Goal: Task Accomplishment & Management: Use online tool/utility

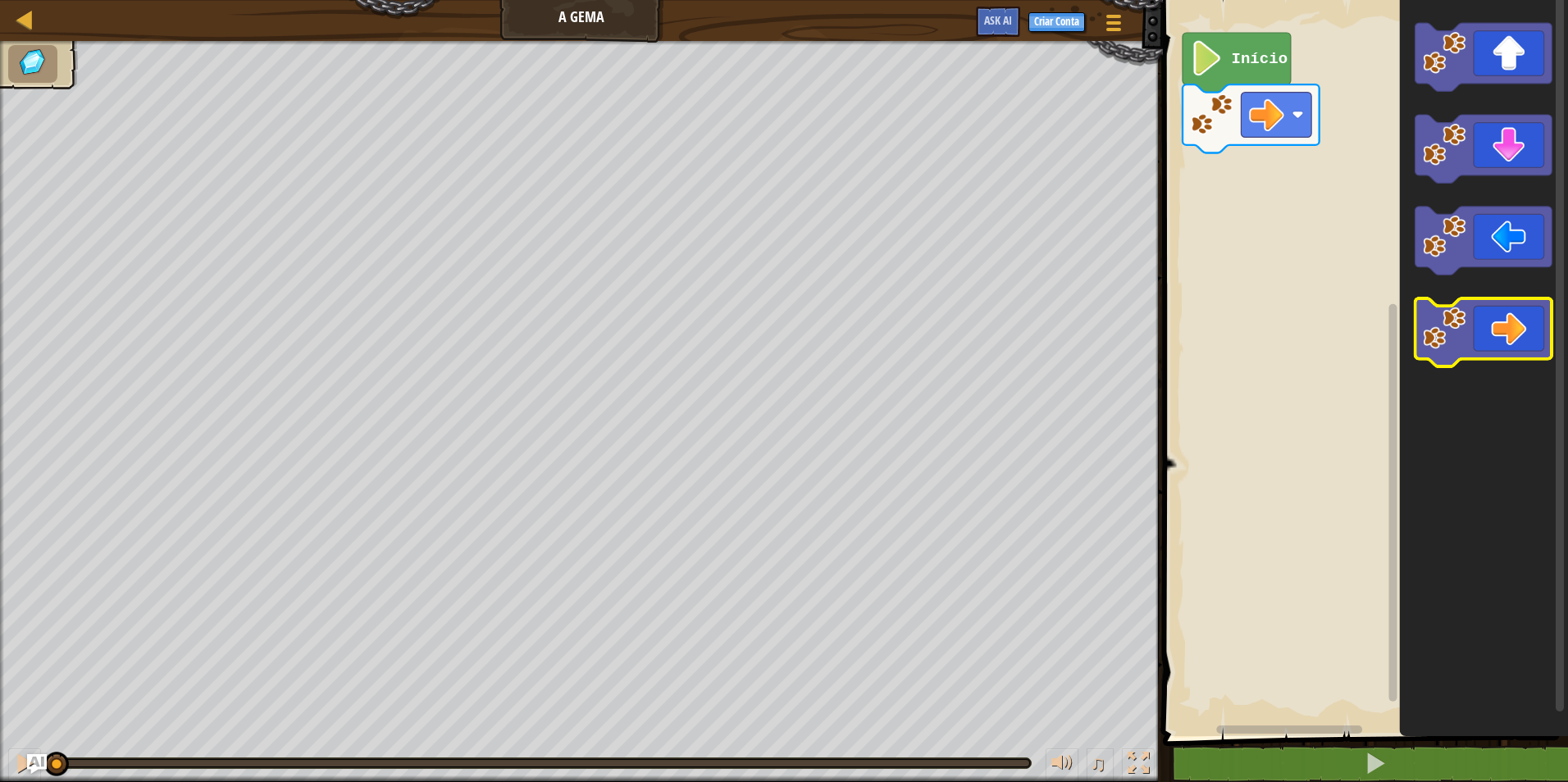
click at [1501, 329] on icon "Espaço de trabalho do Blockly" at bounding box center [1484, 333] width 137 height 68
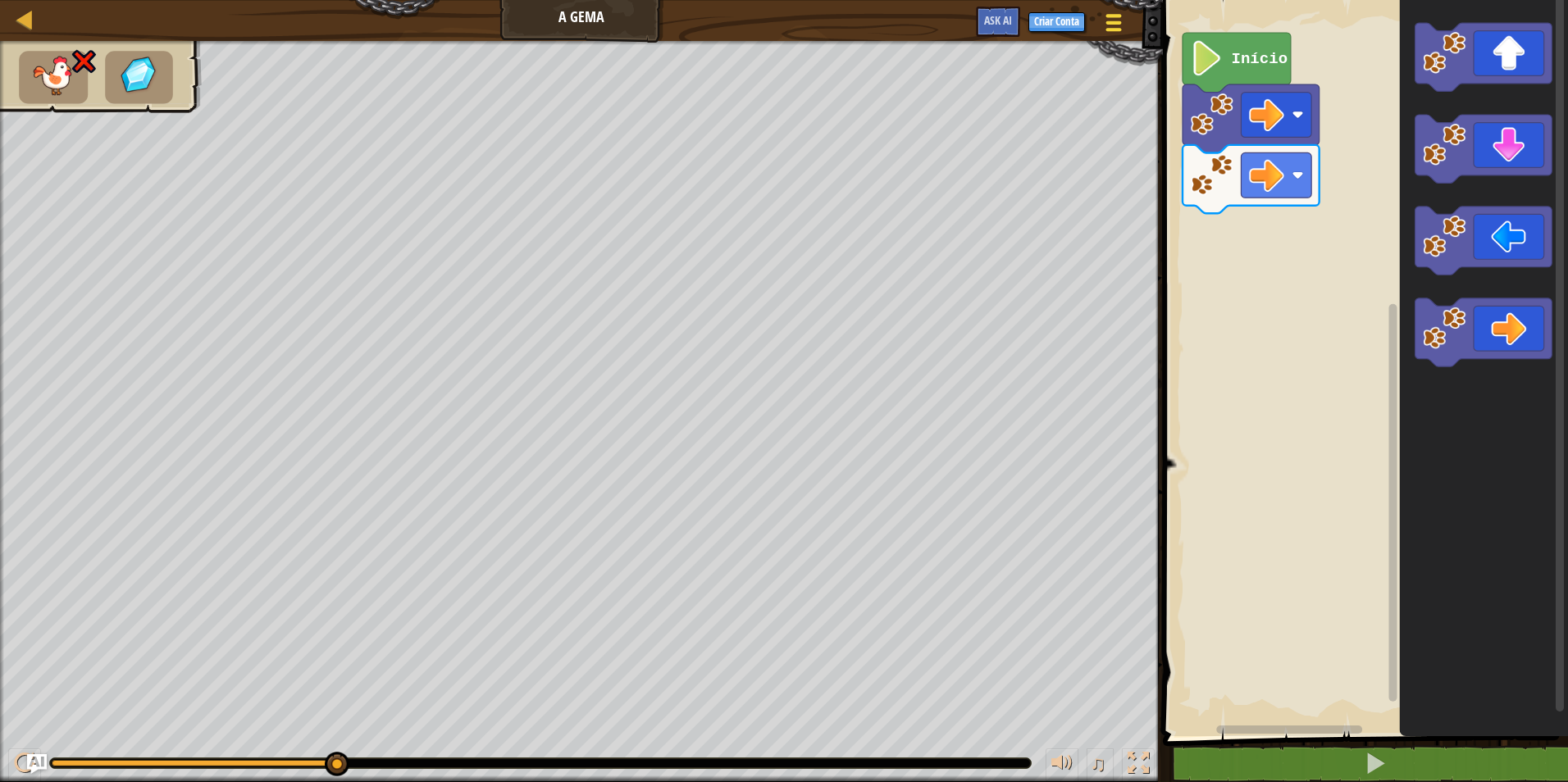
click at [1105, 18] on div at bounding box center [1113, 22] width 22 height 24
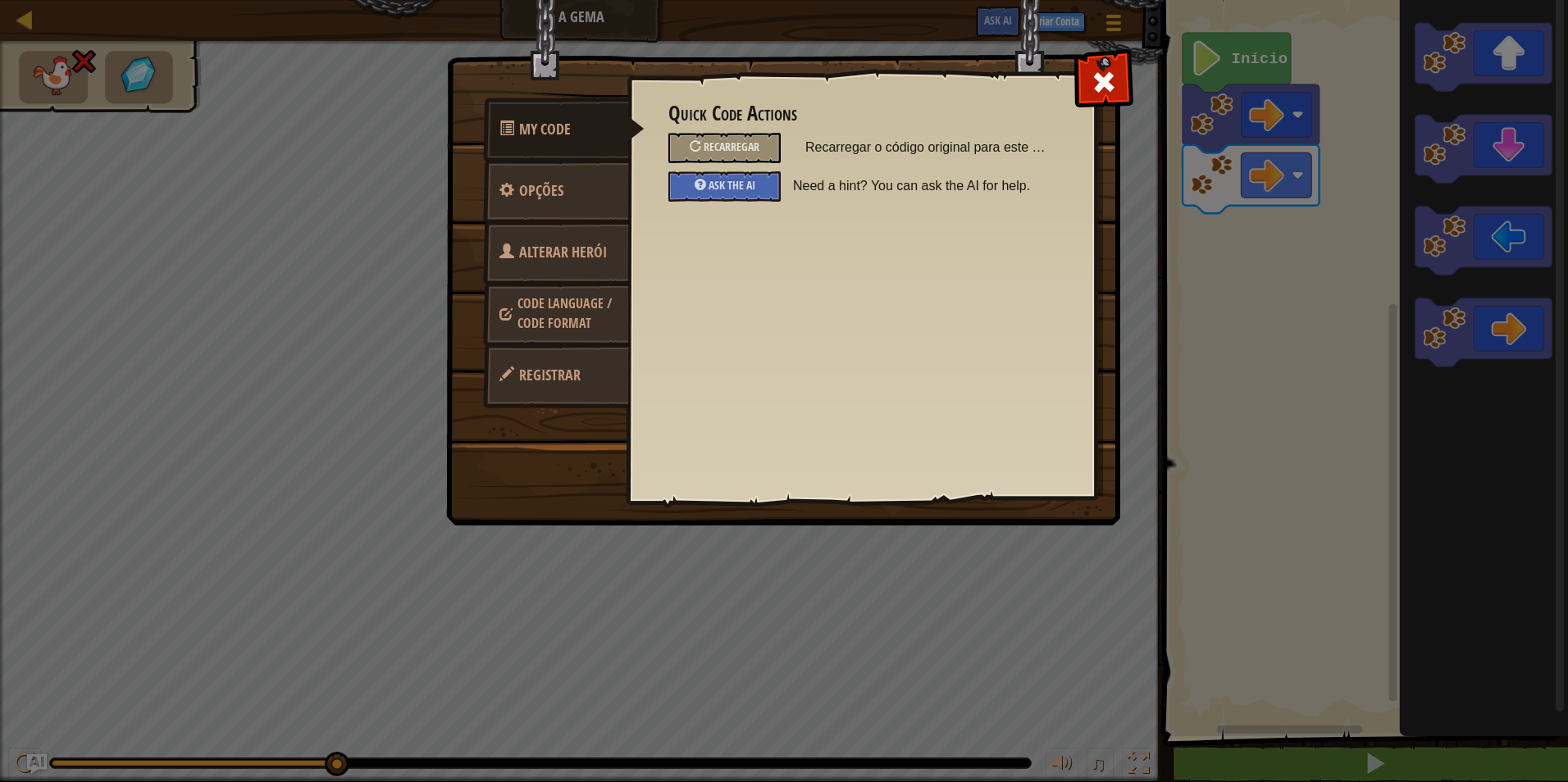
click at [555, 242] on span "Alterar Herói" at bounding box center [563, 252] width 88 height 21
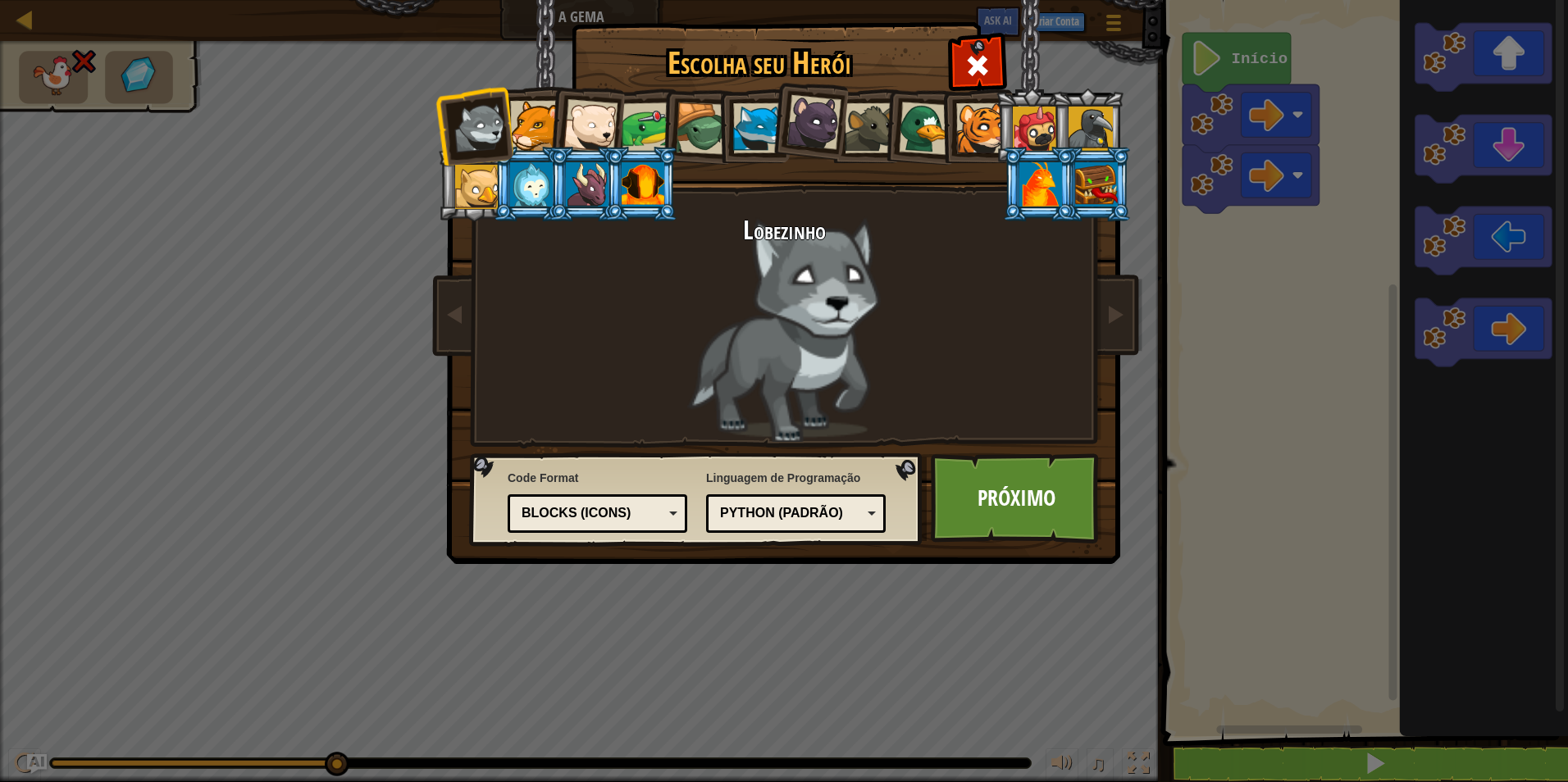
click at [643, 136] on div at bounding box center [647, 127] width 51 height 50
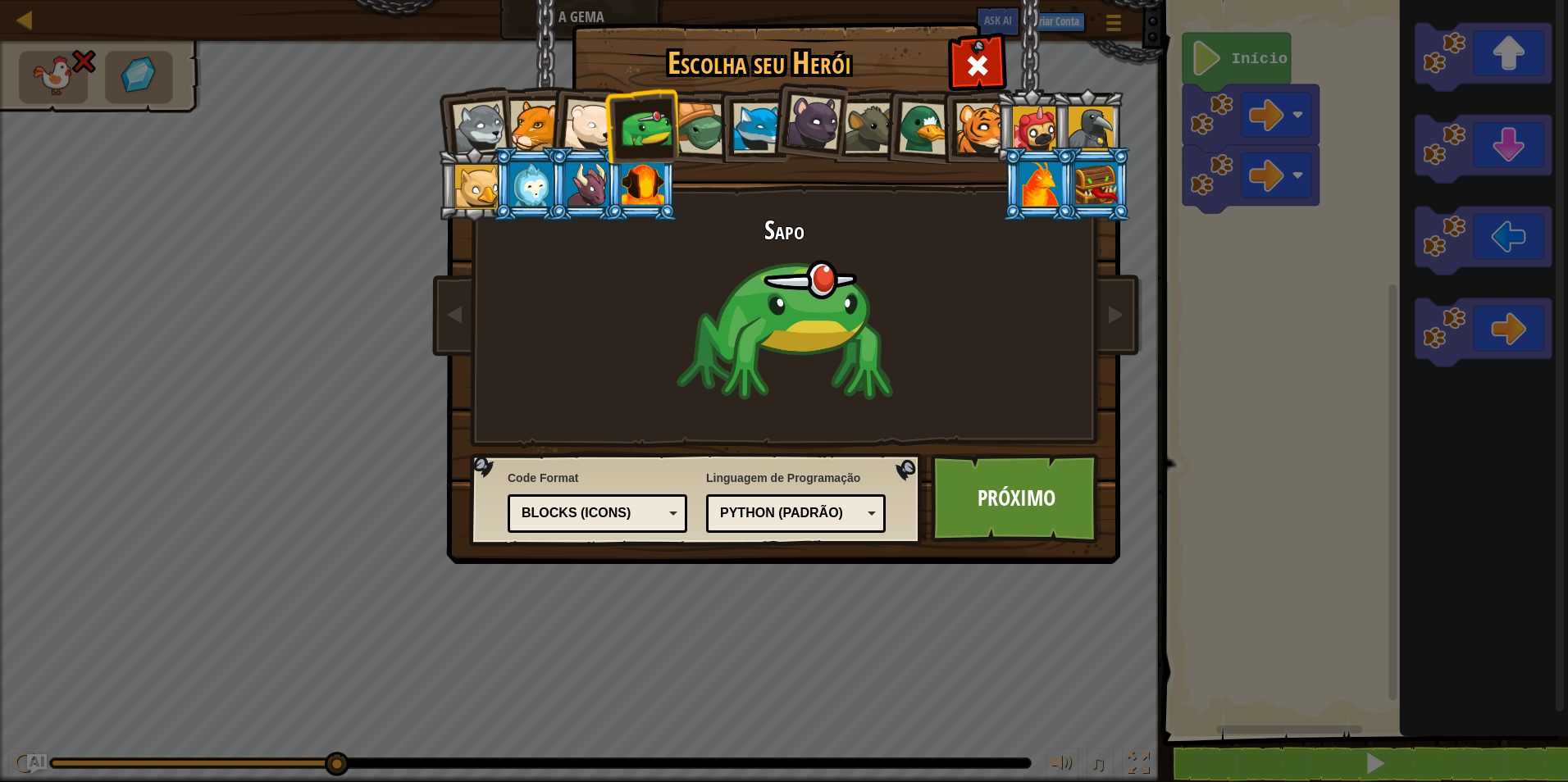
click at [488, 172] on div at bounding box center [477, 186] width 44 height 44
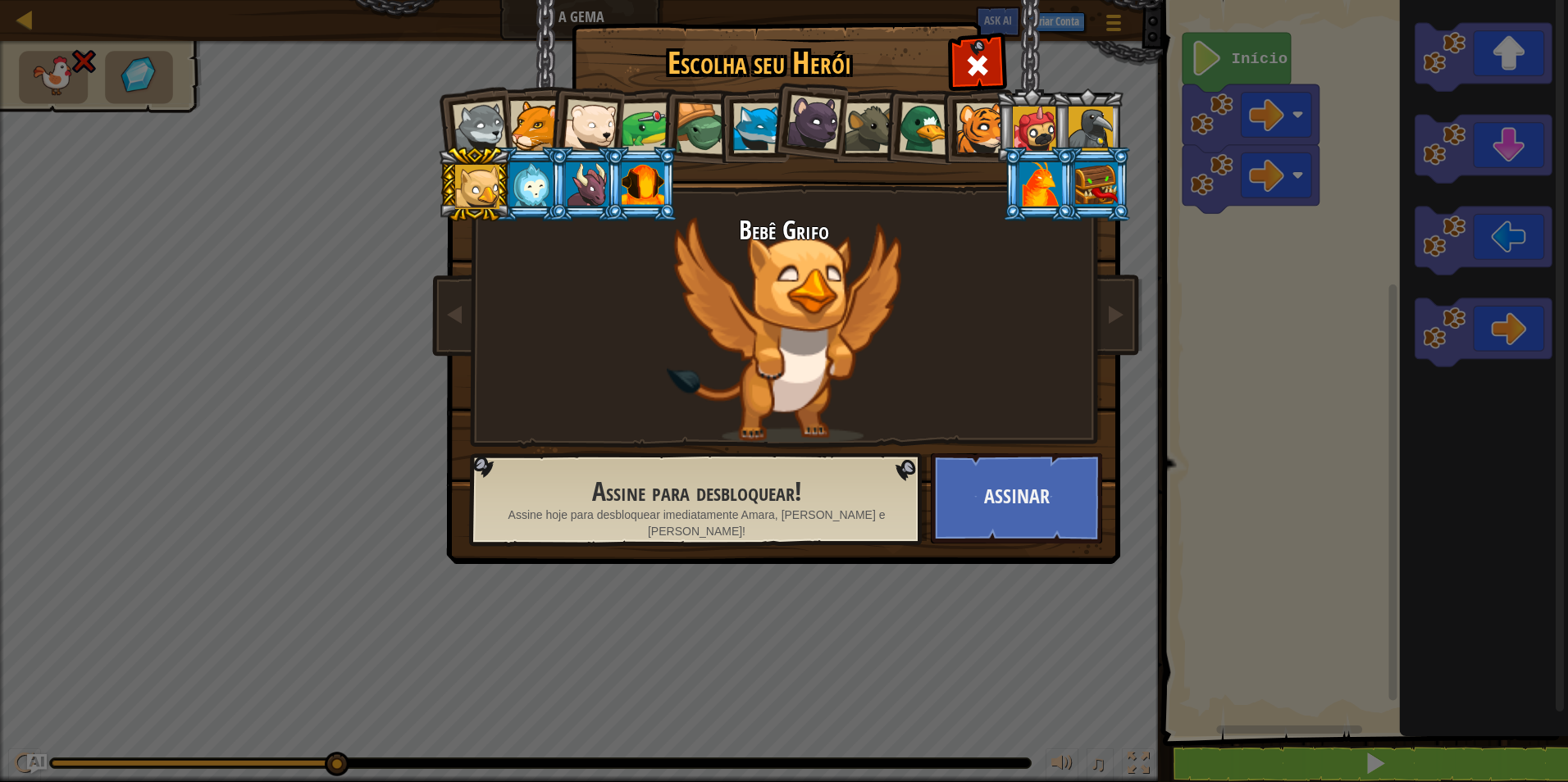
click at [709, 126] on div at bounding box center [701, 128] width 52 height 52
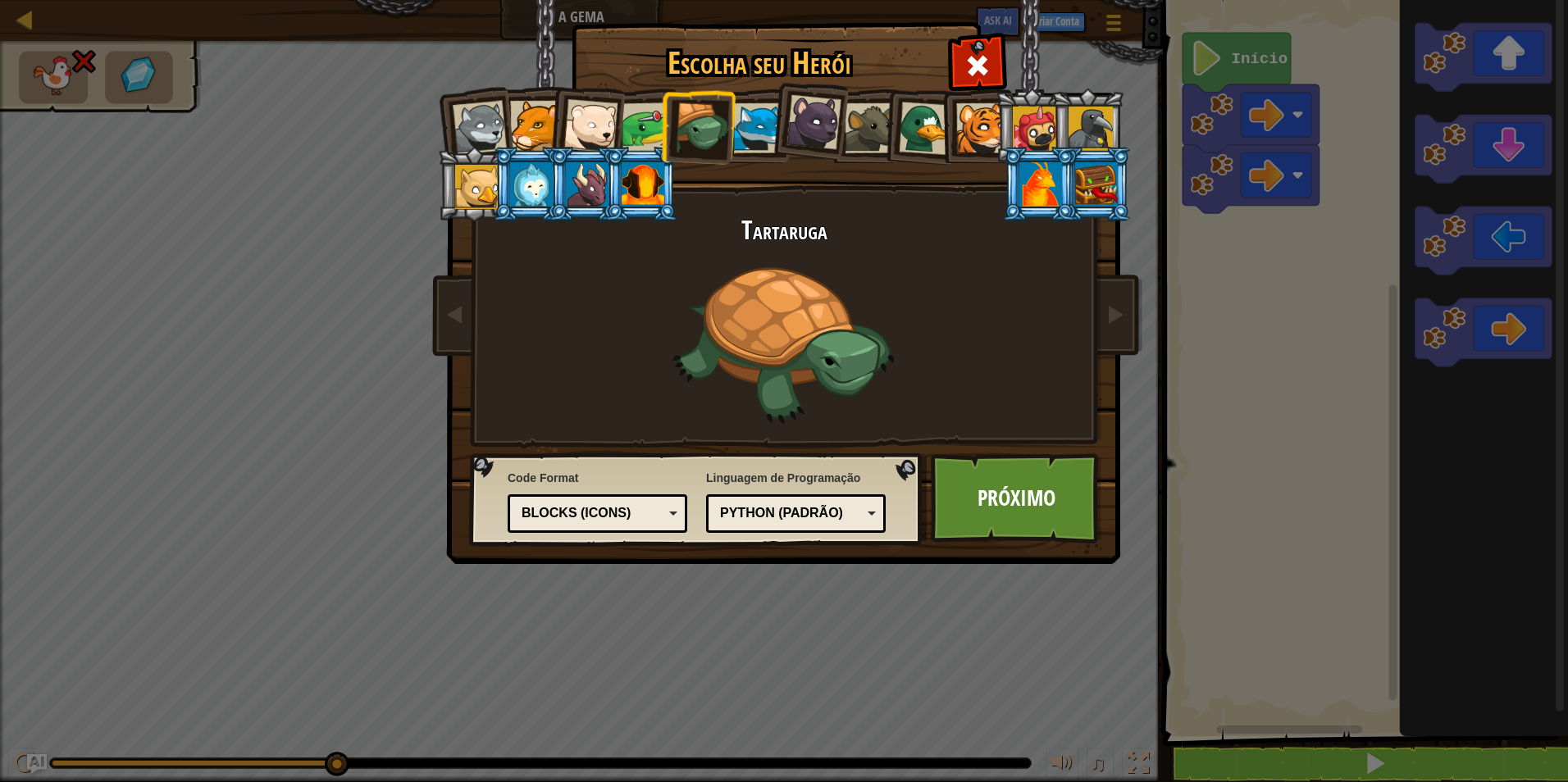
click at [755, 103] on li at bounding box center [753, 126] width 74 height 74
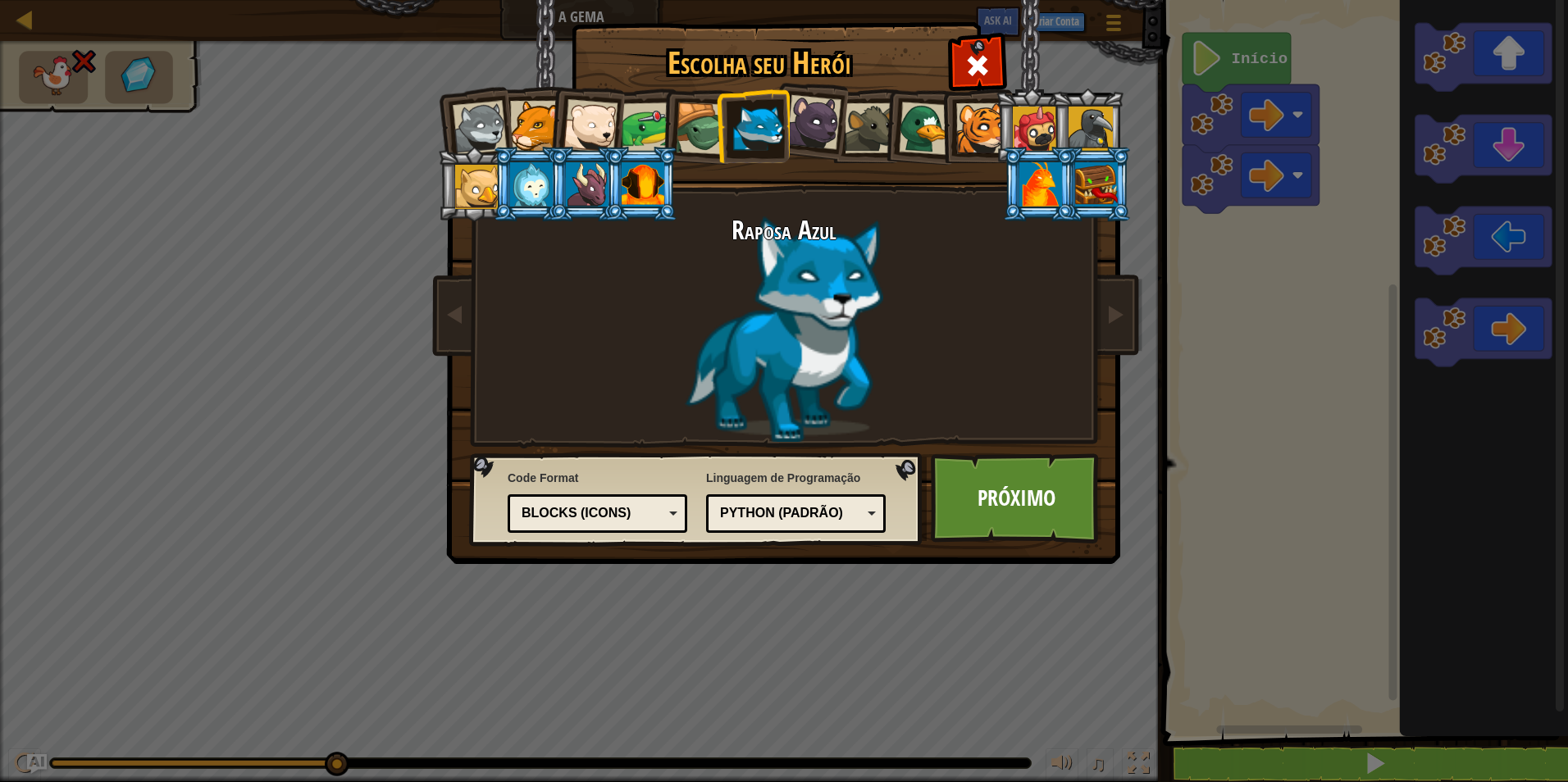
click at [792, 111] on div at bounding box center [814, 122] width 55 height 55
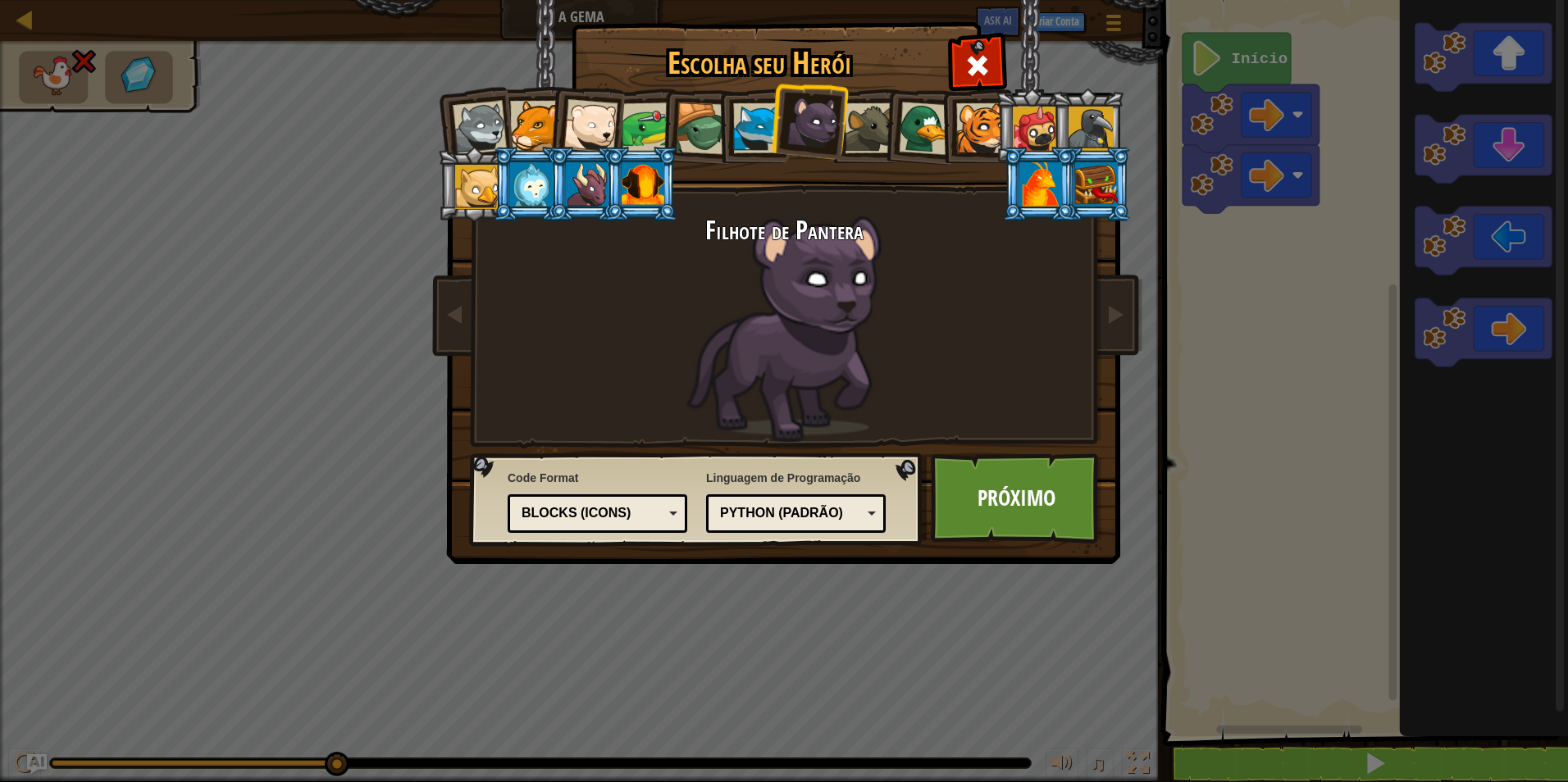
click at [883, 89] on ol at bounding box center [784, 89] width 676 height 0
click at [886, 139] on li at bounding box center [920, 126] width 79 height 79
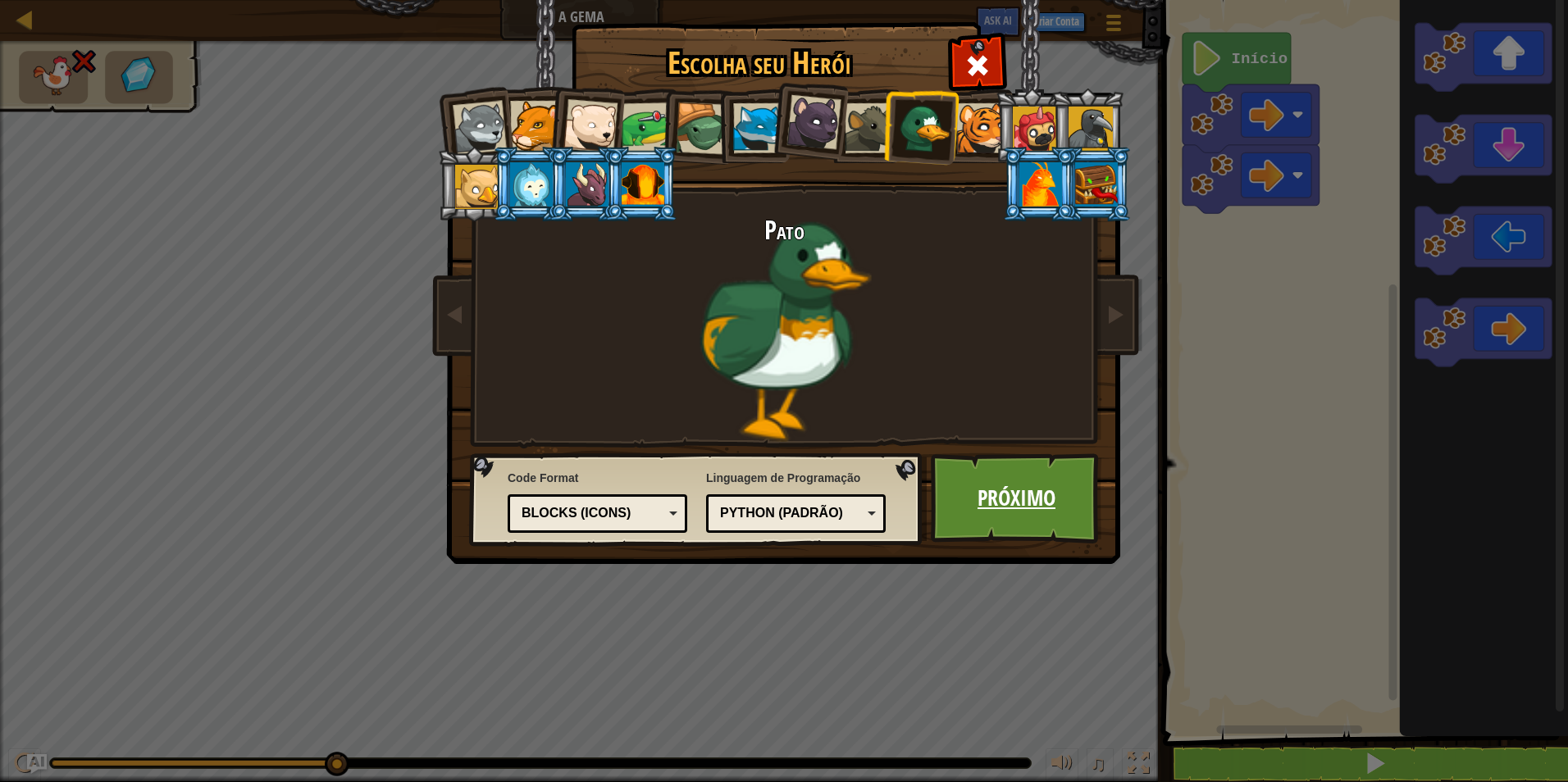
drag, startPoint x: 1046, startPoint y: 529, endPoint x: 1042, endPoint y: 519, distance: 10.8
click at [1042, 519] on link "Próximo" at bounding box center [1016, 498] width 171 height 90
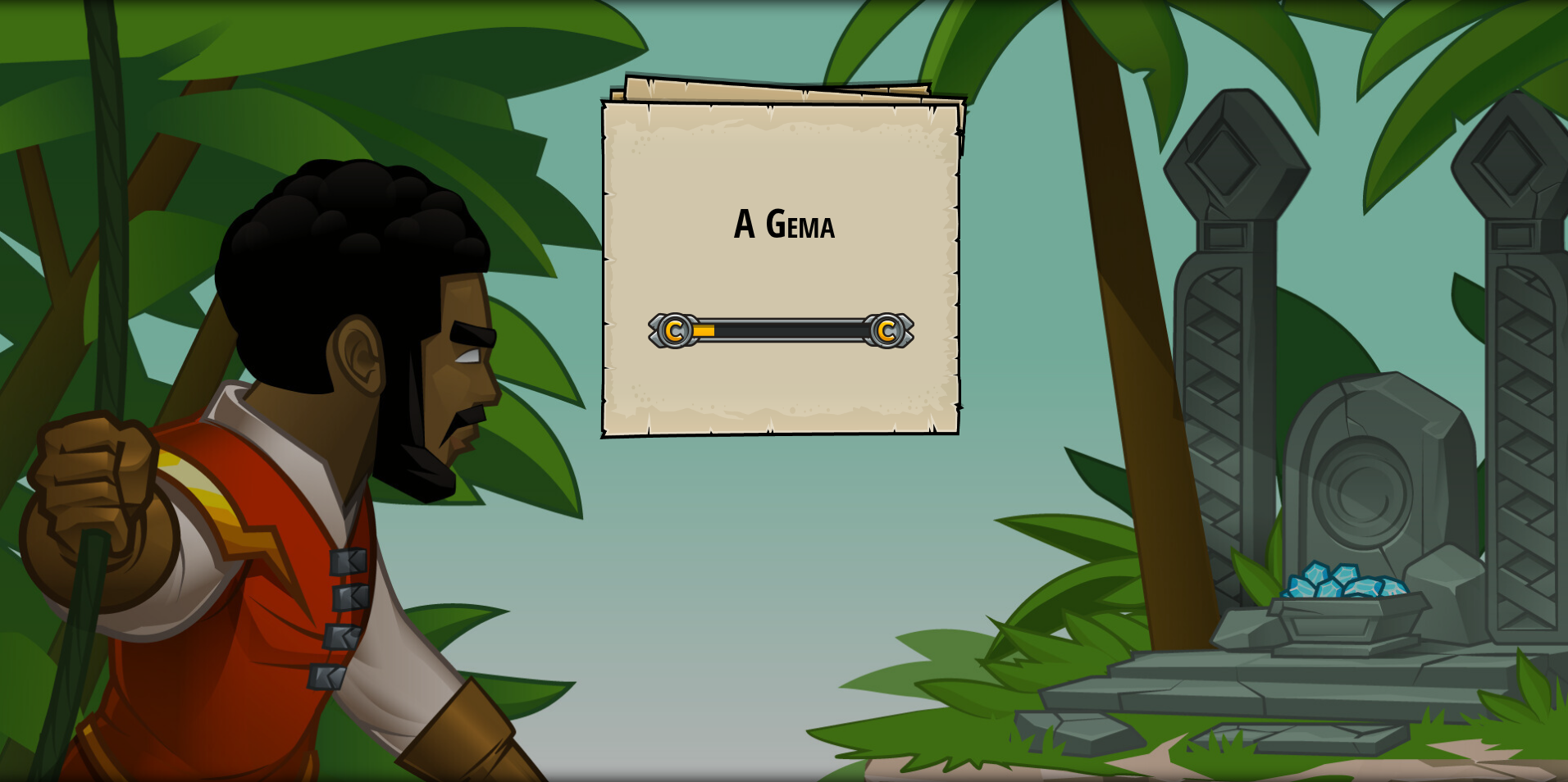
click at [821, 259] on div "A Gema Goals Start Level Erro ao carregar do servidor Você precisa de uma assin…" at bounding box center [784, 255] width 369 height 369
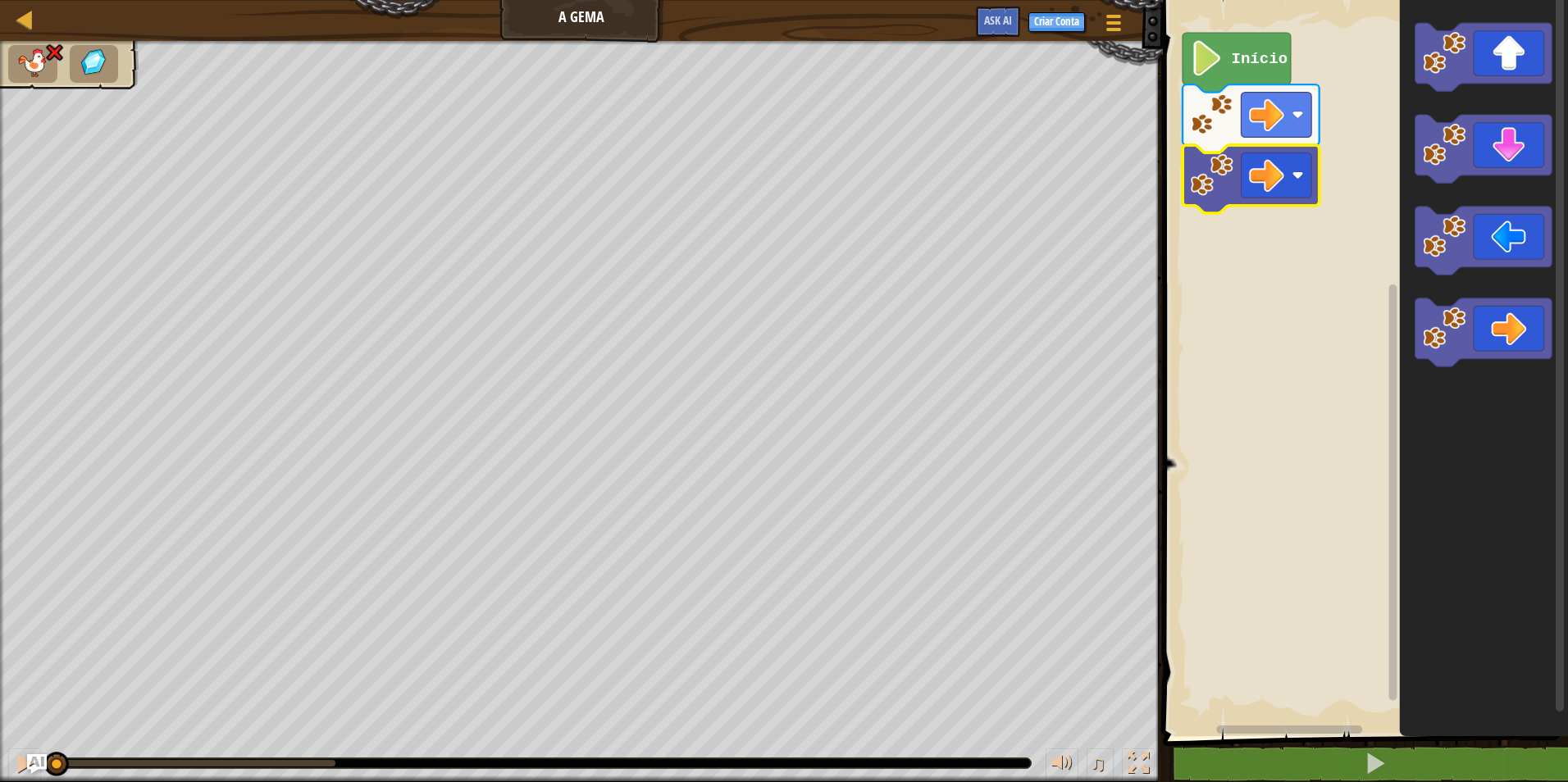
click at [1237, 199] on icon "Espaço de trabalho do Blockly" at bounding box center [1250, 179] width 137 height 68
click at [1467, 325] on icon "Espaço de trabalho do Blockly" at bounding box center [1484, 333] width 137 height 68
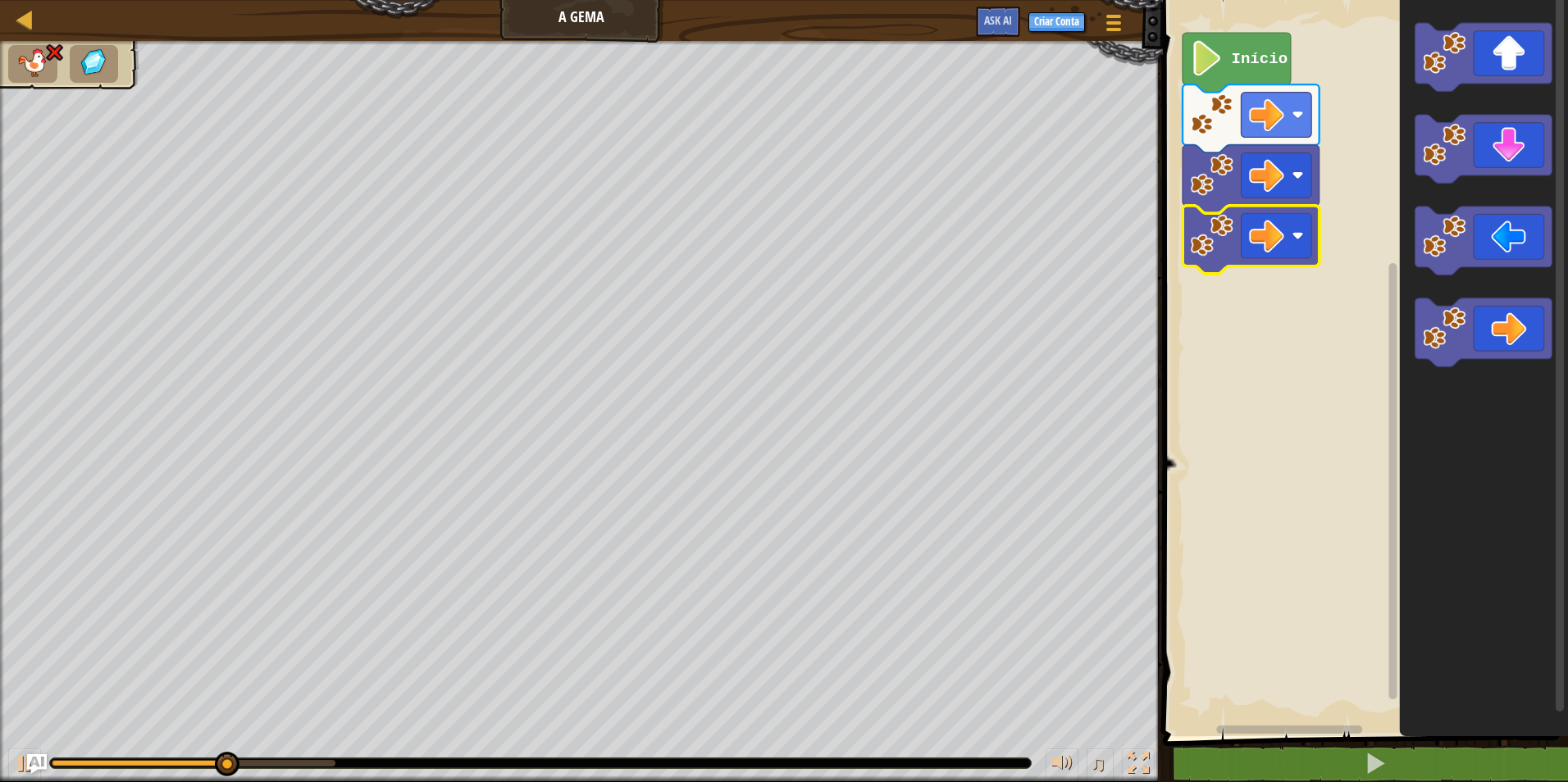
click at [1219, 247] on image "Espaço de trabalho do Blockly" at bounding box center [1212, 236] width 43 height 43
drag, startPoint x: 331, startPoint y: 764, endPoint x: -3, endPoint y: 668, distance: 347.5
click at [0, 0] on html "Mapa A Gema Menu do Jogo Criar Conta Ask AI 1 ההההההההההההההההההההההההההההההההה…" at bounding box center [784, 0] width 1568 height 0
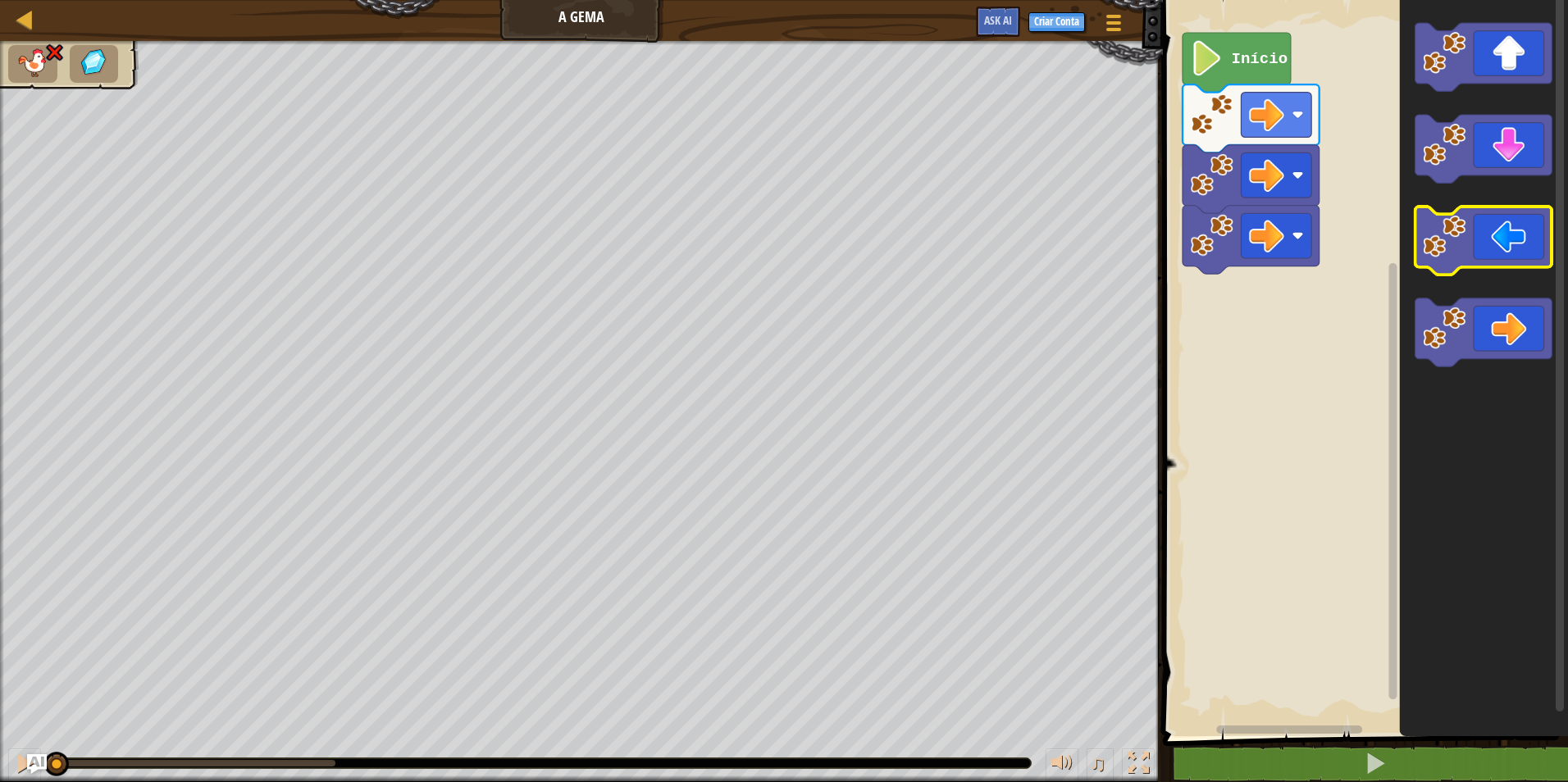
click at [1522, 236] on icon "Espaço de trabalho do Blockly" at bounding box center [1484, 241] width 137 height 68
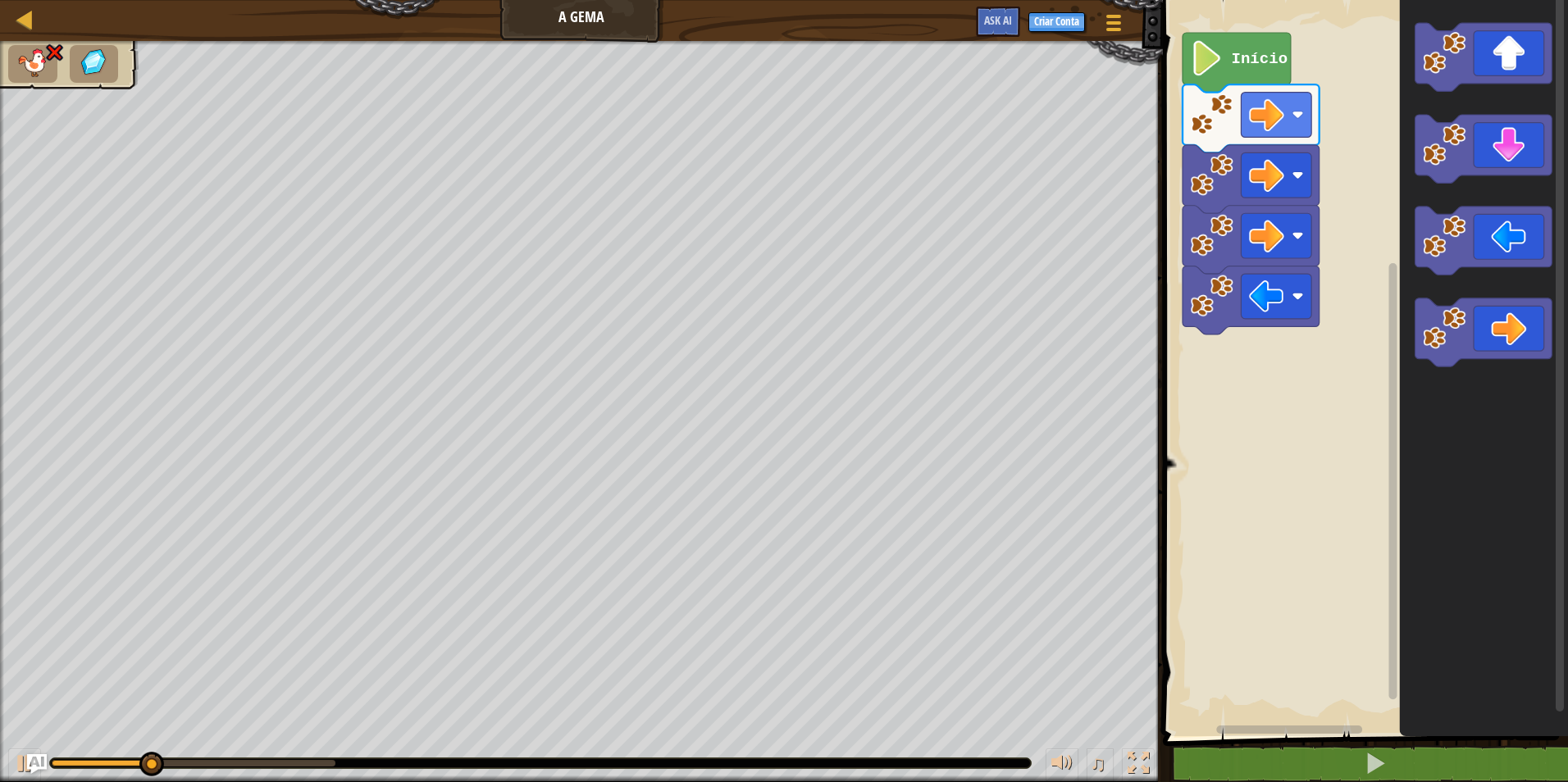
click at [1099, 359] on div "Mapa A Gema Menu do Jogo Criar Conta Ask AI 1 ההההההההההההההההההההההההההההההההה…" at bounding box center [784, 391] width 1568 height 782
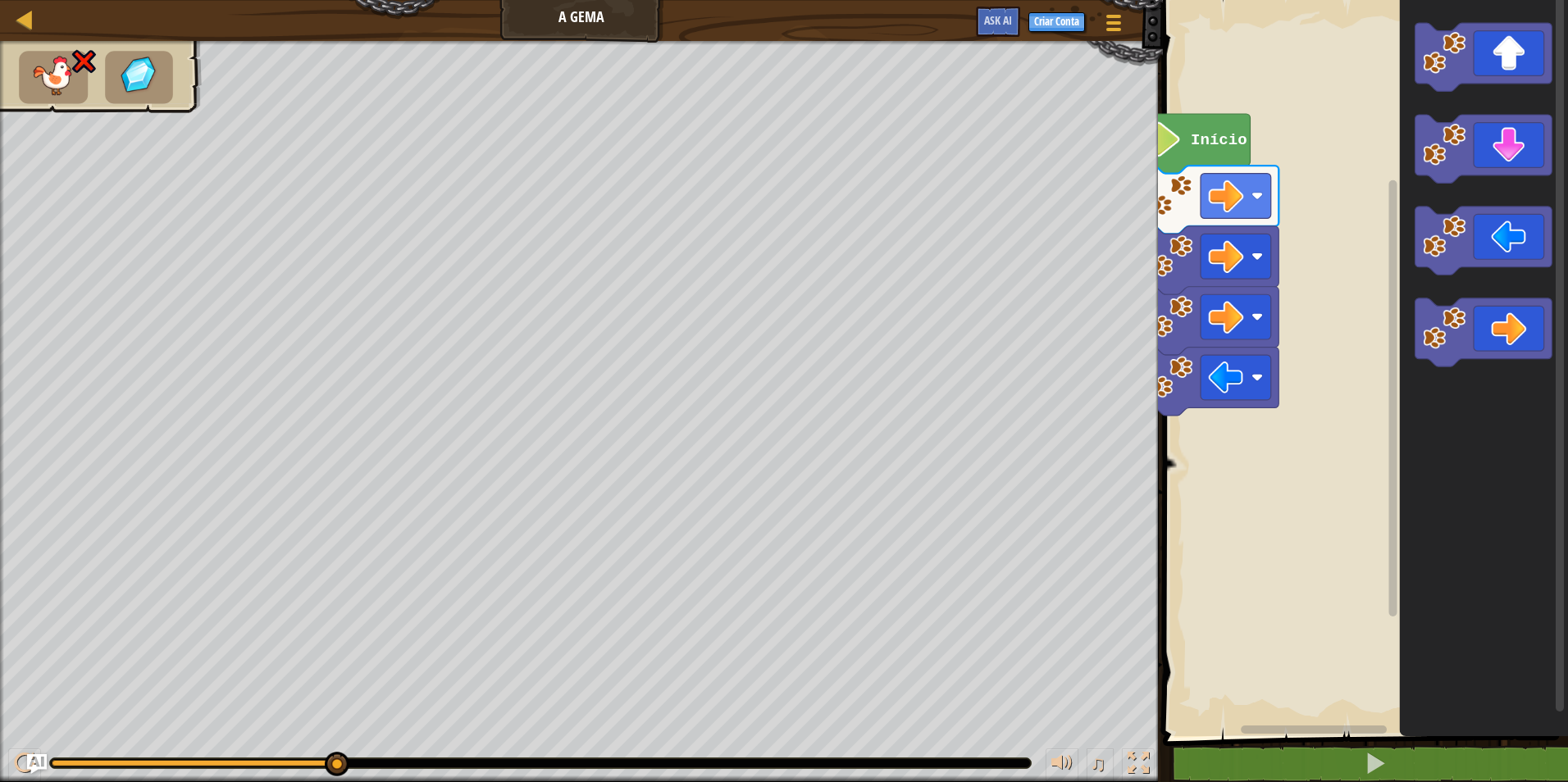
click at [1077, 178] on div "Mapa A Gema Menu do Jogo Criar Conta Ask AI 1 ההההההההההההההההההההההההההההההההה…" at bounding box center [784, 391] width 1568 height 782
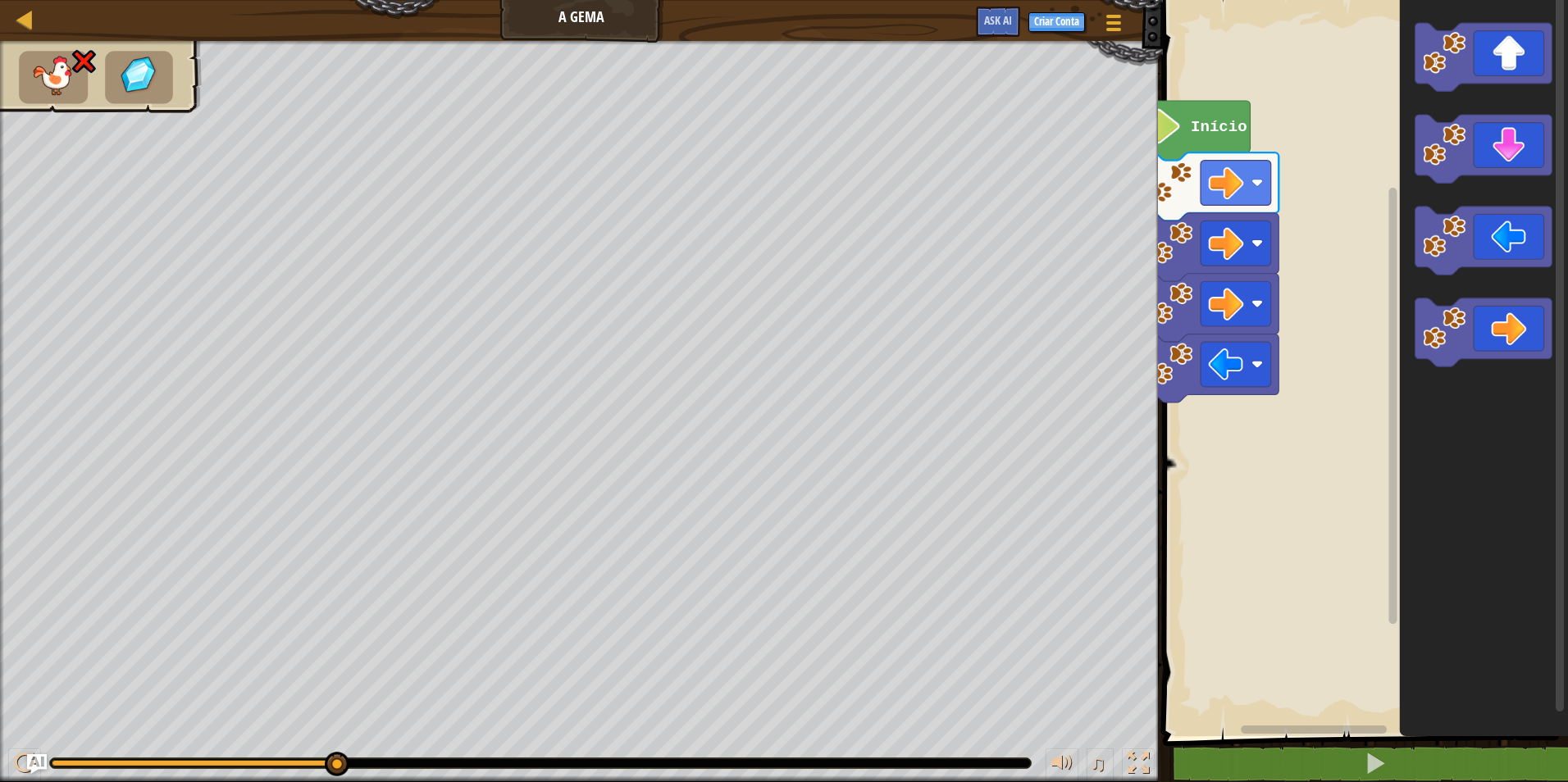
click at [1421, 204] on div "Mapa A Gema Menu do Jogo Criar Conta Ask AI 1 ההההההההההההההההההההההההההההההההה…" at bounding box center [784, 391] width 1568 height 782
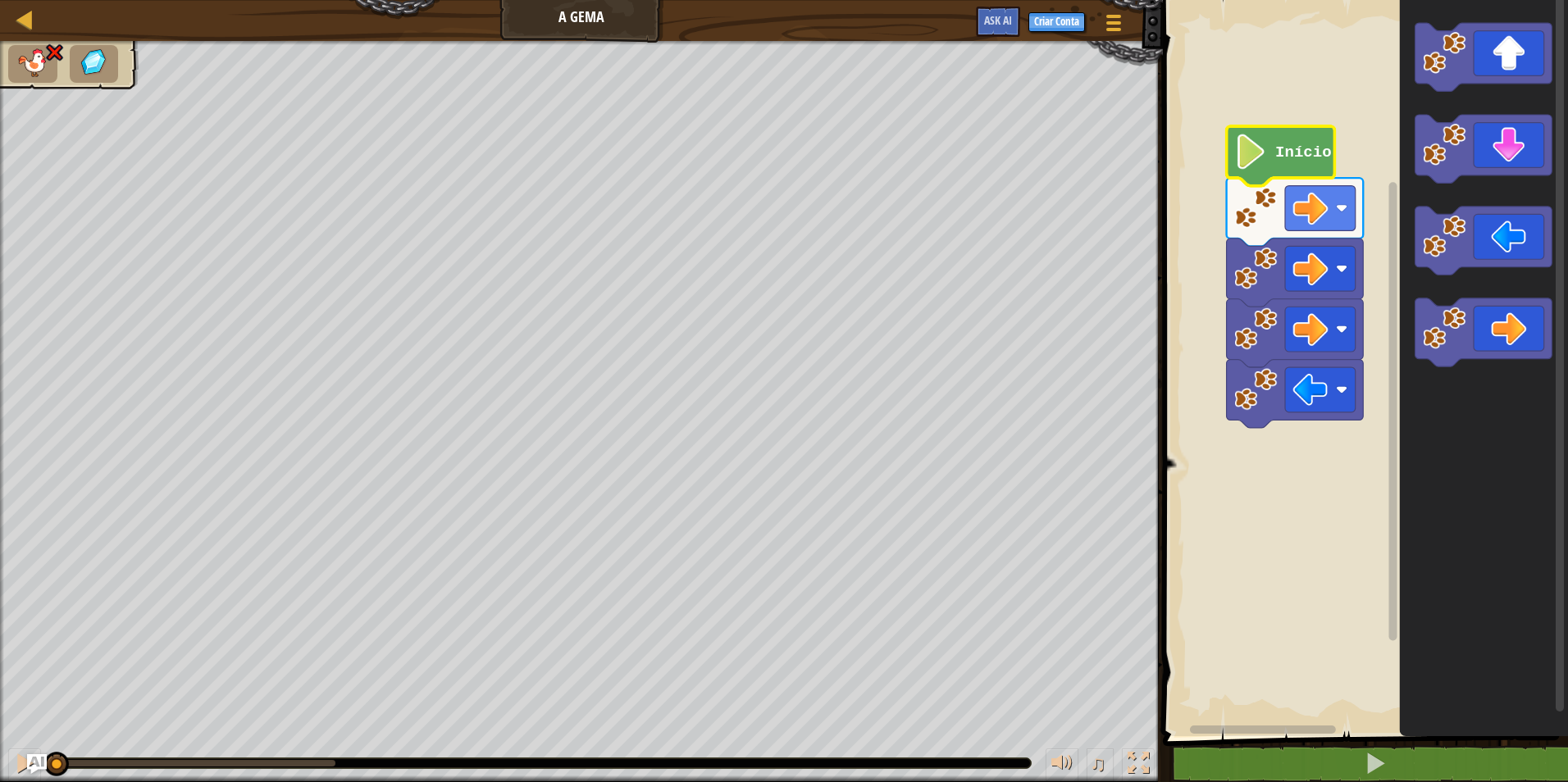
click at [11, 724] on div "♫ Pato" at bounding box center [784, 411] width 1568 height 741
click at [1499, 326] on icon "Espaço de trabalho do Blockly" at bounding box center [1484, 333] width 137 height 68
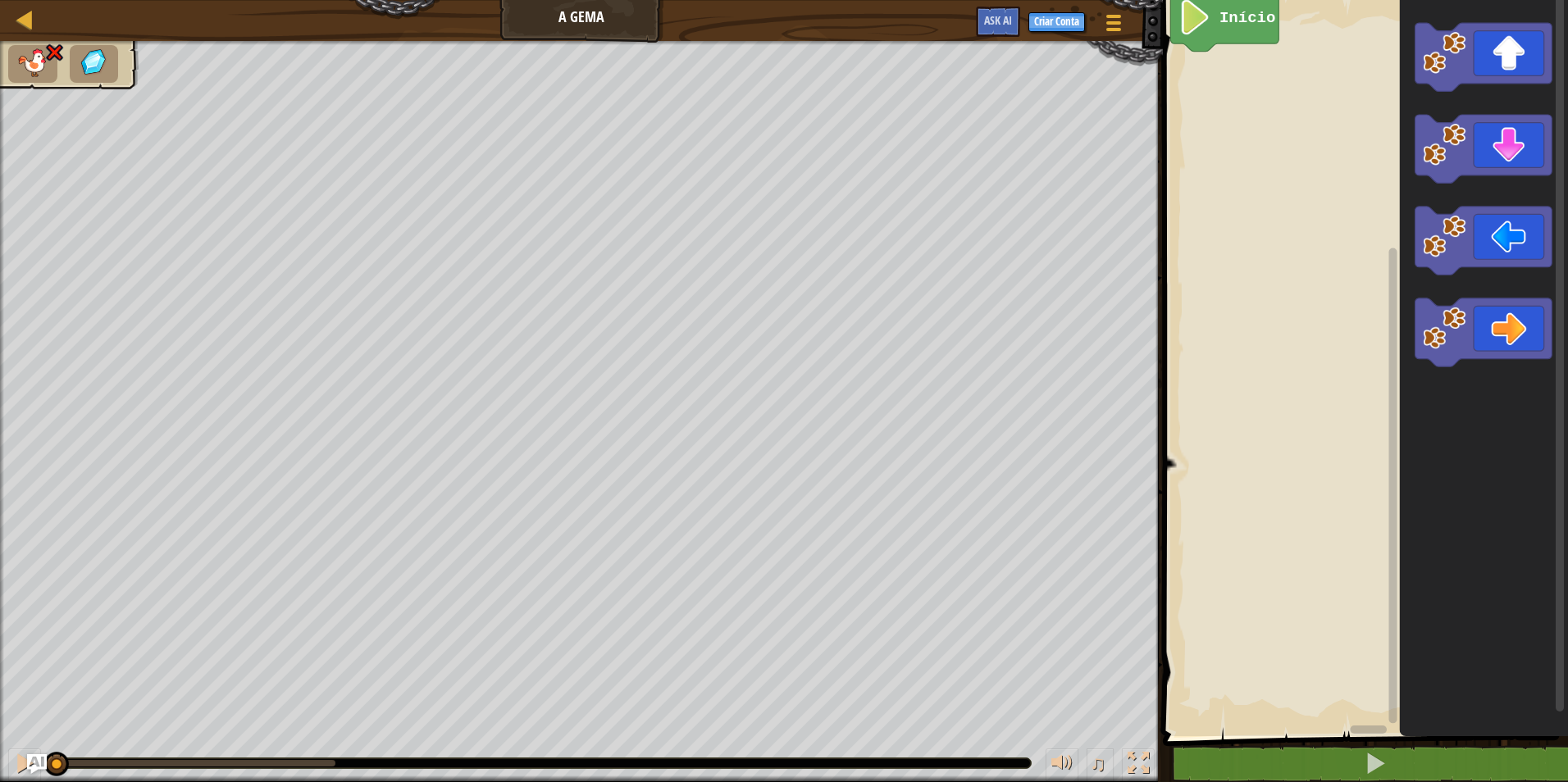
drag, startPoint x: 87, startPoint y: 760, endPoint x: 51, endPoint y: 750, distance: 37.4
click at [51, 750] on div "♫" at bounding box center [581, 758] width 1163 height 49
click at [1503, 353] on icon "Espaço de trabalho do Blockly" at bounding box center [1484, 333] width 137 height 68
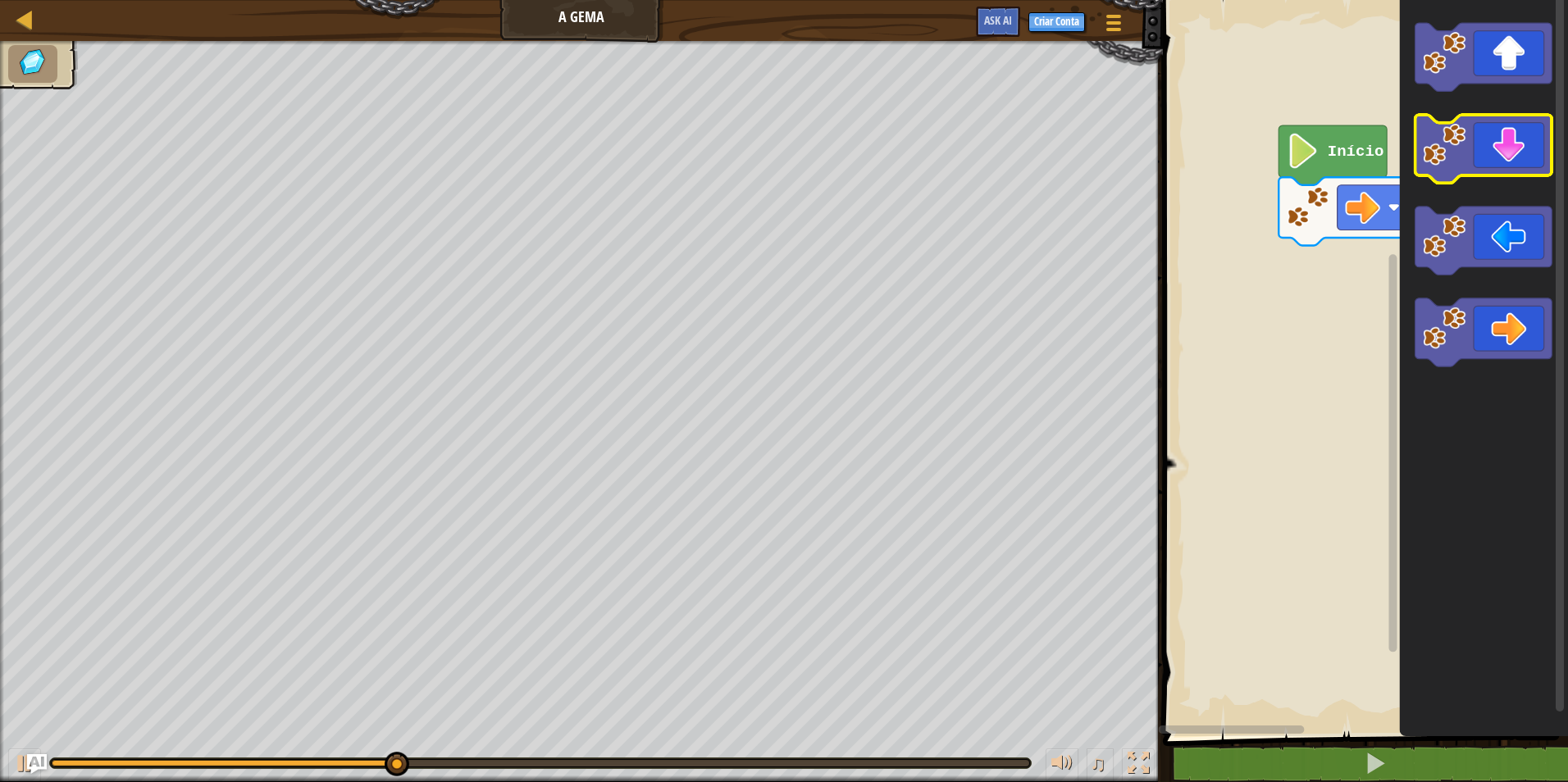
click at [1508, 161] on icon "Espaço de trabalho do Blockly" at bounding box center [1484, 149] width 137 height 68
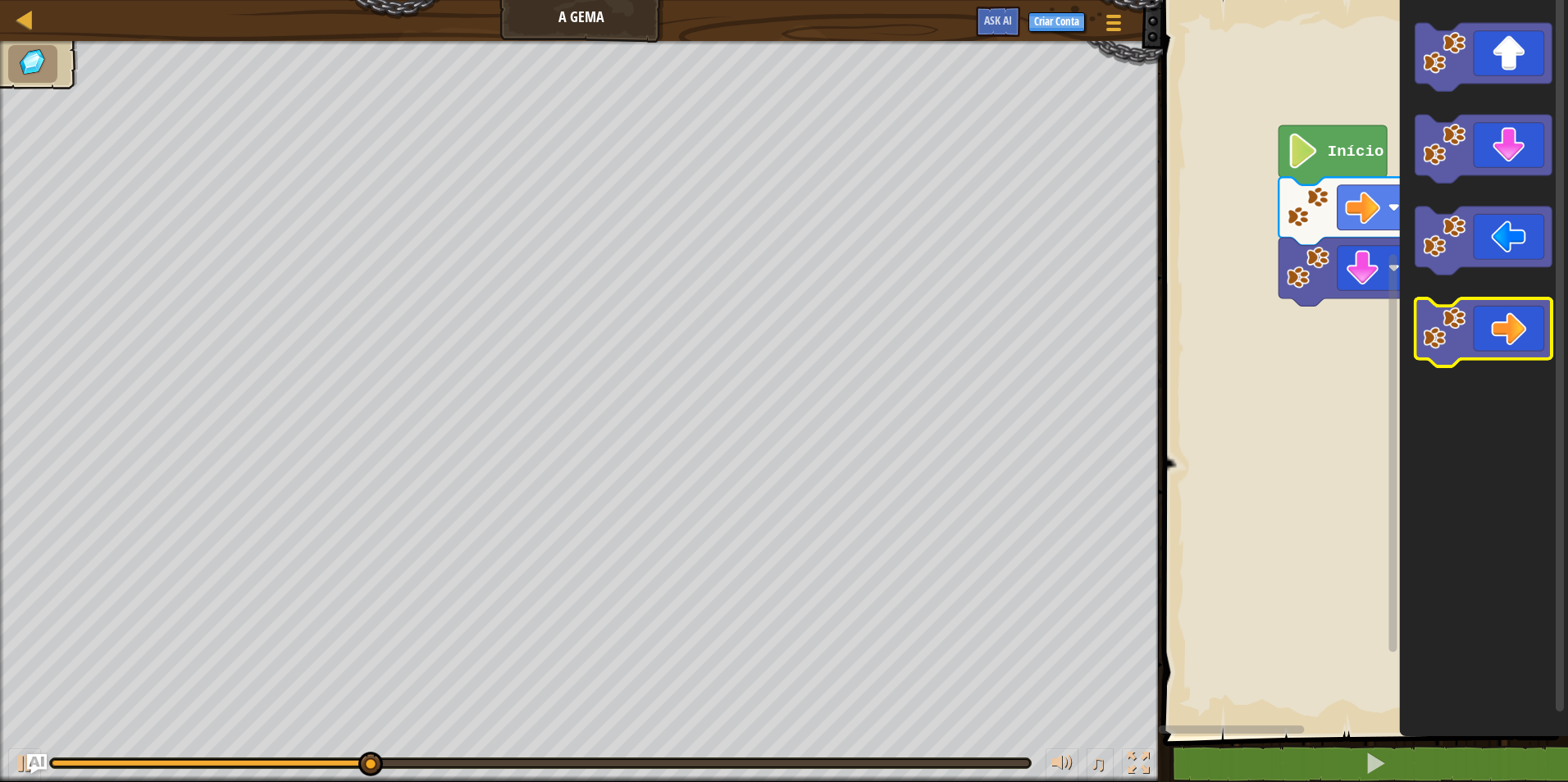
click at [1517, 334] on icon "Espaço de trabalho do Blockly" at bounding box center [1484, 333] width 137 height 68
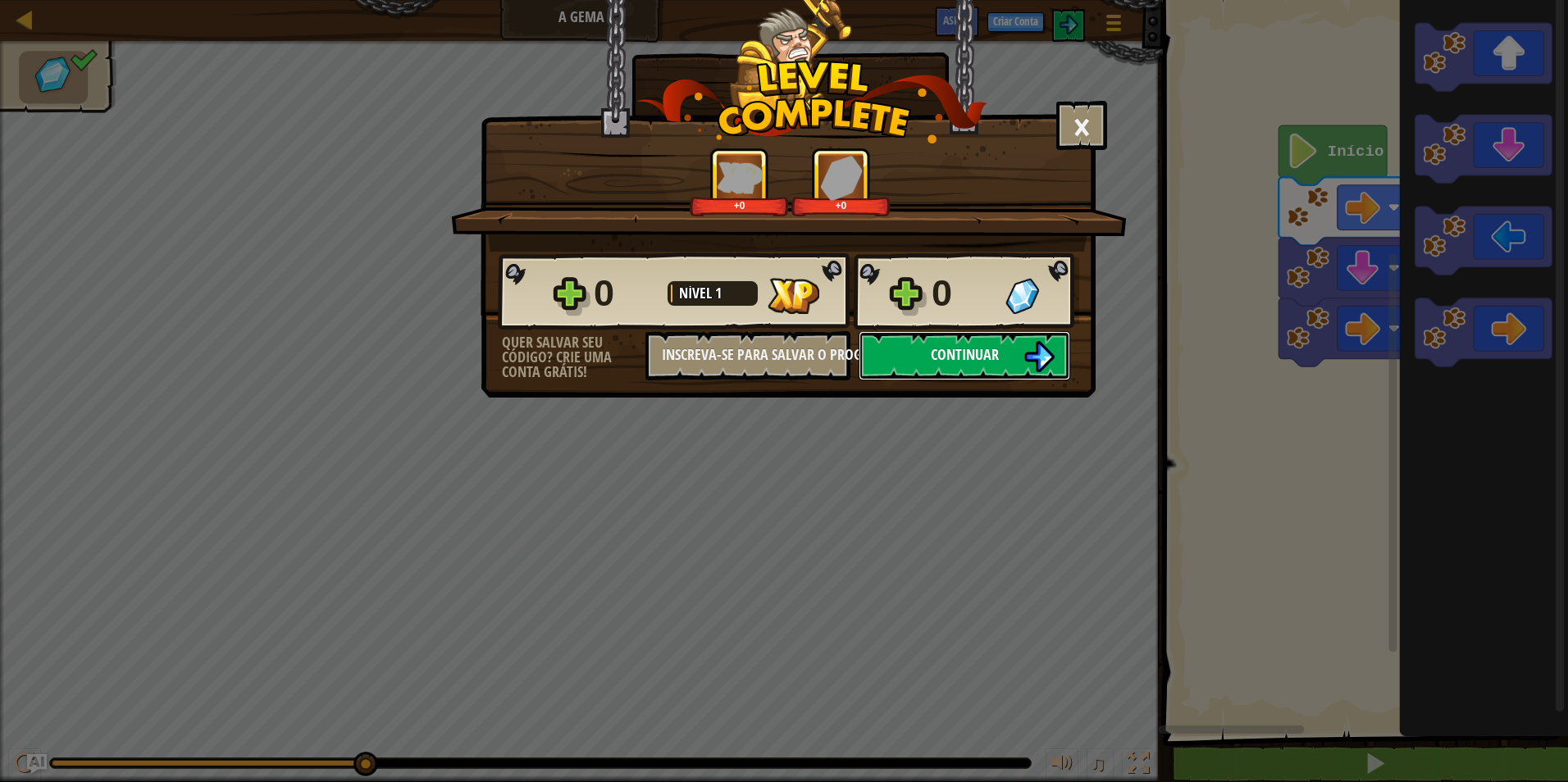
click at [1028, 363] on img at bounding box center [1039, 357] width 31 height 31
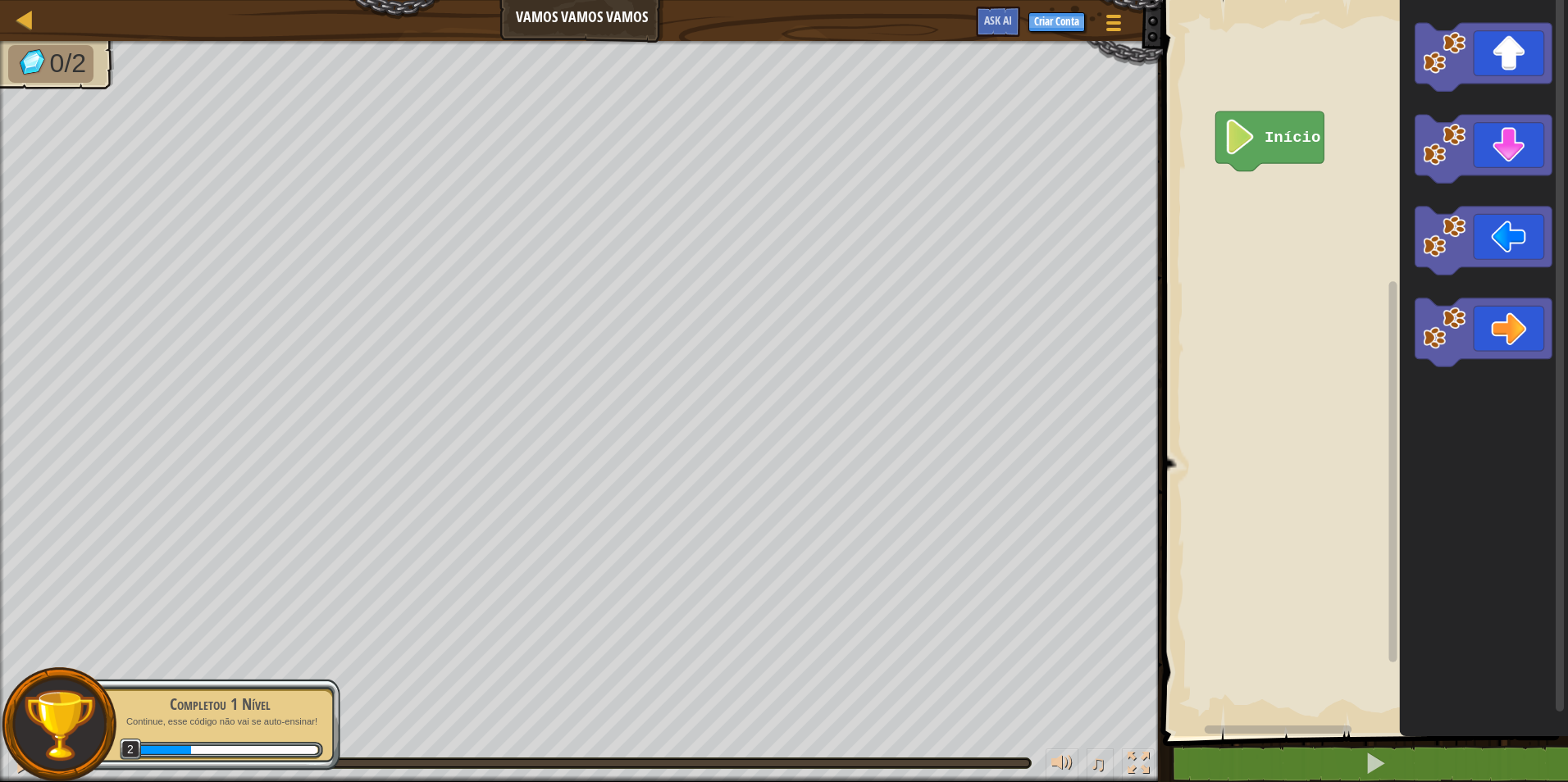
click at [1261, 170] on rect "Espaço de trabalho do Blockly" at bounding box center [1363, 363] width 410 height 744
click at [1475, 324] on icon "Espaço de trabalho do Blockly" at bounding box center [1484, 333] width 137 height 68
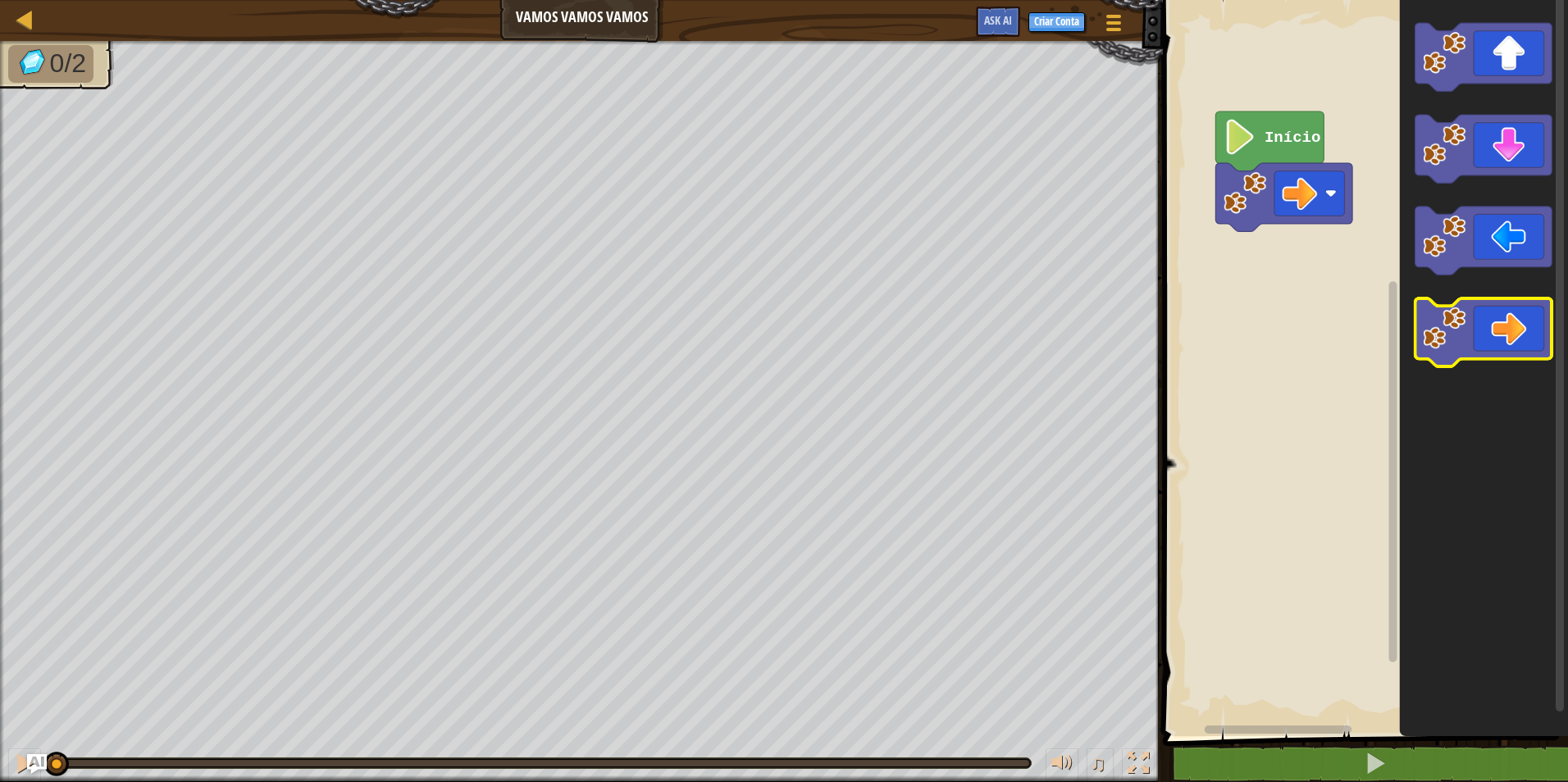
click at [1480, 324] on icon "Espaço de trabalho do Blockly" at bounding box center [1484, 333] width 137 height 68
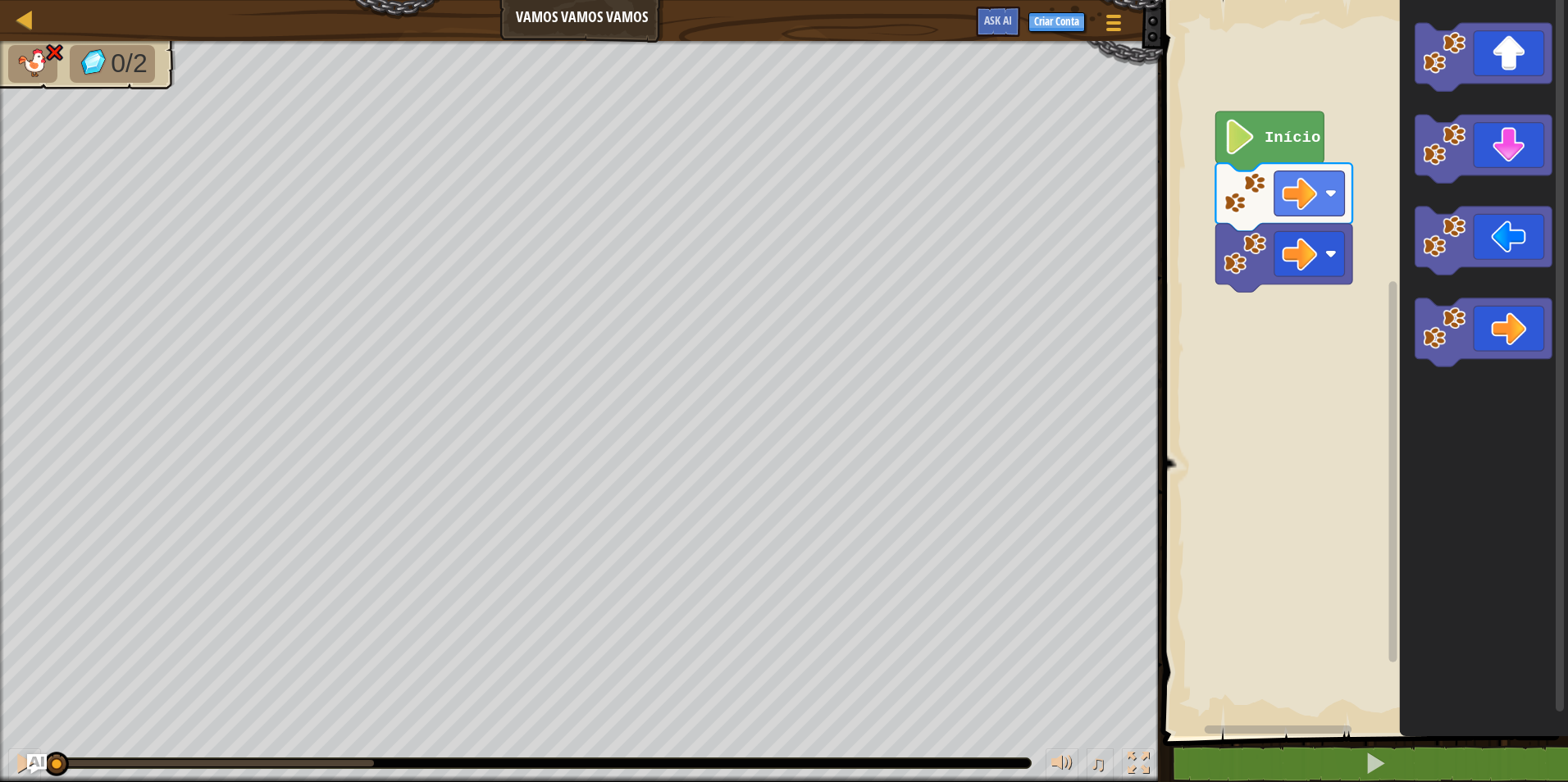
click at [40, 695] on div "0/2 ♫ Pato" at bounding box center [784, 411] width 1568 height 741
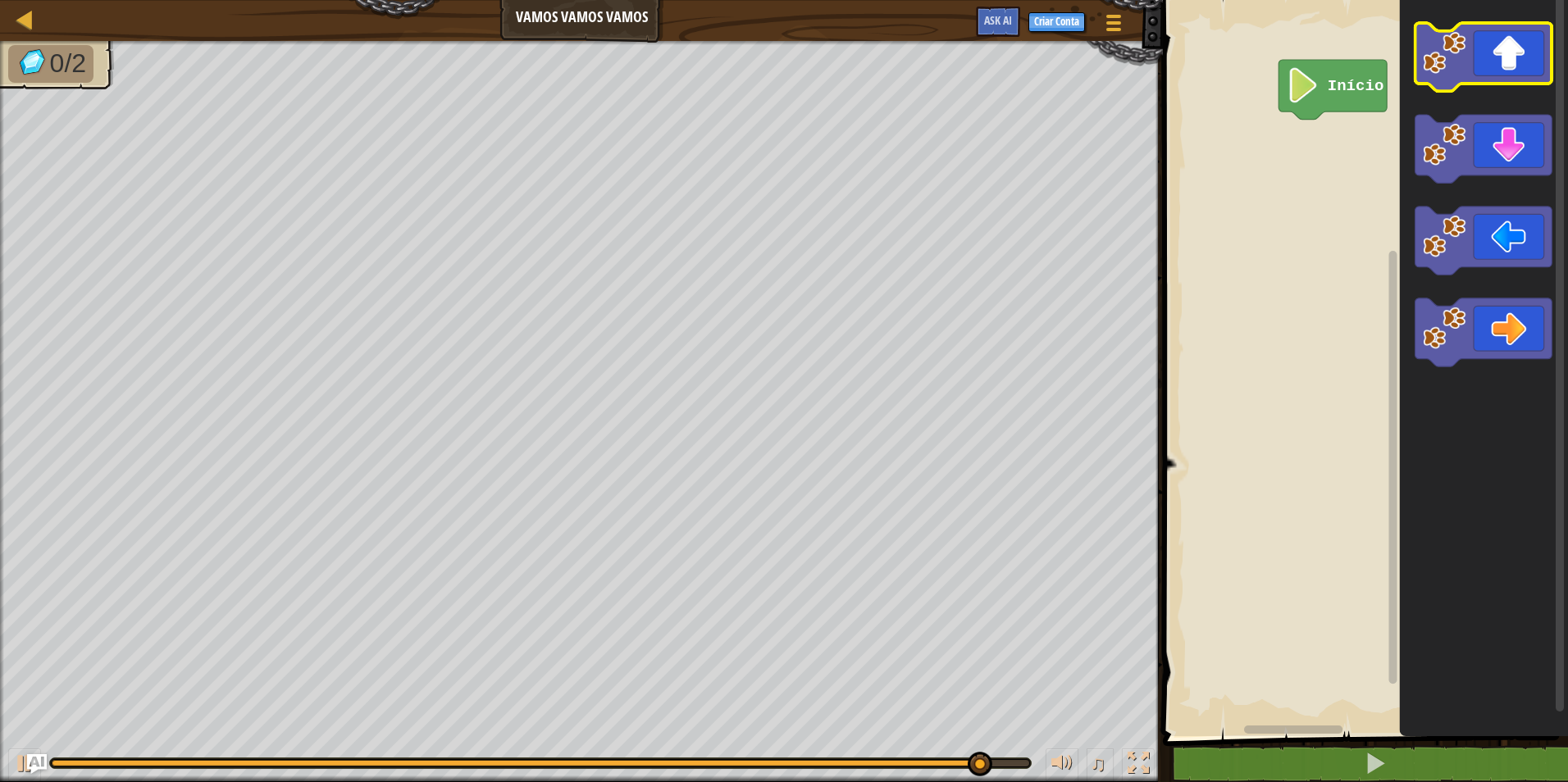
click at [1474, 72] on icon "Espaço de trabalho do Blockly" at bounding box center [1484, 57] width 137 height 68
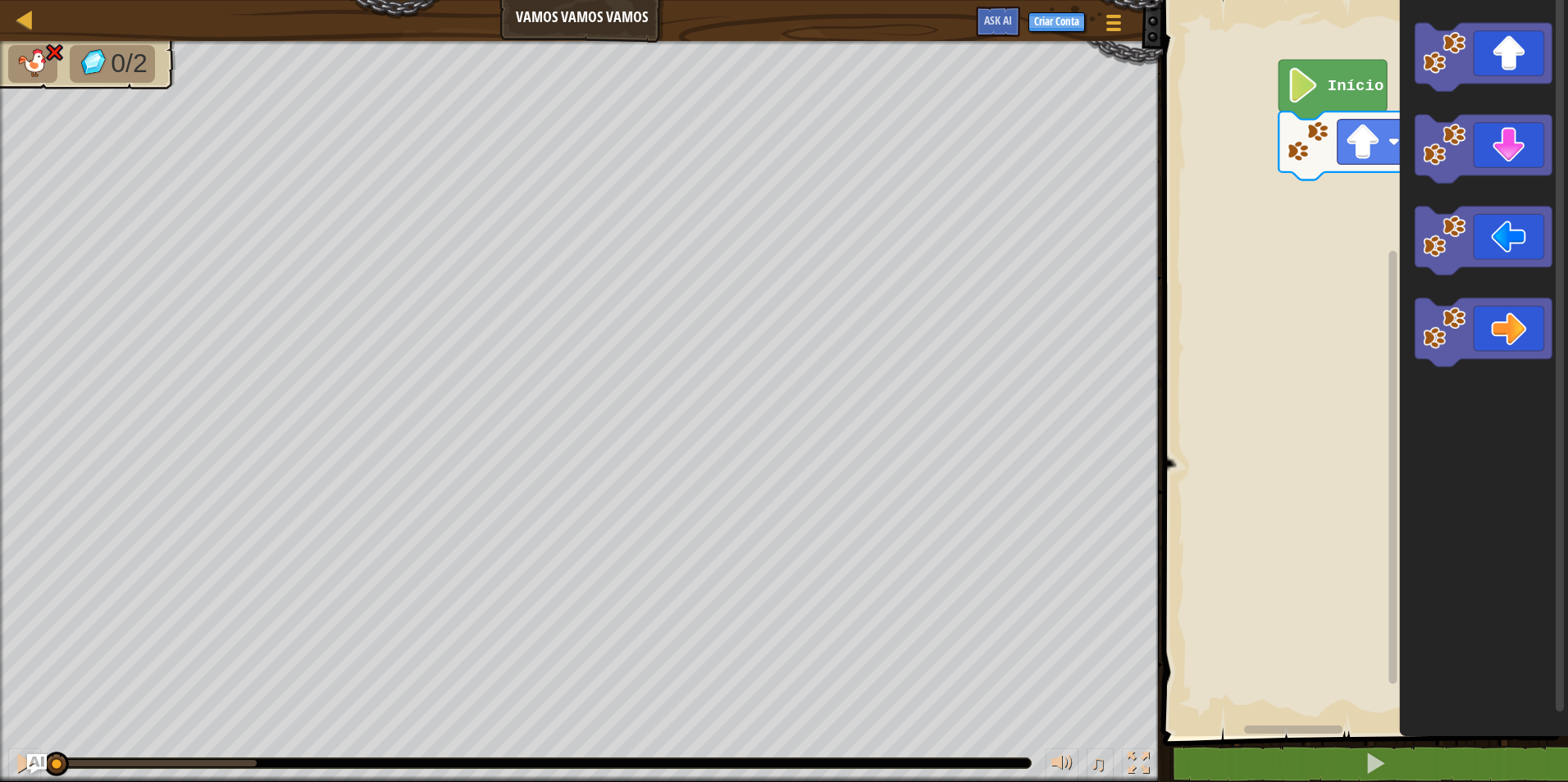
drag, startPoint x: 260, startPoint y: 757, endPoint x: 2, endPoint y: 722, distance: 260.4
click at [0, 0] on html "Mapa Vamos Vamos Vamos Menu do Jogo Criar Conta Ask AI 1 הההההההההההההההההההההה…" at bounding box center [784, 0] width 1568 height 0
drag, startPoint x: 135, startPoint y: 755, endPoint x: 220, endPoint y: 756, distance: 85.0
click at [220, 756] on div "♫" at bounding box center [581, 758] width 1163 height 49
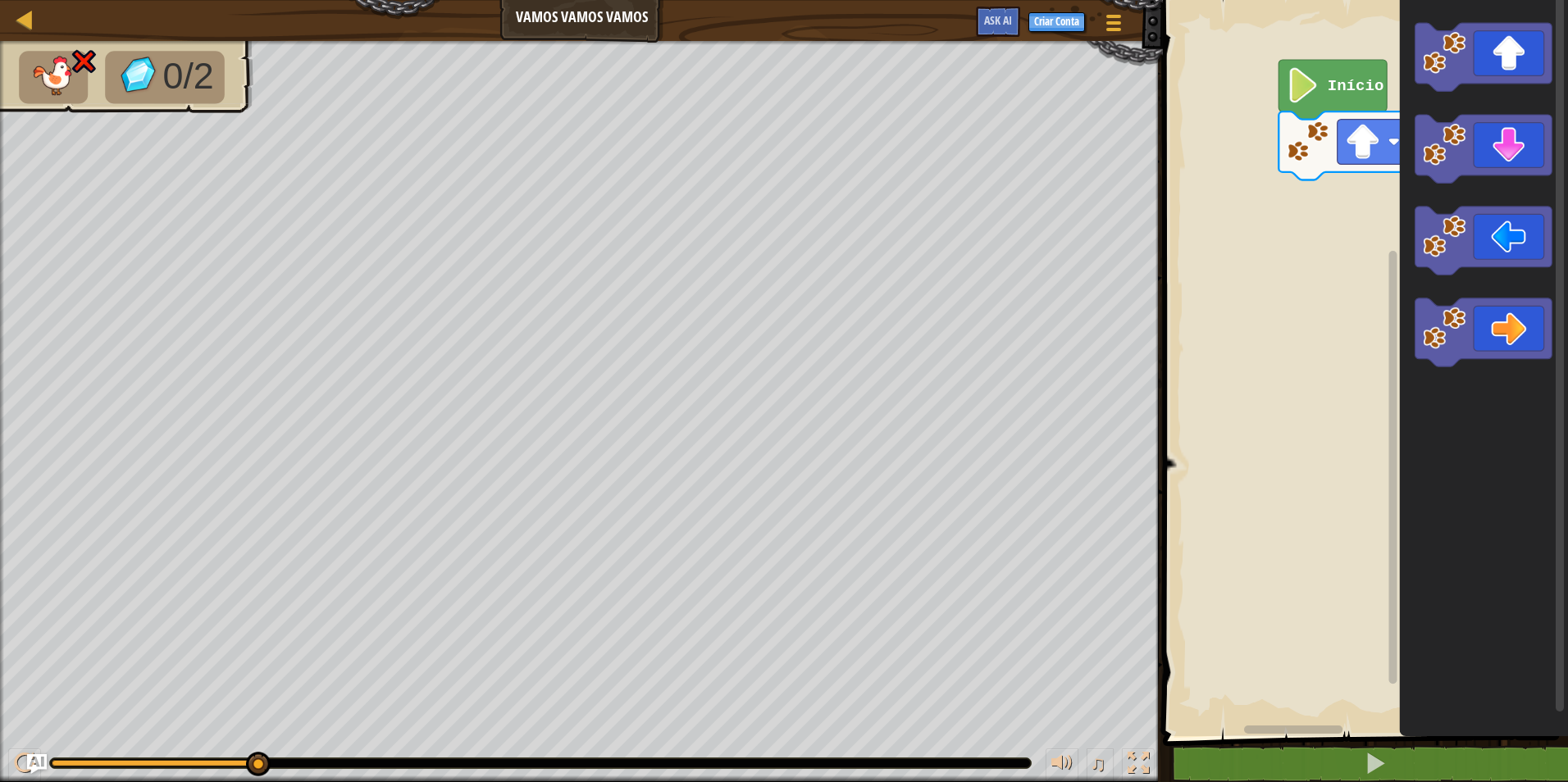
drag, startPoint x: 50, startPoint y: 765, endPoint x: 440, endPoint y: 819, distance: 393.7
click at [440, 0] on html "Mapa Vamos Vamos Vamos Menu do Jogo Criar Conta Ask AI 1 הההההההההההההההההההההה…" at bounding box center [784, 0] width 1568 height 0
click at [279, 774] on div "0/2 ♫ Pato" at bounding box center [784, 411] width 1568 height 741
drag, startPoint x: 283, startPoint y: 750, endPoint x: 331, endPoint y: 768, distance: 51.3
click at [335, 0] on html "Mapa Vamos Vamos Vamos Menu do Jogo Criar Conta Ask AI 1 הההההההההההההההההההההה…" at bounding box center [784, 0] width 1568 height 0
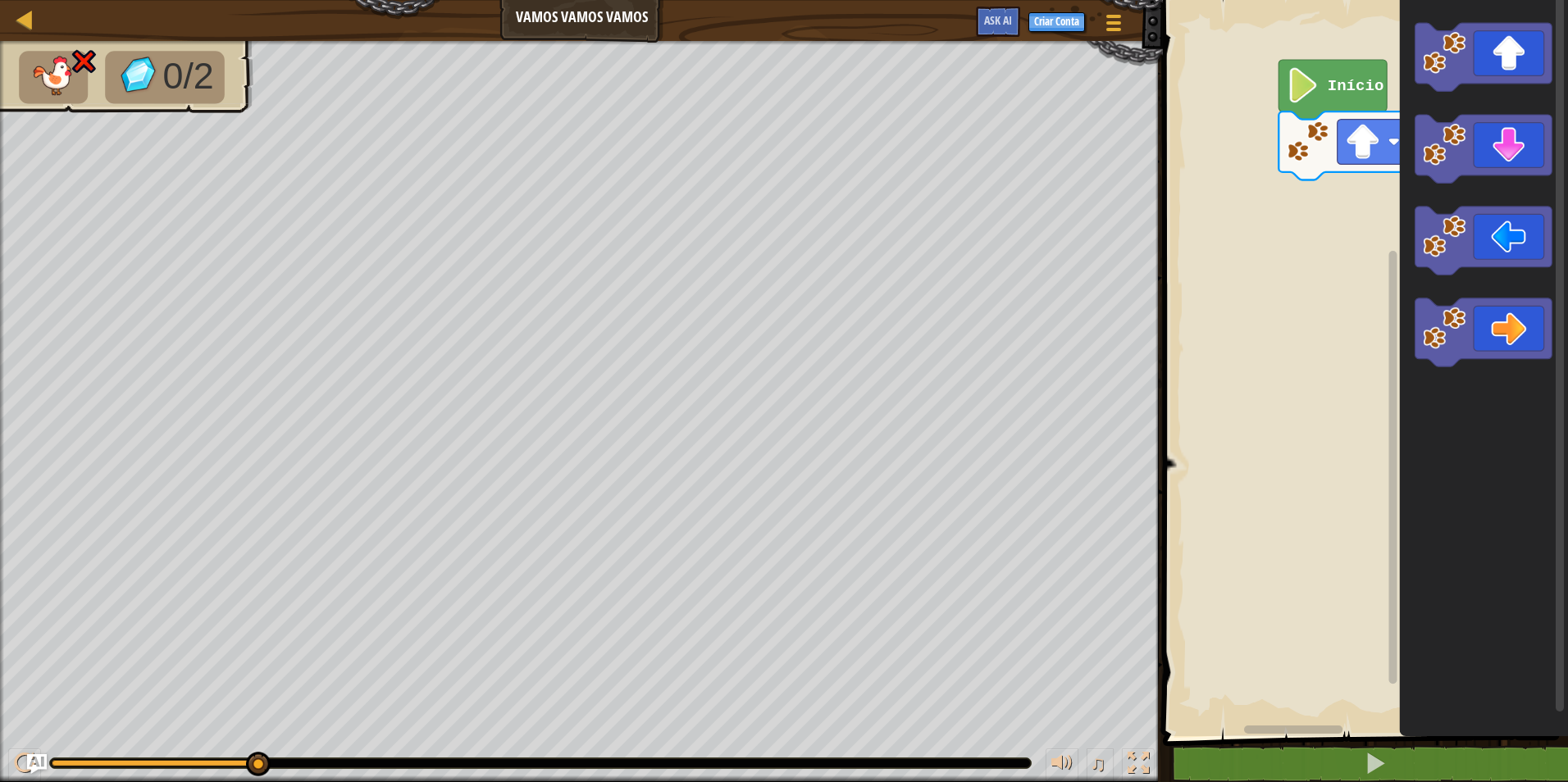
drag, startPoint x: 266, startPoint y: 756, endPoint x: 289, endPoint y: 766, distance: 25.1
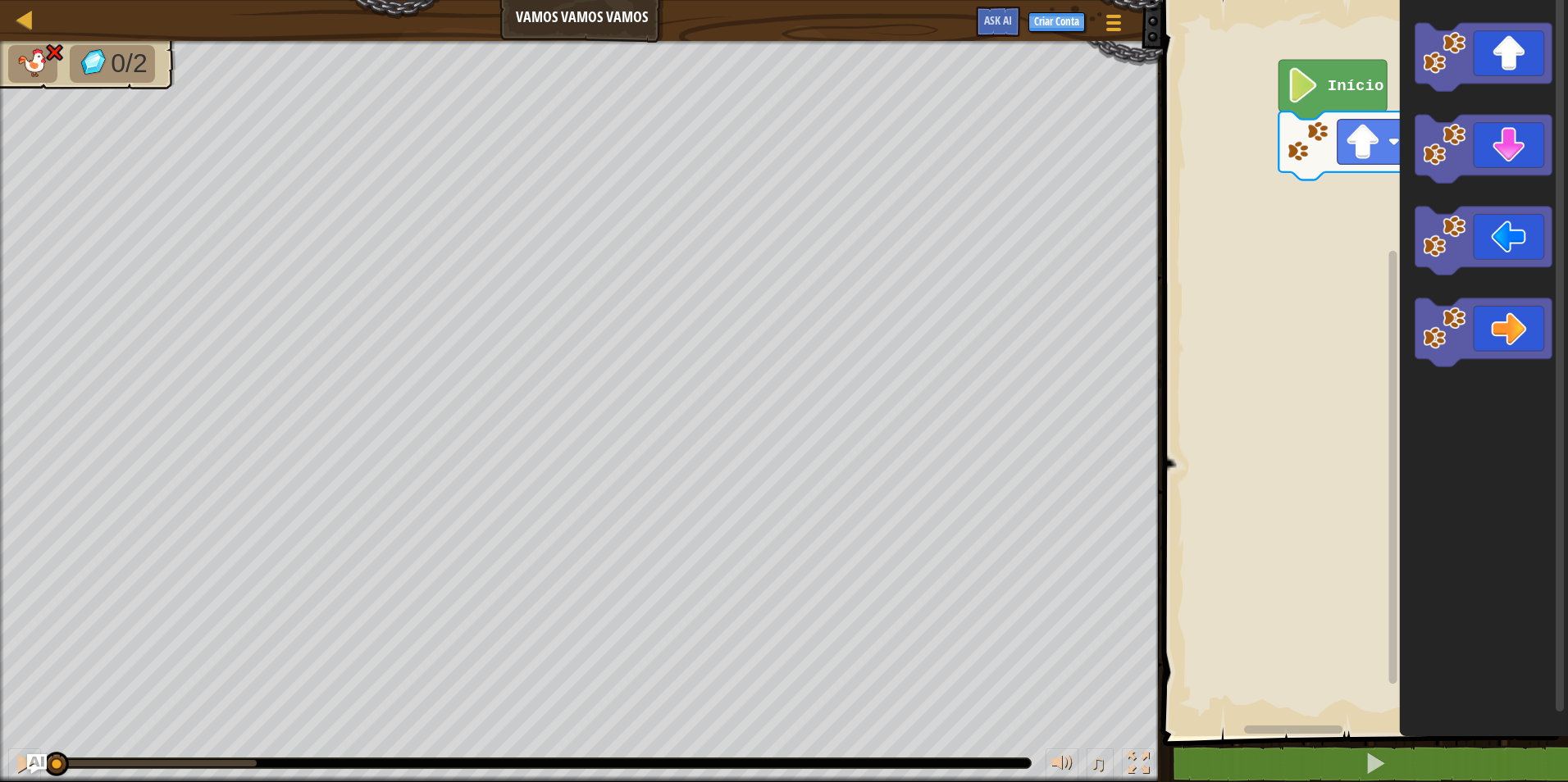
drag, startPoint x: 265, startPoint y: 754, endPoint x: -3, endPoint y: 723, distance: 269.8
click at [0, 0] on html "Mapa Vamos Vamos Vamos Menu do Jogo Criar Conta Ask AI 1 הההההההההההההההההההההה…" at bounding box center [784, 0] width 1568 height 0
click at [1508, 344] on icon "Espaço de trabalho do Blockly" at bounding box center [1484, 333] width 137 height 68
click at [57, 731] on div "0/2 ♫ Pato" at bounding box center [784, 411] width 1568 height 741
click at [40, 720] on div "0/2 ♫ Pato" at bounding box center [784, 411] width 1568 height 741
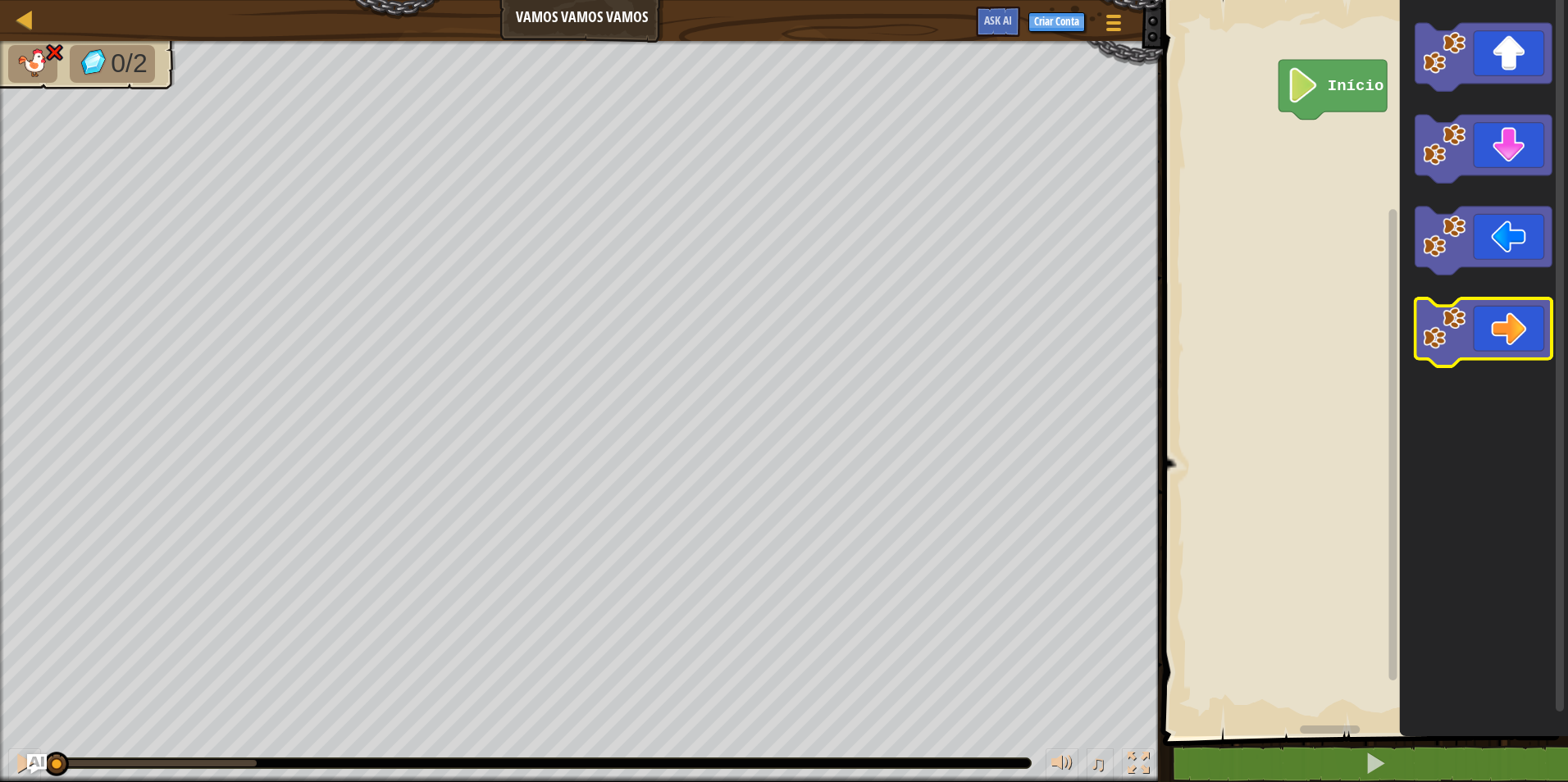
click at [1480, 331] on icon "Espaço de trabalho do Blockly" at bounding box center [1484, 333] width 137 height 68
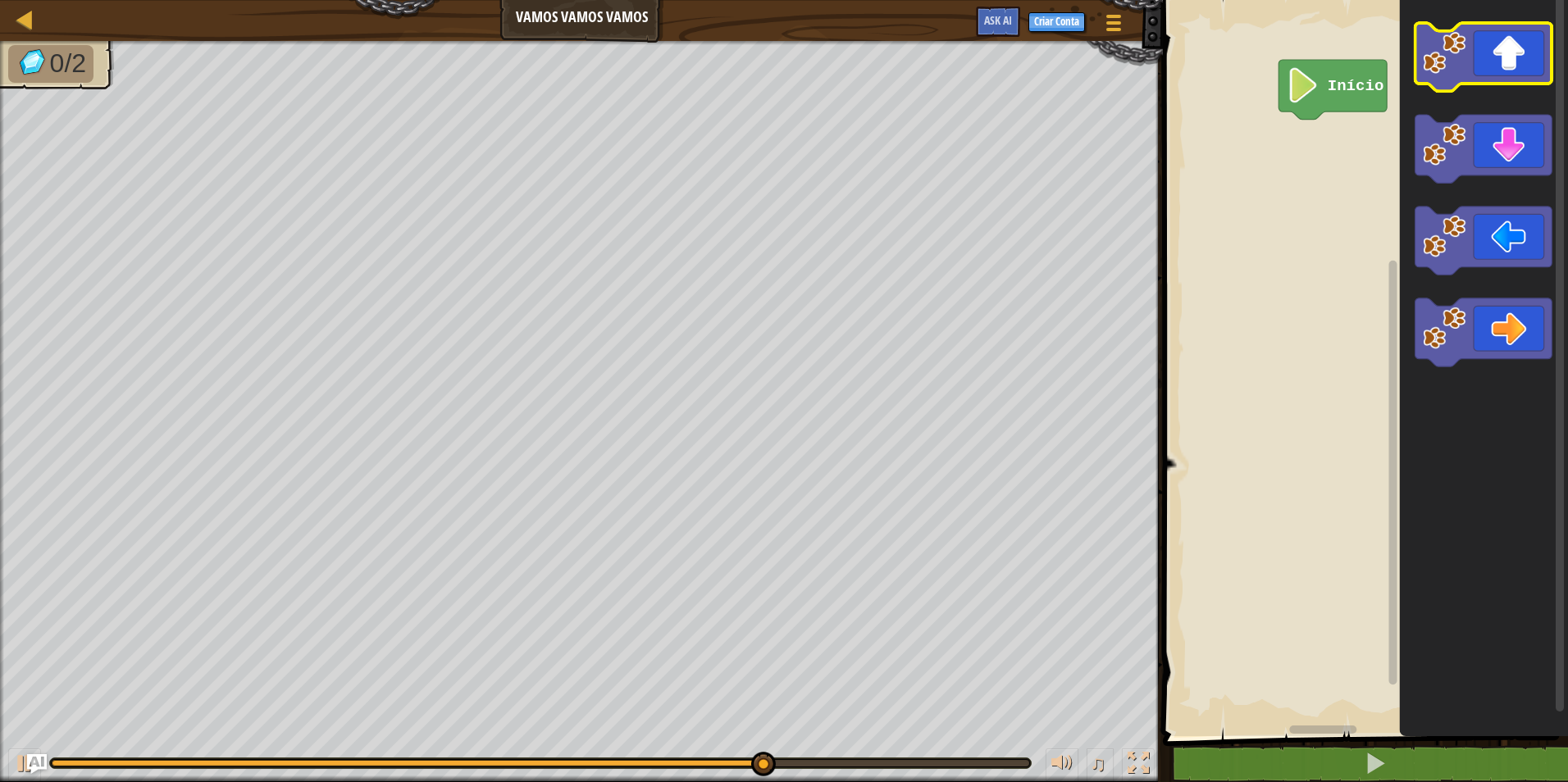
click at [1498, 57] on icon "Espaço de trabalho do Blockly" at bounding box center [1484, 57] width 137 height 68
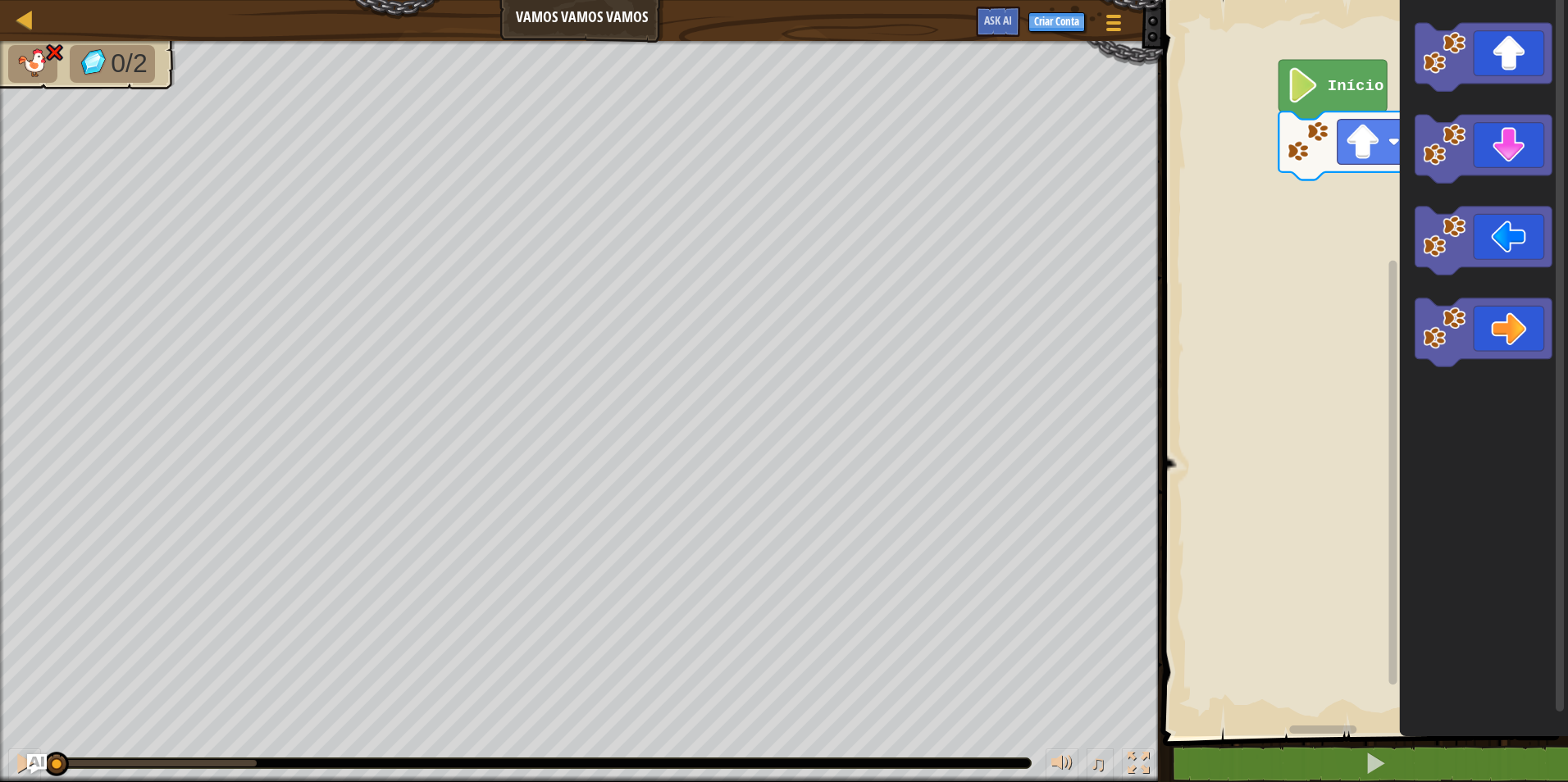
drag, startPoint x: 257, startPoint y: 756, endPoint x: -3, endPoint y: 820, distance: 267.8
click at [0, 0] on html "Mapa Vamos Vamos Vamos Menu do Jogo Criar Conta Ask AI 1 הההההההההההההההההההההה…" at bounding box center [784, 0] width 1568 height 0
drag, startPoint x: 230, startPoint y: 756, endPoint x: 440, endPoint y: 736, distance: 211.0
click at [475, 757] on div "♫" at bounding box center [581, 758] width 1163 height 49
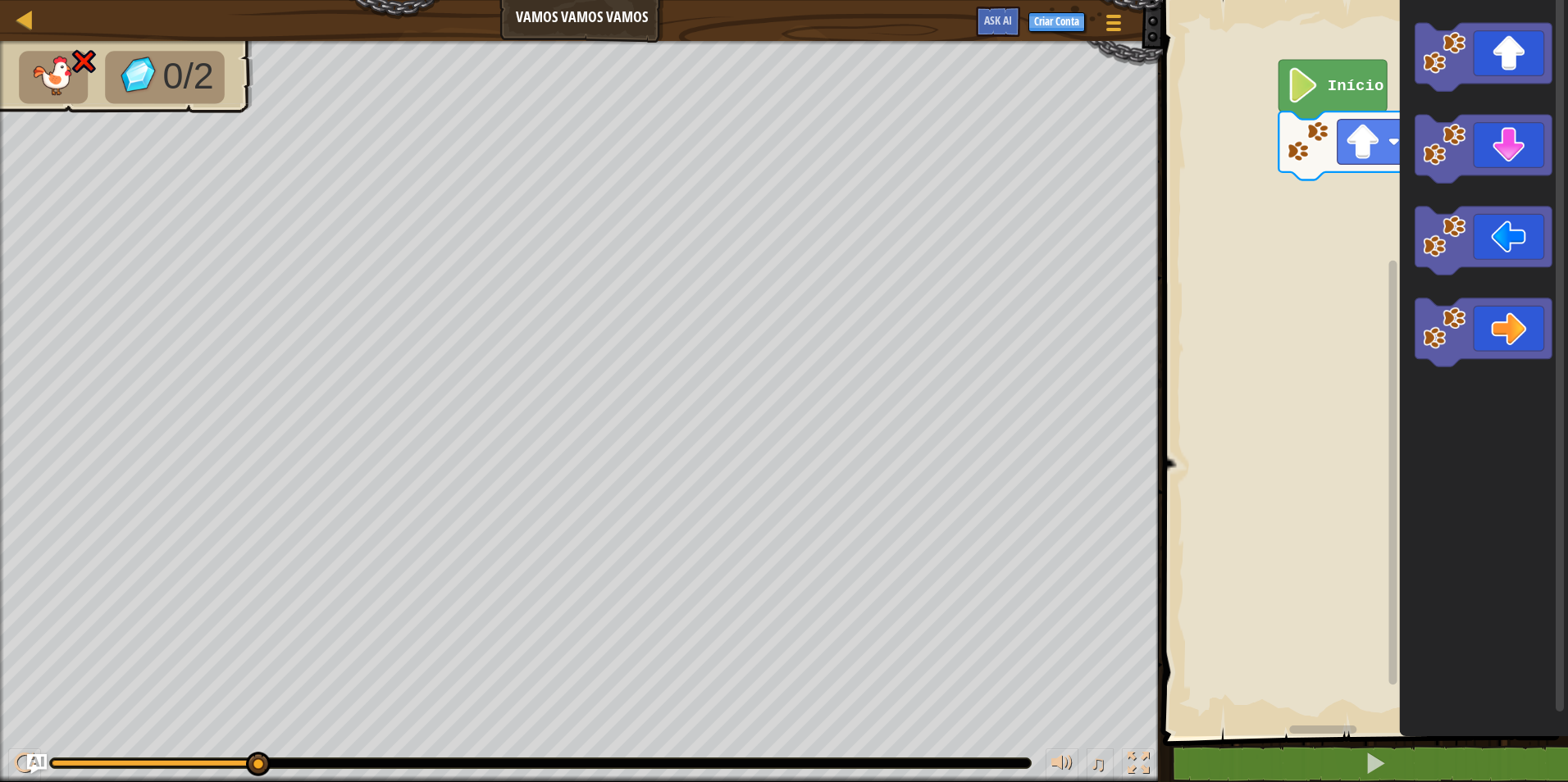
drag, startPoint x: 66, startPoint y: 756, endPoint x: 338, endPoint y: 767, distance: 272.2
click at [338, 767] on div at bounding box center [540, 763] width 981 height 10
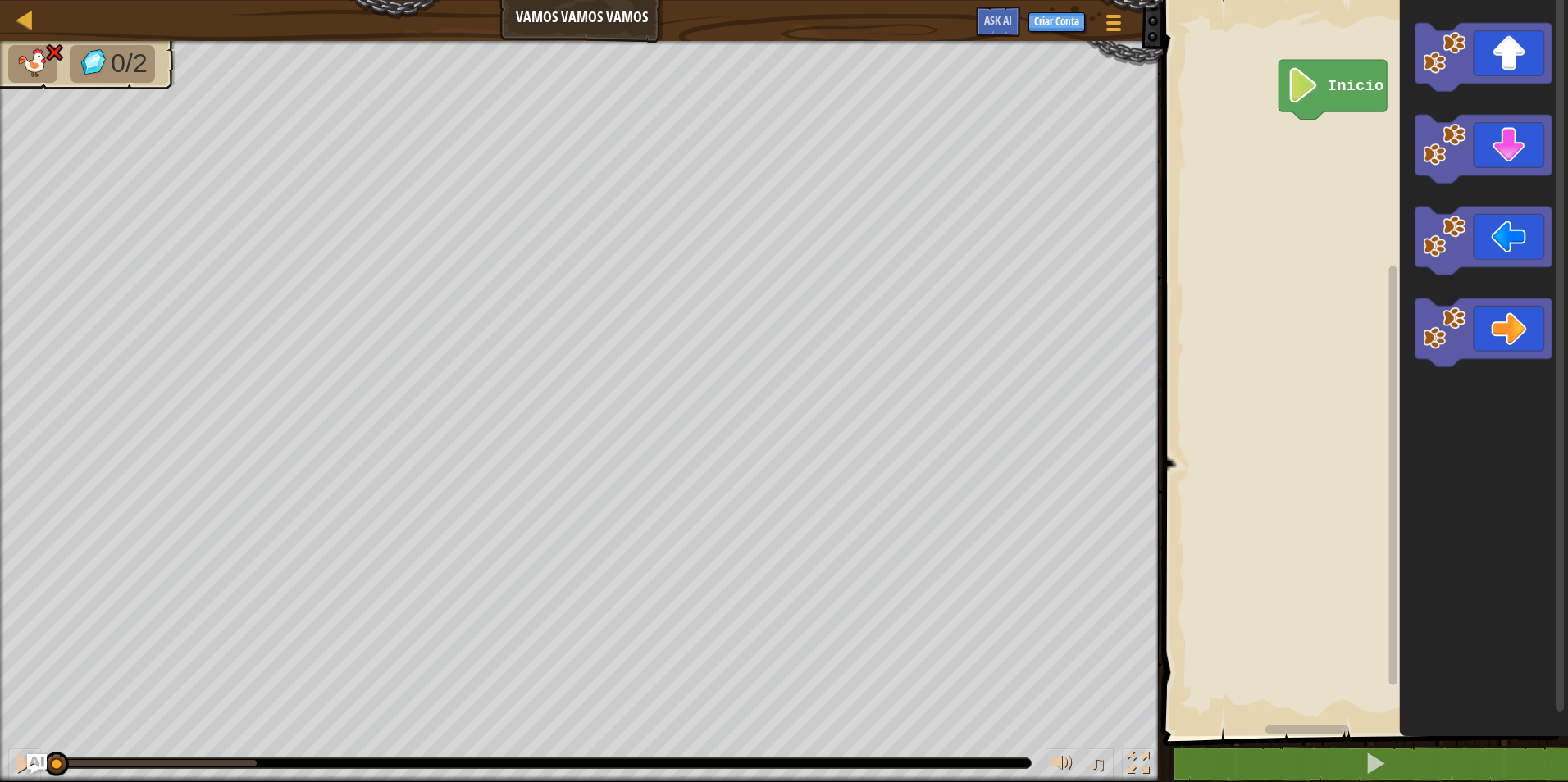
click at [38, 690] on div "0/2 ♫ Pato" at bounding box center [784, 411] width 1568 height 741
click at [1454, 313] on image "Espaço de trabalho do Blockly" at bounding box center [1444, 328] width 43 height 43
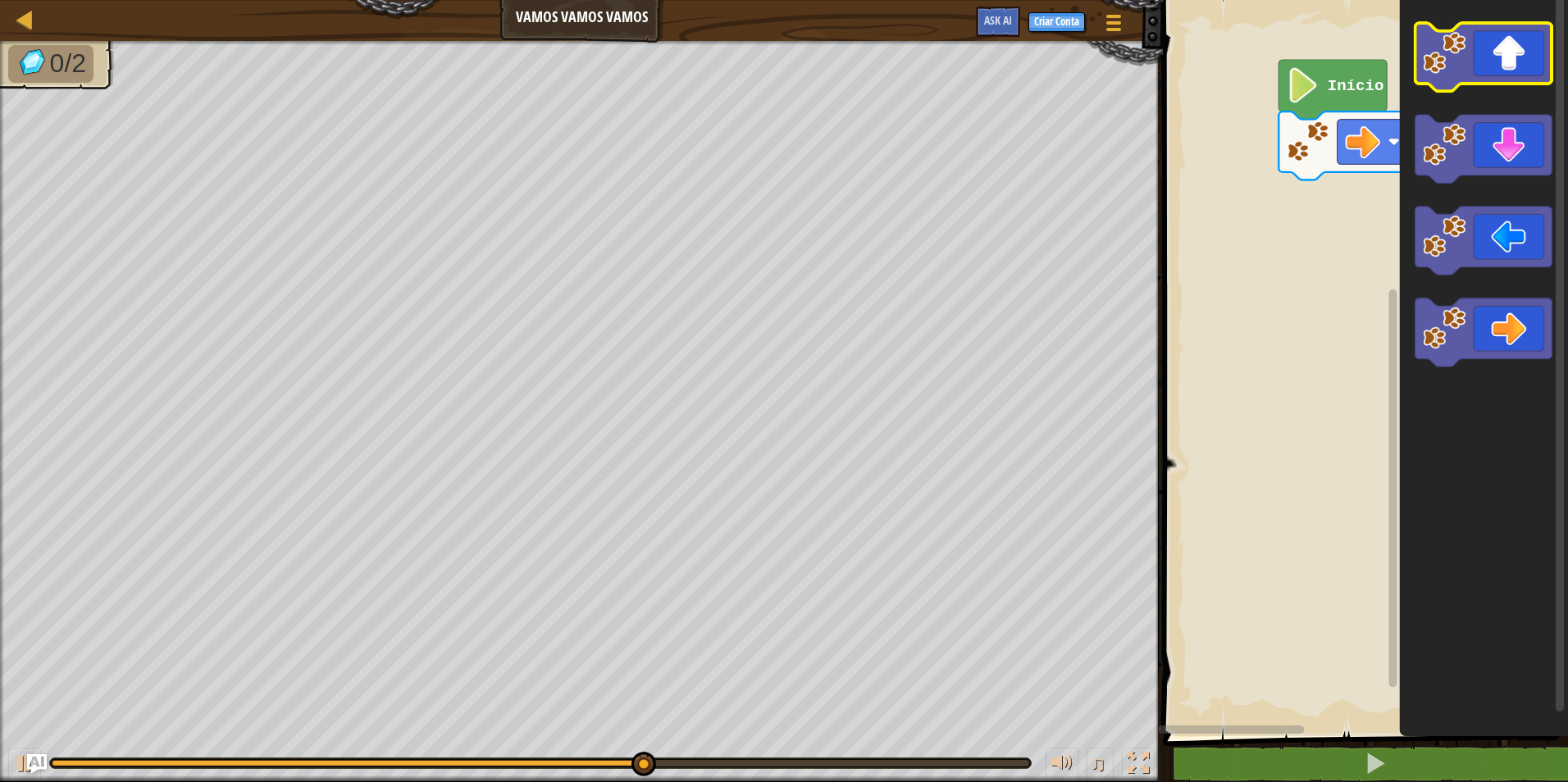
click at [1467, 79] on icon "Espaço de trabalho do Blockly" at bounding box center [1484, 57] width 137 height 68
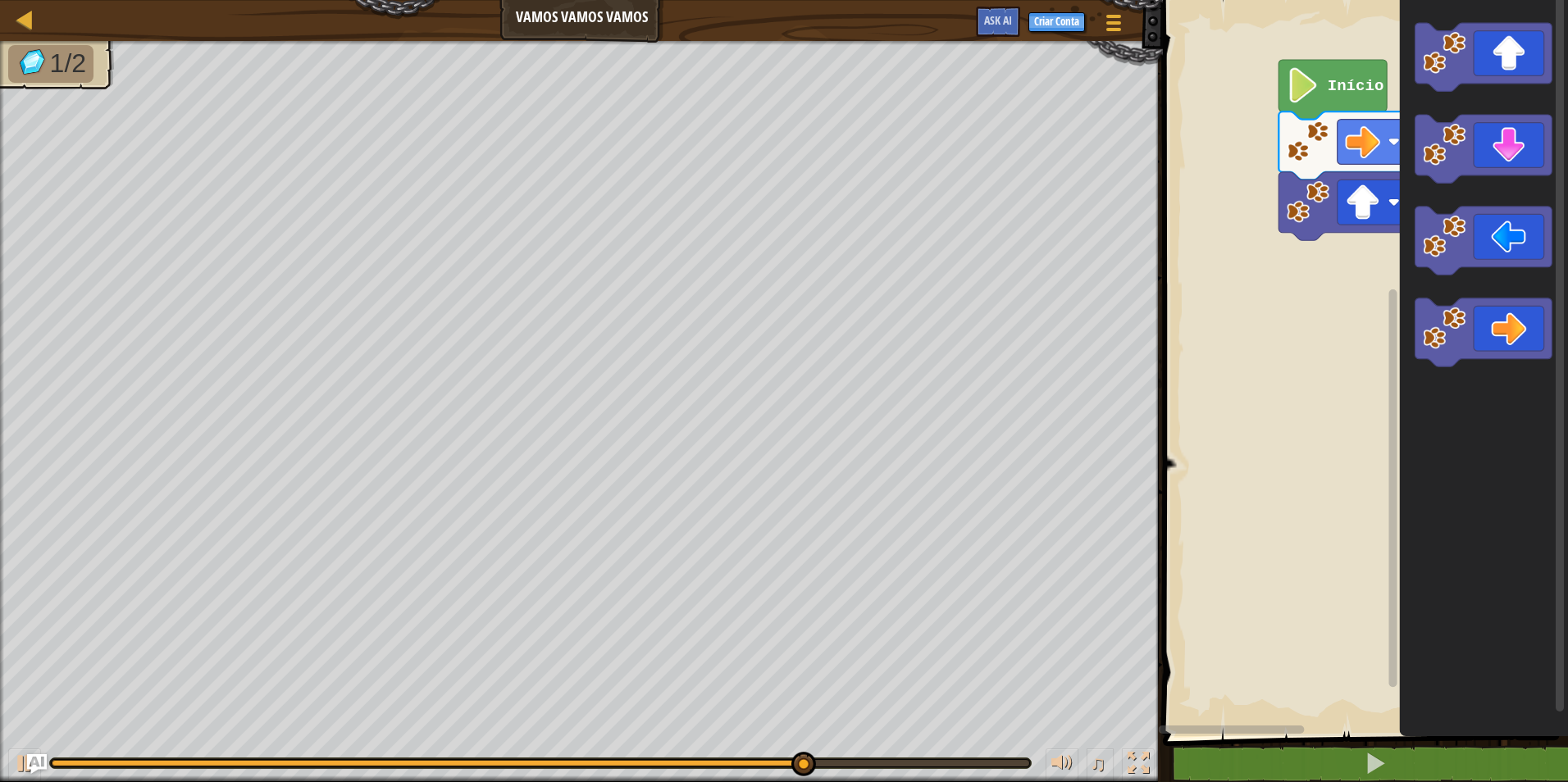
click at [1522, 372] on icon "Espaço de trabalho do Blockly" at bounding box center [1484, 363] width 168 height 744
click at [1517, 321] on icon "Espaço de trabalho do Blockly" at bounding box center [1484, 333] width 137 height 68
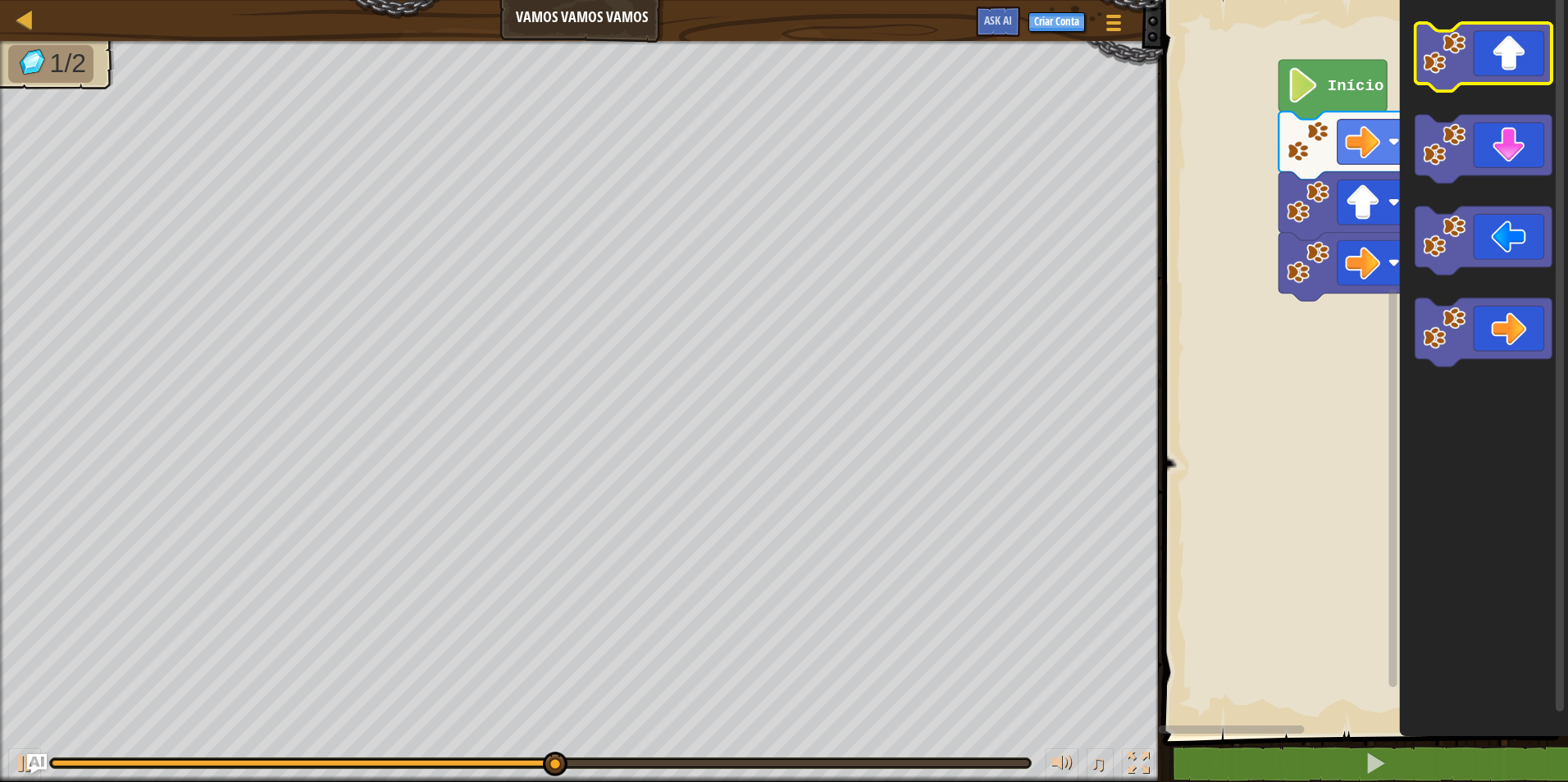
click at [1508, 56] on icon "Espaço de trabalho do Blockly" at bounding box center [1484, 57] width 137 height 68
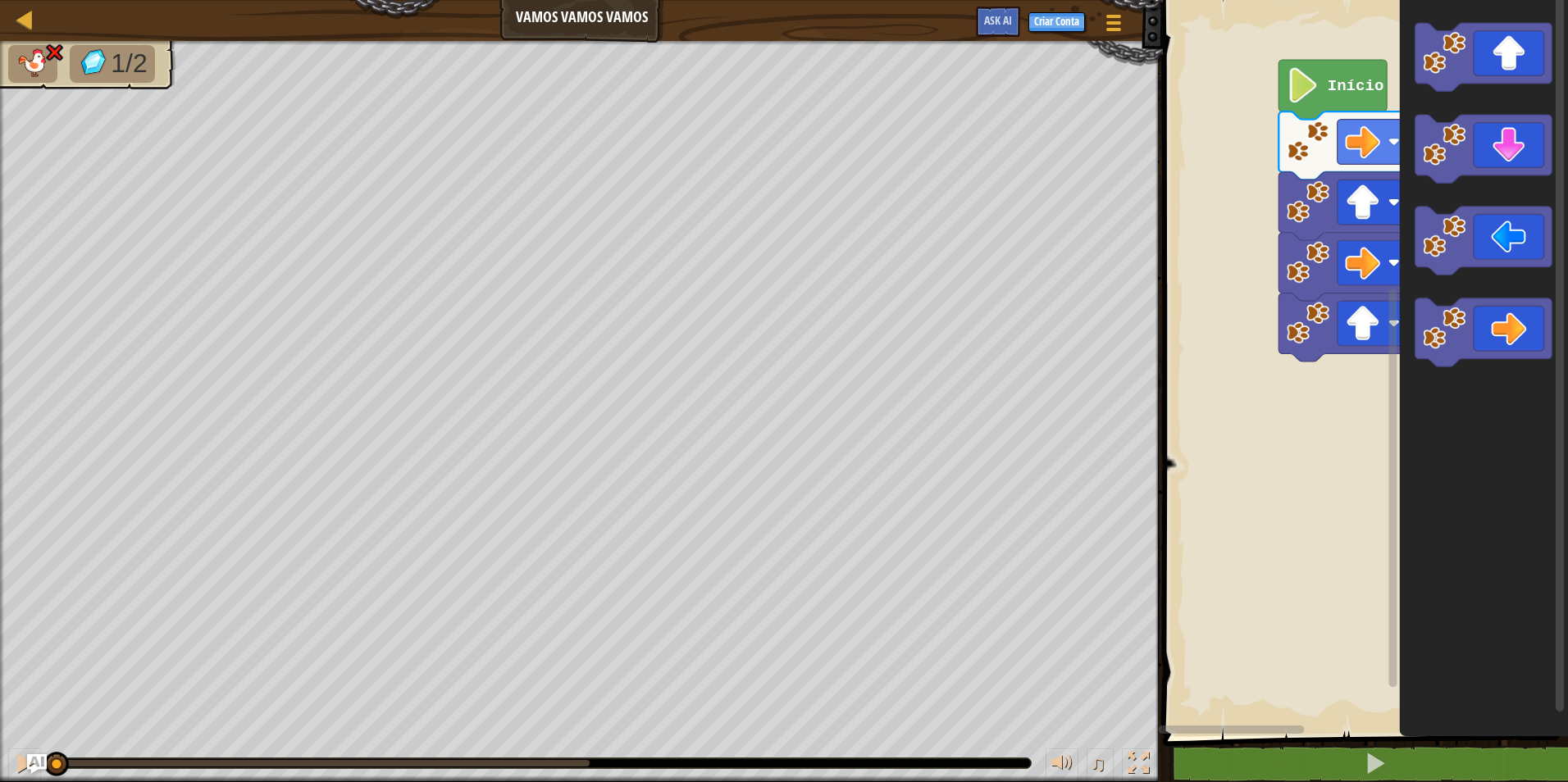
drag, startPoint x: 589, startPoint y: 752, endPoint x: 0, endPoint y: 684, distance: 592.9
click at [0, 0] on html "Mapa Vamos Vamos Vamos Menu do Jogo Criar Conta Ask AI 1 הההההההההההההההההההההה…" at bounding box center [784, 0] width 1568 height 0
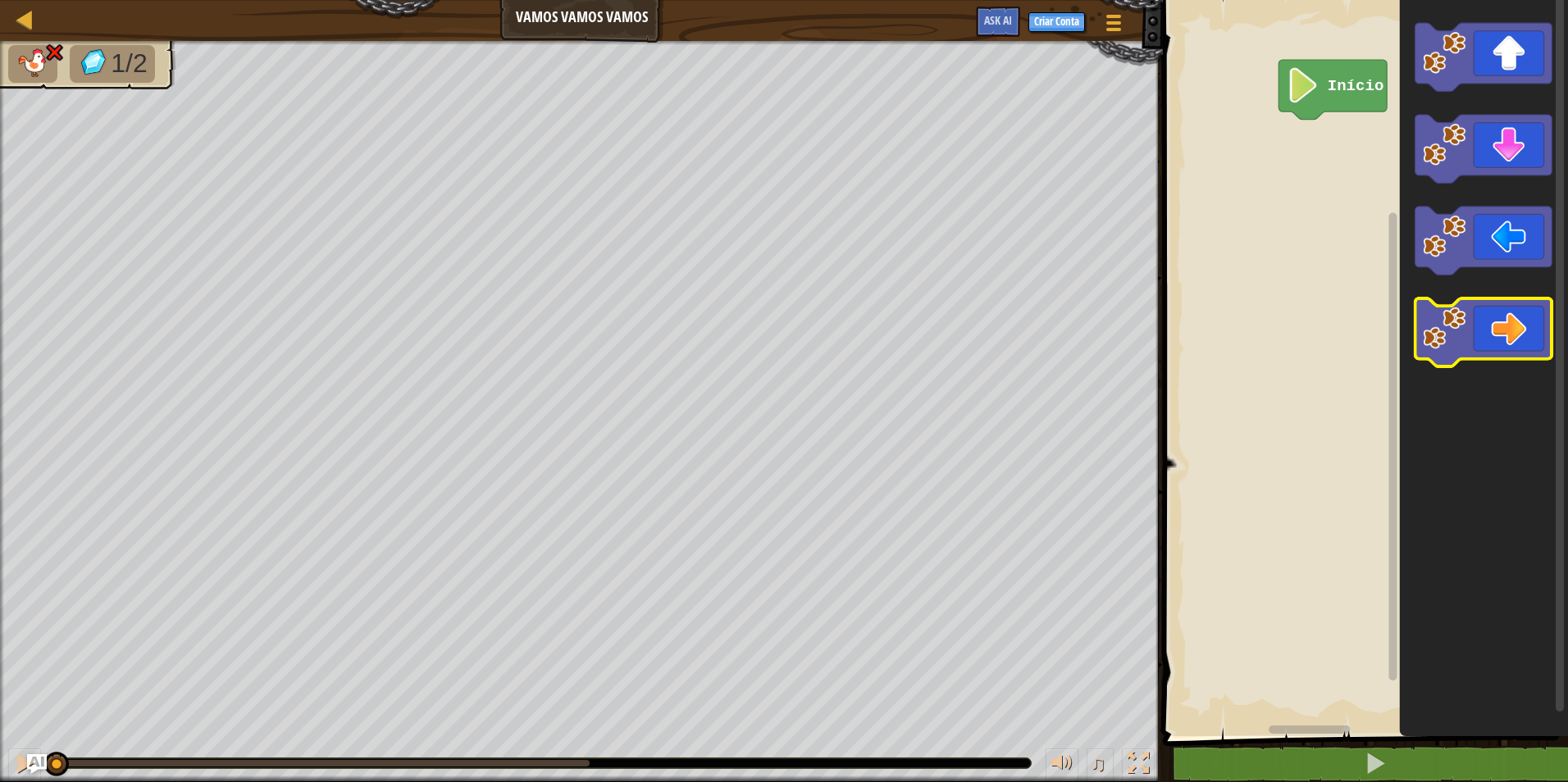
click at [1461, 328] on g "Espaço de trabalho do Blockly" at bounding box center [1484, 333] width 137 height 68
click at [1491, 328] on icon "Espaço de trabalho do Blockly" at bounding box center [1484, 333] width 137 height 68
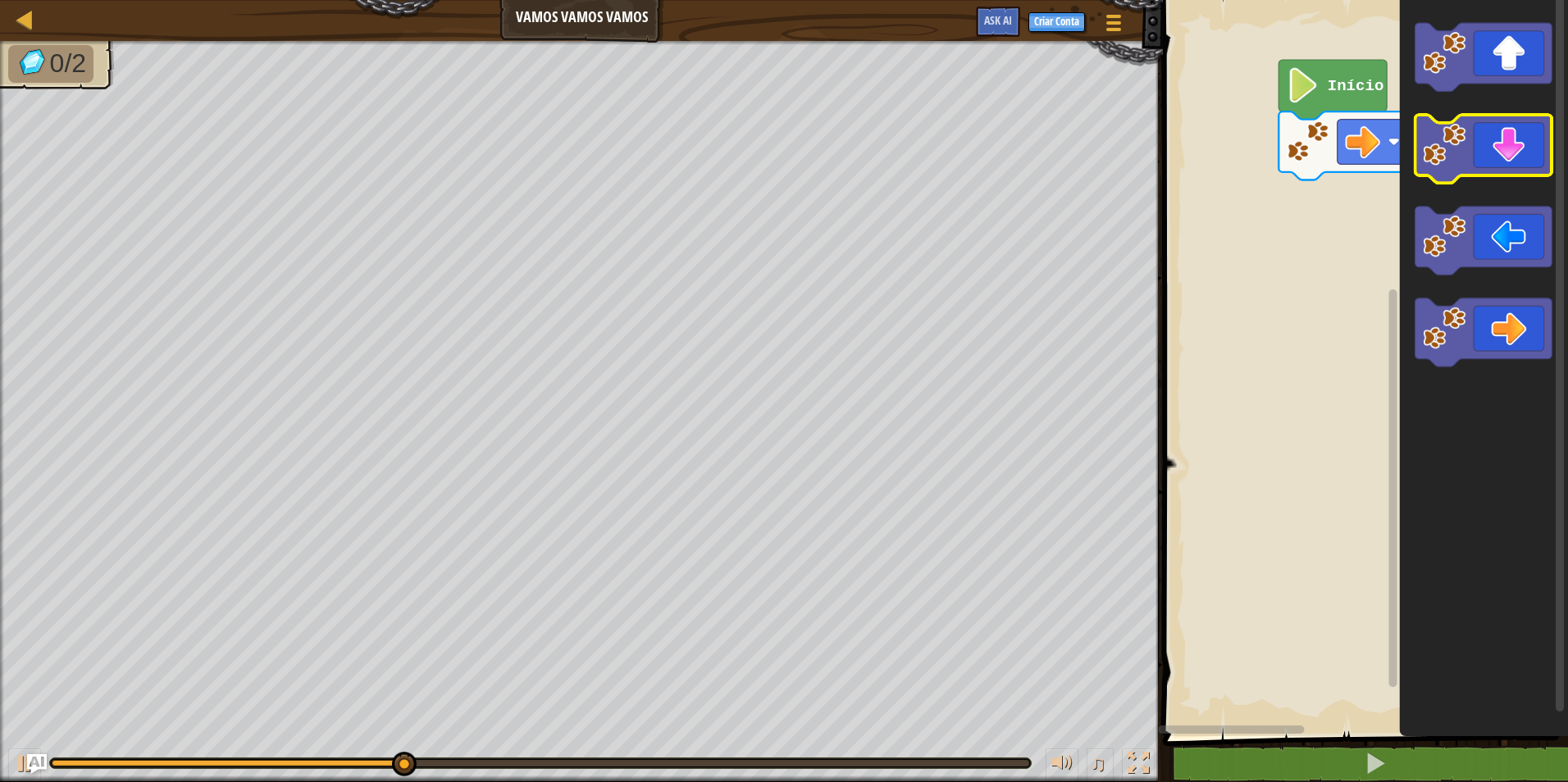
click at [1518, 152] on icon "Espaço de trabalho do Blockly" at bounding box center [1484, 149] width 137 height 68
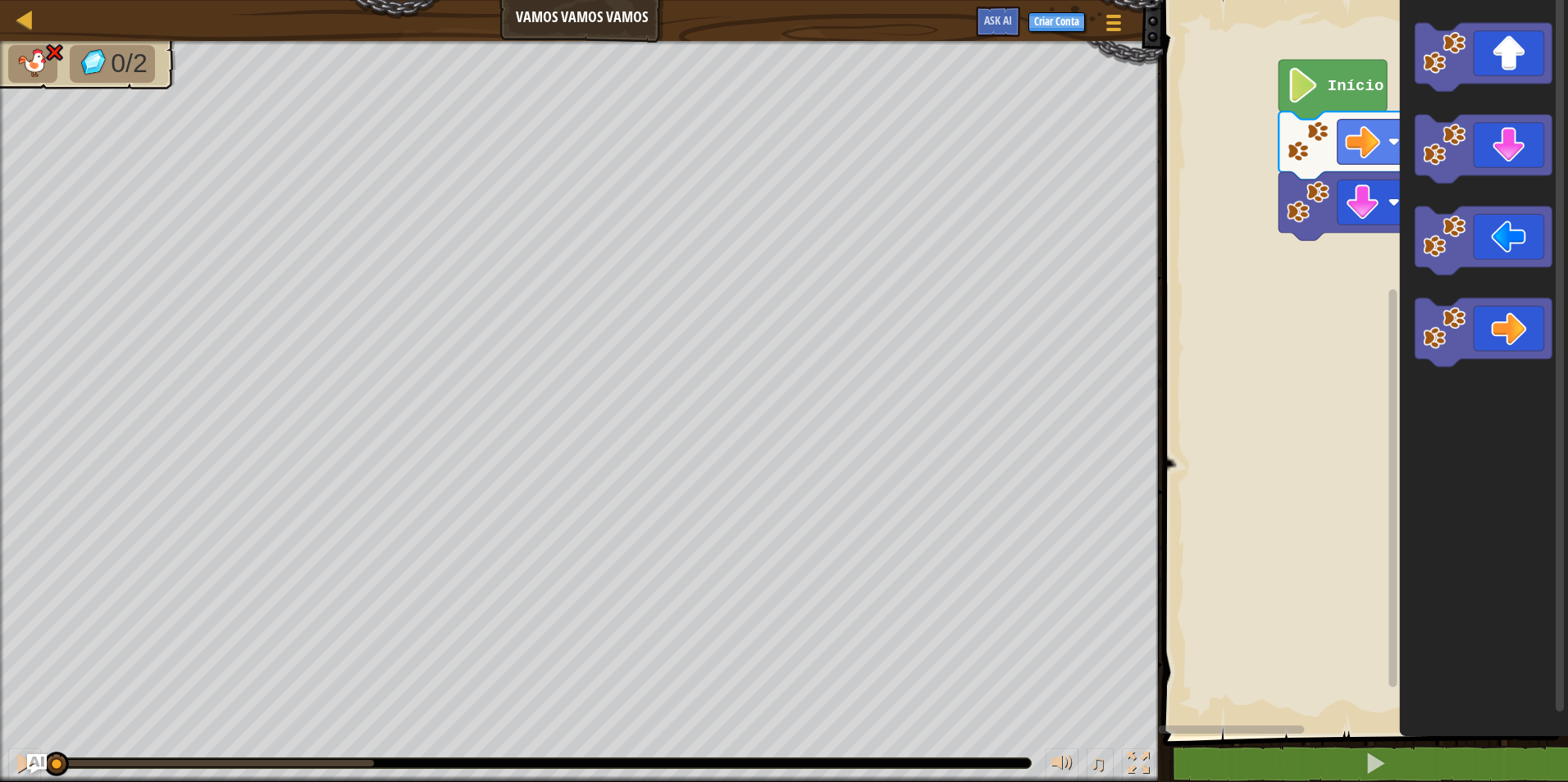
drag, startPoint x: 218, startPoint y: 754, endPoint x: -3, endPoint y: 754, distance: 221.0
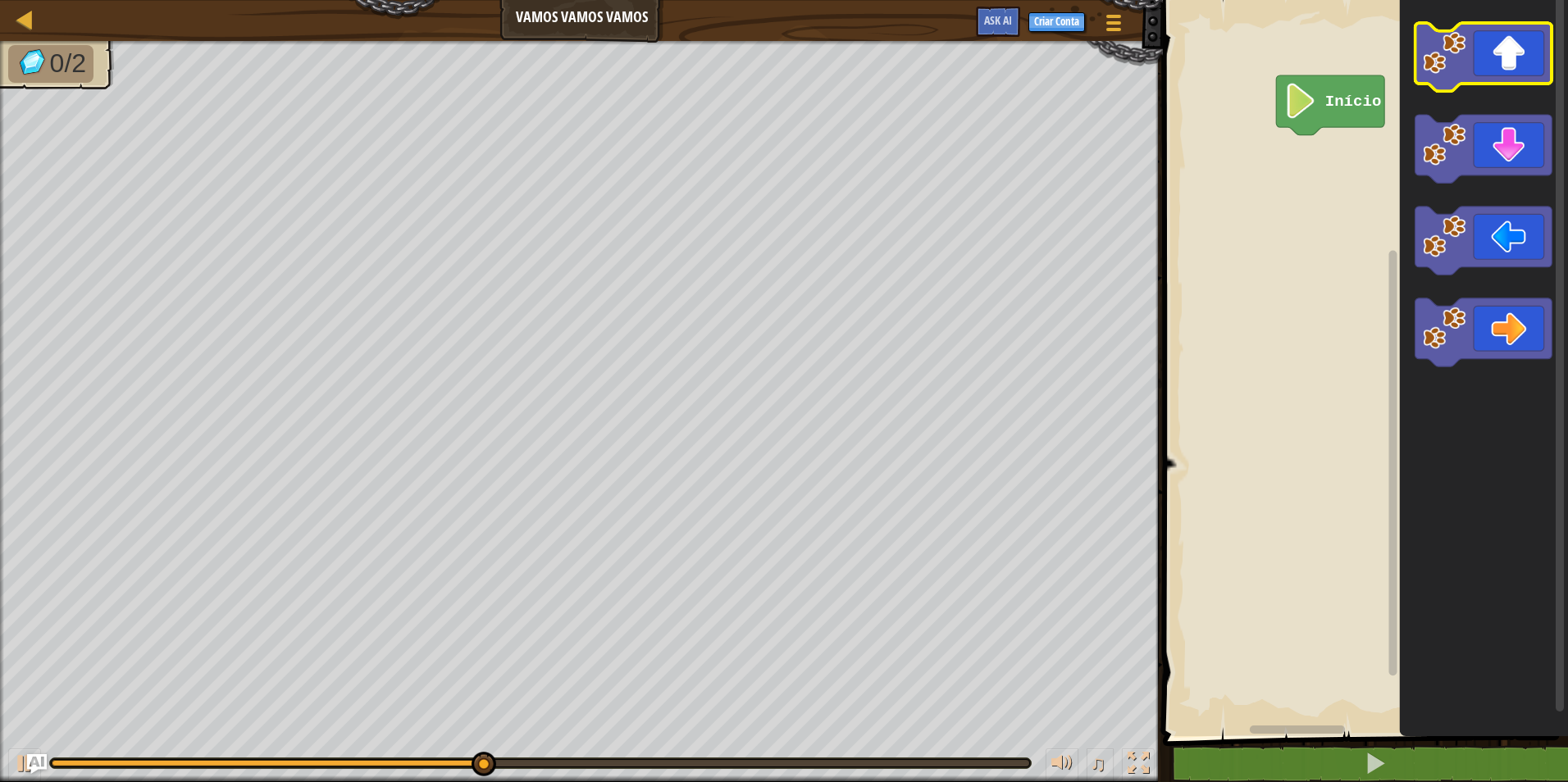
click at [1488, 55] on icon "Espaço de trabalho do Blockly" at bounding box center [1484, 57] width 137 height 68
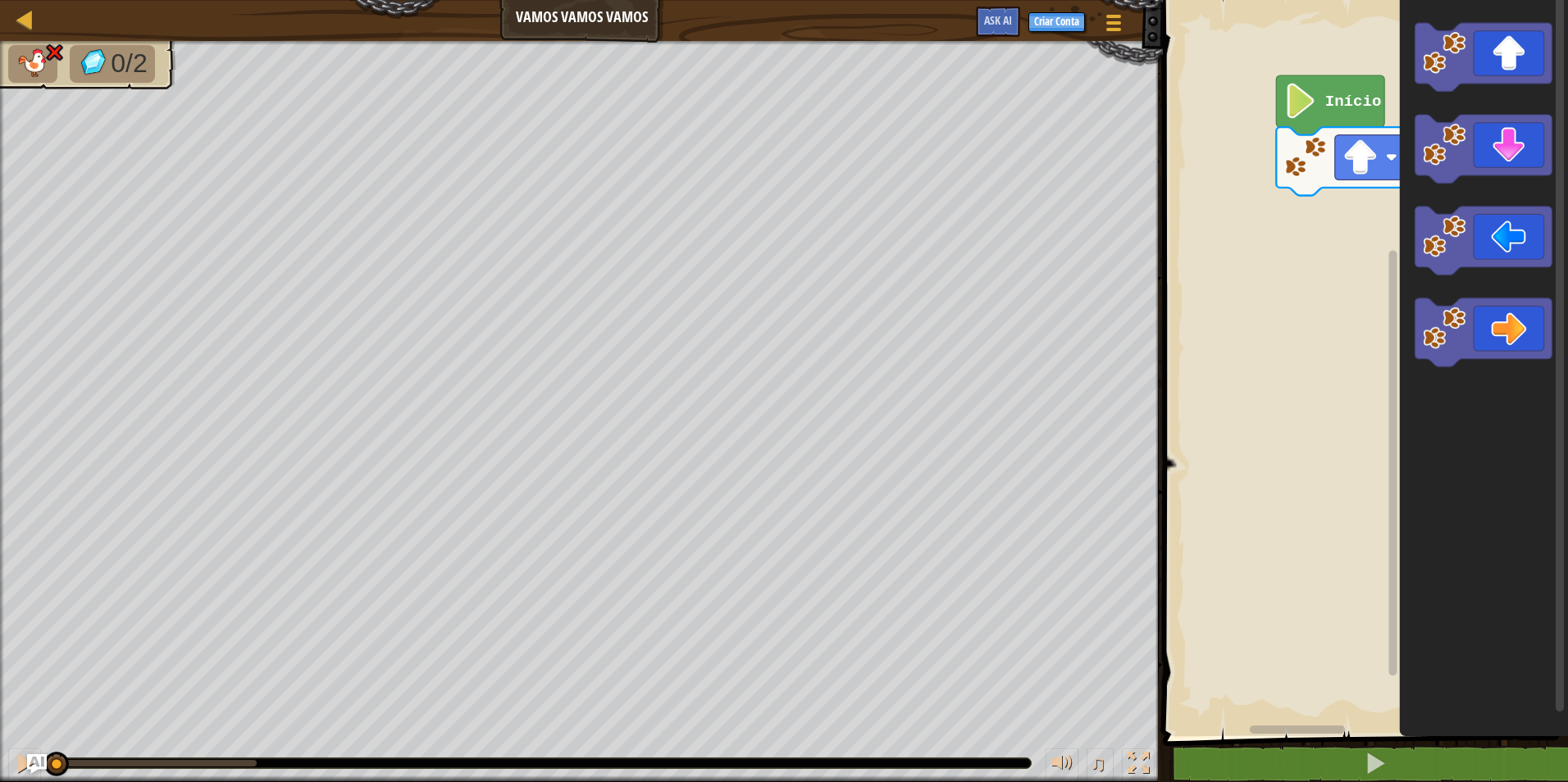
drag, startPoint x: 253, startPoint y: 760, endPoint x: -3, endPoint y: 770, distance: 256.2
click at [0, 0] on html "Mapa Vamos Vamos Vamos Menu do Jogo Criar Conta Ask AI 1 הההההההההההההההההההההה…" at bounding box center [784, 0] width 1568 height 0
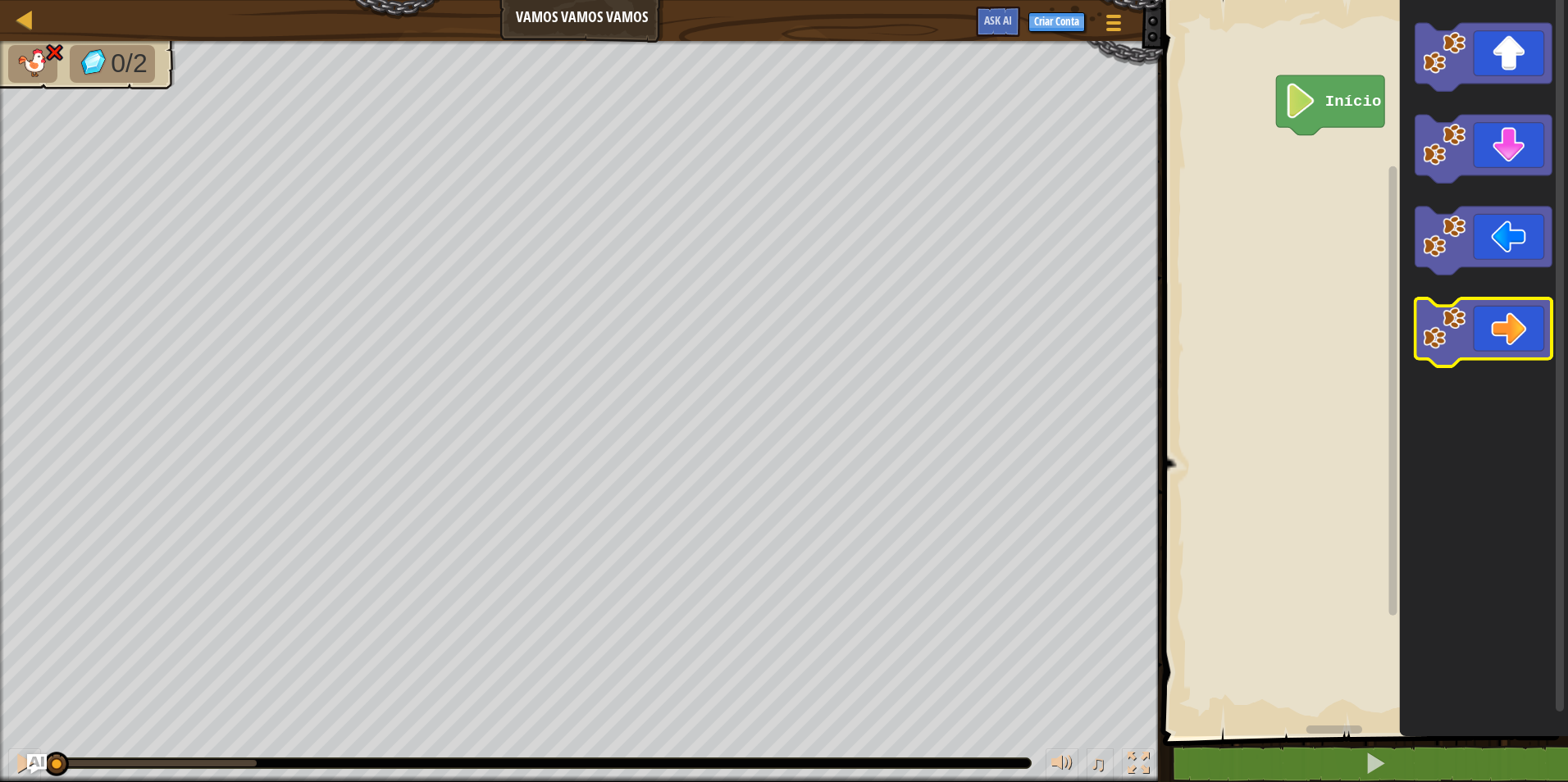
click at [1486, 331] on icon "Espaço de trabalho do Blockly" at bounding box center [1484, 333] width 137 height 68
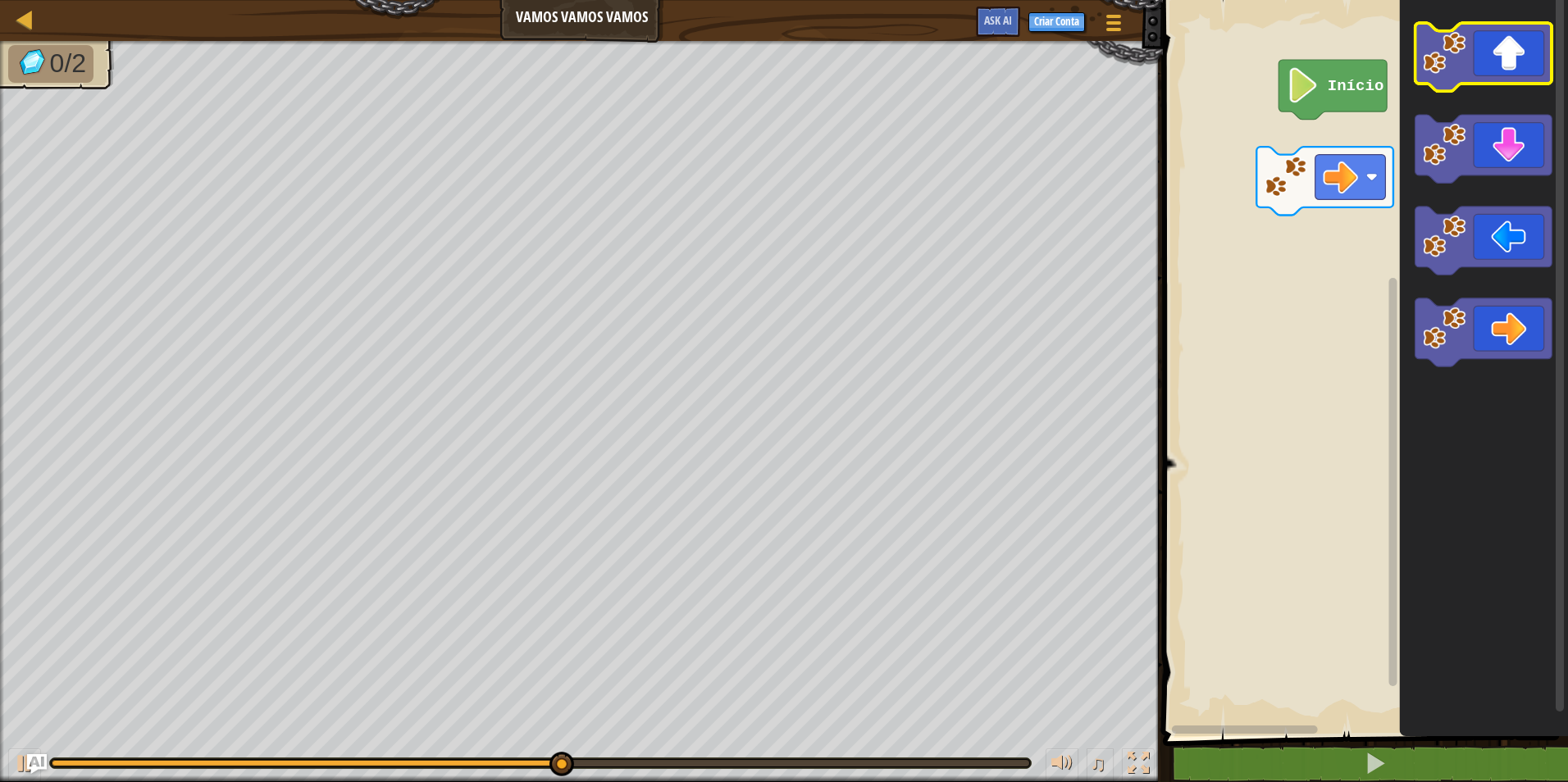
click at [1501, 45] on icon "Espaço de trabalho do Blockly" at bounding box center [1484, 57] width 137 height 68
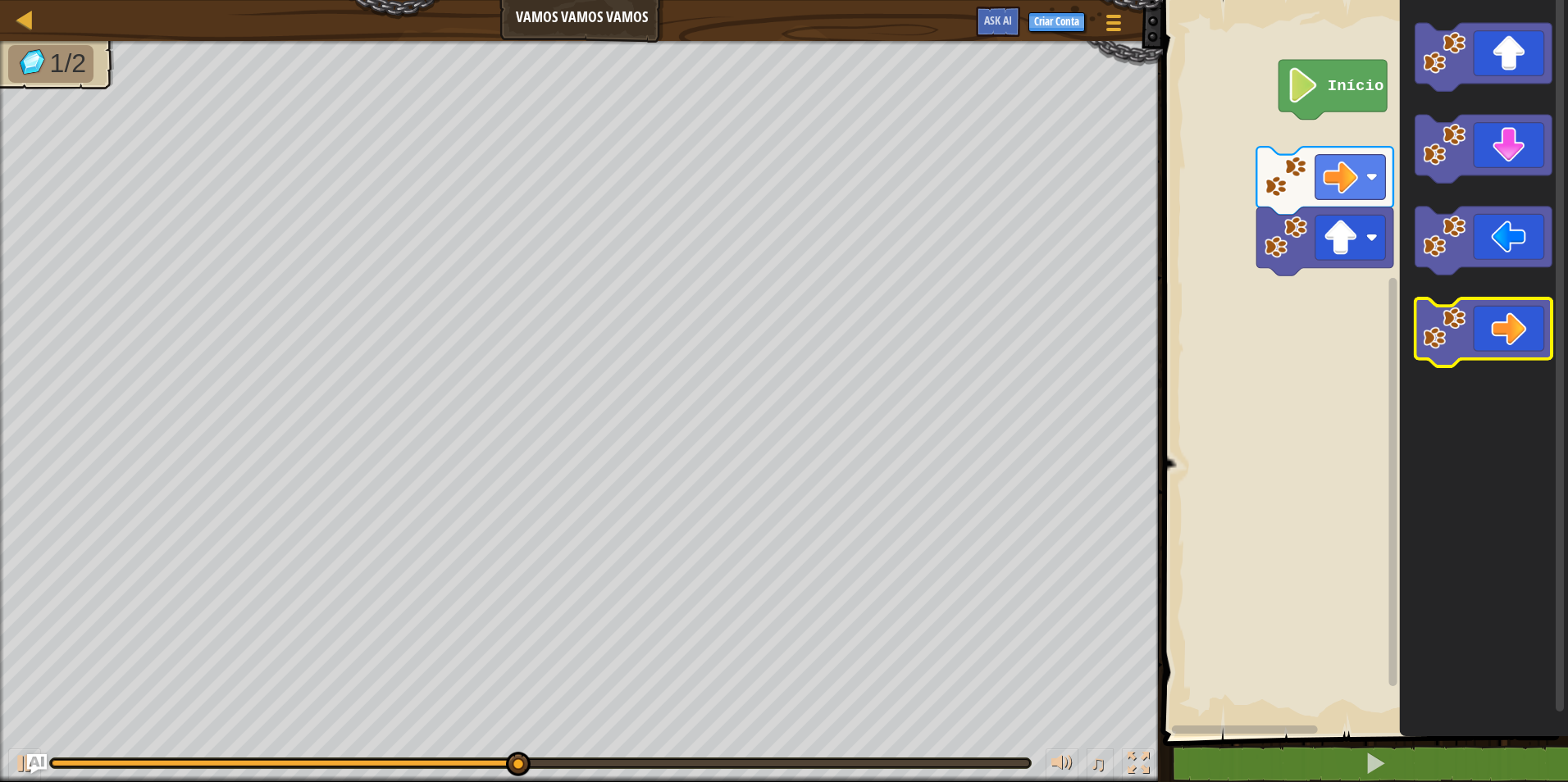
click at [1463, 317] on image "Espaço de trabalho do Blockly" at bounding box center [1444, 328] width 43 height 43
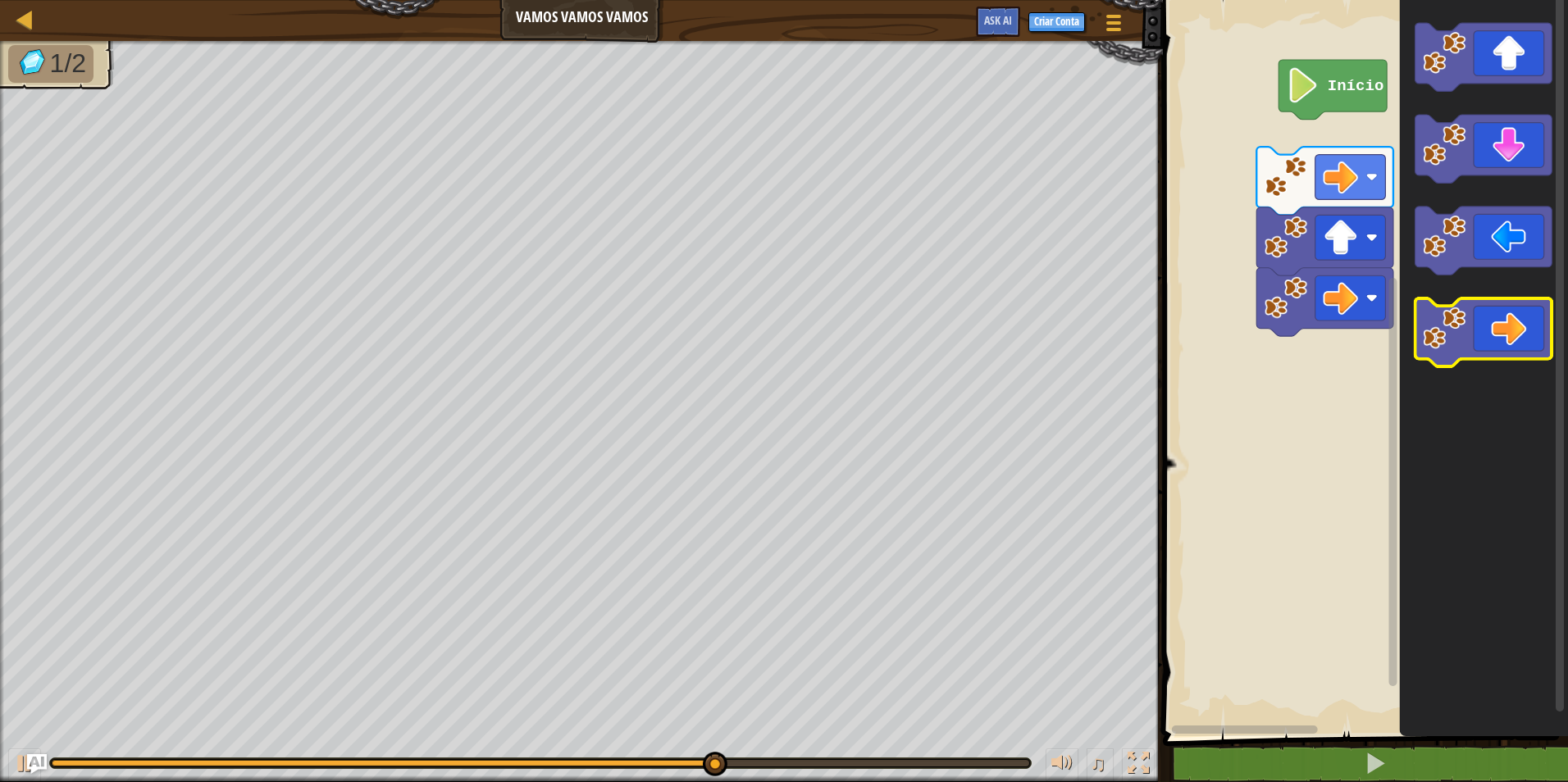
click at [1471, 316] on icon "Espaço de trabalho do Blockly" at bounding box center [1484, 333] width 137 height 68
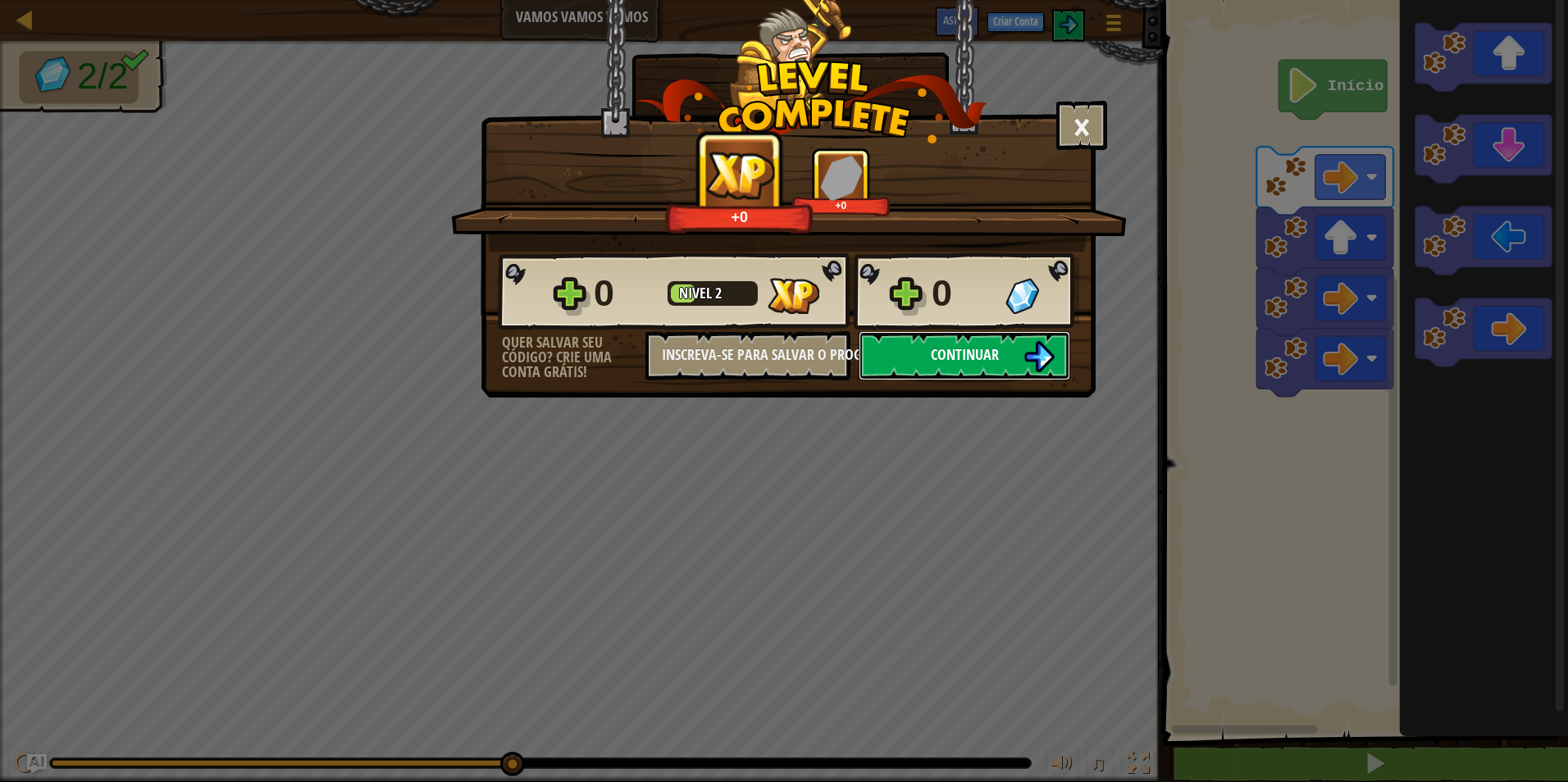
click at [1046, 342] on img at bounding box center [1039, 357] width 31 height 31
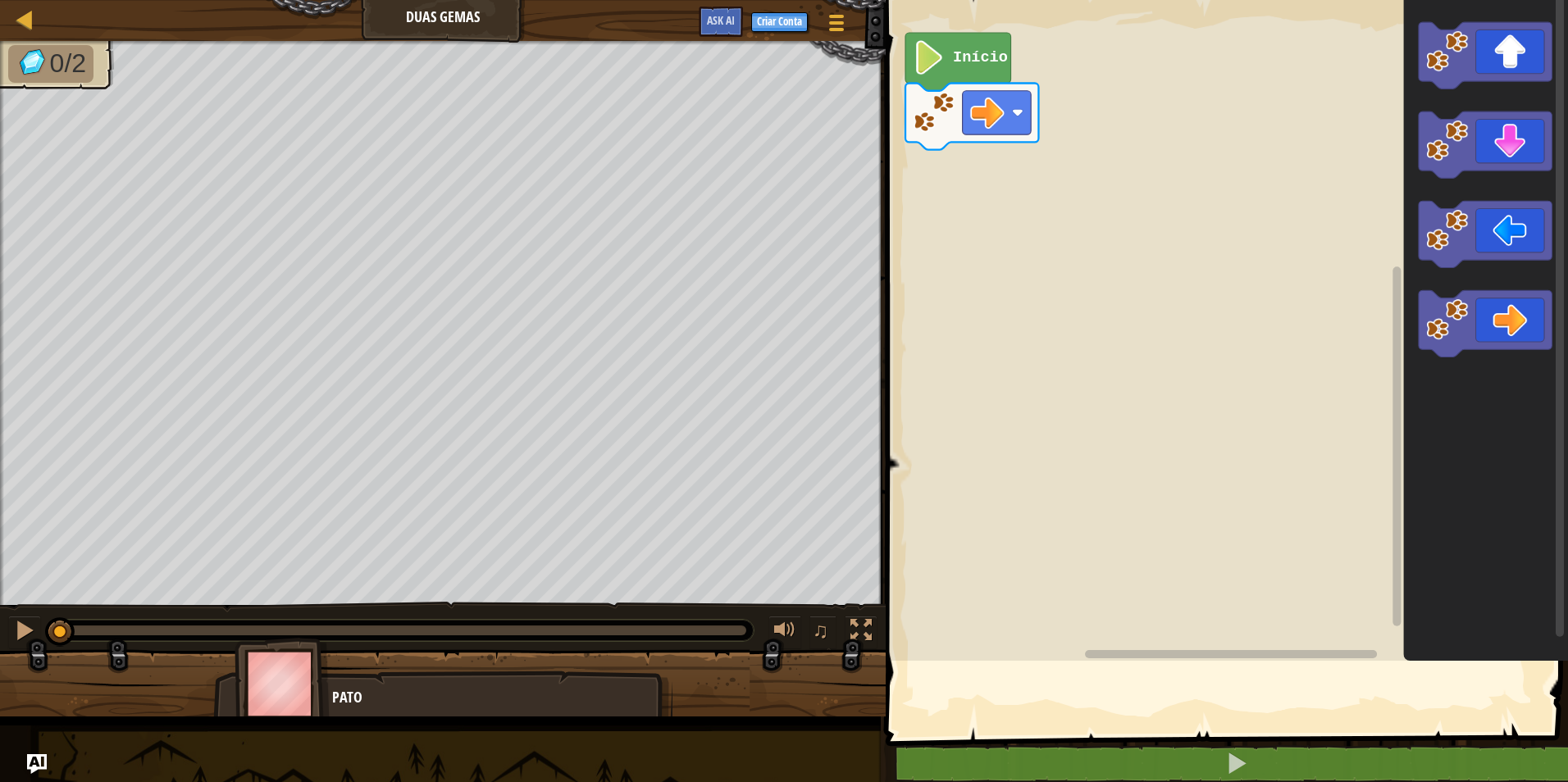
click at [1047, 282] on rect "Espaço de trabalho do Blockly" at bounding box center [1224, 326] width 687 height 669
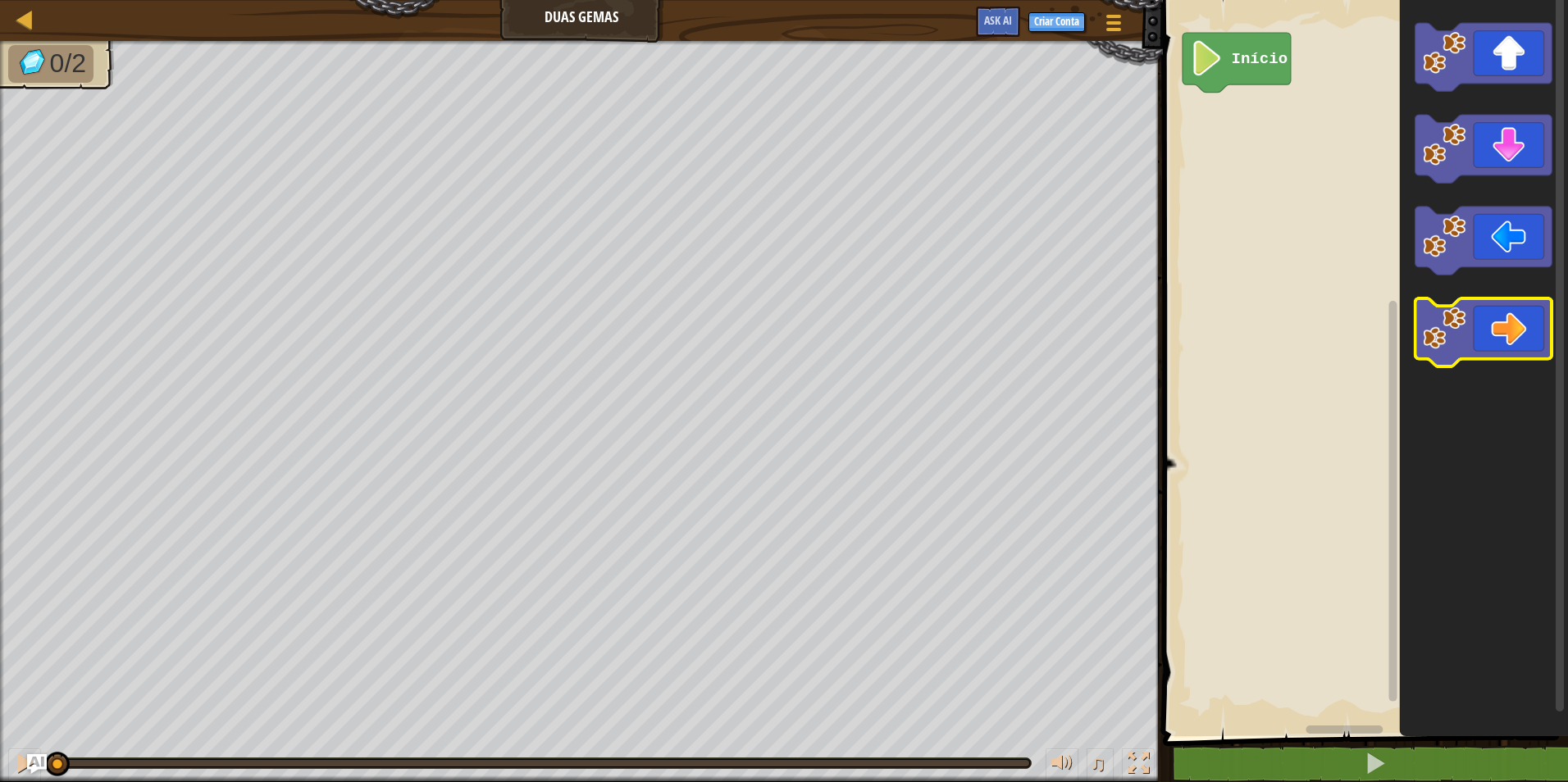
click at [1489, 321] on icon "Espaço de trabalho do Blockly" at bounding box center [1484, 333] width 137 height 68
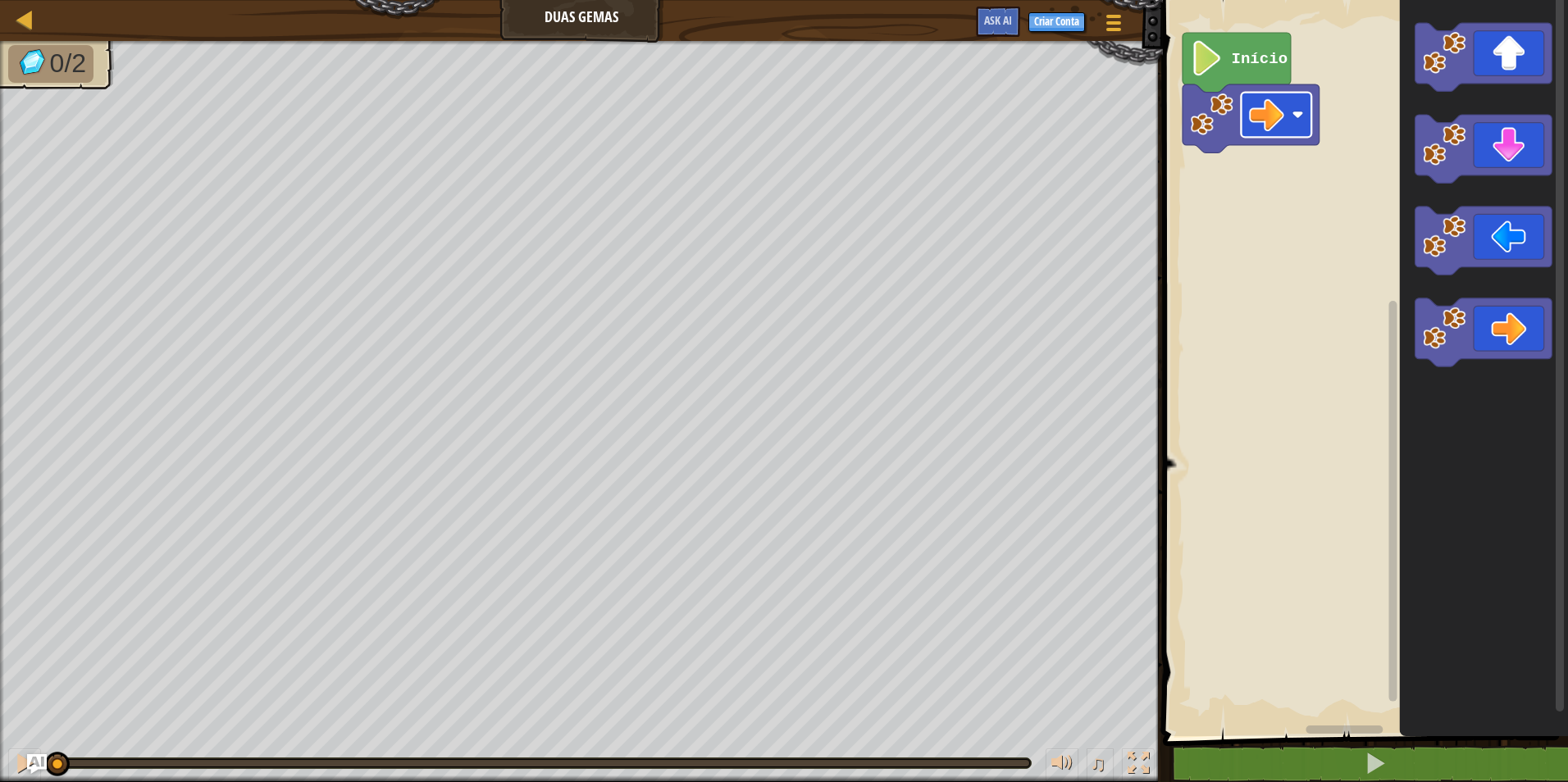
click at [1256, 95] on rect "Espaço de trabalho do Blockly" at bounding box center [1277, 115] width 70 height 45
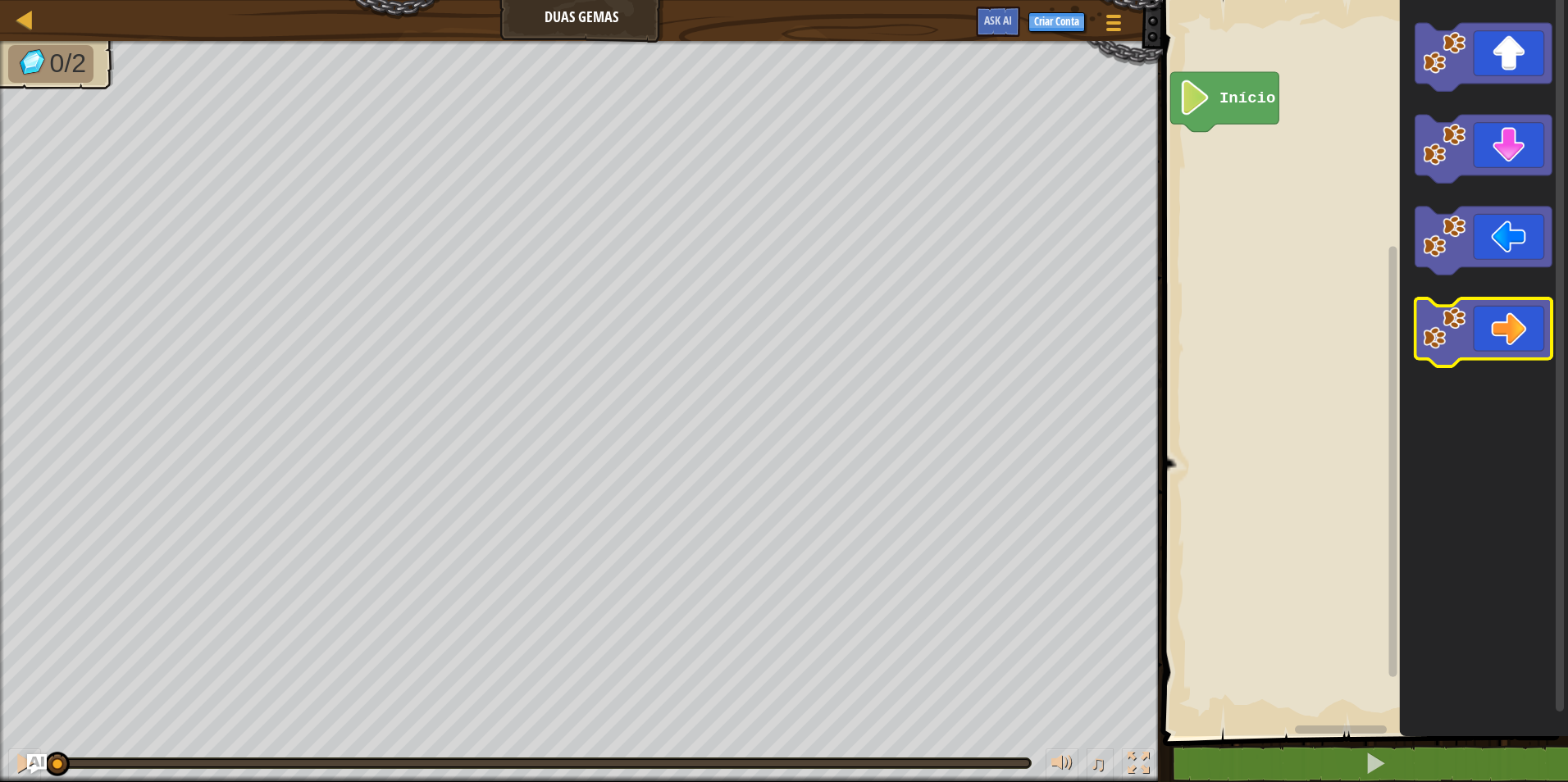
click at [1484, 343] on icon "Espaço de trabalho do Blockly" at bounding box center [1484, 333] width 137 height 68
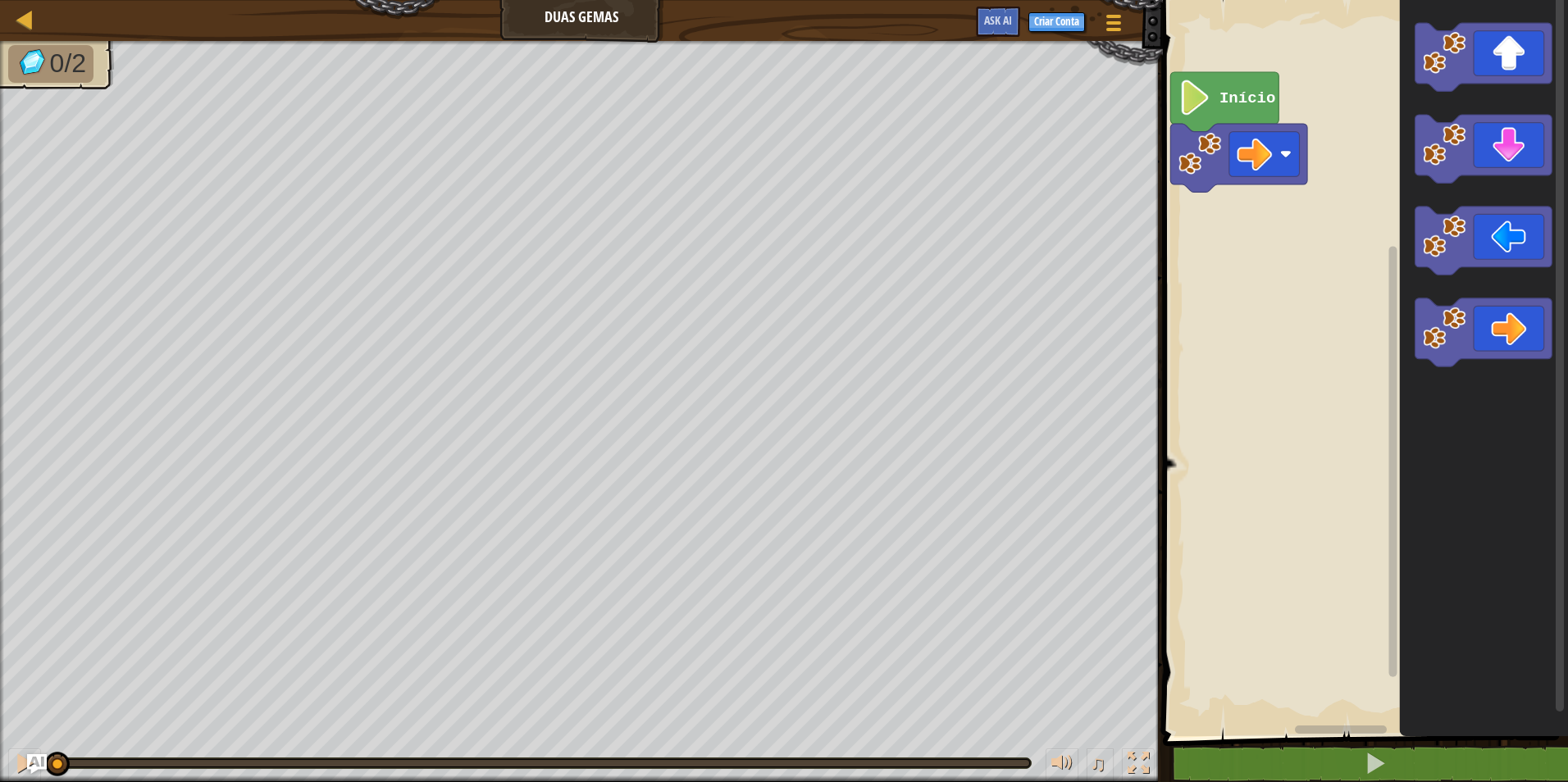
click at [1253, 207] on rect "Espaço de trabalho do Blockly" at bounding box center [1363, 363] width 410 height 744
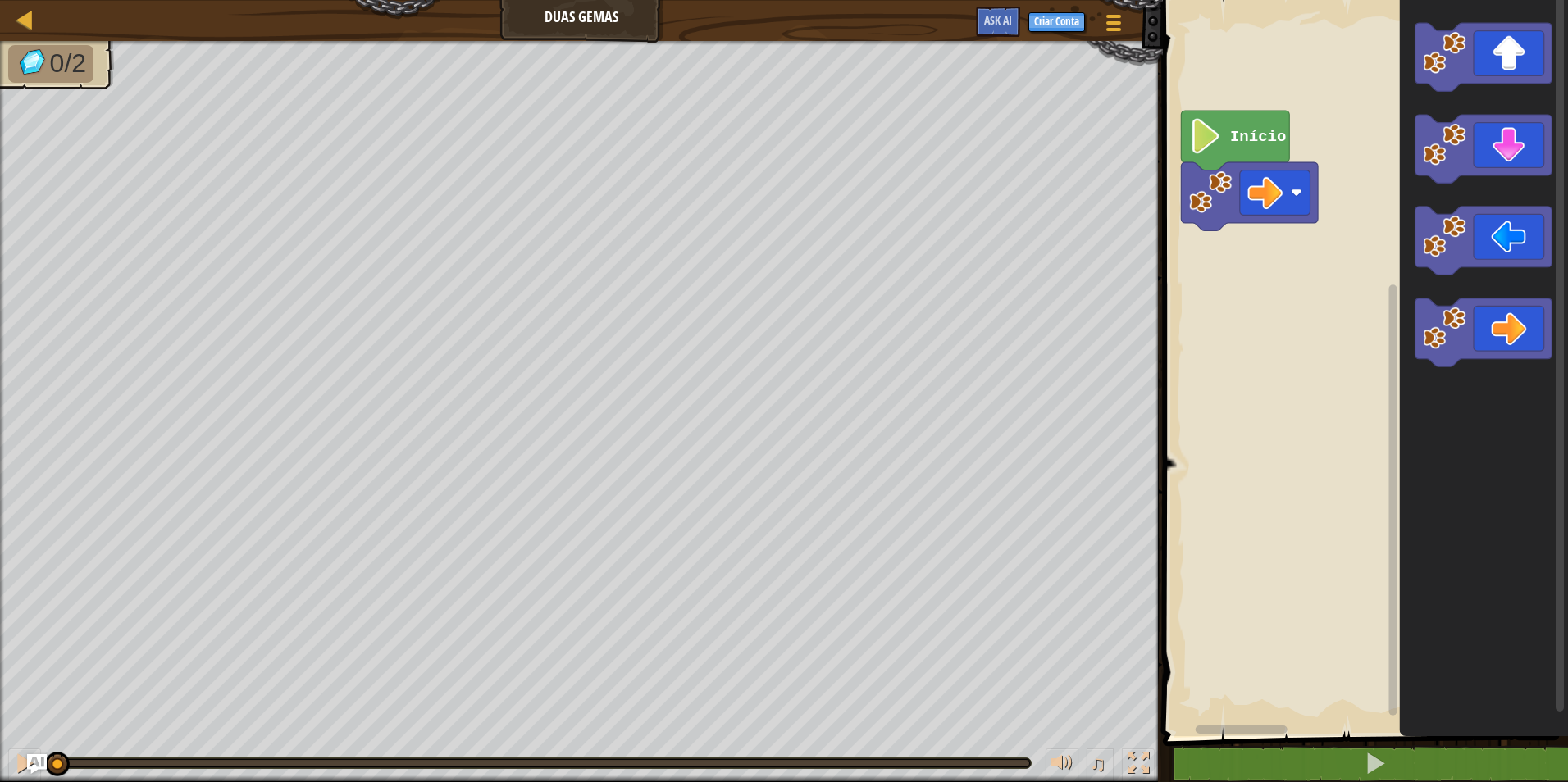
click at [1287, 249] on rect "Espaço de trabalho do Blockly" at bounding box center [1363, 363] width 410 height 744
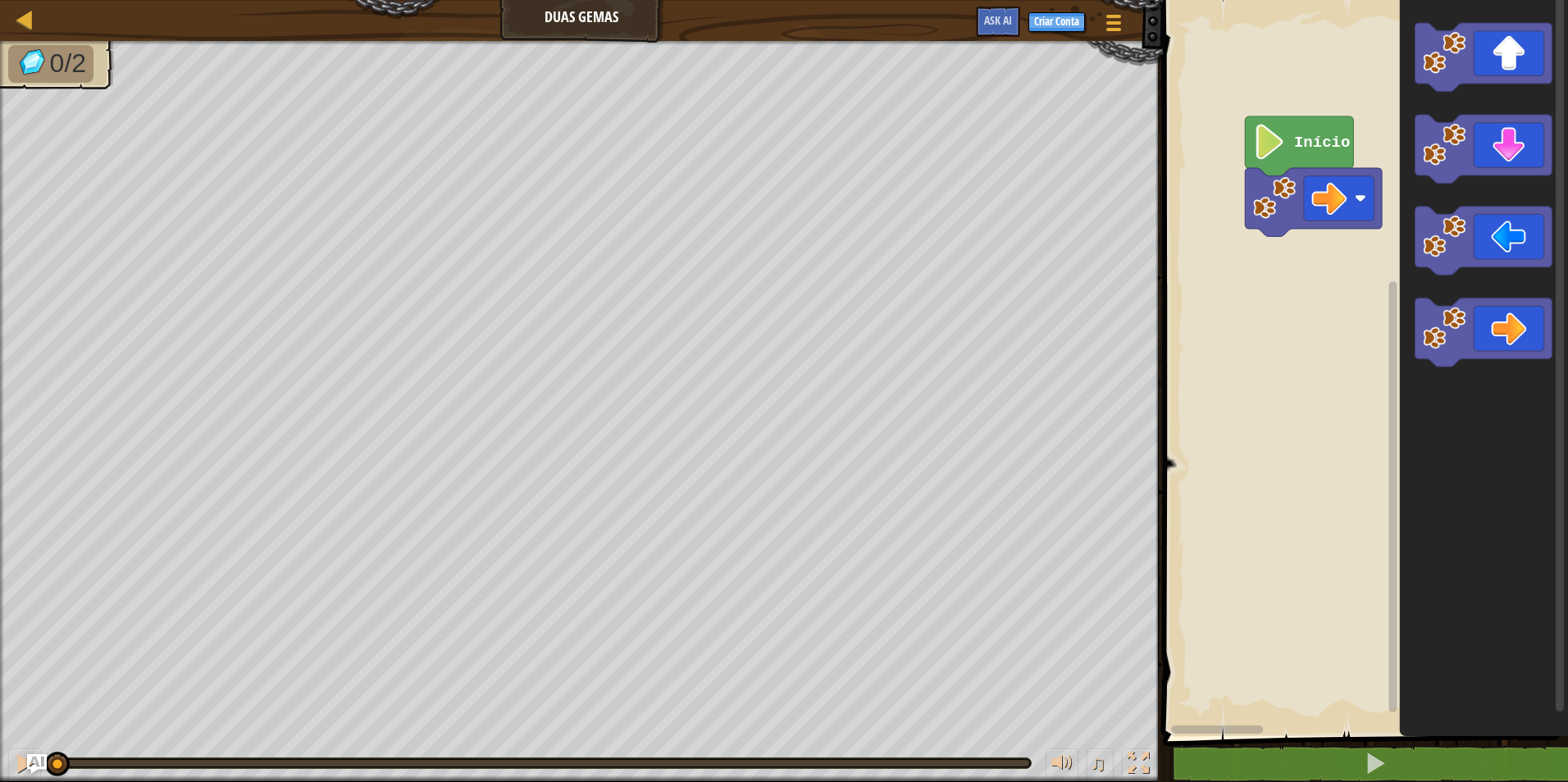
click at [1482, 284] on div "Início" at bounding box center [1363, 363] width 410 height 744
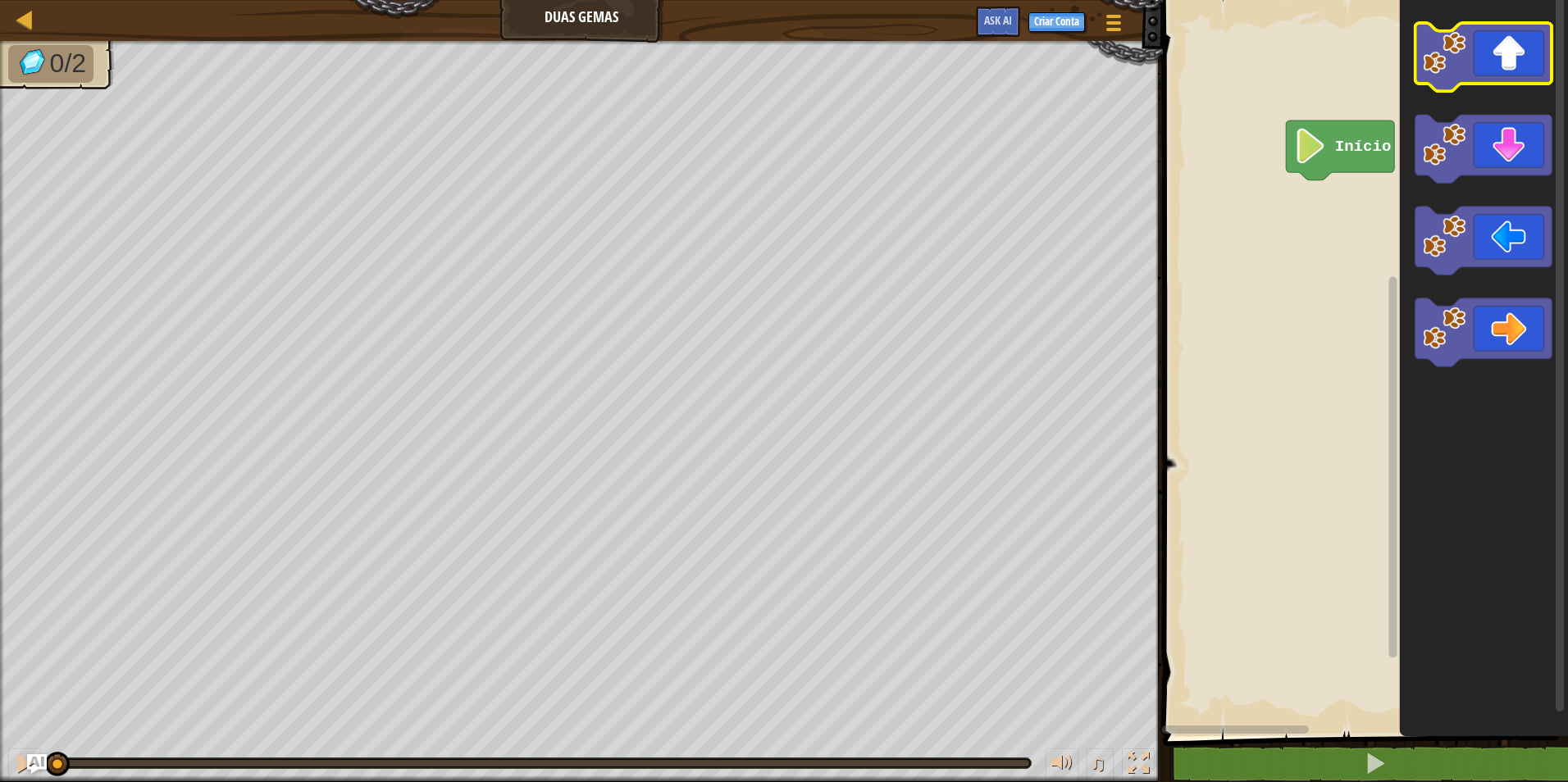
click at [1517, 57] on icon "Espaço de trabalho do Blockly" at bounding box center [1484, 57] width 137 height 68
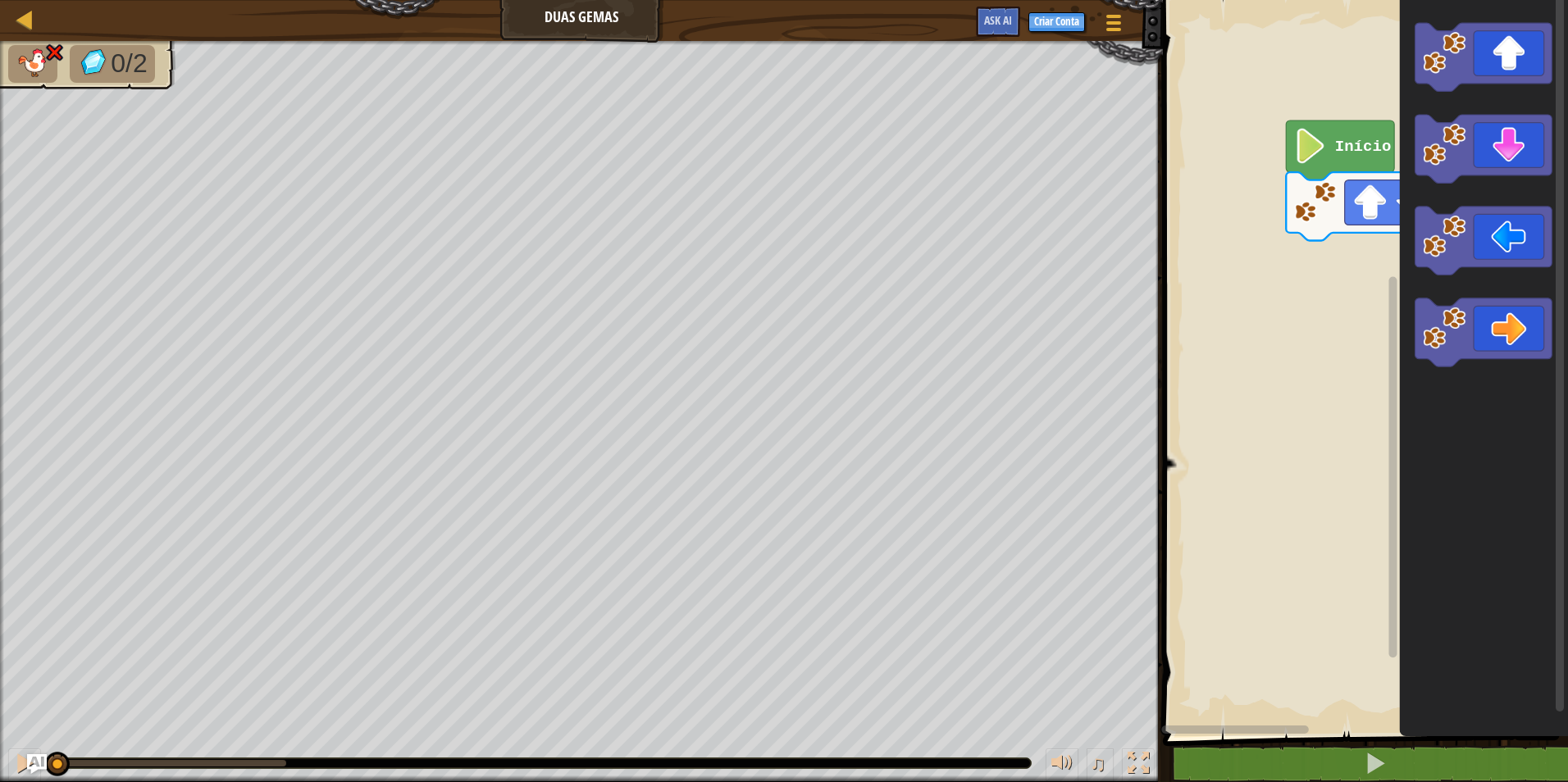
drag, startPoint x: 256, startPoint y: 760, endPoint x: -3, endPoint y: 736, distance: 260.1
click at [1415, 431] on icon "Espaço de trabalho do Blockly" at bounding box center [1484, 363] width 168 height 744
drag, startPoint x: 209, startPoint y: 756, endPoint x: 256, endPoint y: 766, distance: 48.1
click at [259, 770] on div "♫" at bounding box center [581, 758] width 1163 height 49
click at [1509, 314] on icon "Espaço de trabalho do Blockly" at bounding box center [1484, 333] width 137 height 68
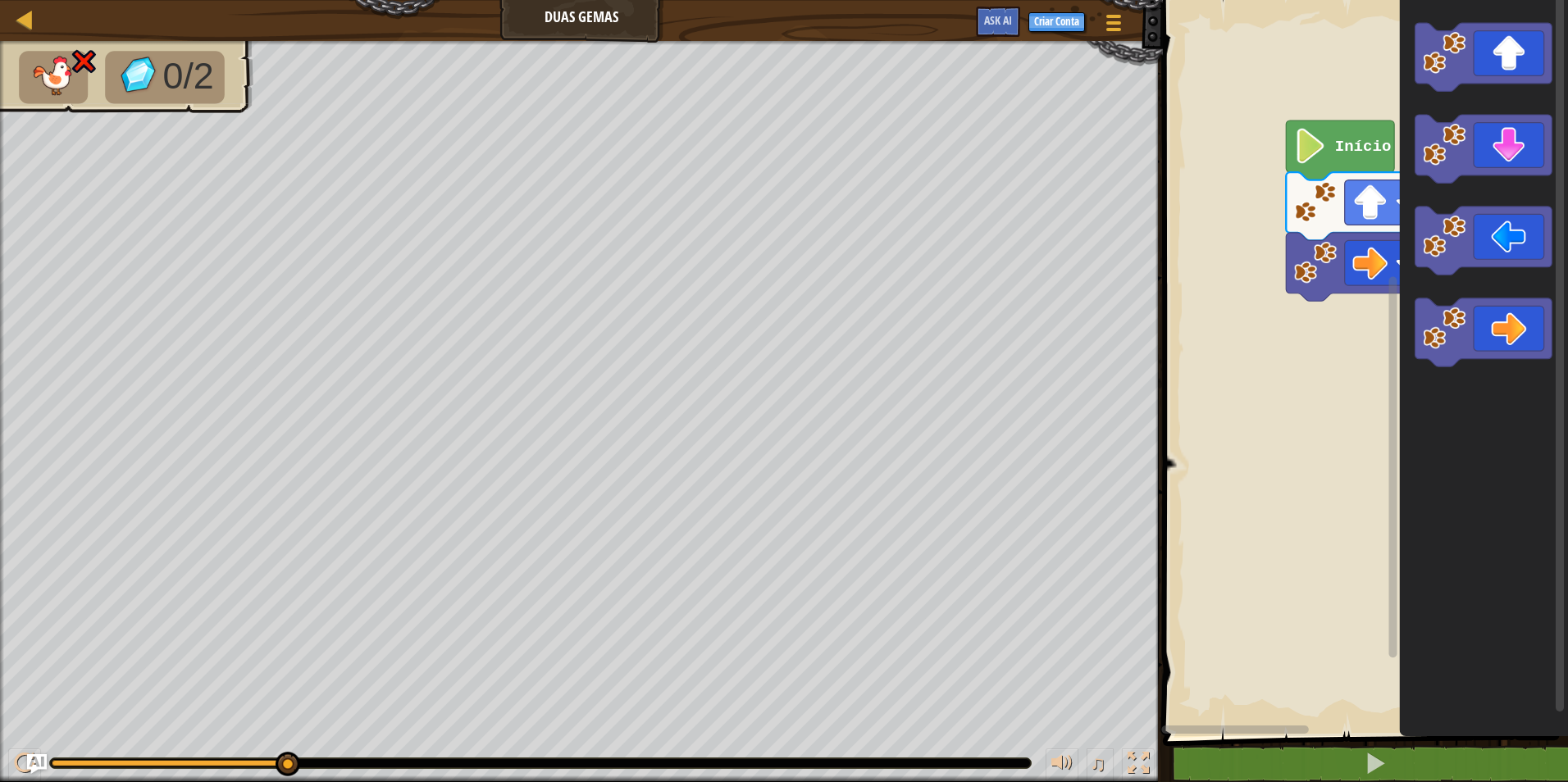
click at [99, 722] on div "0/2 ♫ Pato" at bounding box center [784, 411] width 1568 height 741
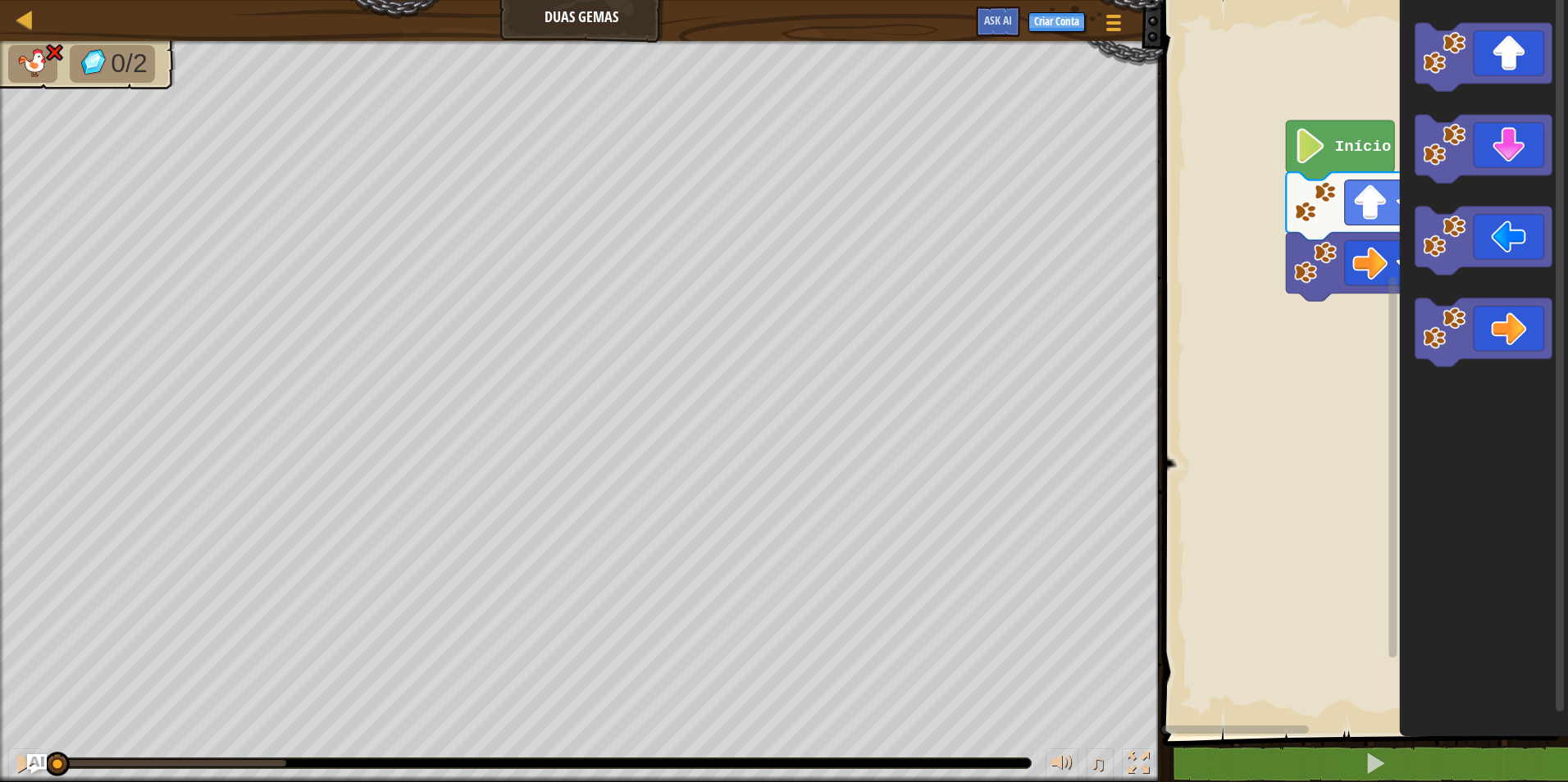
drag, startPoint x: 284, startPoint y: 755, endPoint x: -3, endPoint y: 773, distance: 287.6
click at [0, 0] on html "Mapa Duas Gemas Menu do Jogo Criar Conta Ask AI 1 ההההההההההההההההההההההההההההה…" at bounding box center [784, 0] width 1568 height 0
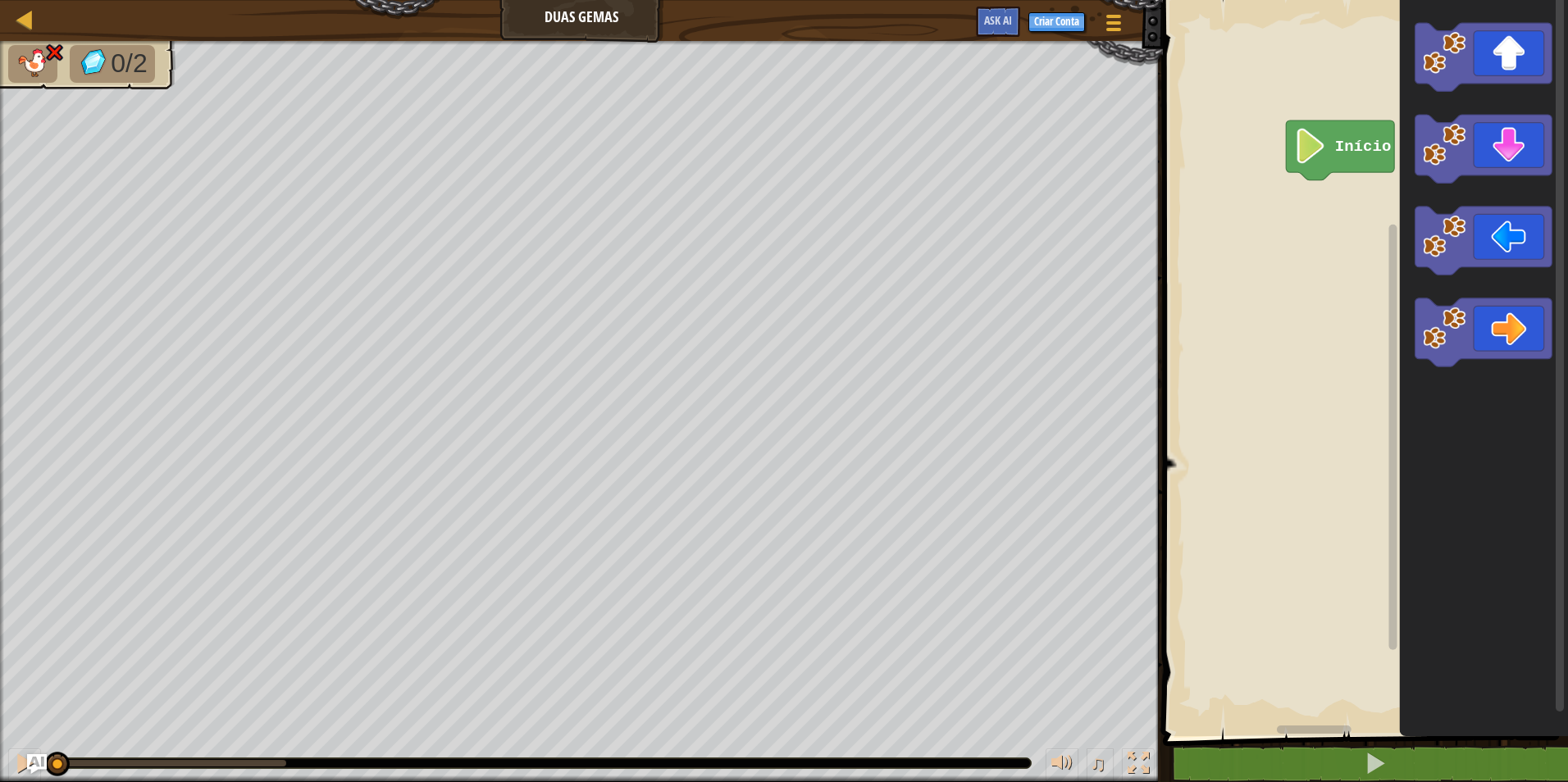
drag, startPoint x: 289, startPoint y: 760, endPoint x: -3, endPoint y: 819, distance: 297.9
click at [0, 0] on html "Mapa Duas Gemas Menu do Jogo Criar Conta Ask AI 1 ההההההההההההההההההההההההההההה…" at bounding box center [784, 0] width 1568 height 0
click at [1502, 337] on icon "Espaço de trabalho do Blockly" at bounding box center [1484, 333] width 137 height 68
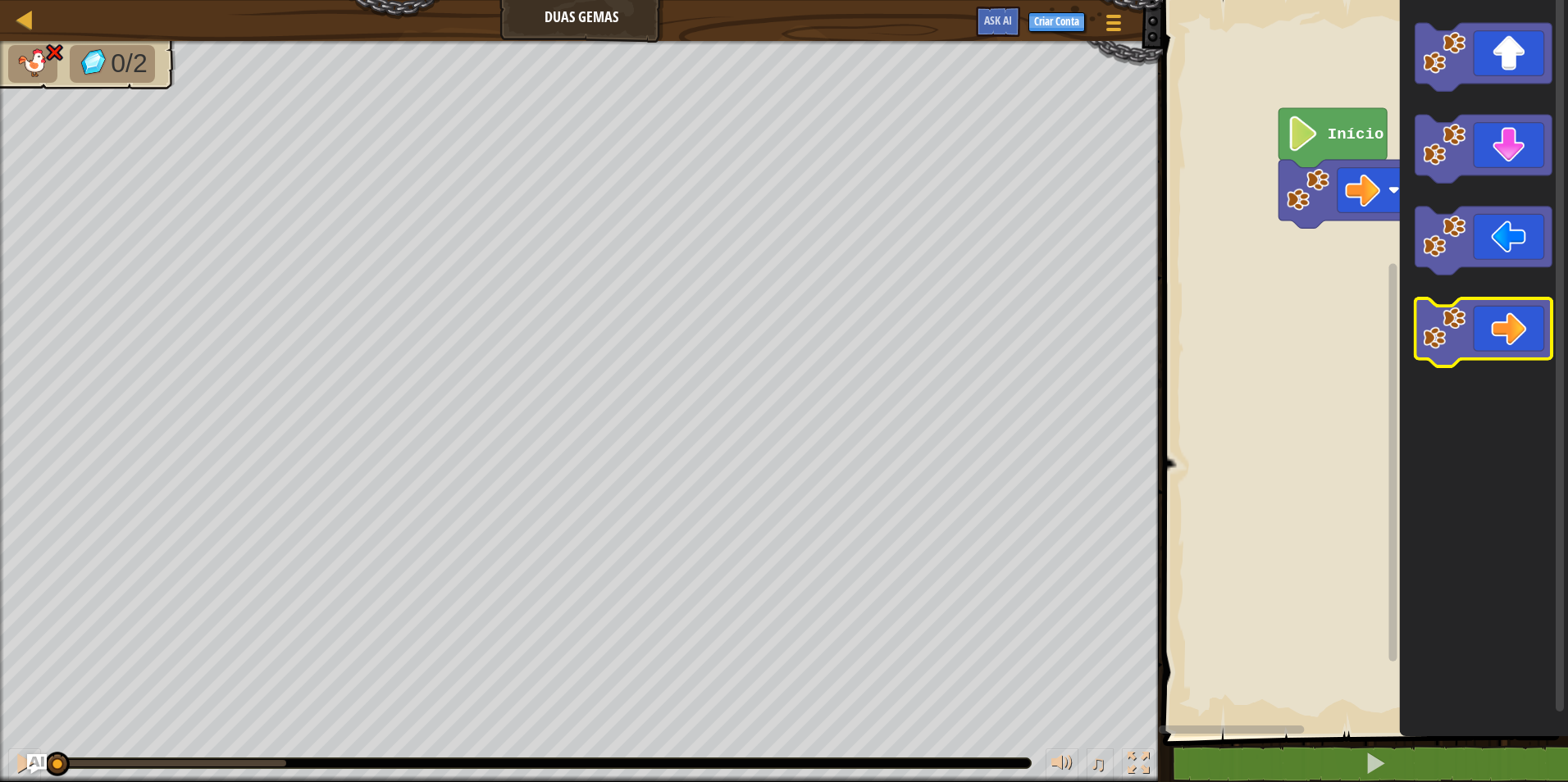
click at [1507, 333] on icon "Espaço de trabalho do Blockly" at bounding box center [1484, 333] width 137 height 68
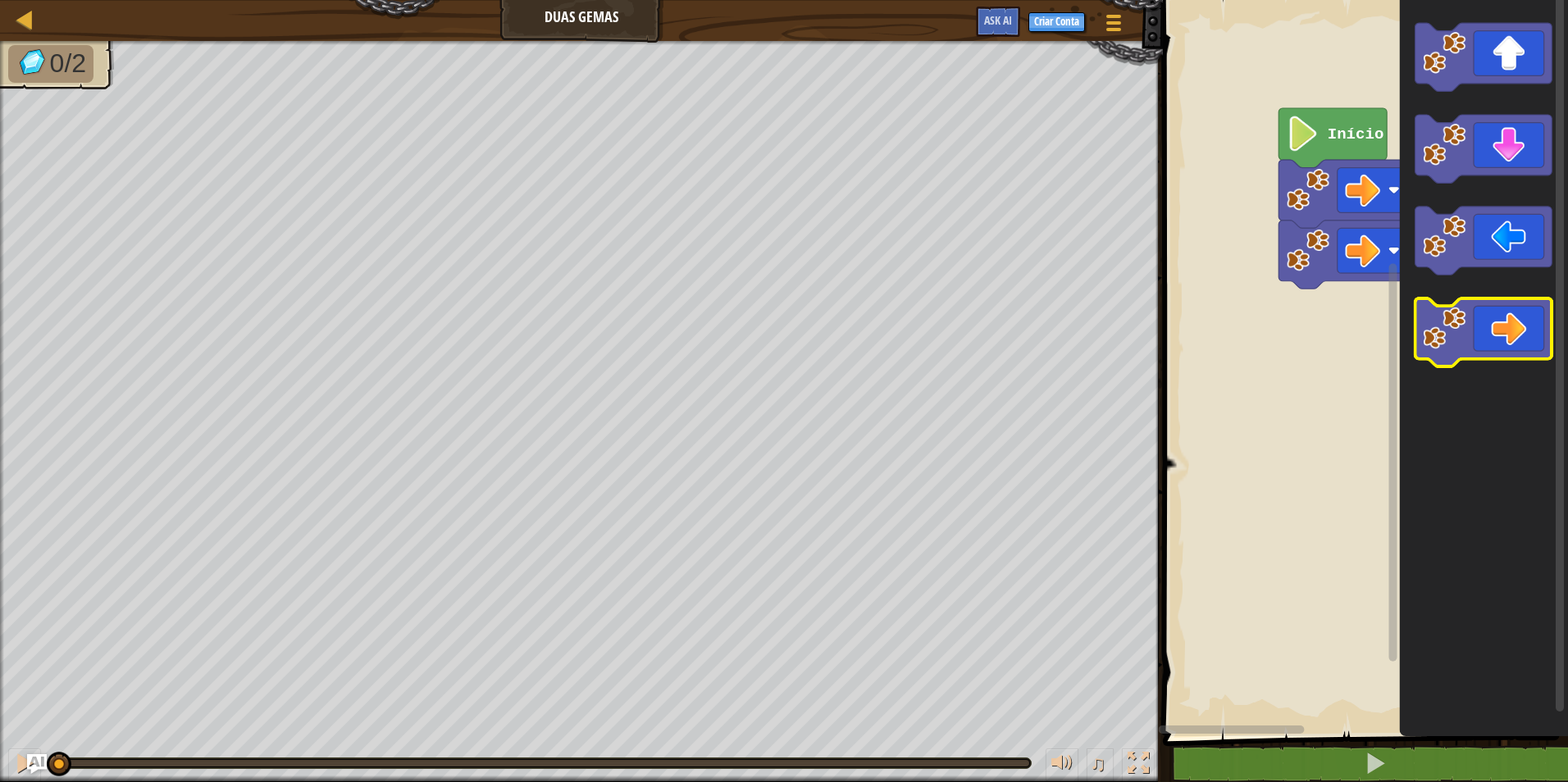
click at [1507, 333] on icon "Espaço de trabalho do Blockly" at bounding box center [1484, 333] width 137 height 68
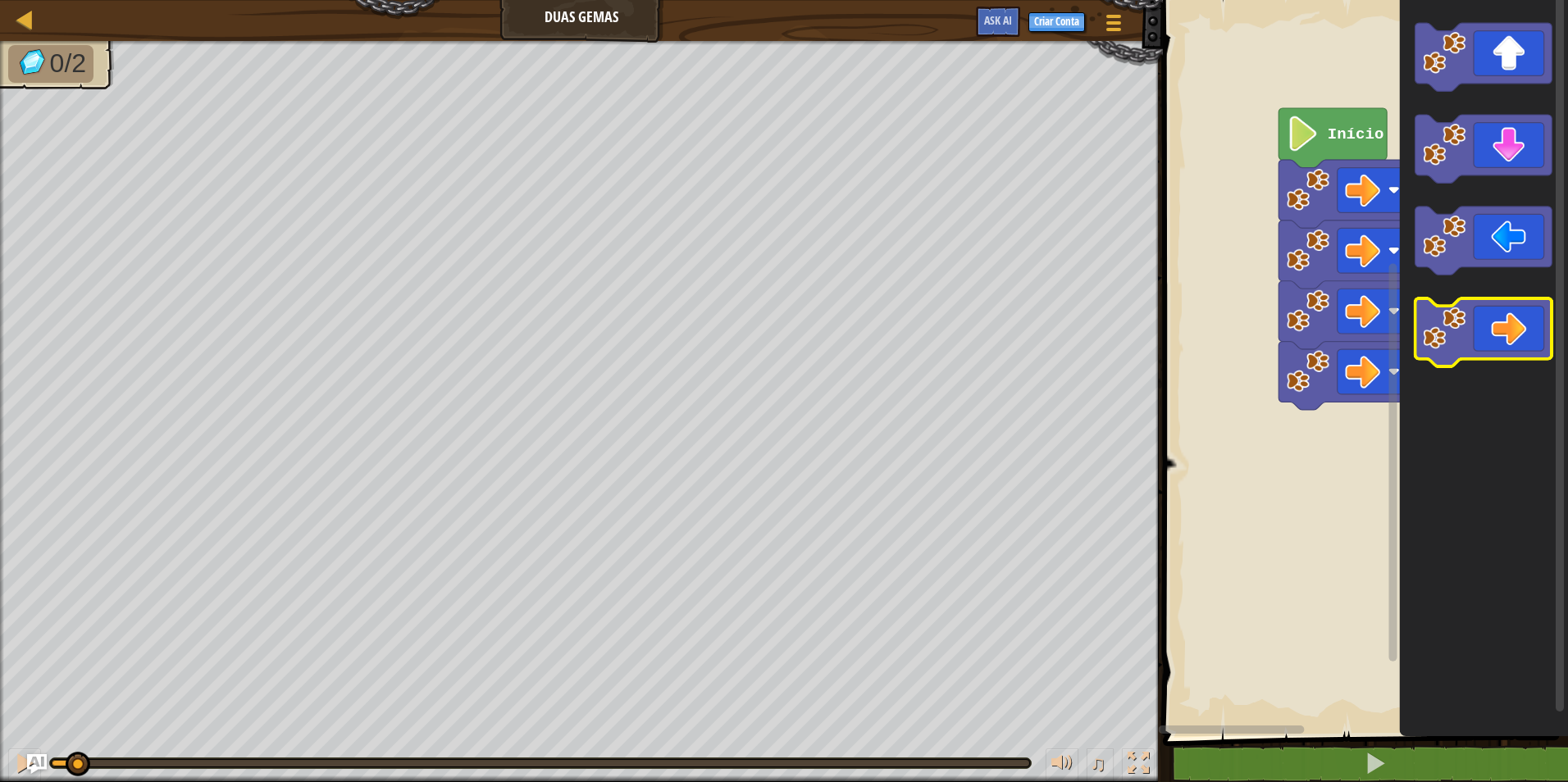
click at [1512, 329] on icon "Espaço de trabalho do Blockly" at bounding box center [1484, 333] width 137 height 68
click at [1517, 319] on icon "Espaço de trabalho do Blockly" at bounding box center [1484, 333] width 137 height 68
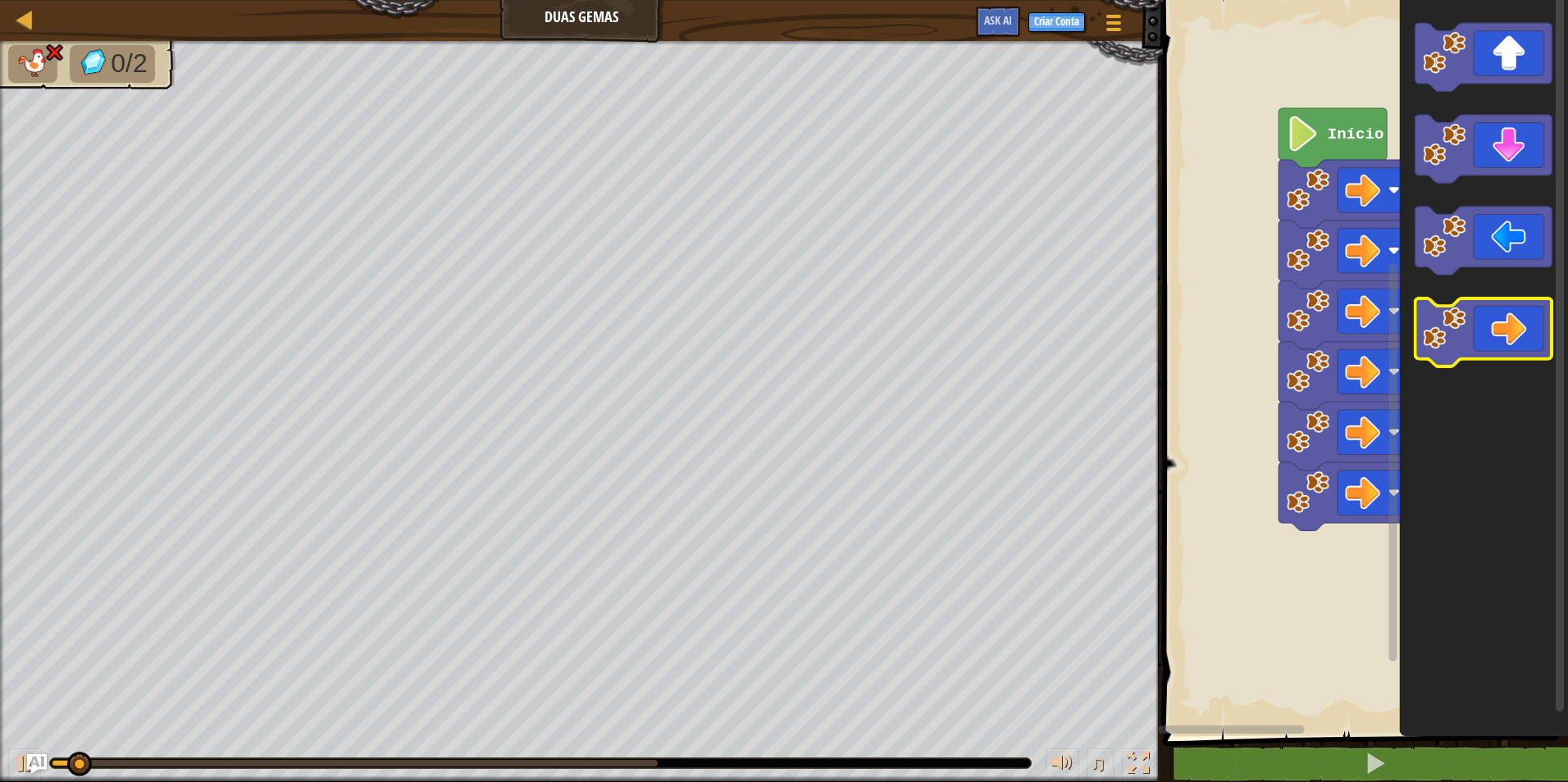
click at [1519, 318] on icon "Espaço de trabalho do Blockly" at bounding box center [1484, 333] width 137 height 68
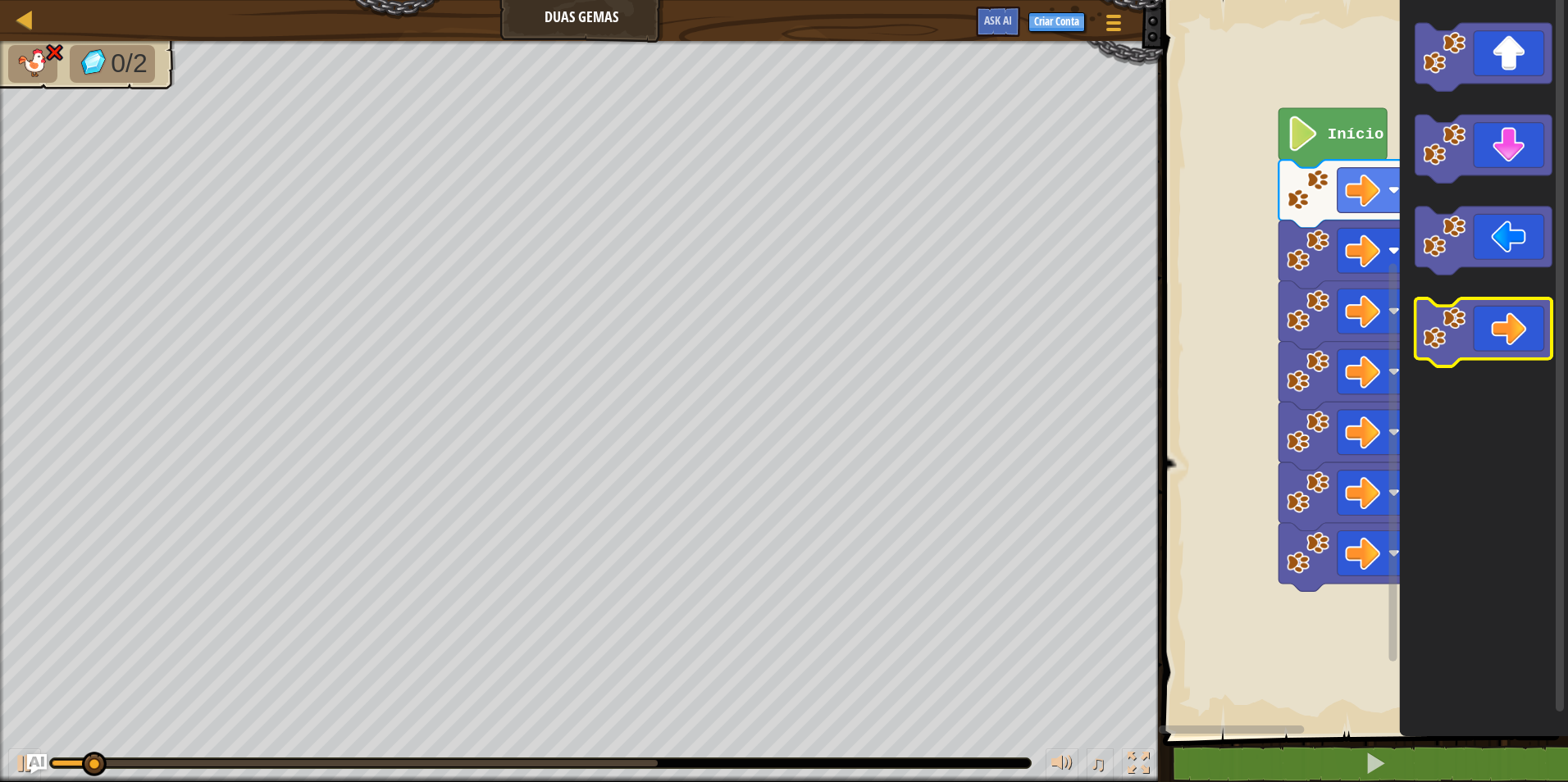
click at [1521, 317] on icon "Espaço de trabalho do Blockly" at bounding box center [1484, 333] width 137 height 68
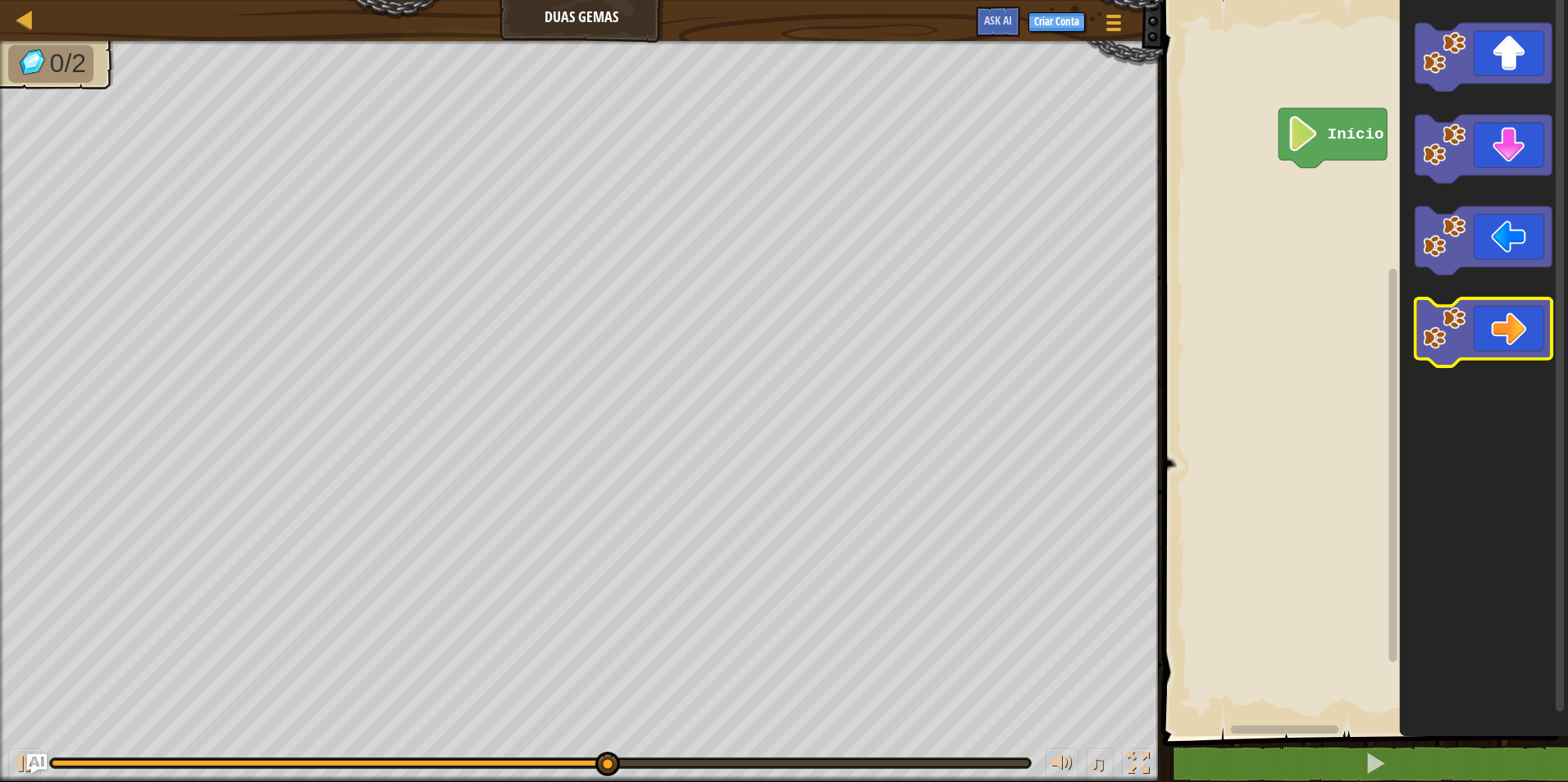
click at [1489, 334] on icon "Espaço de trabalho do Blockly" at bounding box center [1484, 333] width 137 height 68
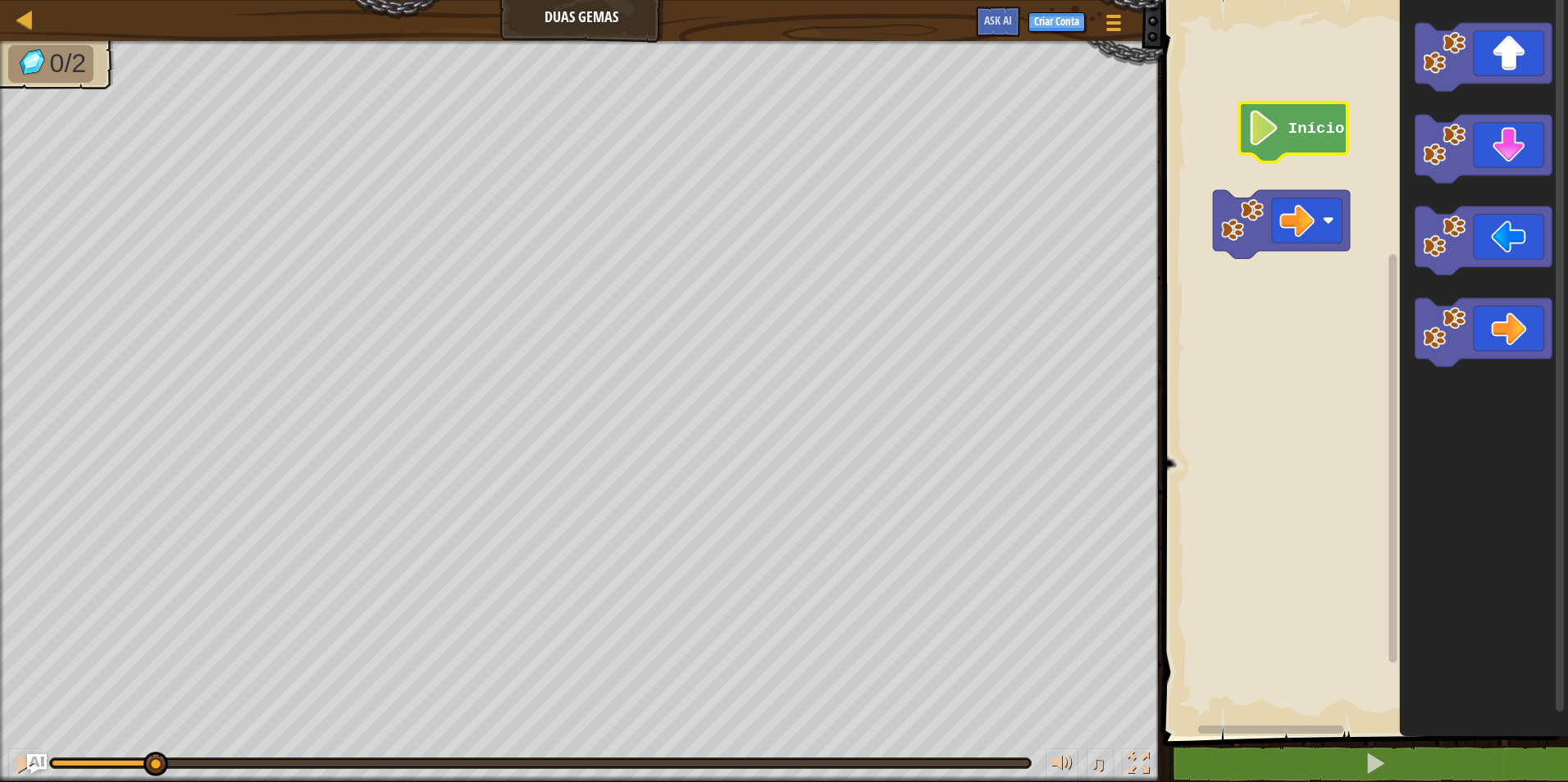
click at [214, 697] on div "0/2 ♫ Pato" at bounding box center [784, 411] width 1568 height 741
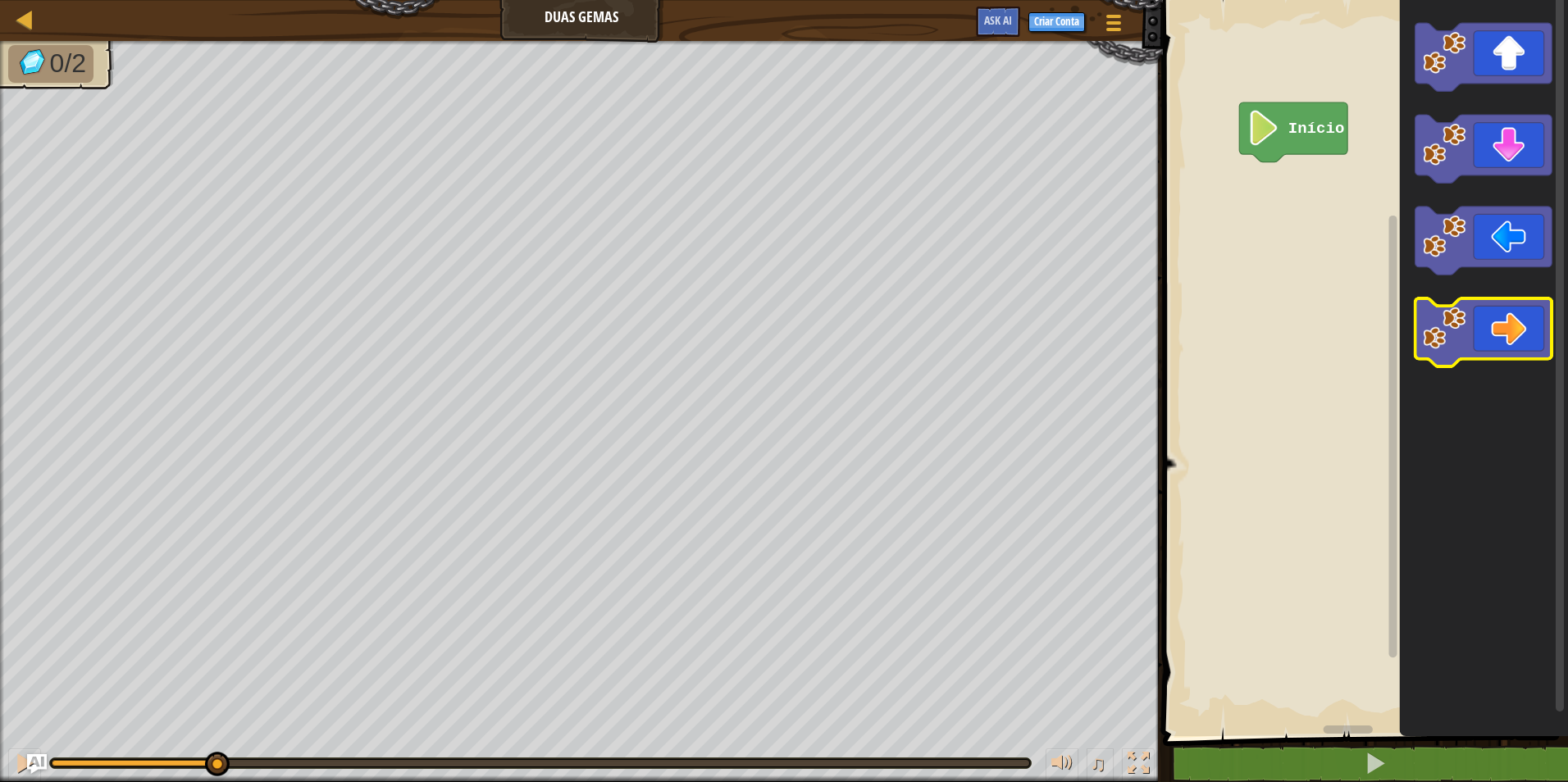
click at [1503, 318] on icon "Espaço de trabalho do Blockly" at bounding box center [1484, 333] width 137 height 68
click at [1503, 318] on icon "Espaço de trabalho do Blockly" at bounding box center [1484, 333] width 137 height 68
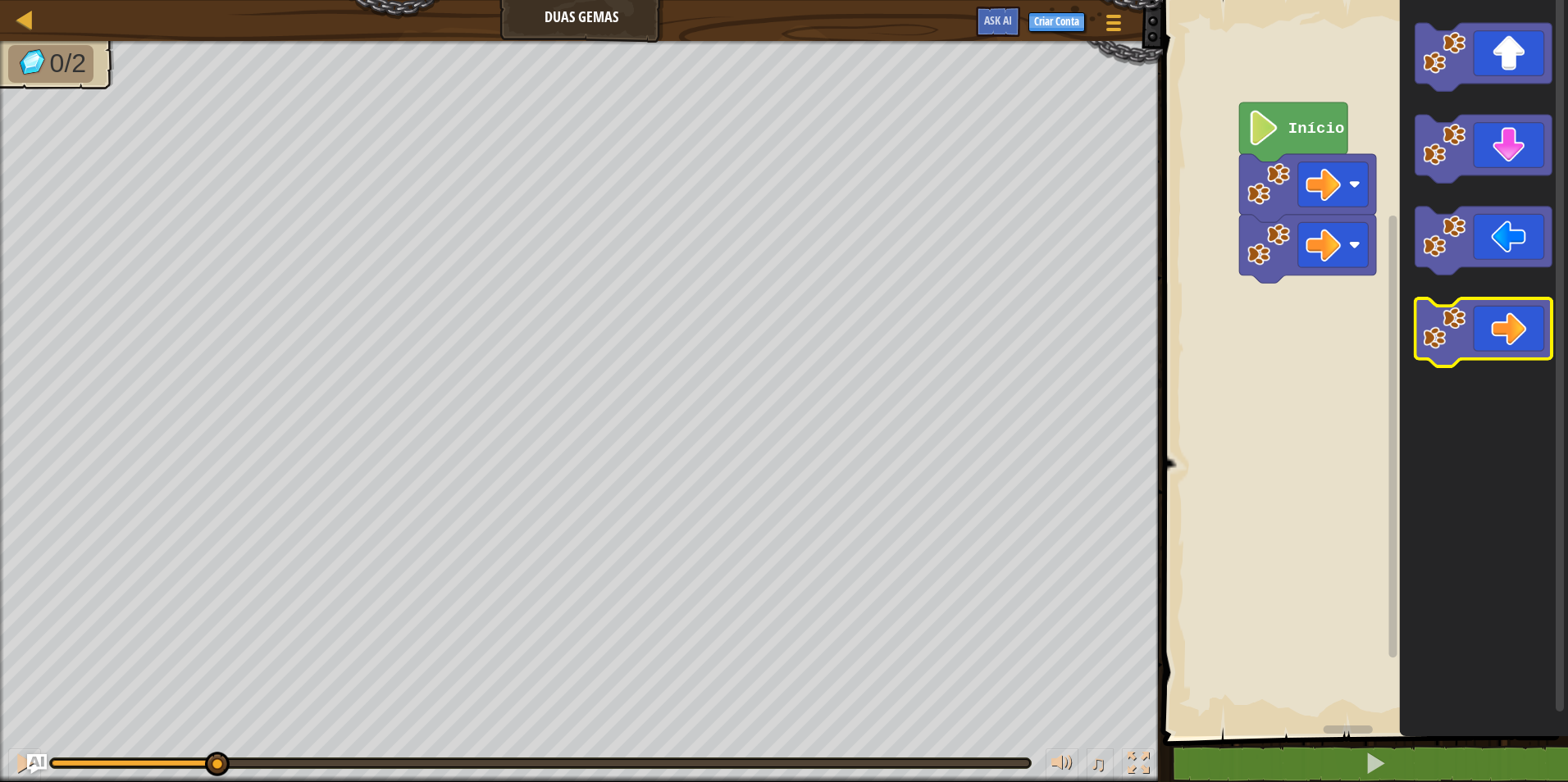
click at [1503, 320] on icon "Espaço de trabalho do Blockly" at bounding box center [1484, 333] width 137 height 68
click at [1469, 336] on icon "Espaço de trabalho do Blockly" at bounding box center [1484, 333] width 137 height 68
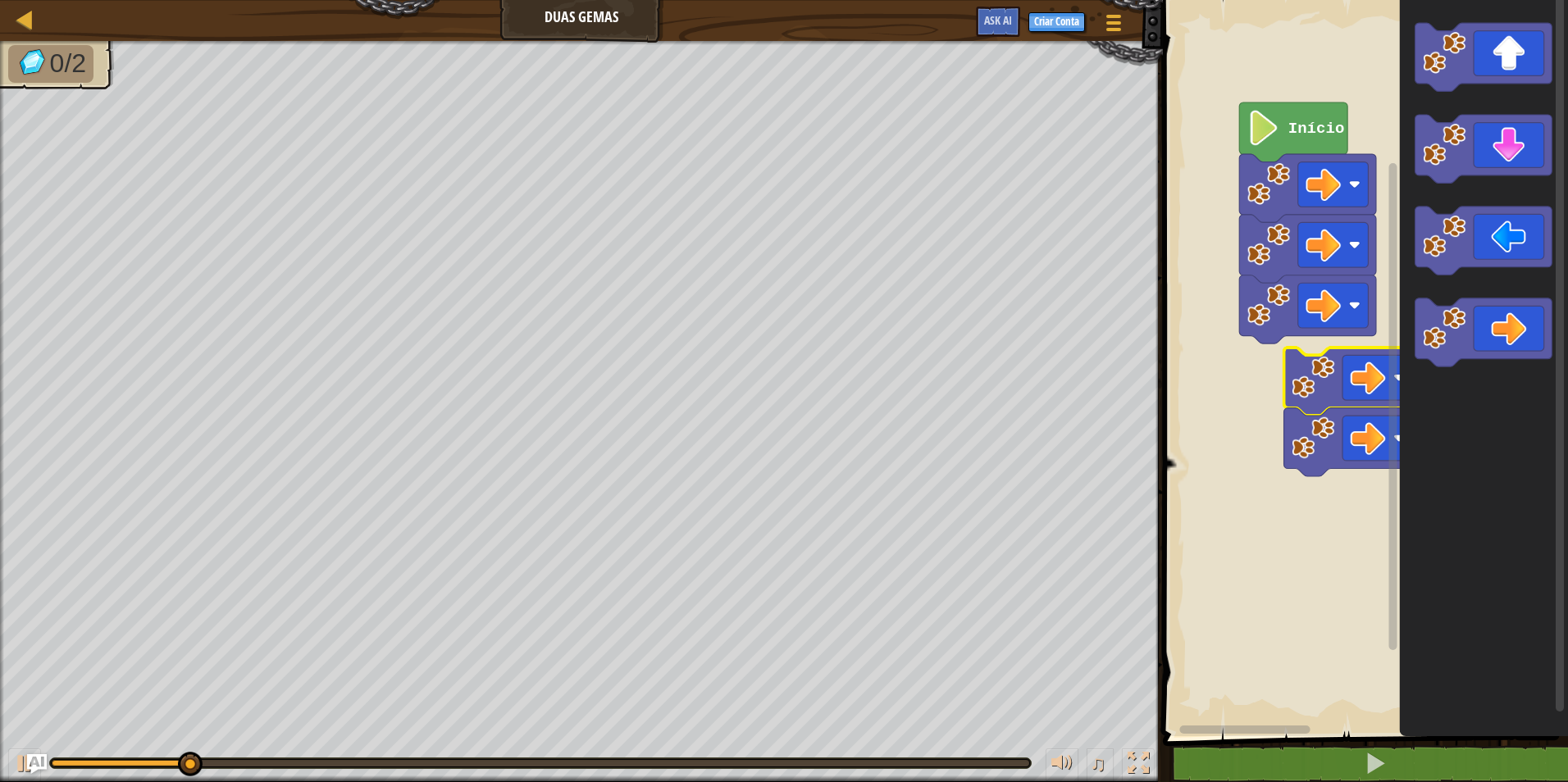
click at [1205, 421] on rect "Espaço de trabalho do Blockly" at bounding box center [1363, 363] width 410 height 744
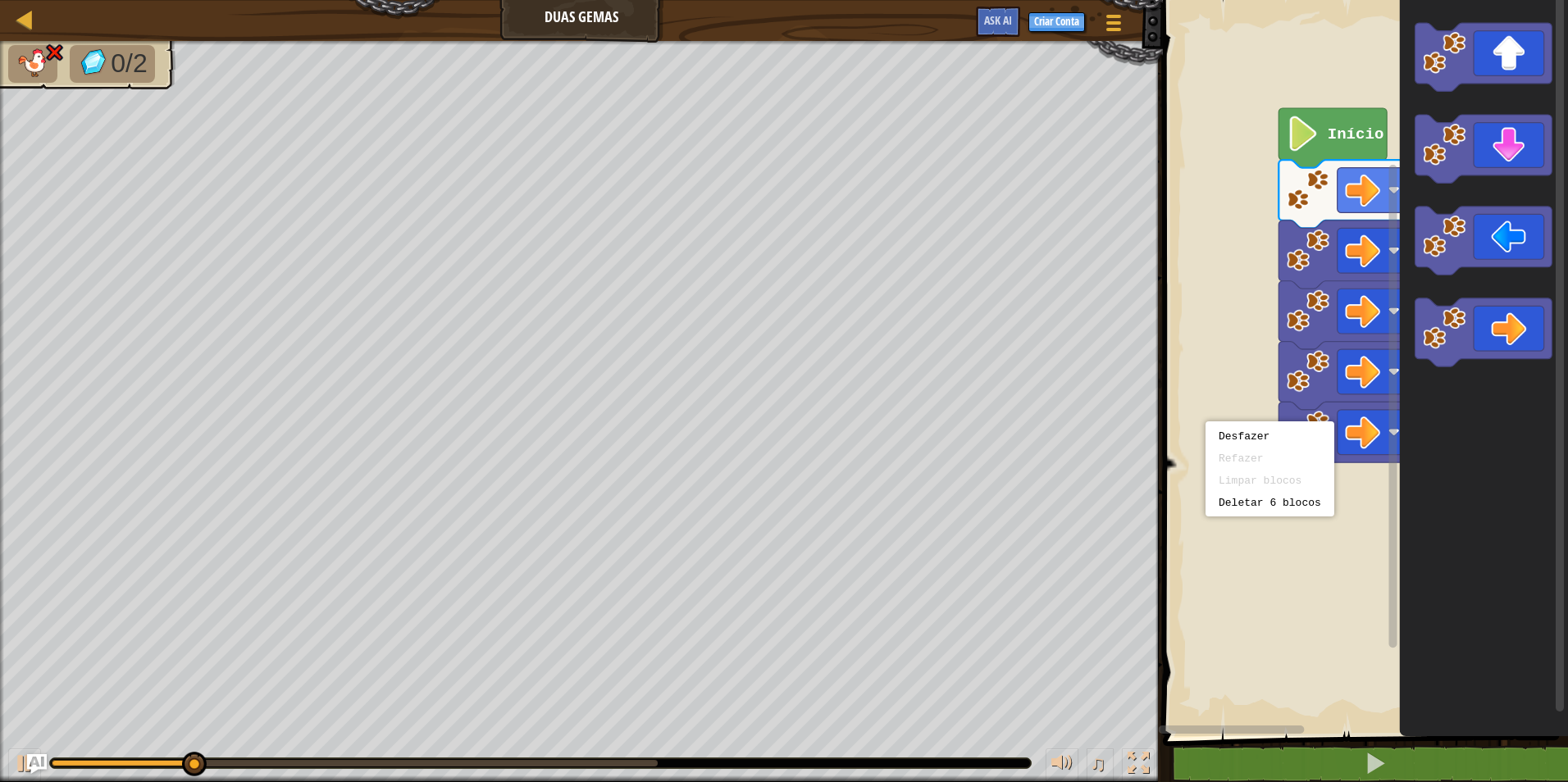
click at [1205, 421] on rect "Espaço de trabalho do Blockly" at bounding box center [1363, 363] width 410 height 744
drag, startPoint x: 1207, startPoint y: 422, endPoint x: 1242, endPoint y: 449, distance: 44.2
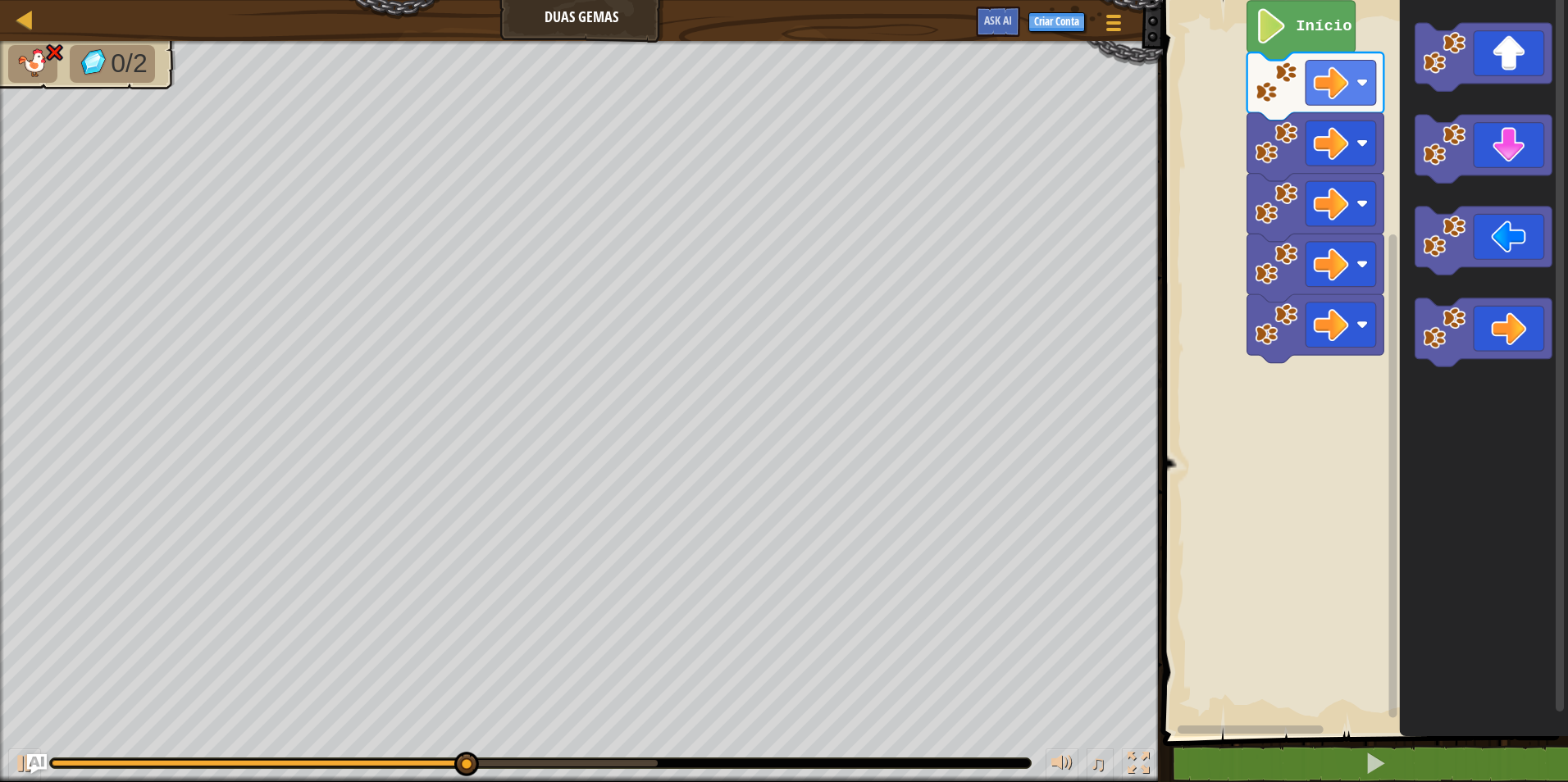
click at [1243, 363] on rect "Espaço de trabalho do Blockly" at bounding box center [1363, 363] width 410 height 744
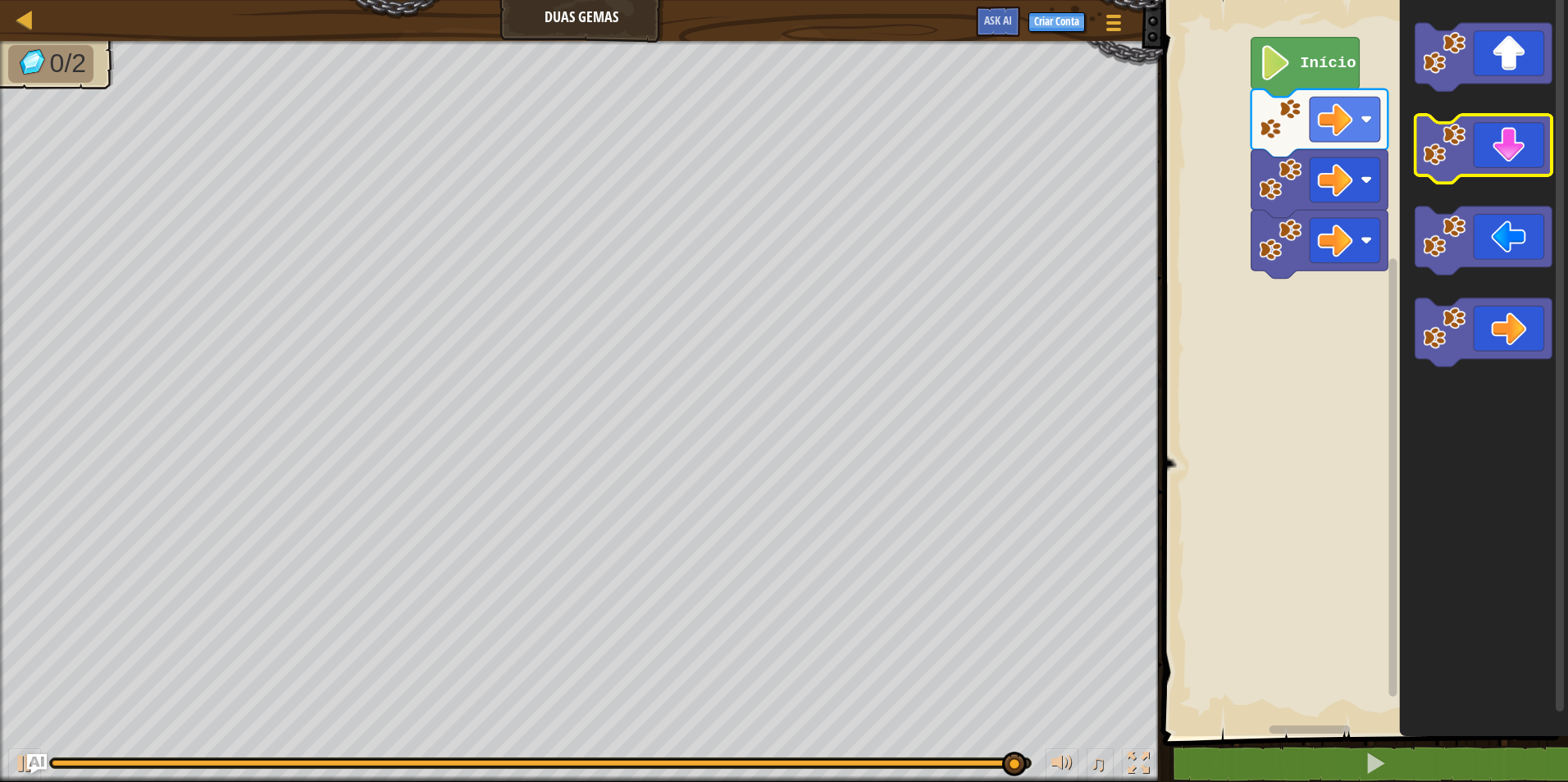
click at [1527, 152] on icon "Espaço de trabalho do Blockly" at bounding box center [1484, 149] width 137 height 68
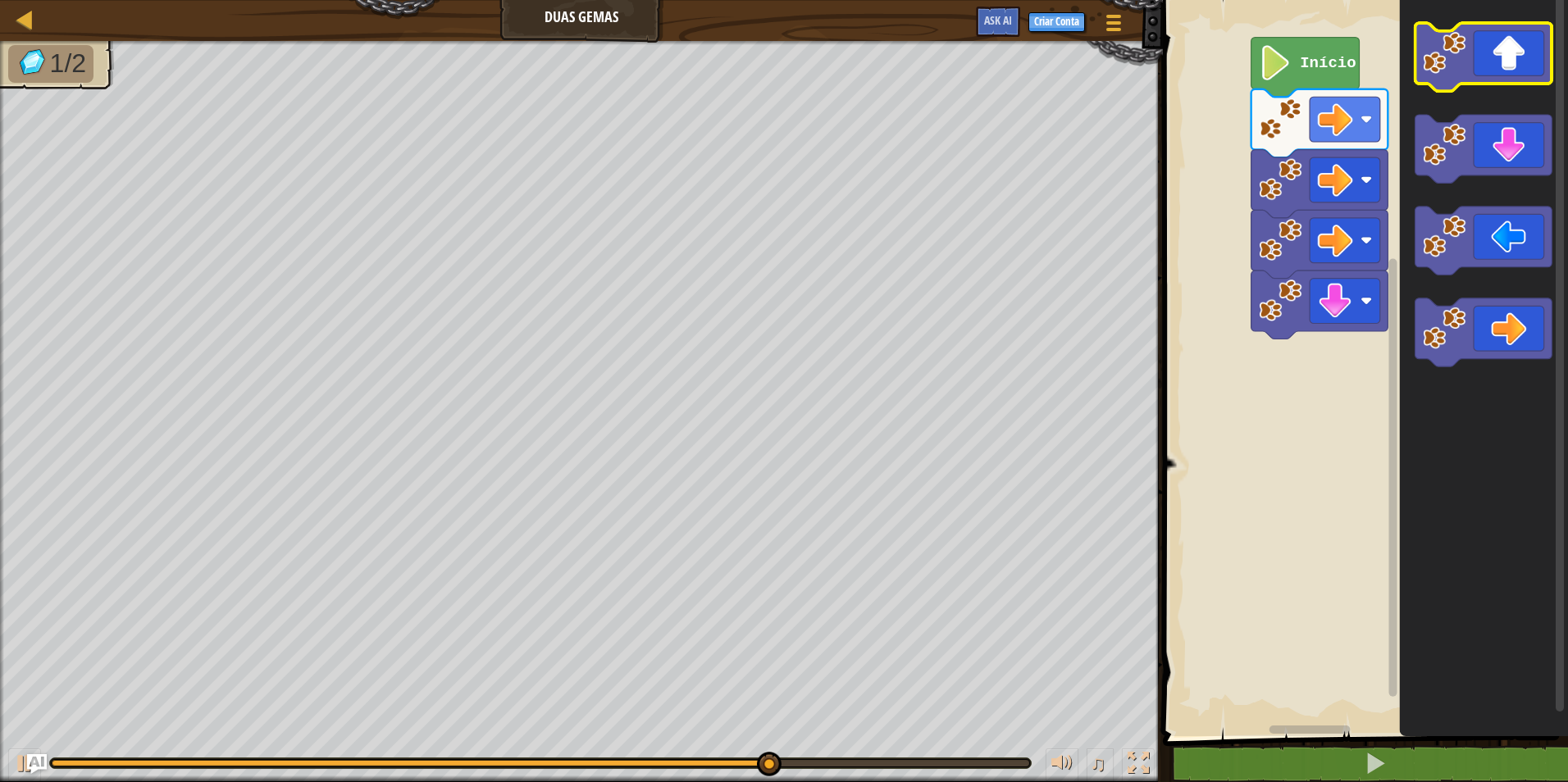
click at [1496, 65] on icon "Espaço de trabalho do Blockly" at bounding box center [1484, 57] width 137 height 68
click at [1530, 42] on icon "Espaço de trabalho do Blockly" at bounding box center [1484, 57] width 137 height 68
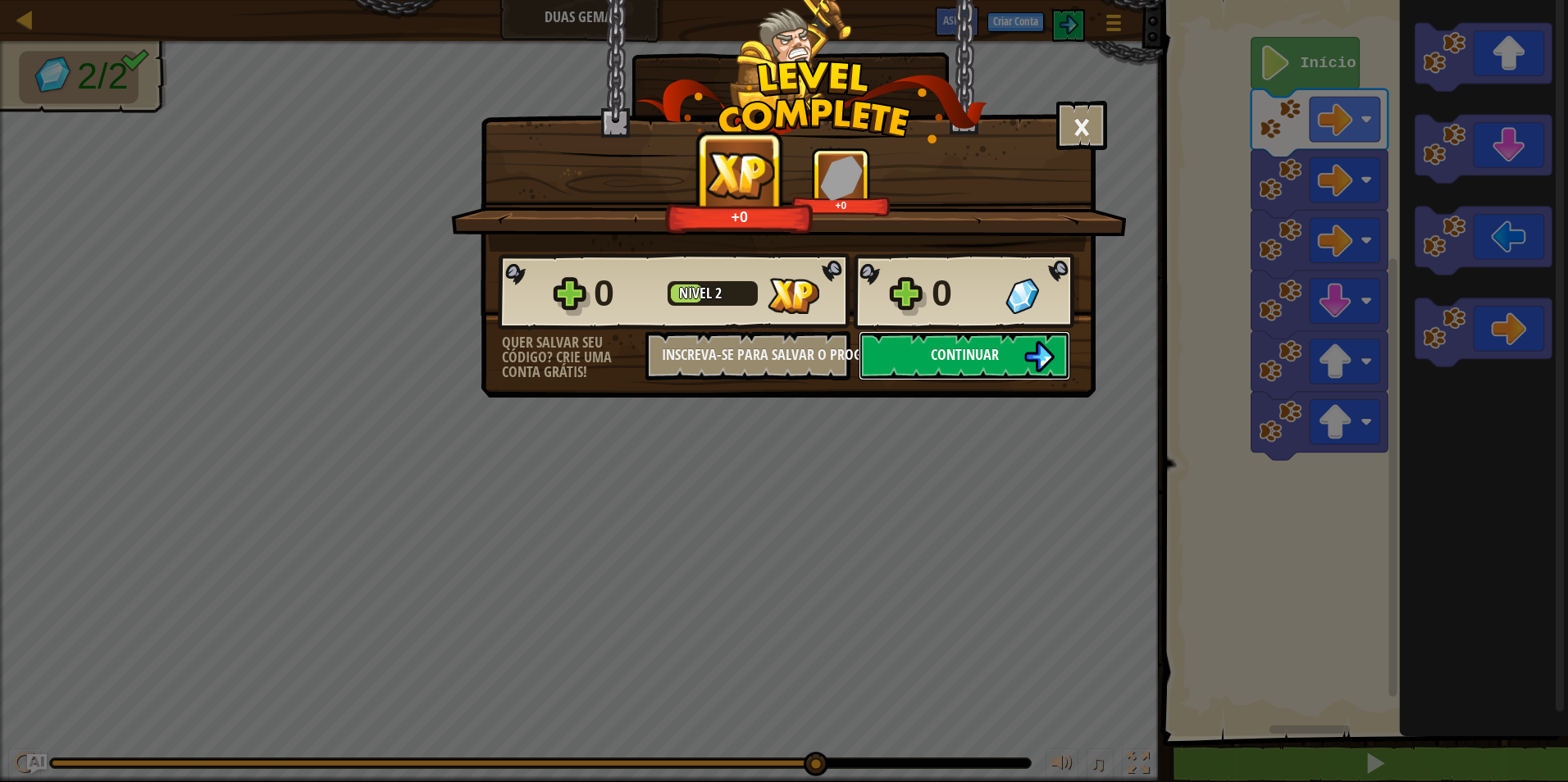
click at [1041, 364] on img at bounding box center [1039, 357] width 31 height 31
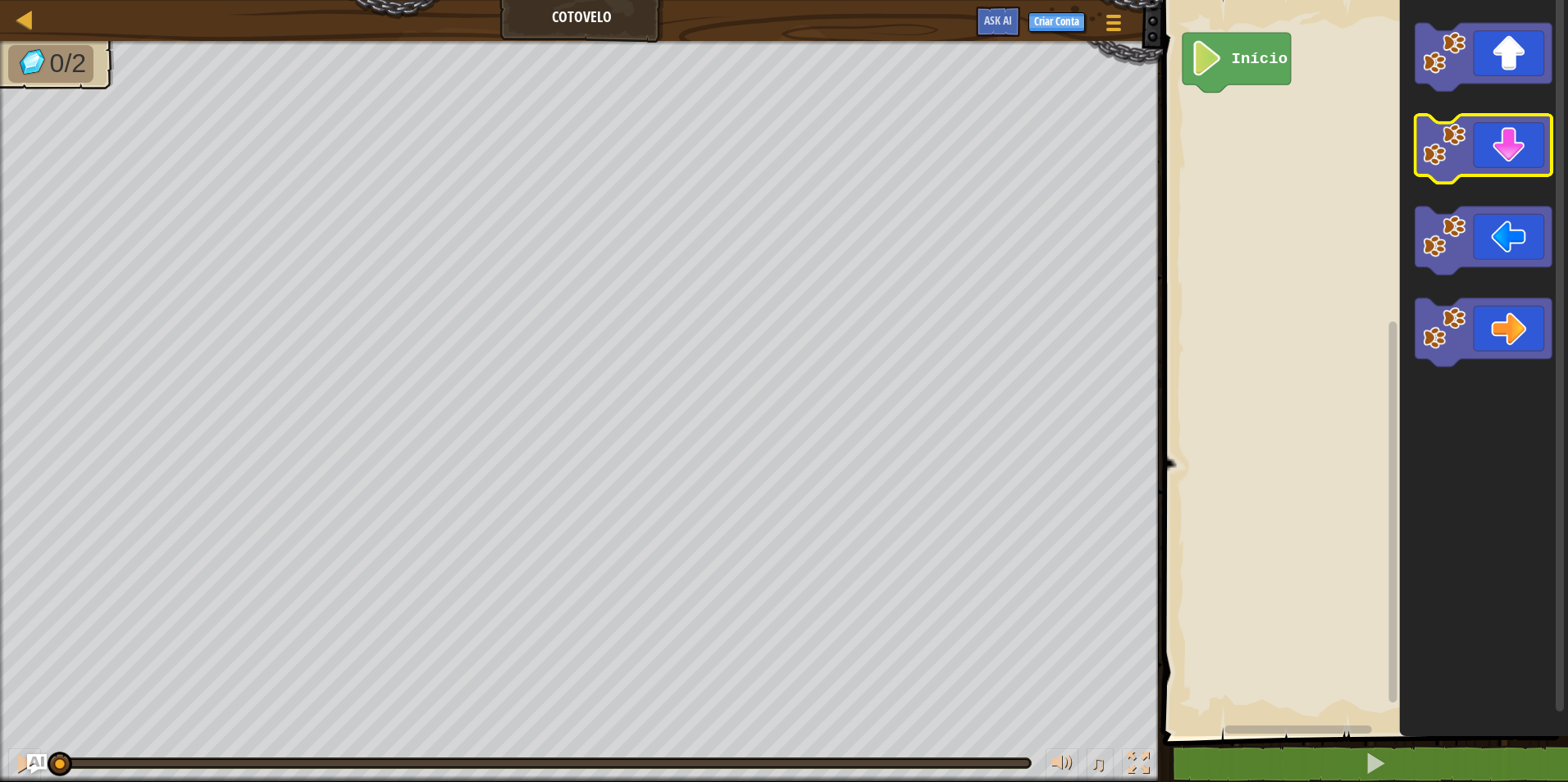
click at [1512, 167] on icon "Espaço de trabalho do Blockly" at bounding box center [1484, 149] width 137 height 68
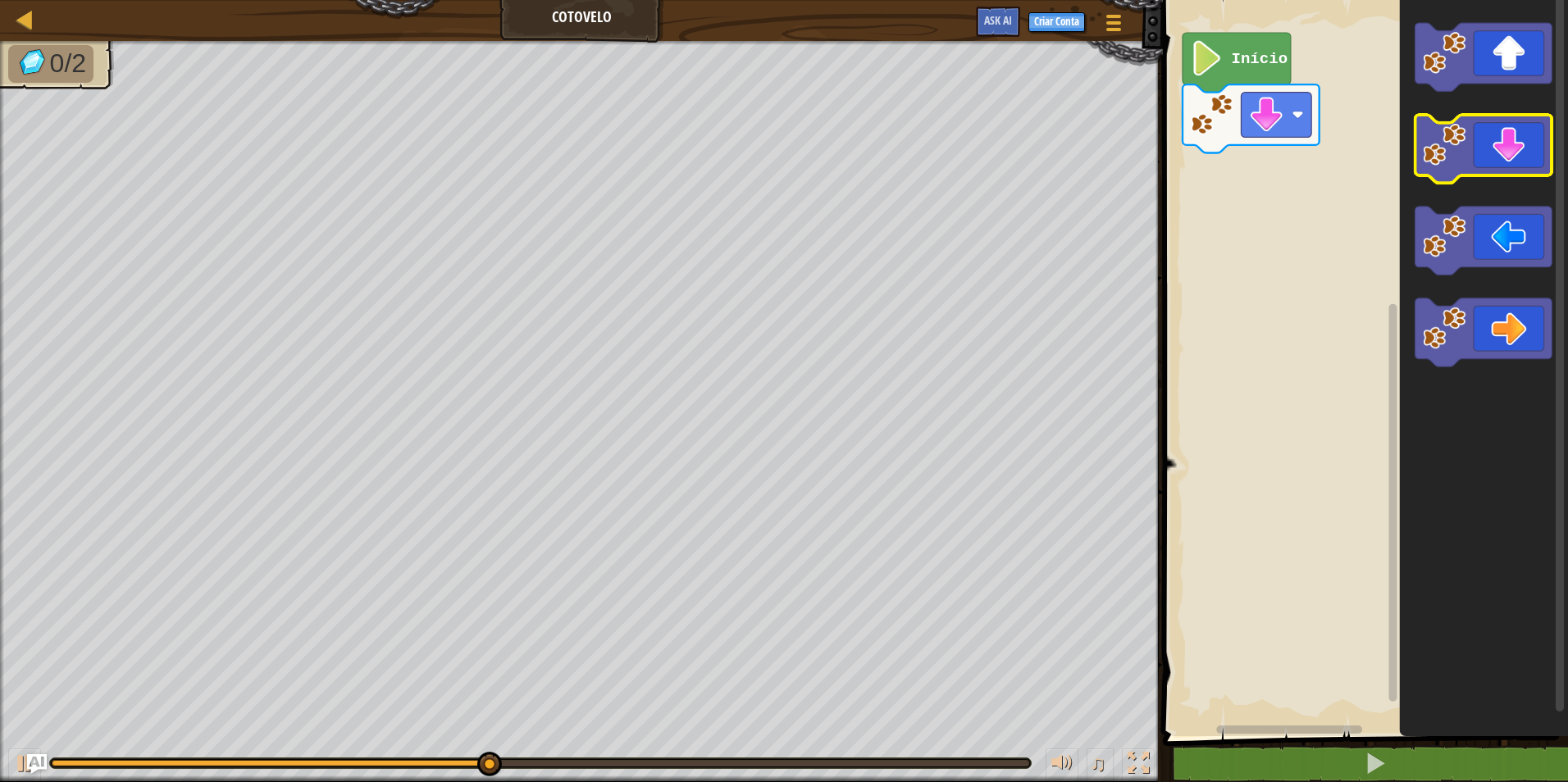
click at [1508, 175] on icon "Espaço de trabalho do Blockly" at bounding box center [1484, 149] width 137 height 68
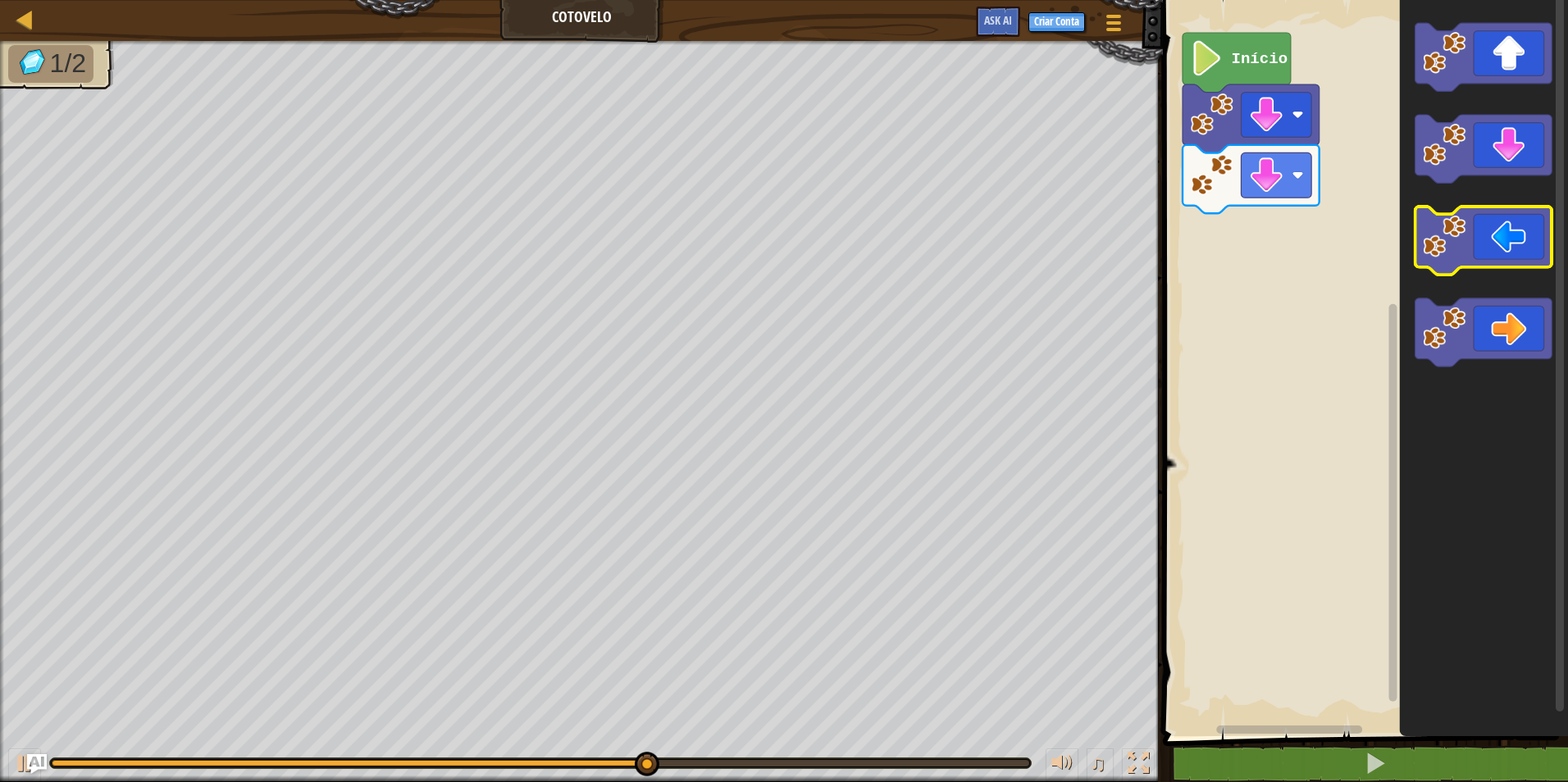
click at [1484, 223] on icon "Espaço de trabalho do Blockly" at bounding box center [1484, 241] width 137 height 68
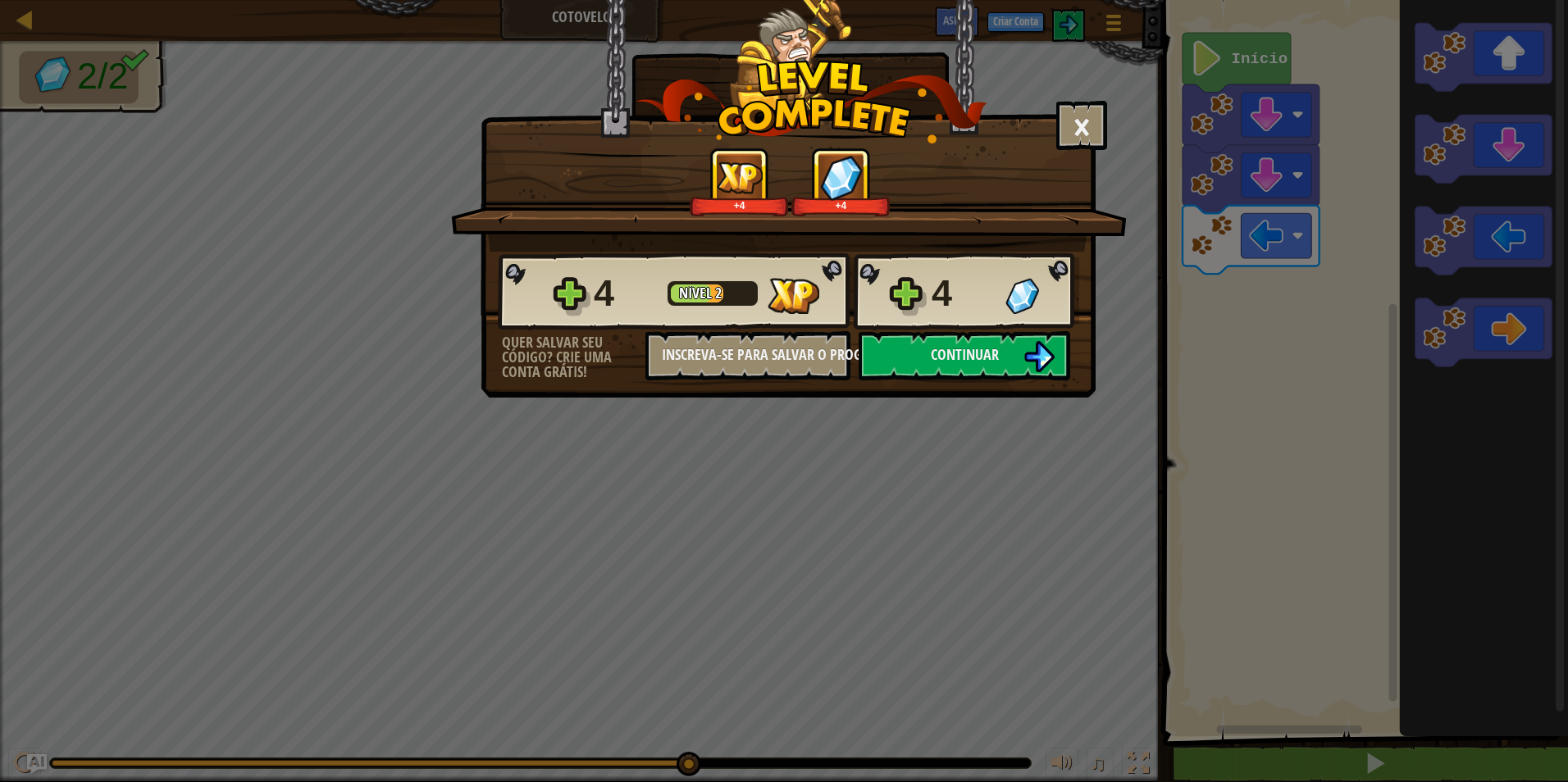
click at [931, 442] on div "× Este nível foi divertido? +4 +4 Reticulating Splines... 4 Nível 2 4 Quer salv…" at bounding box center [784, 391] width 1568 height 782
click at [1086, 130] on button "×" at bounding box center [1081, 125] width 51 height 49
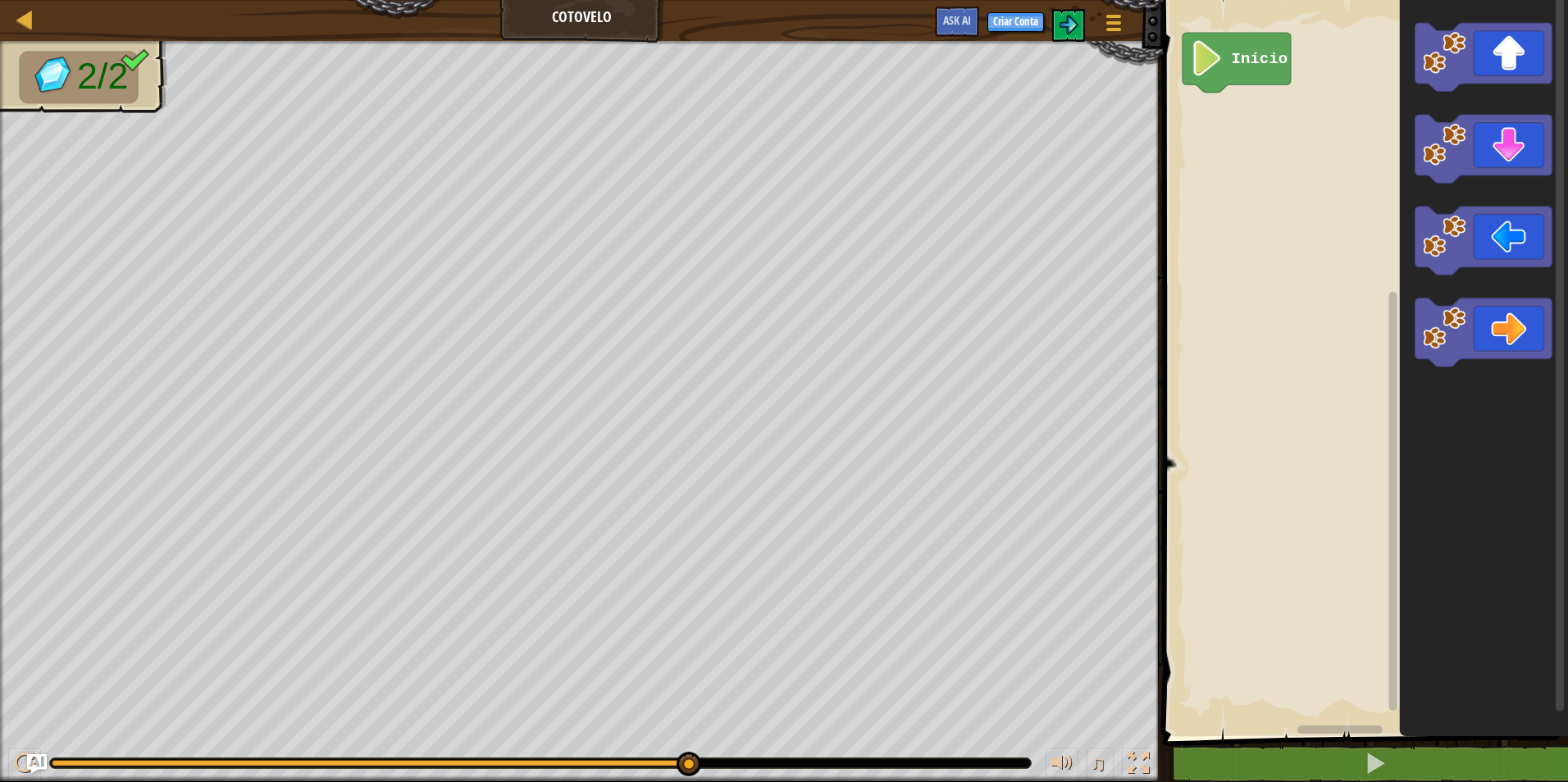
click at [944, 741] on div "♫" at bounding box center [581, 758] width 1163 height 49
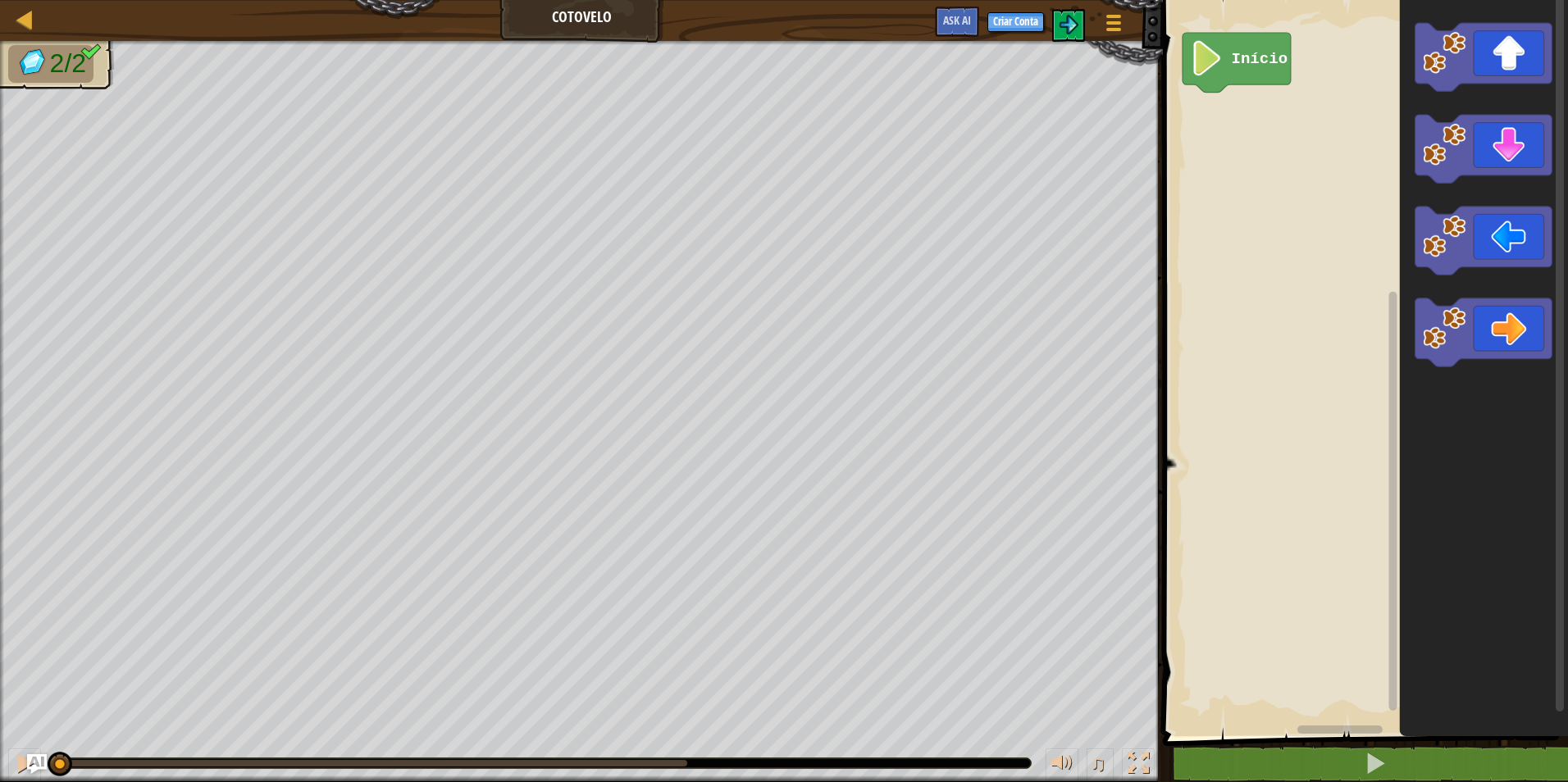
drag, startPoint x: 685, startPoint y: 760, endPoint x: 0, endPoint y: 757, distance: 685.0
click at [0, 0] on html "Mapa Cotovelo Menu do Jogo Criar Conta Ask AI 1 ההההההההההההההההההההההההההההההה…" at bounding box center [784, 0] width 1568 height 0
click at [1480, 131] on icon "Espaço de trabalho do Blockly" at bounding box center [1484, 149] width 137 height 68
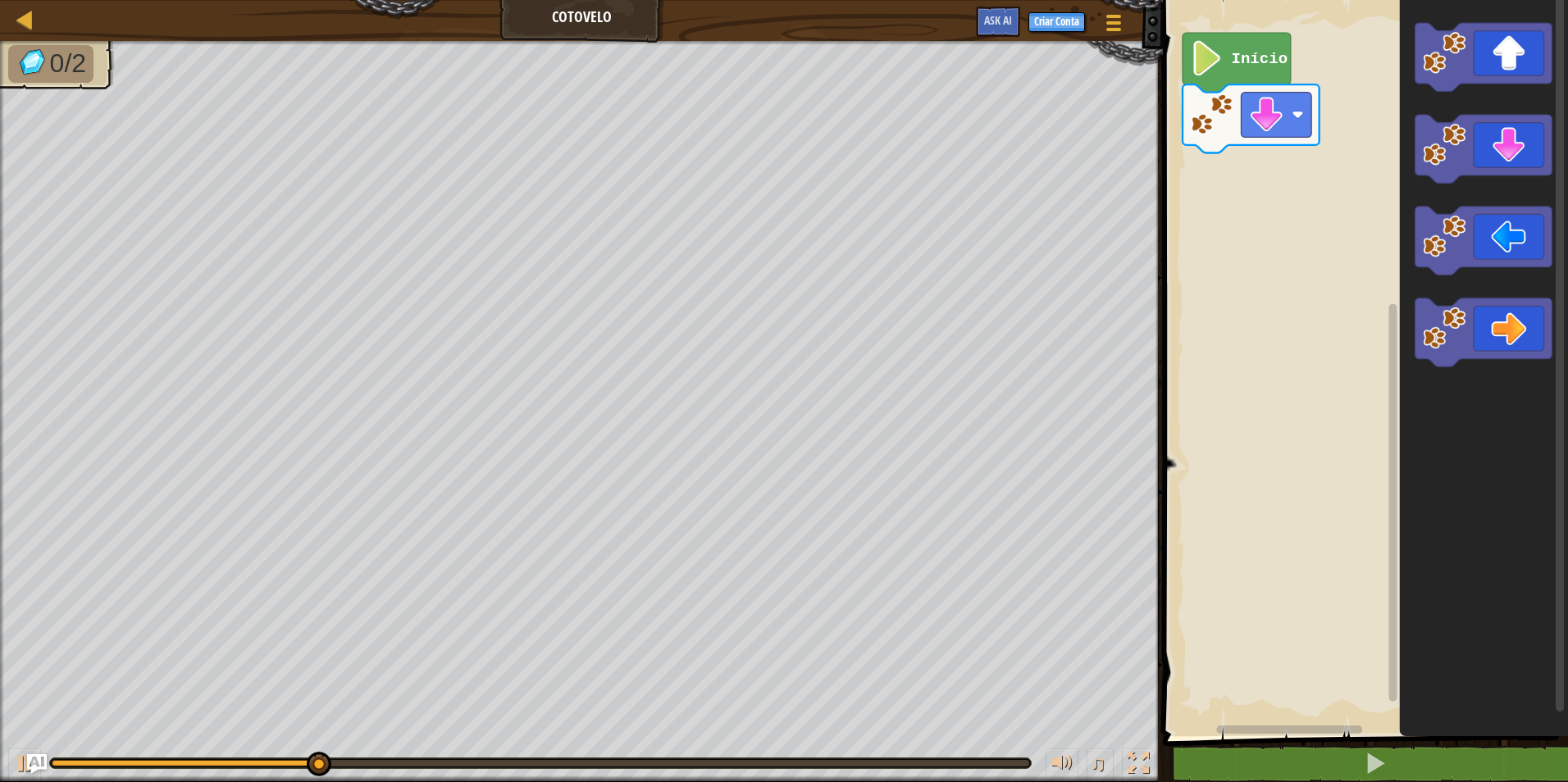
click at [1475, 107] on icon "Espaço de trabalho do Blockly" at bounding box center [1484, 363] width 168 height 744
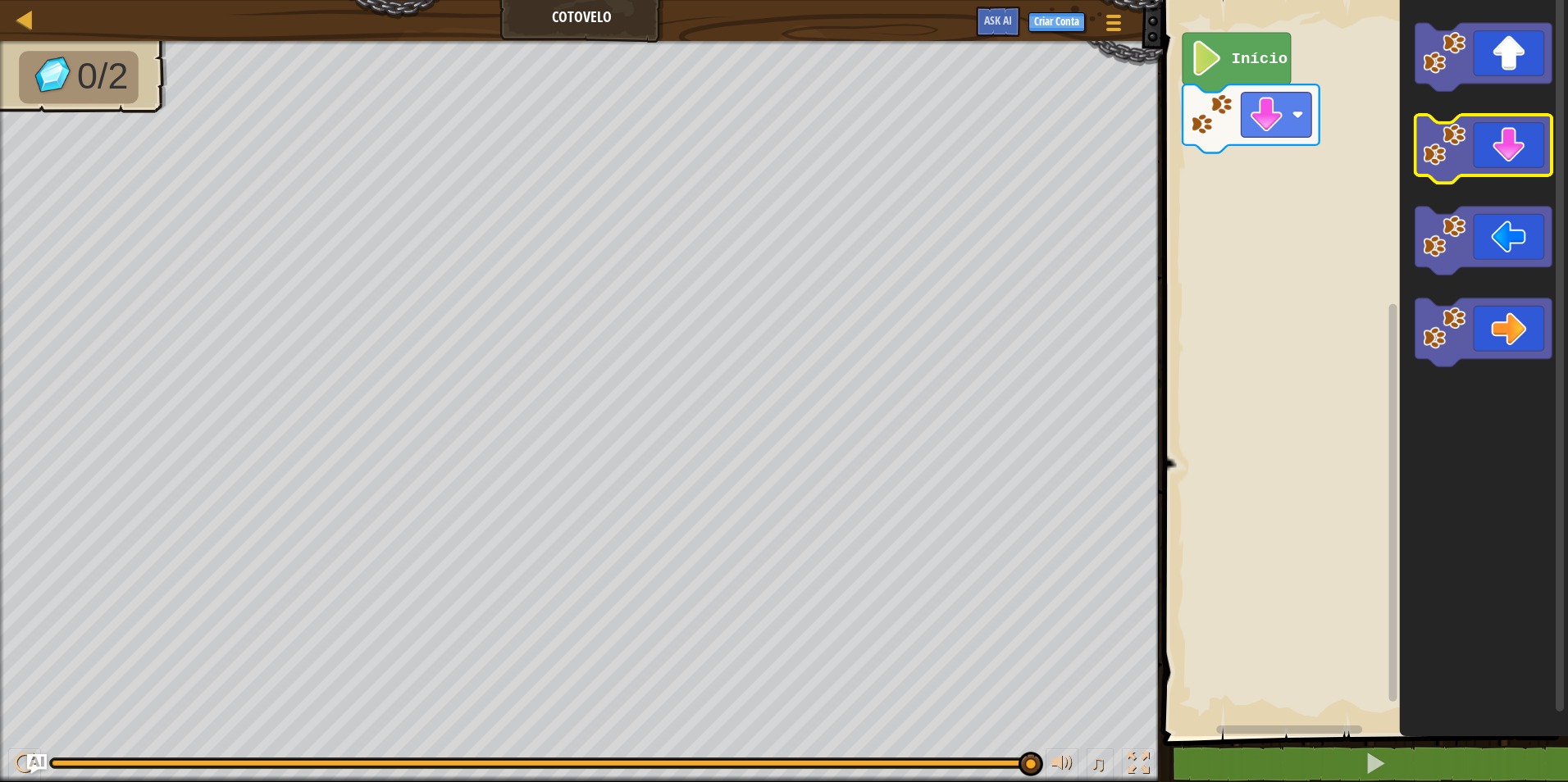
click at [1501, 140] on icon "Espaço de trabalho do Blockly" at bounding box center [1484, 149] width 137 height 68
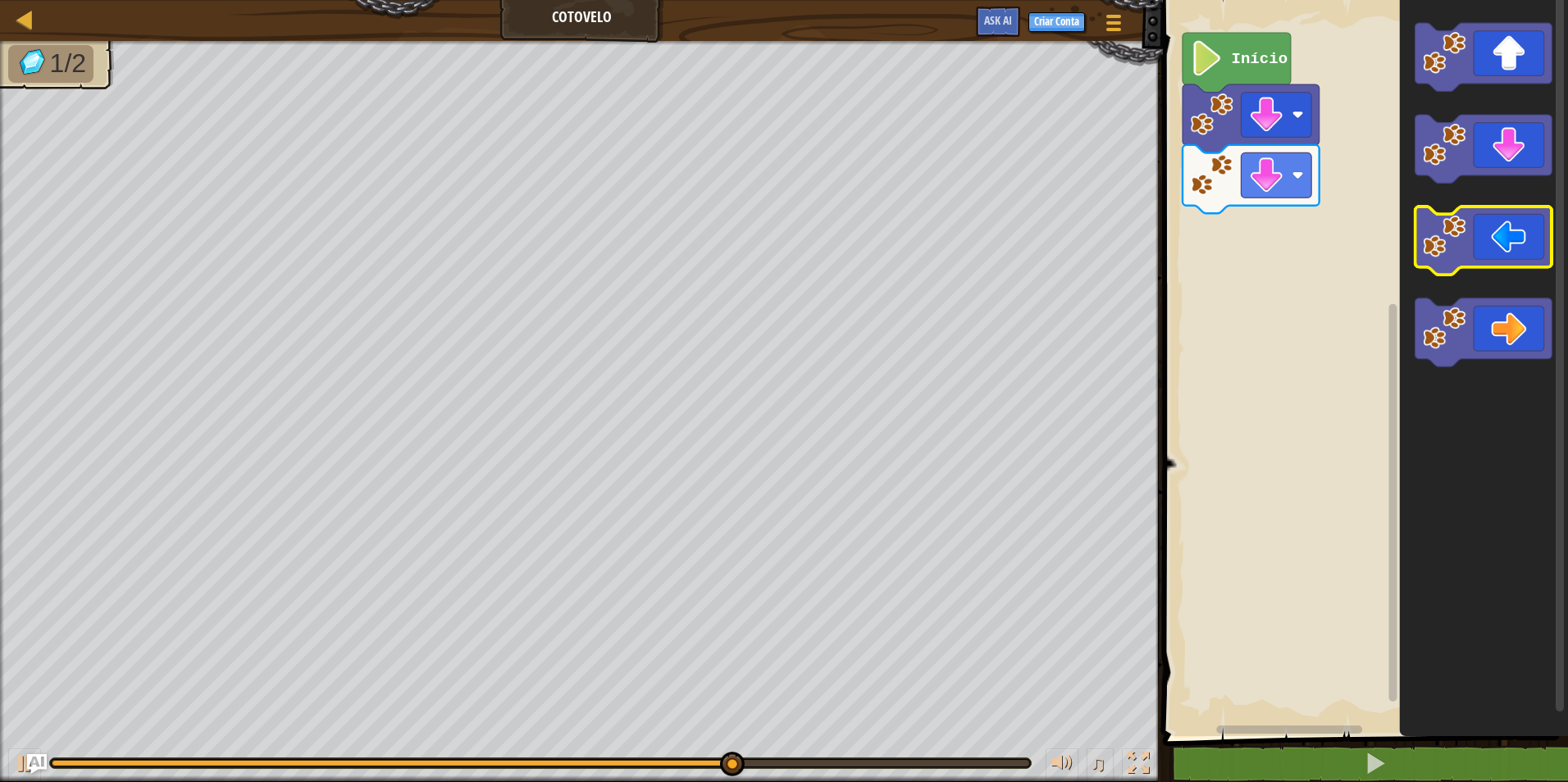
click at [1450, 261] on icon "Espaço de trabalho do Blockly" at bounding box center [1484, 241] width 137 height 68
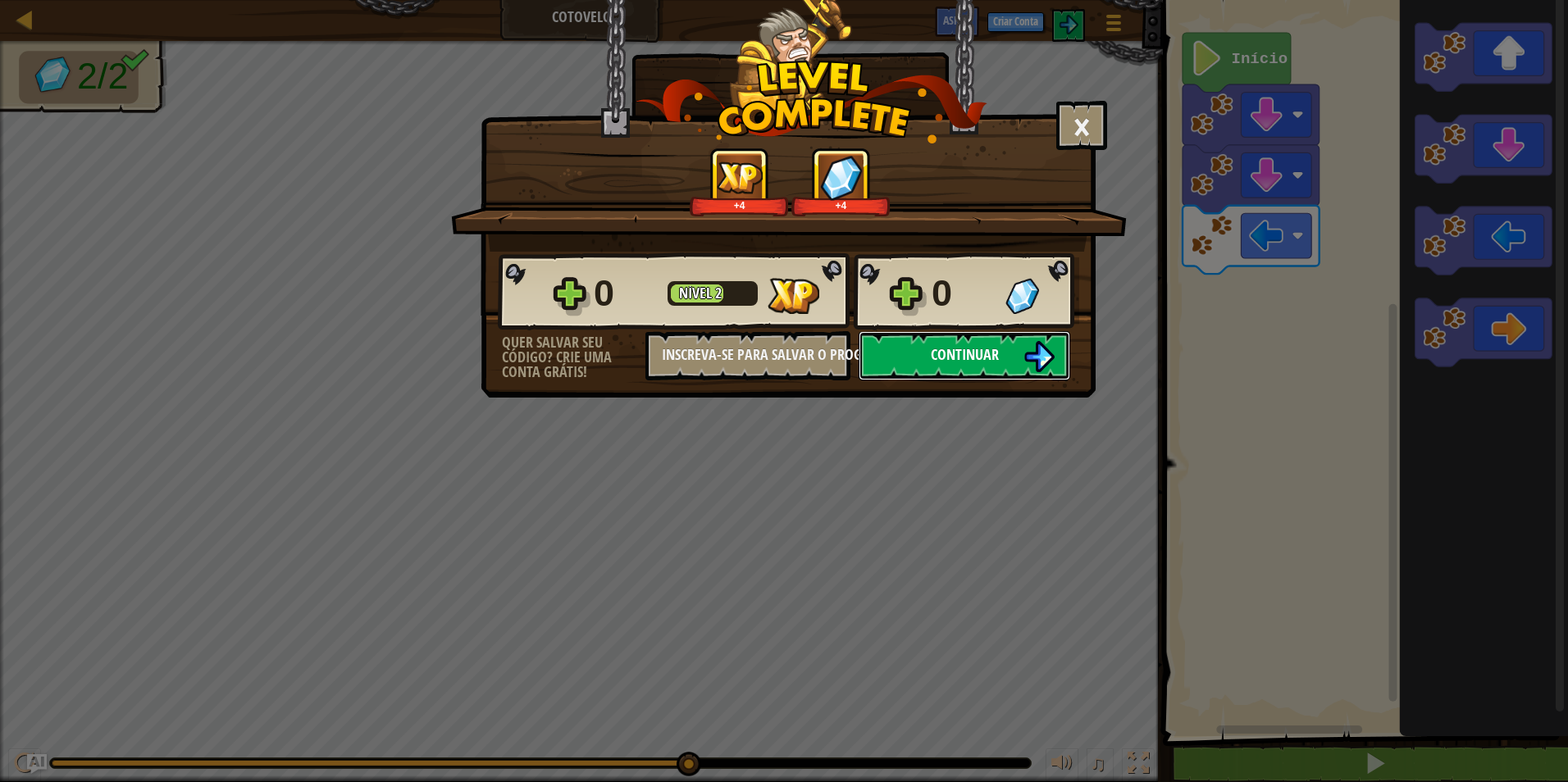
click at [935, 346] on span "Continuar" at bounding box center [964, 354] width 68 height 21
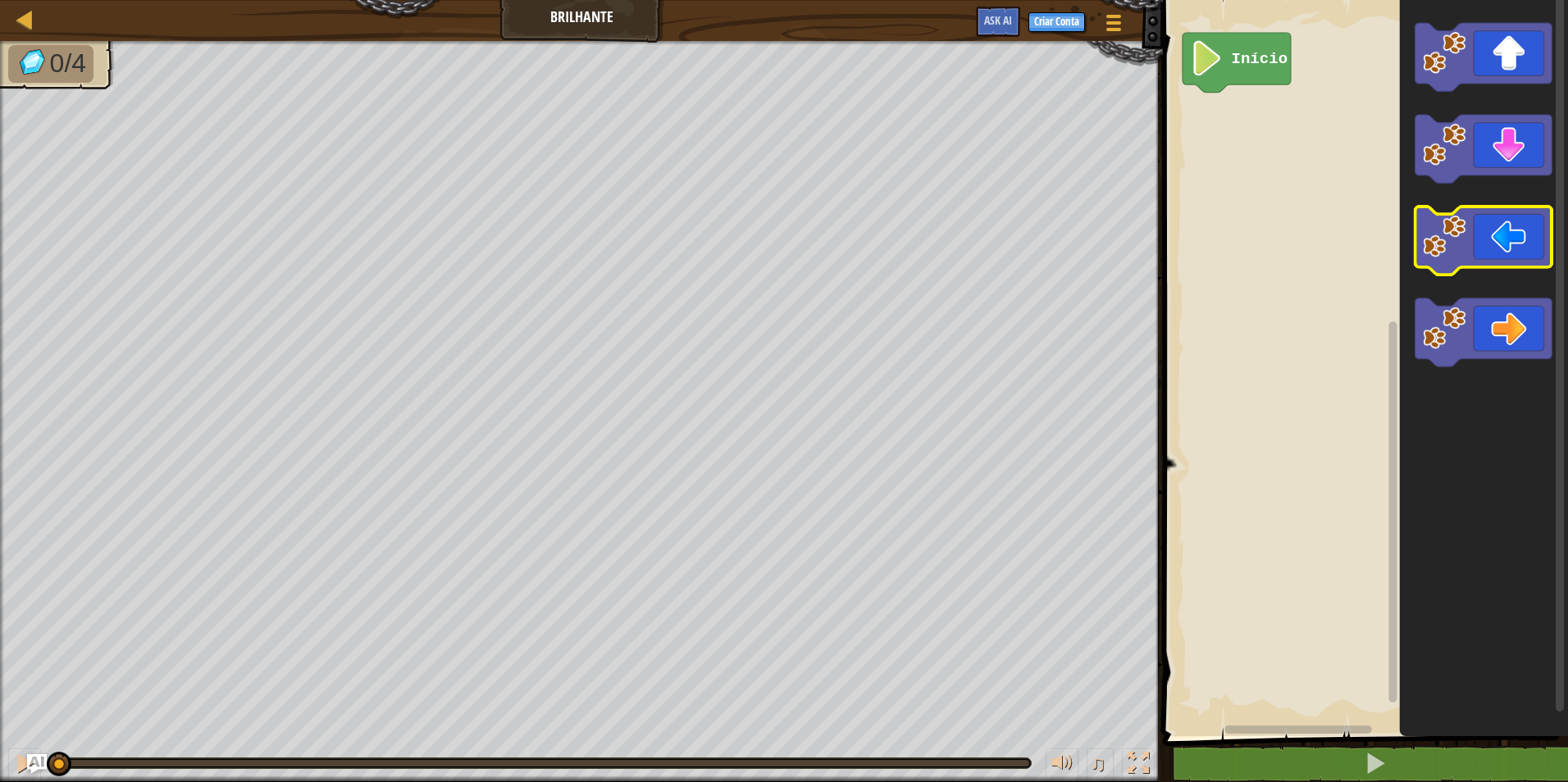
click at [1532, 224] on icon "Espaço de trabalho do Blockly" at bounding box center [1484, 241] width 137 height 68
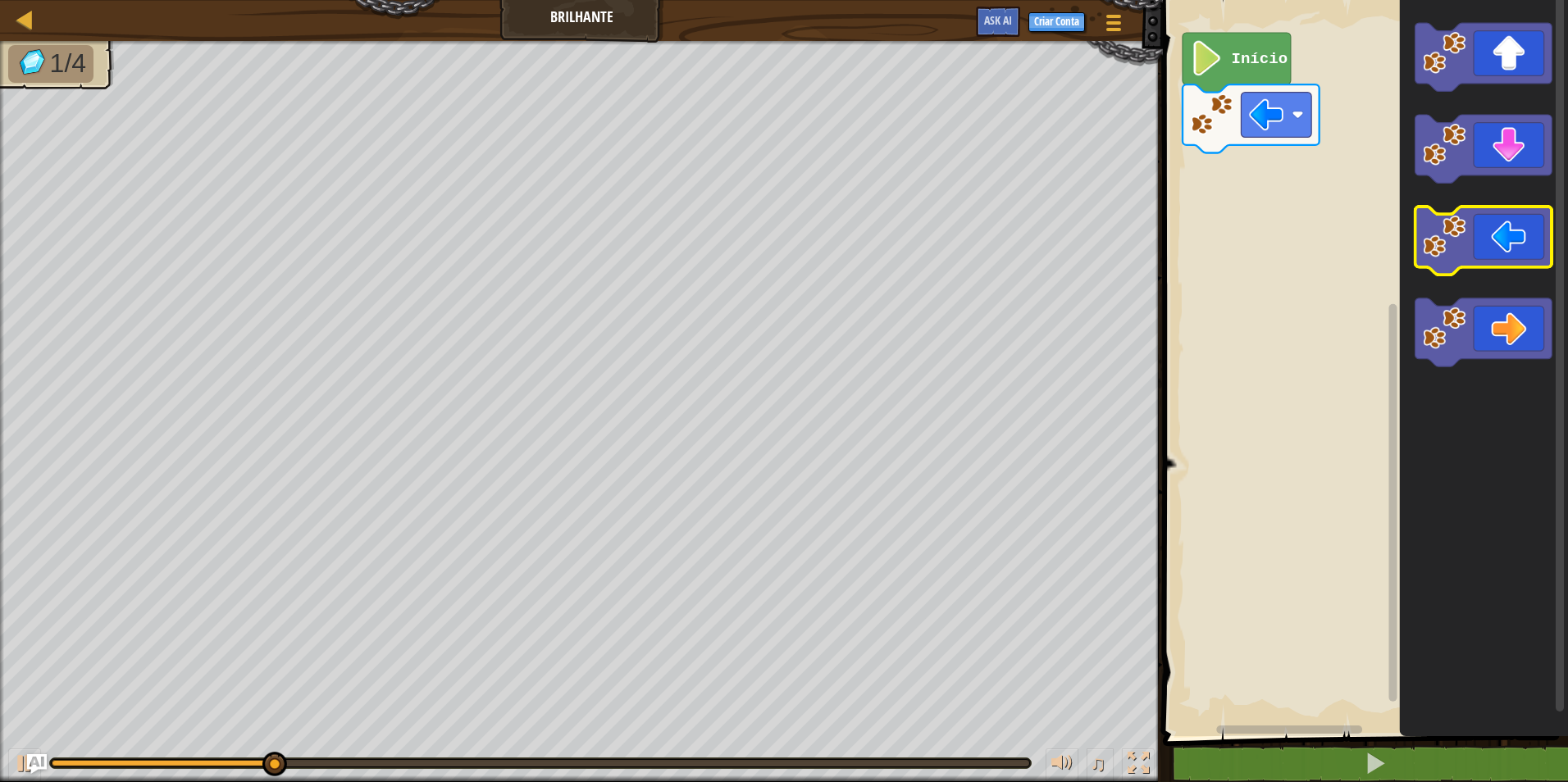
click at [1487, 239] on icon "Espaço de trabalho do Blockly" at bounding box center [1484, 241] width 137 height 68
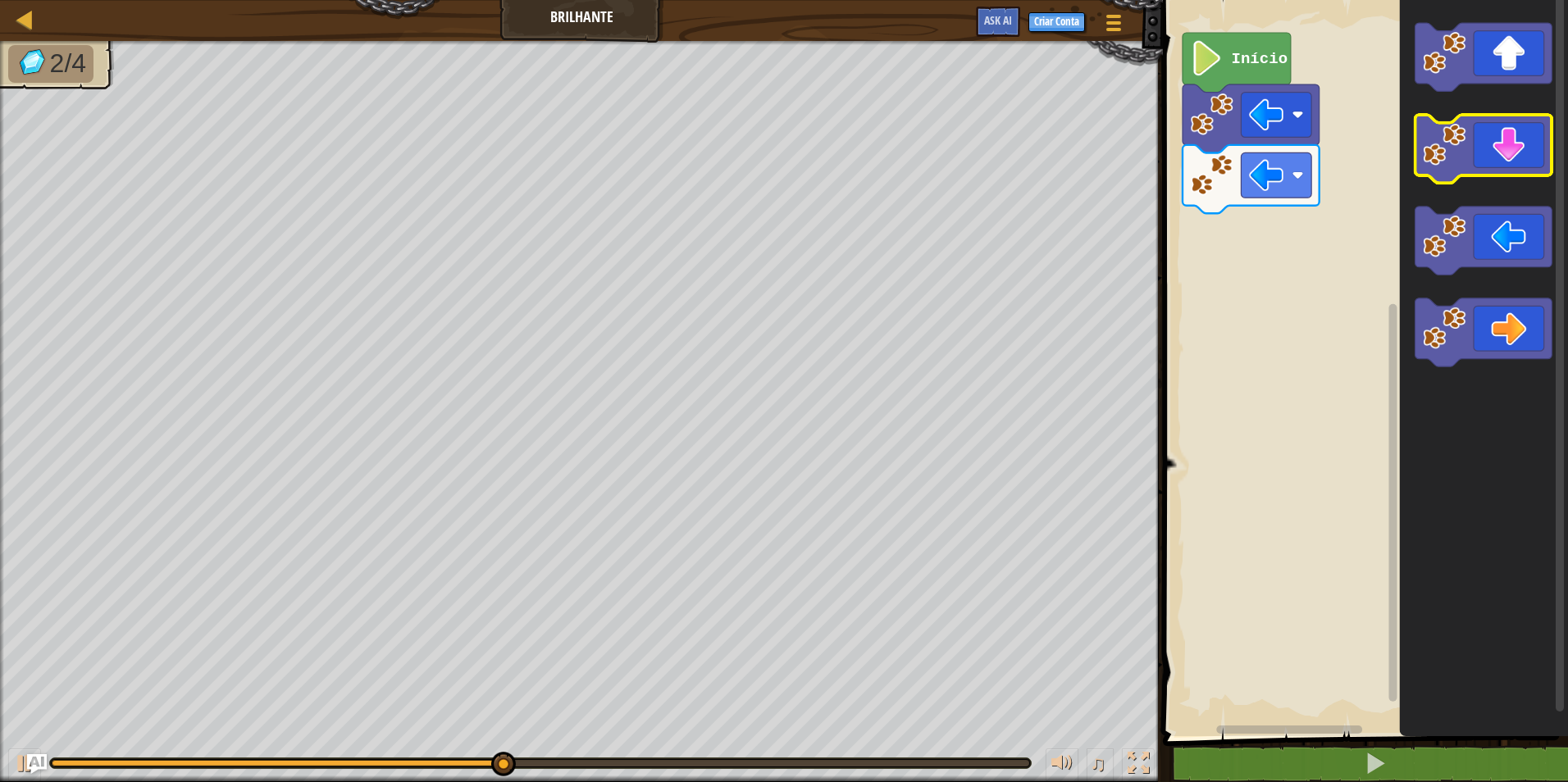
click at [1485, 163] on icon "Espaço de trabalho do Blockly" at bounding box center [1484, 149] width 137 height 68
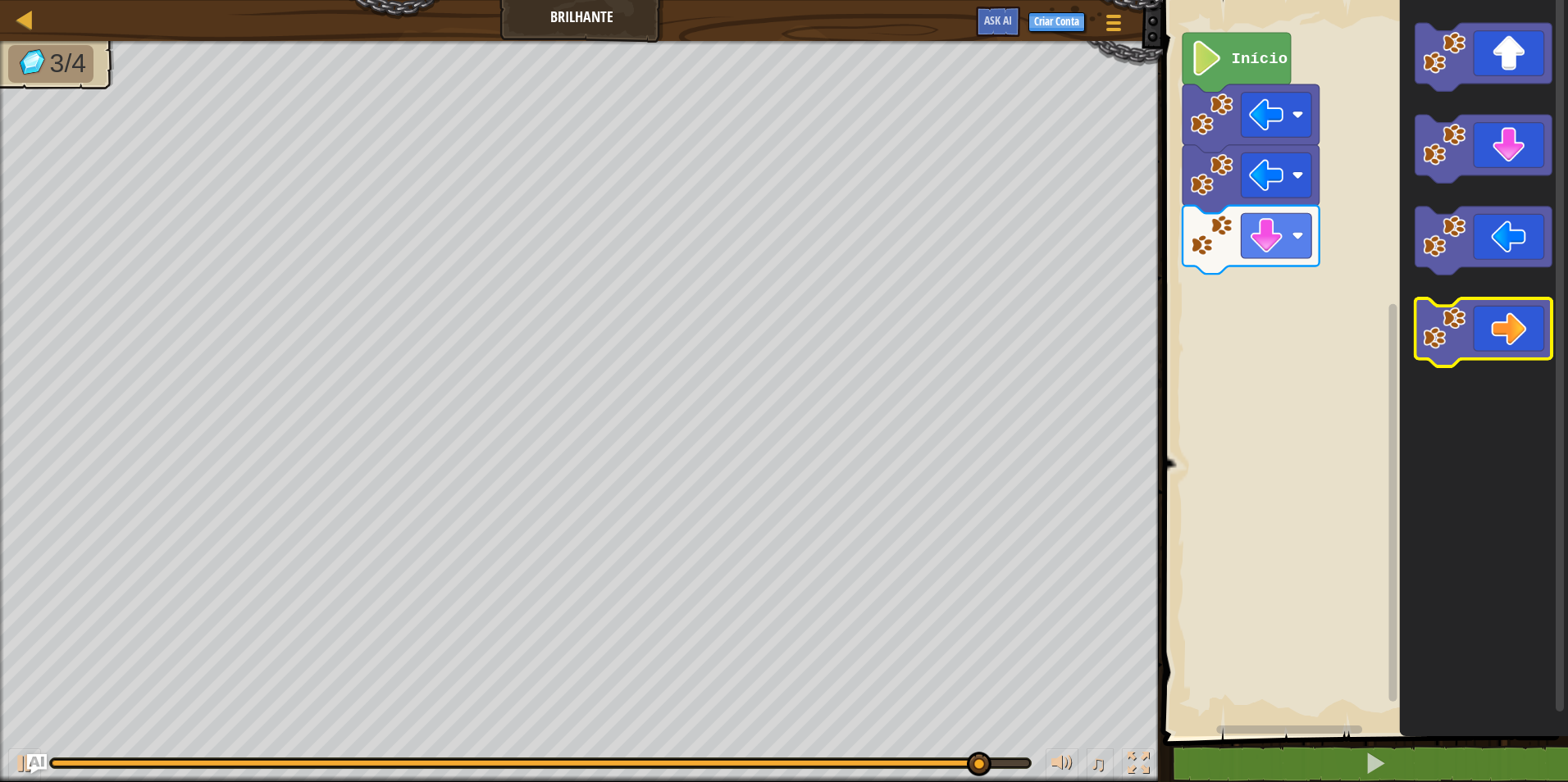
click at [1535, 330] on icon "Espaço de trabalho do Blockly" at bounding box center [1484, 333] width 137 height 68
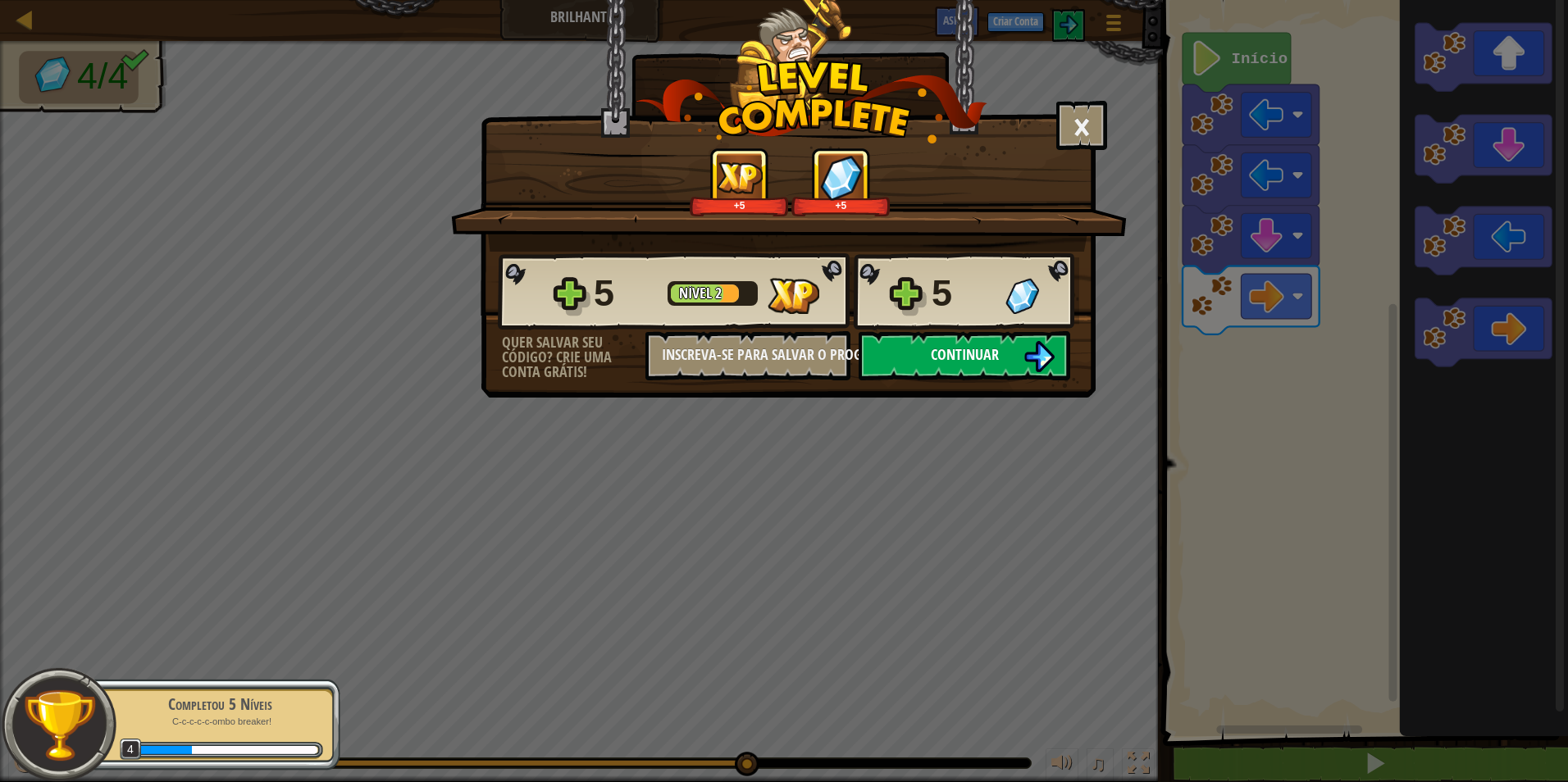
click at [1040, 353] on img at bounding box center [1039, 357] width 31 height 31
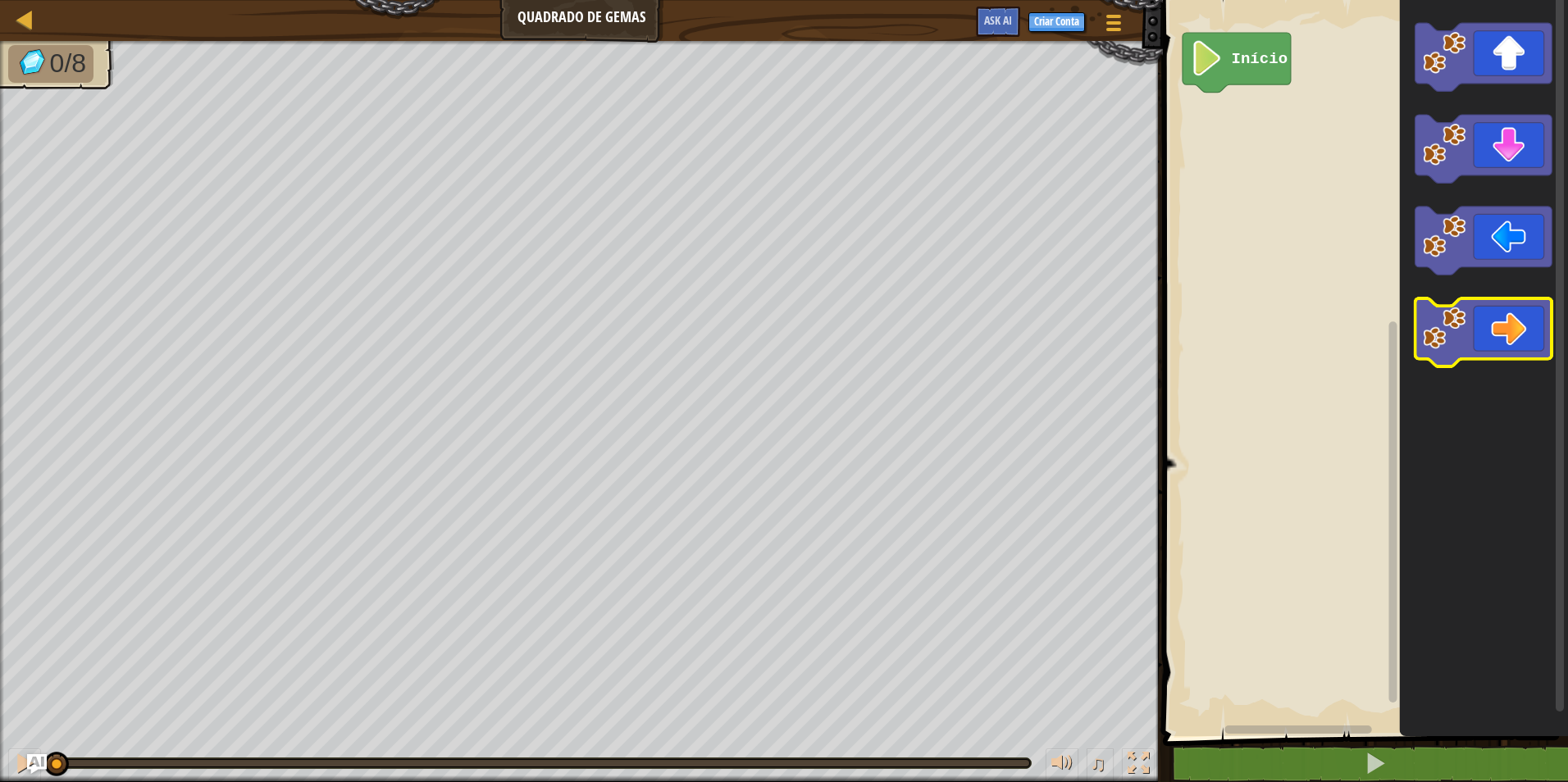
click at [1537, 326] on icon "Espaço de trabalho do Blockly" at bounding box center [1484, 333] width 137 height 68
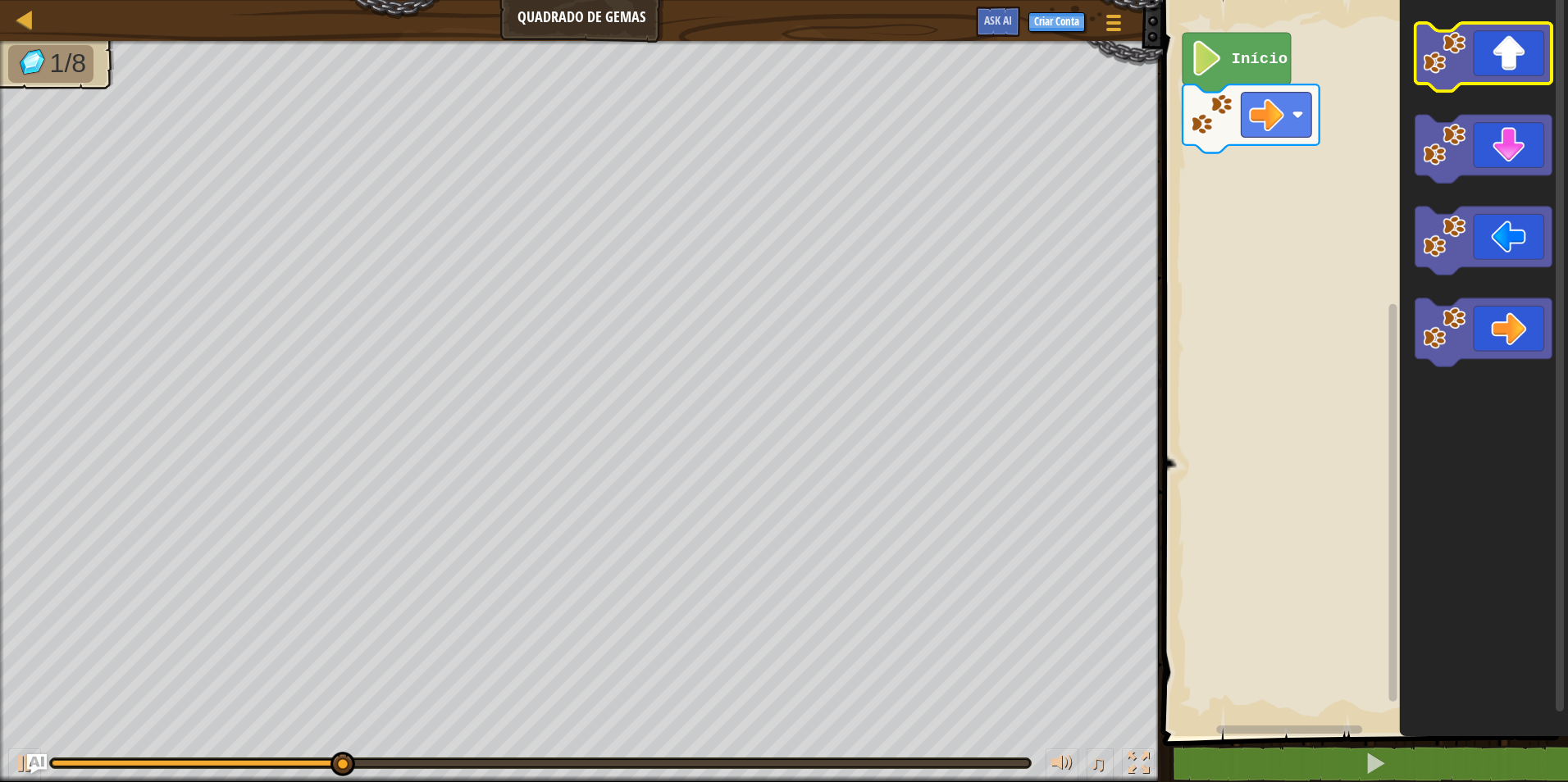
click at [1490, 29] on icon "Espaço de trabalho do Blockly" at bounding box center [1484, 57] width 137 height 68
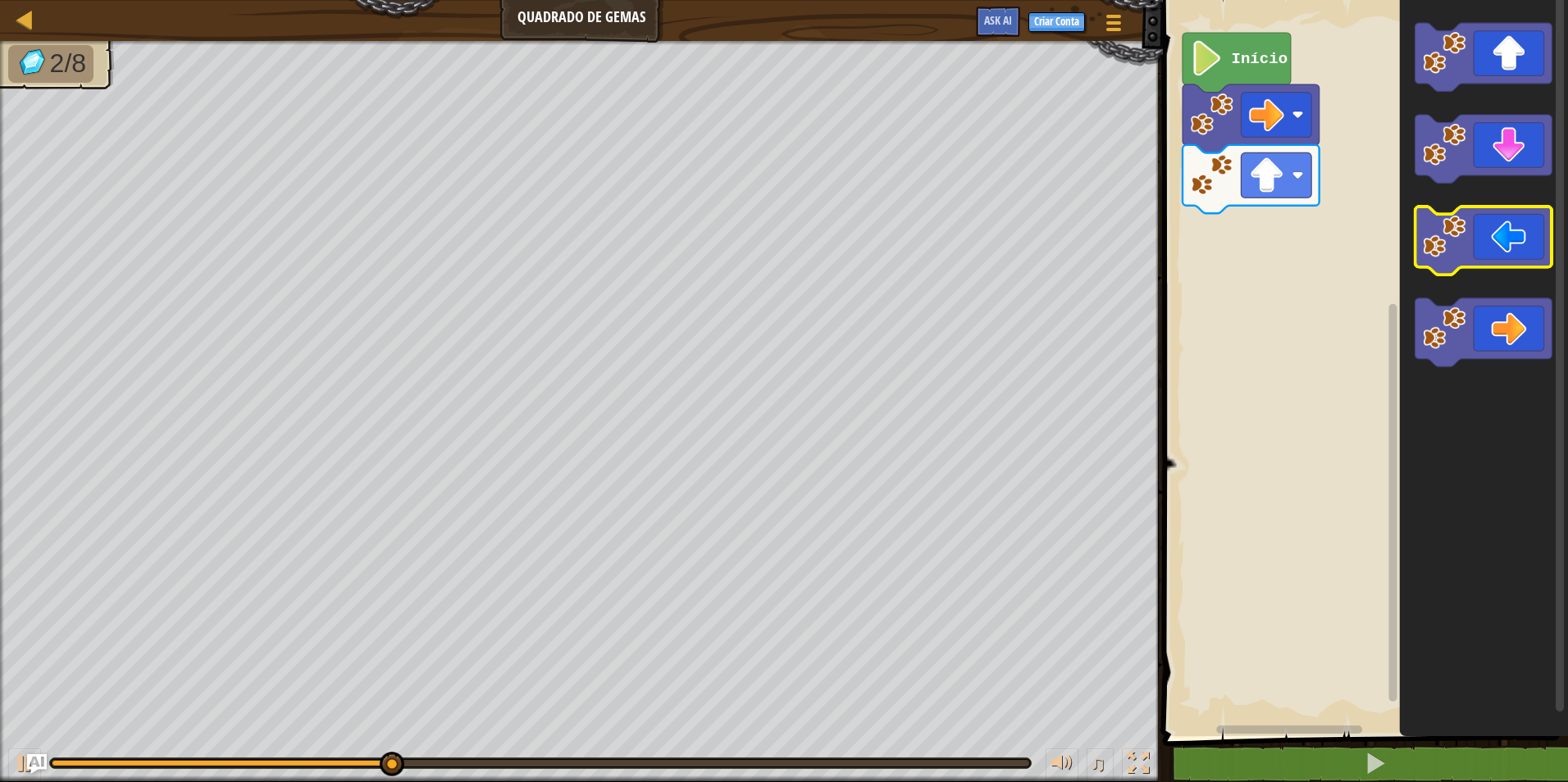
click at [1476, 240] on icon "Espaço de trabalho do Blockly" at bounding box center [1484, 241] width 137 height 68
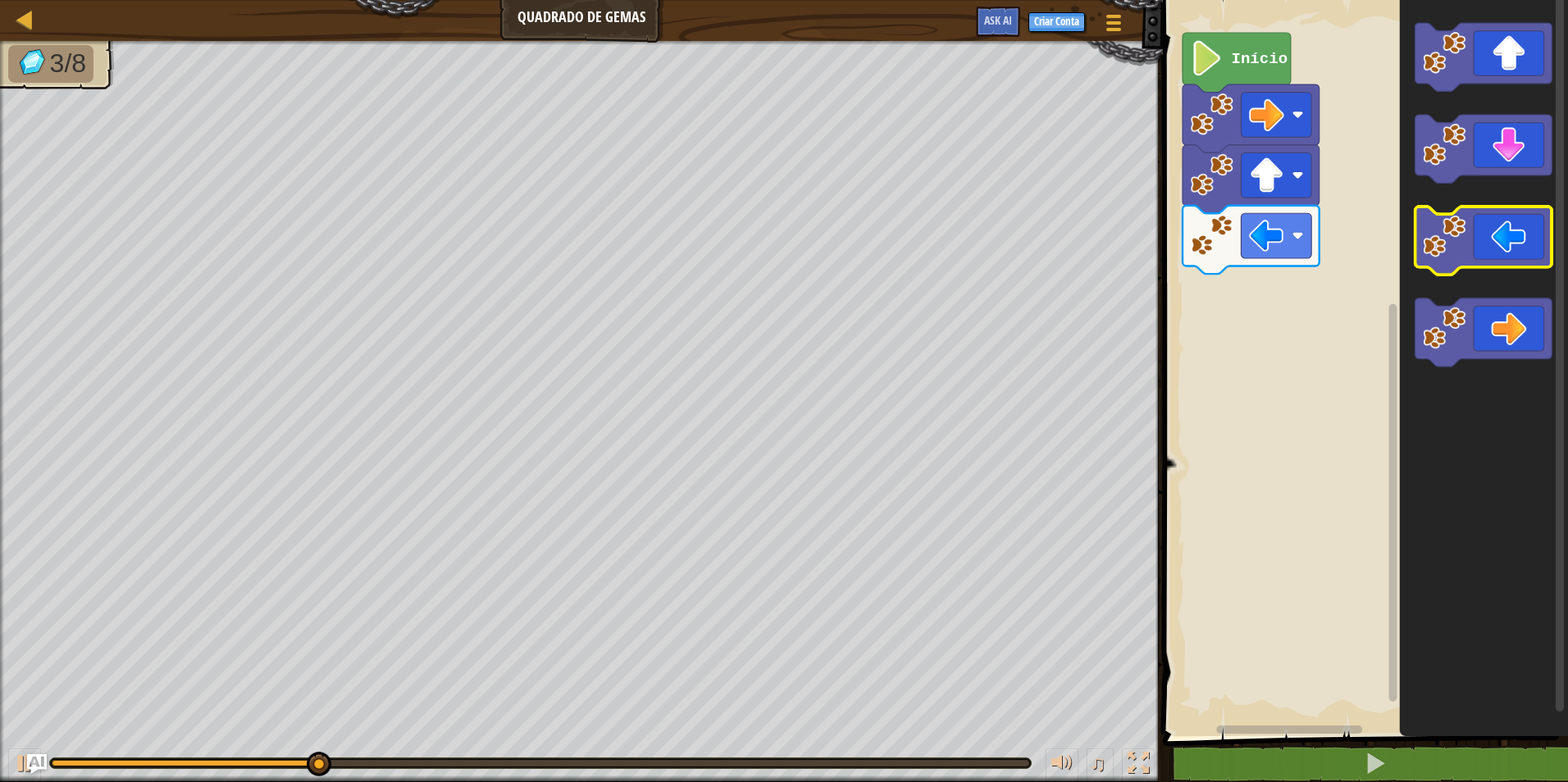
click at [1476, 240] on icon "Espaço de trabalho do Blockly" at bounding box center [1484, 241] width 137 height 68
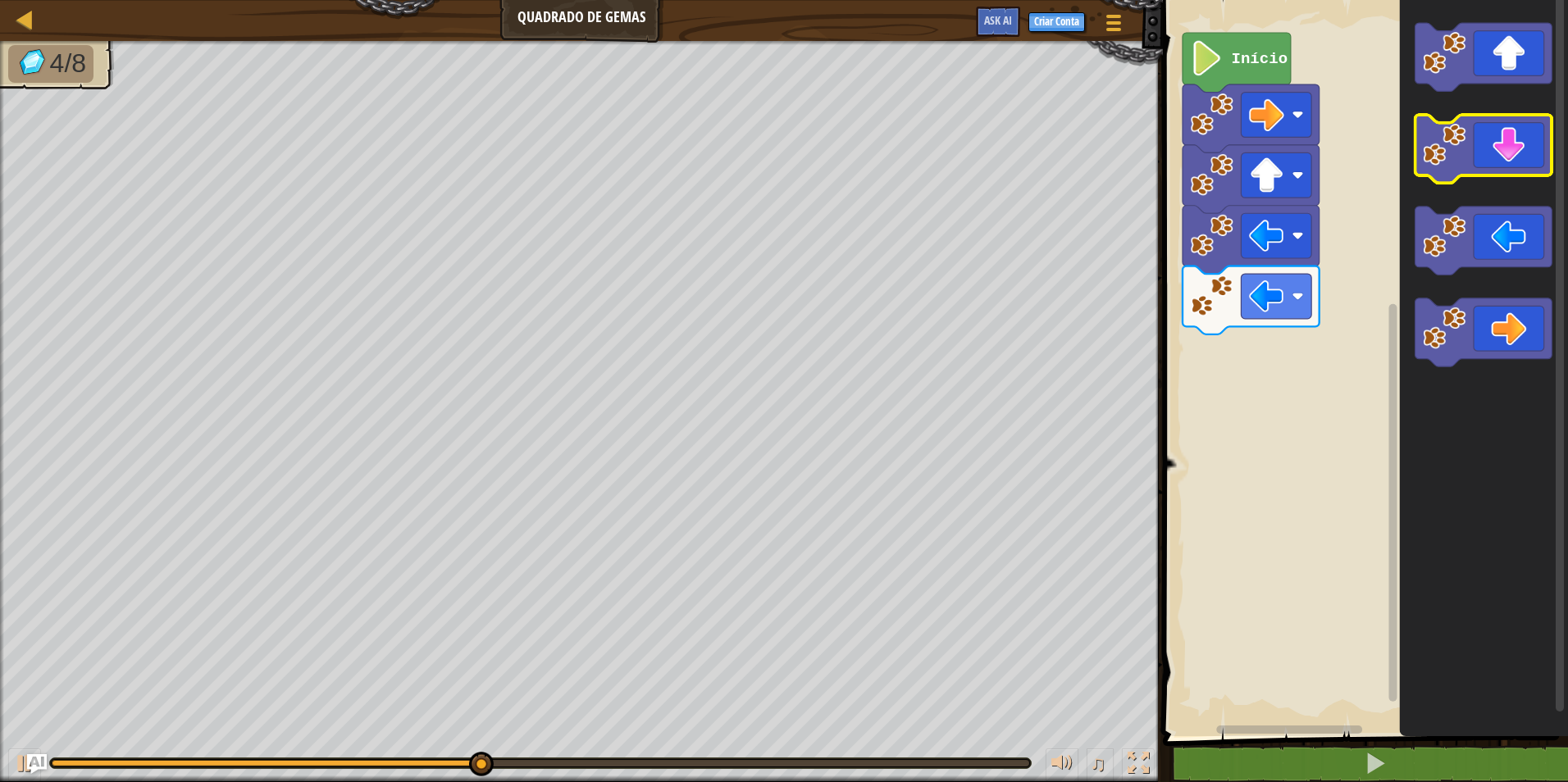
click at [1493, 140] on icon "Espaço de trabalho do Blockly" at bounding box center [1484, 149] width 137 height 68
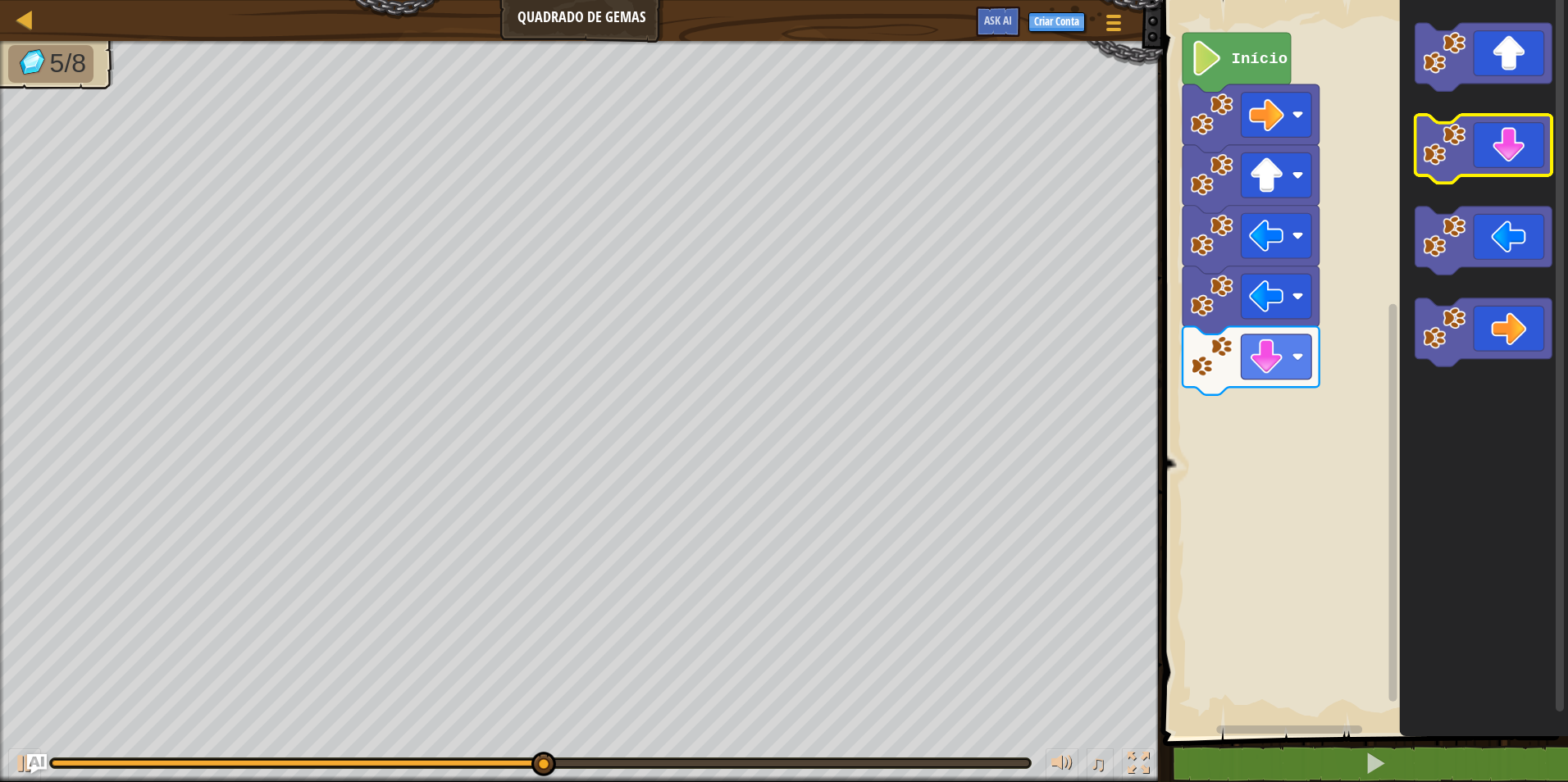
click at [1493, 140] on icon "Espaço de trabalho do Blockly" at bounding box center [1484, 149] width 137 height 68
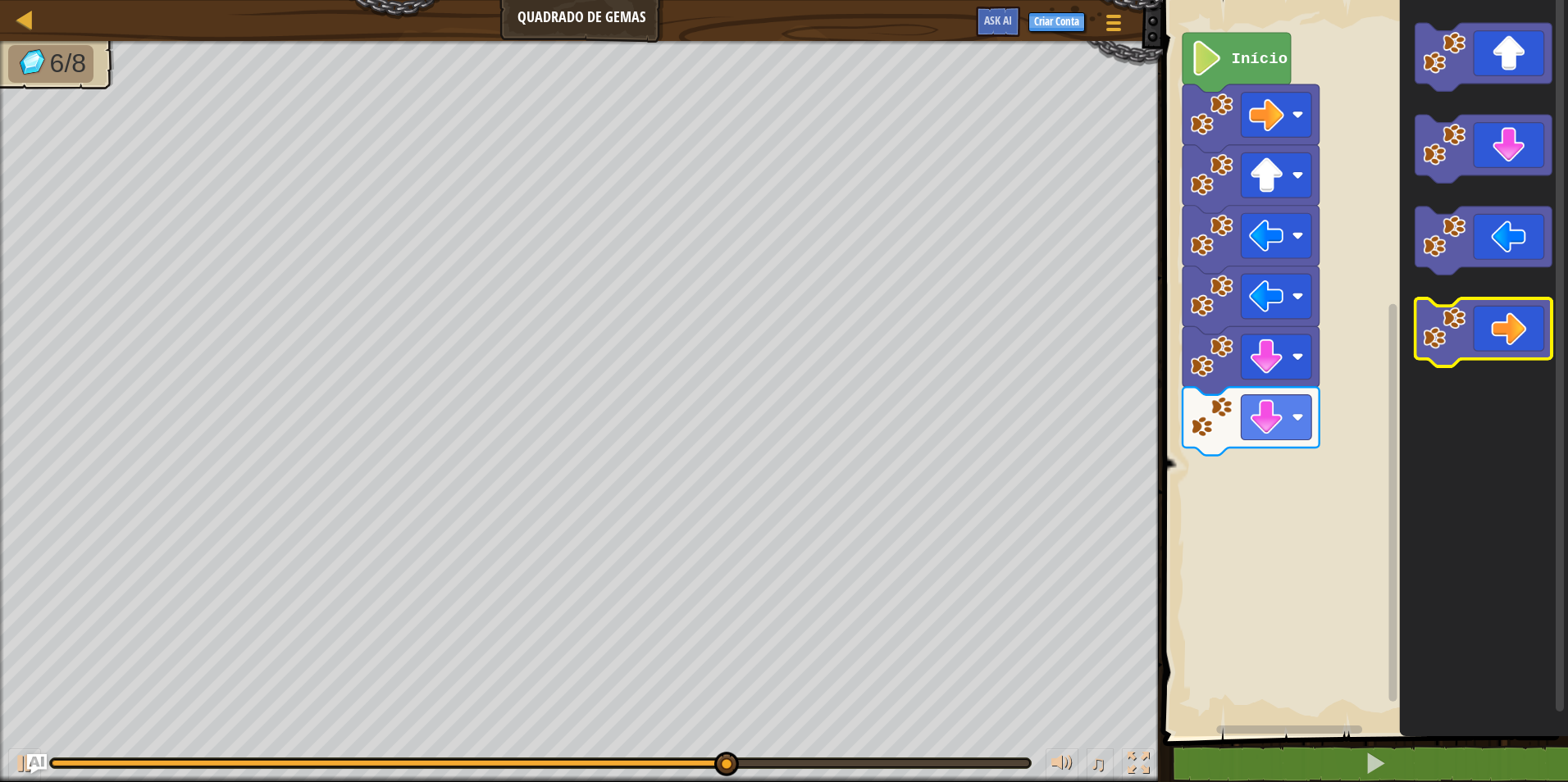
click at [1536, 314] on icon "Espaço de trabalho do Blockly" at bounding box center [1484, 333] width 137 height 68
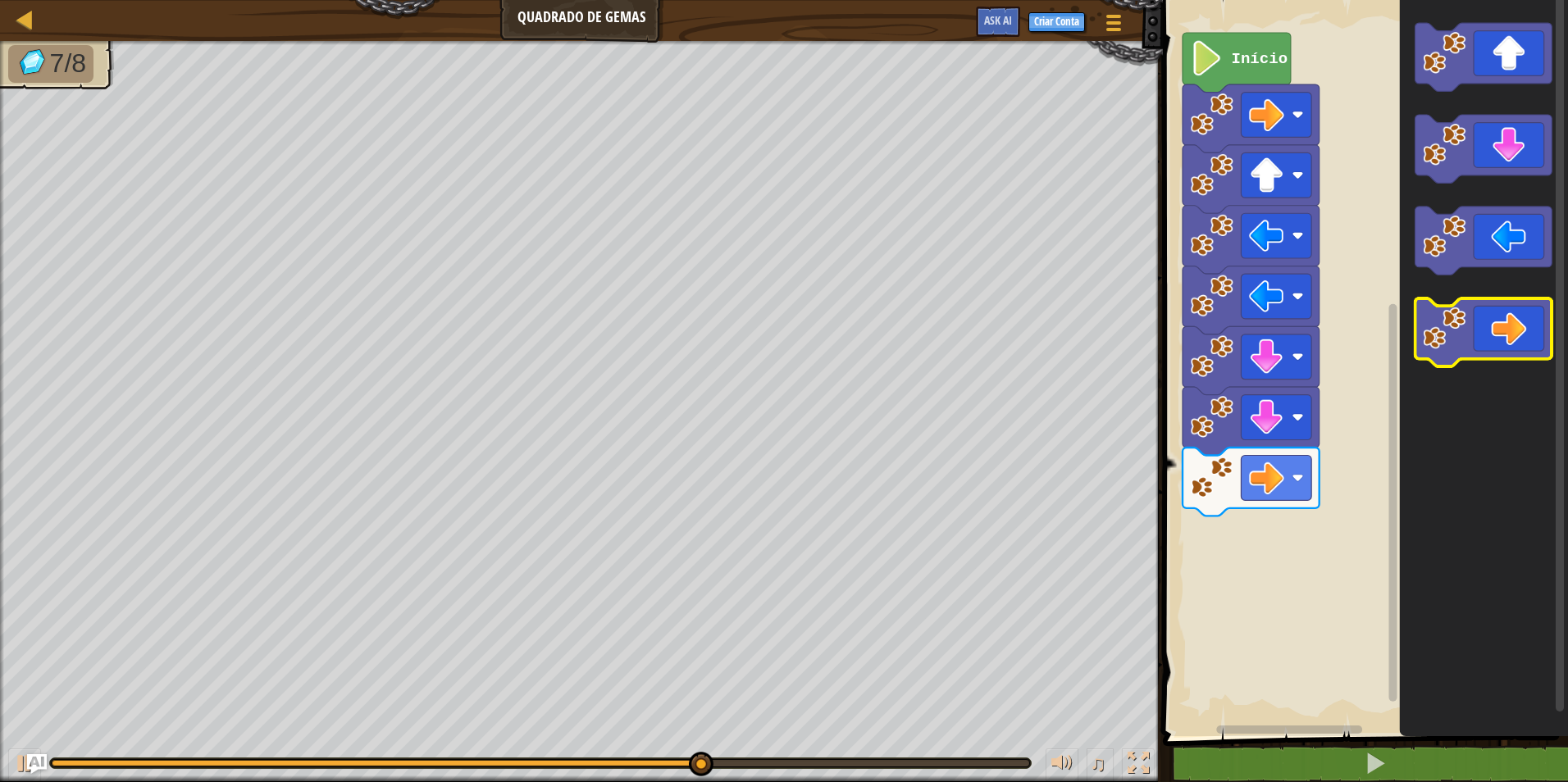
click at [1535, 314] on icon "Espaço de trabalho do Blockly" at bounding box center [1484, 333] width 137 height 68
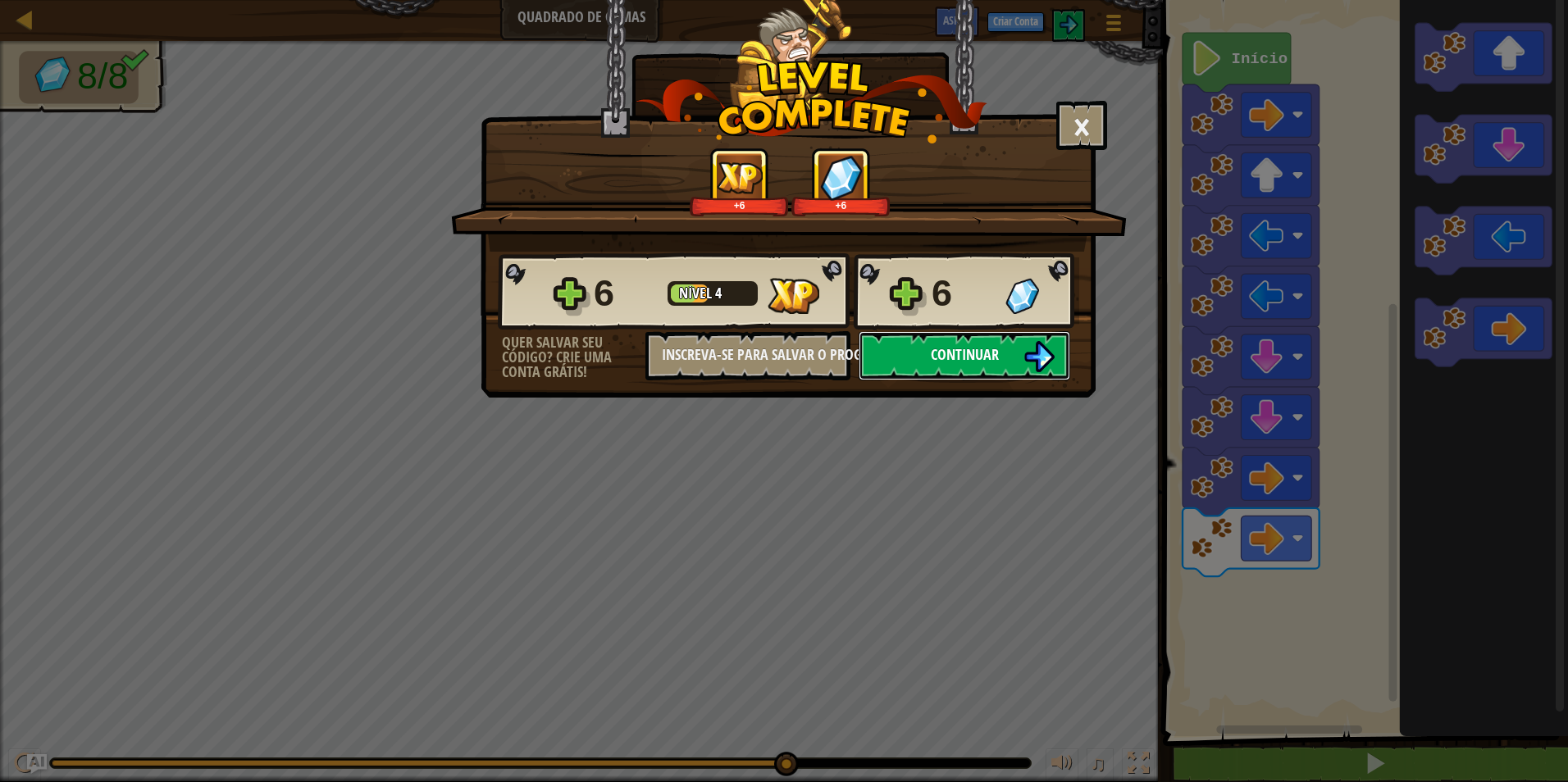
click at [935, 354] on span "Continuar" at bounding box center [964, 354] width 68 height 21
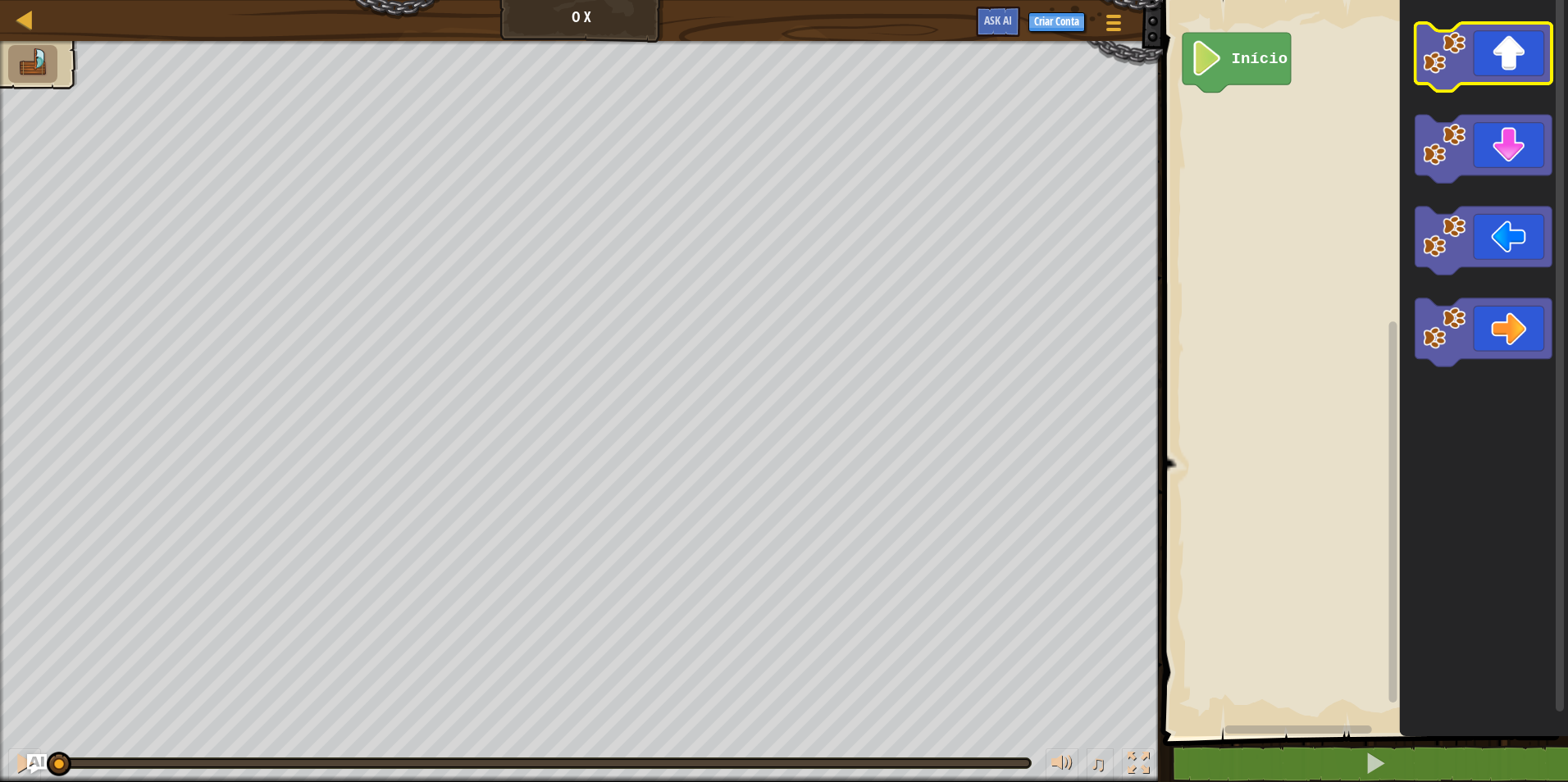
click at [1506, 74] on icon "Espaço de trabalho do Blockly" at bounding box center [1484, 57] width 137 height 68
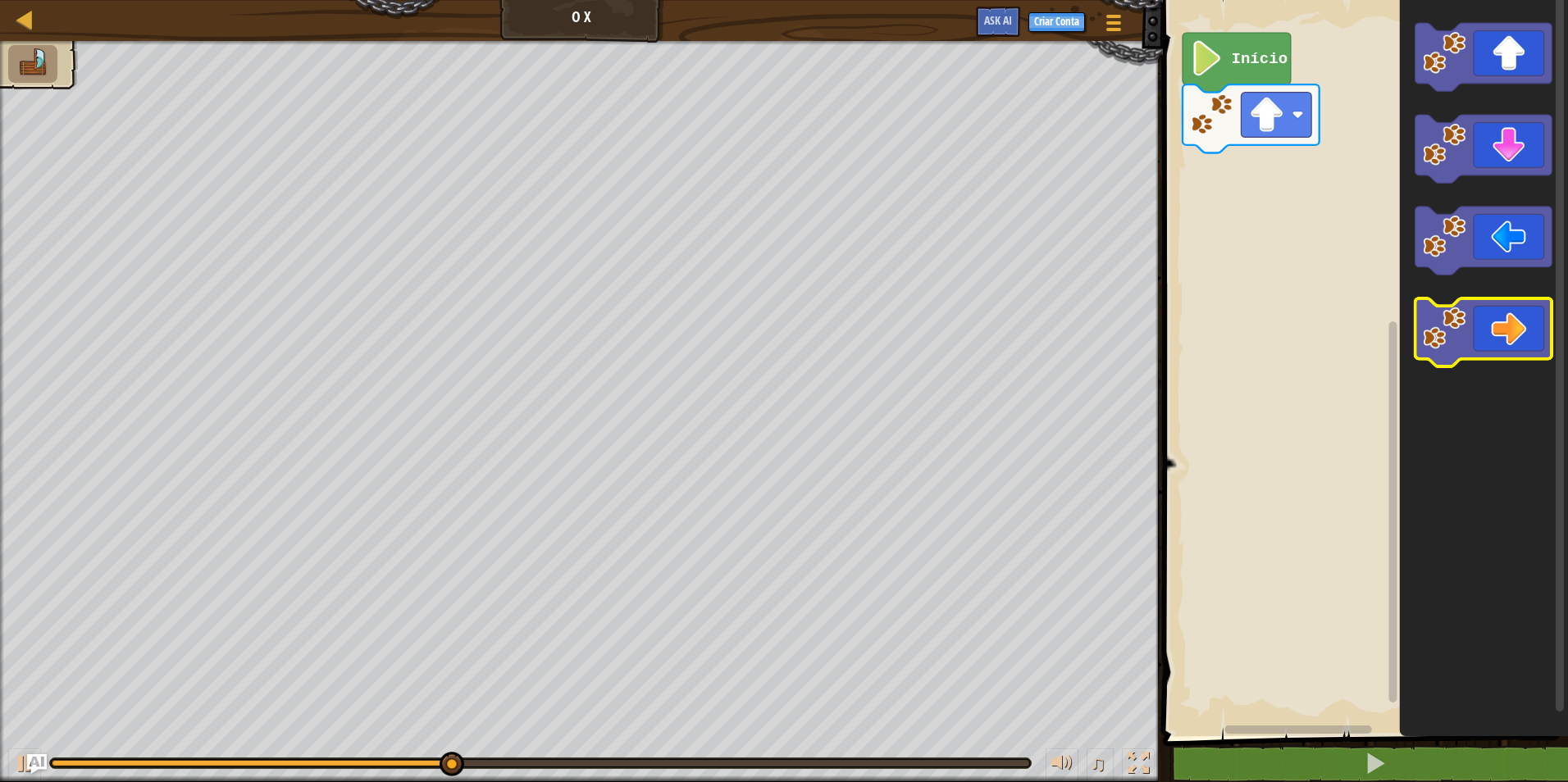
click at [1479, 310] on icon "Espaço de trabalho do Blockly" at bounding box center [1484, 333] width 137 height 68
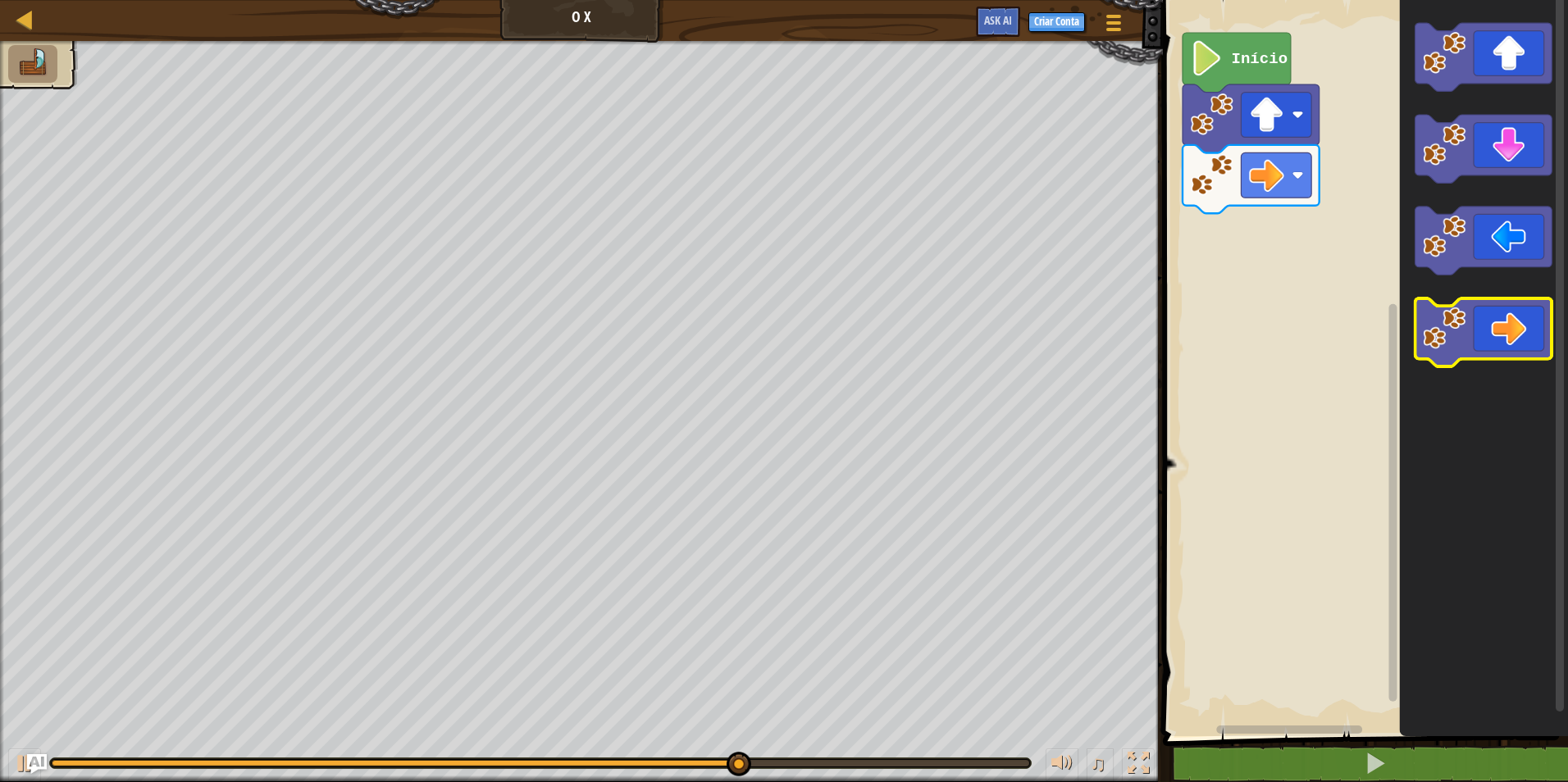
click at [1504, 317] on icon "Espaço de trabalho do Blockly" at bounding box center [1484, 333] width 137 height 68
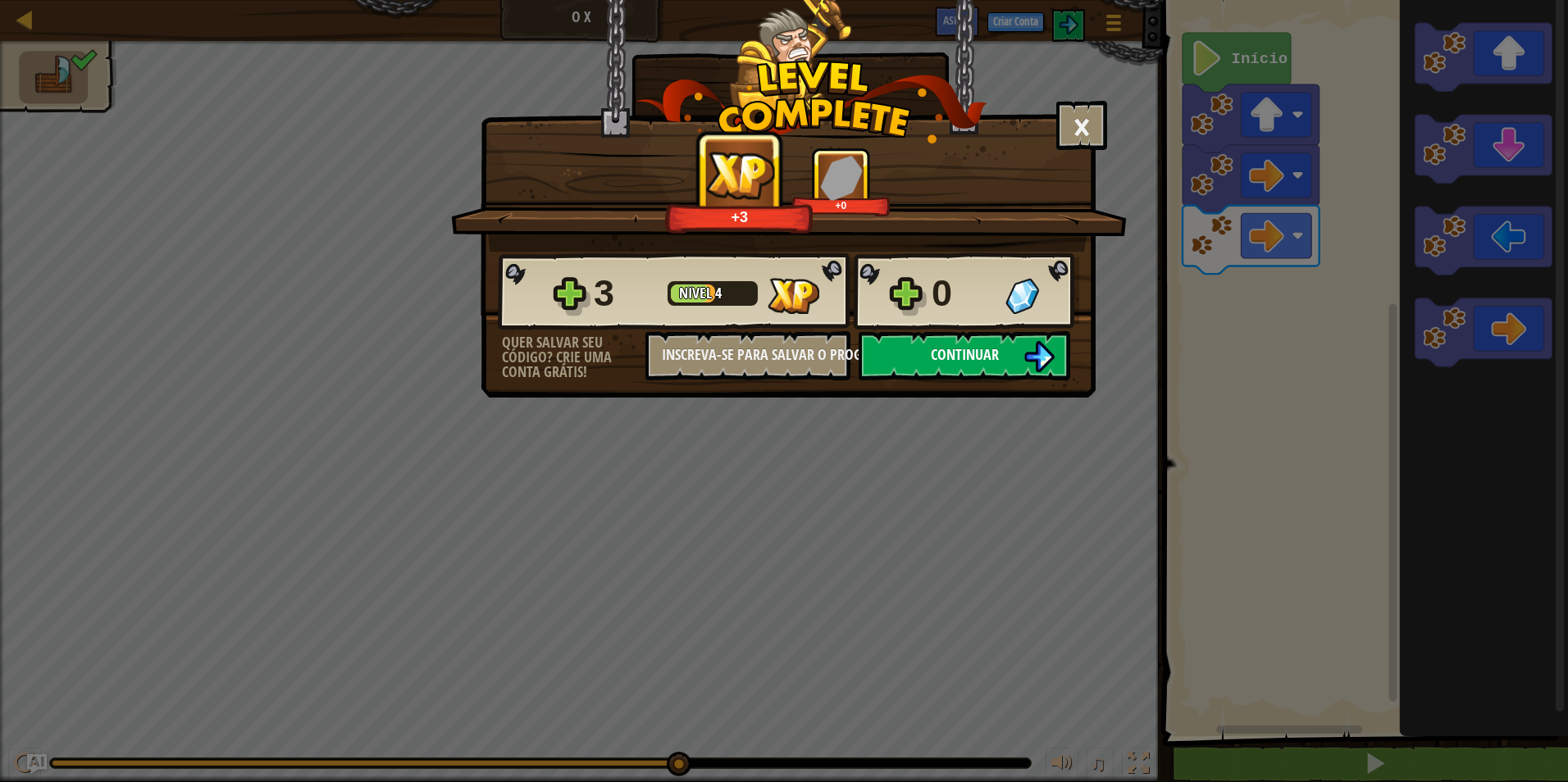
click at [998, 351] on button "Continuar" at bounding box center [964, 355] width 212 height 49
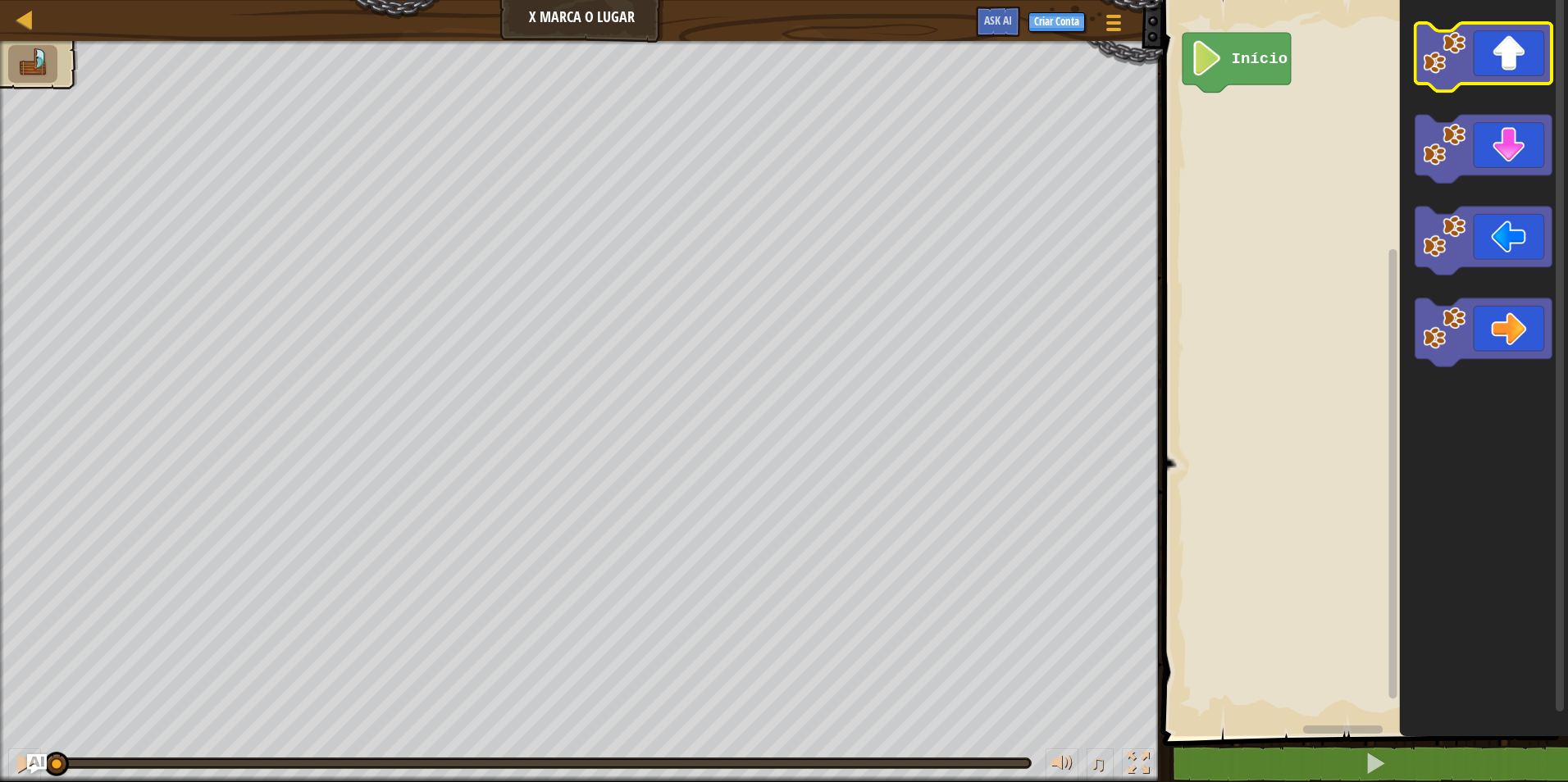
click at [1498, 64] on icon "Espaço de trabalho do Blockly" at bounding box center [1484, 57] width 137 height 68
click at [1480, 45] on icon "Espaço de trabalho do Blockly" at bounding box center [1484, 57] width 137 height 68
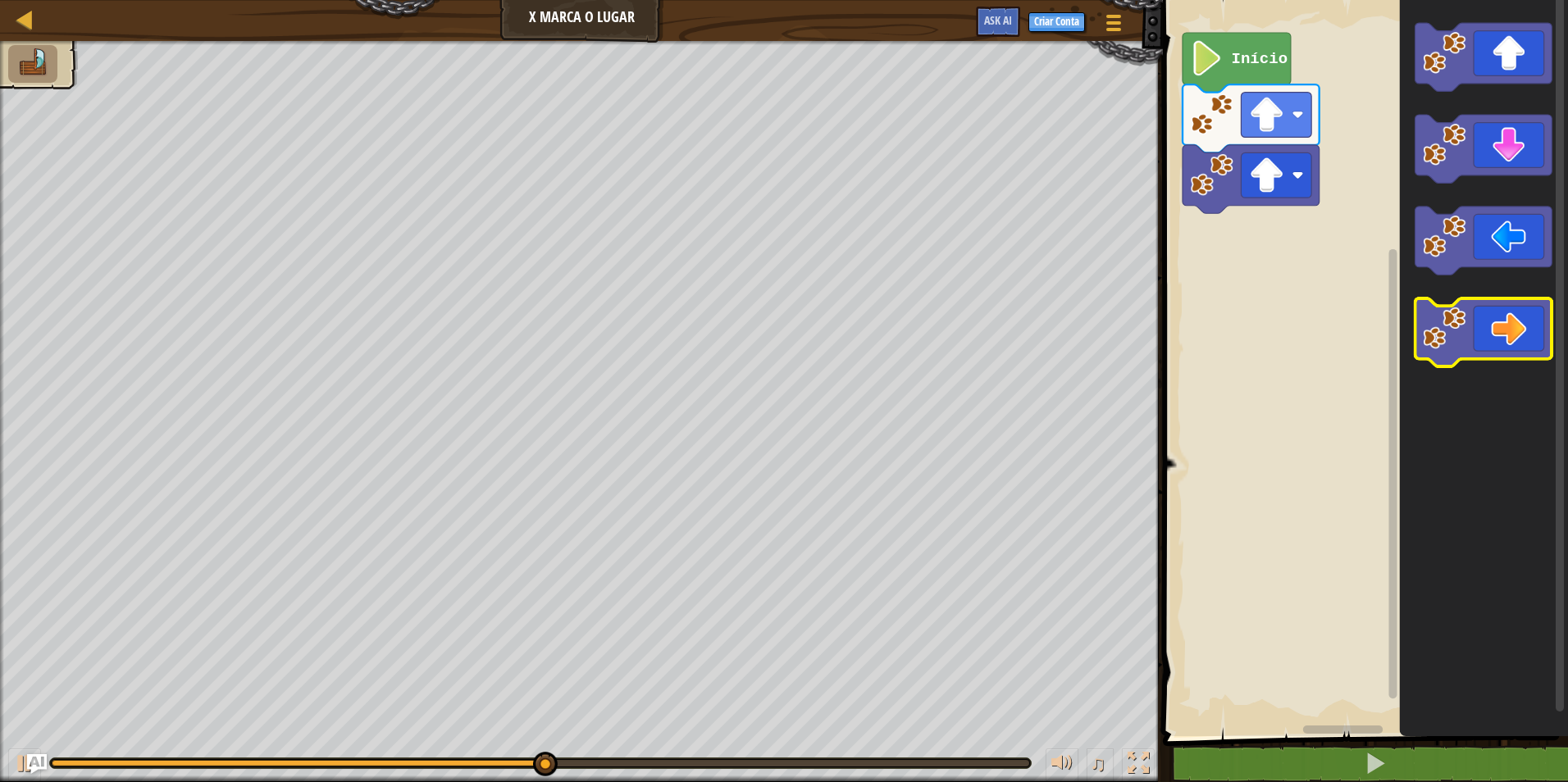
click at [1498, 317] on icon "Espaço de trabalho do Blockly" at bounding box center [1484, 333] width 137 height 68
click at [1481, 333] on icon "Espaço de trabalho do Blockly" at bounding box center [1484, 333] width 137 height 68
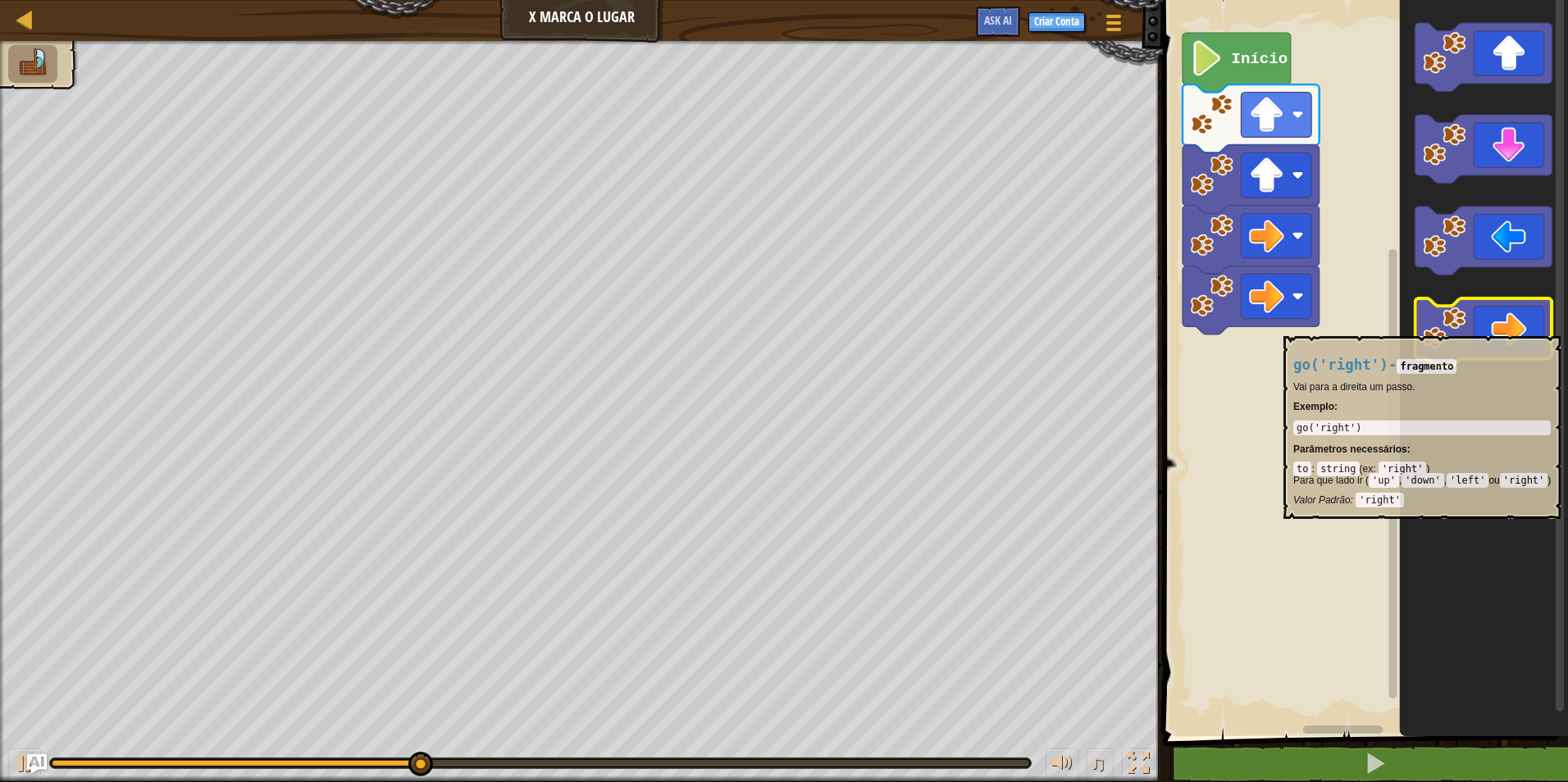
click at [1474, 328] on icon "Espaço de trabalho do Blockly" at bounding box center [1484, 333] width 137 height 68
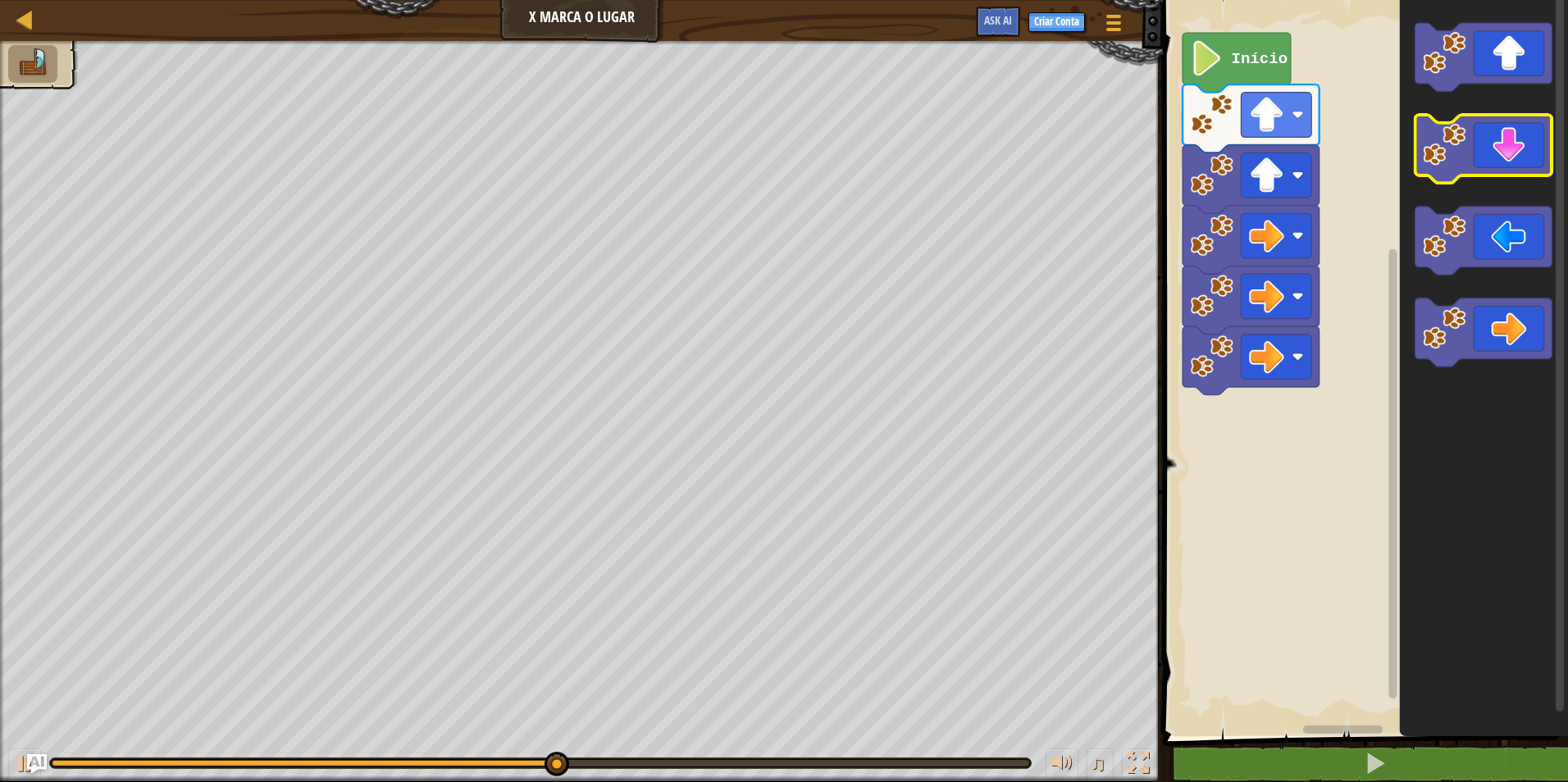
click at [1442, 152] on image "Espaço de trabalho do Blockly" at bounding box center [1444, 145] width 43 height 43
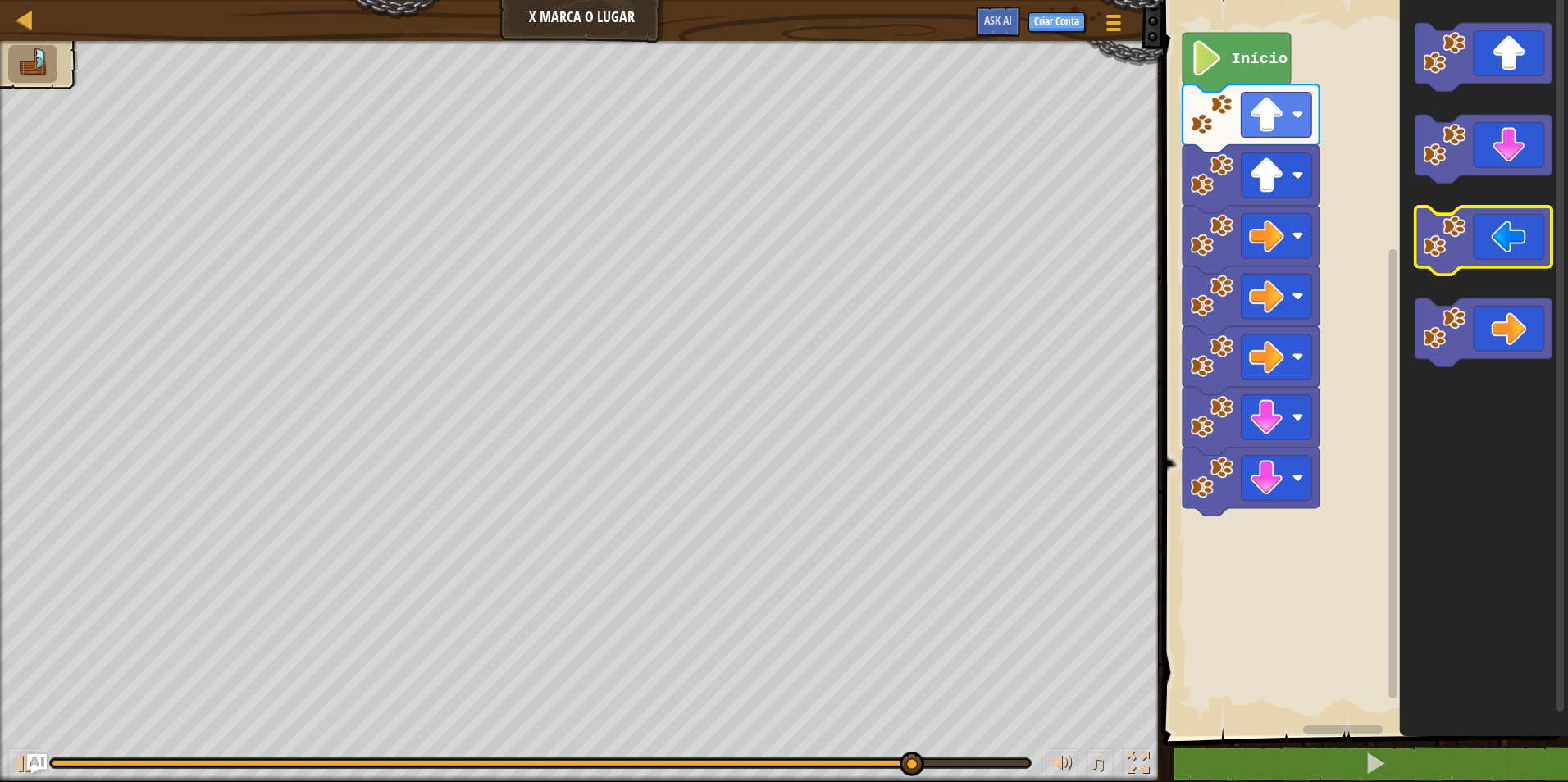
click at [1499, 246] on icon "Espaço de trabalho do Blockly" at bounding box center [1484, 241] width 137 height 68
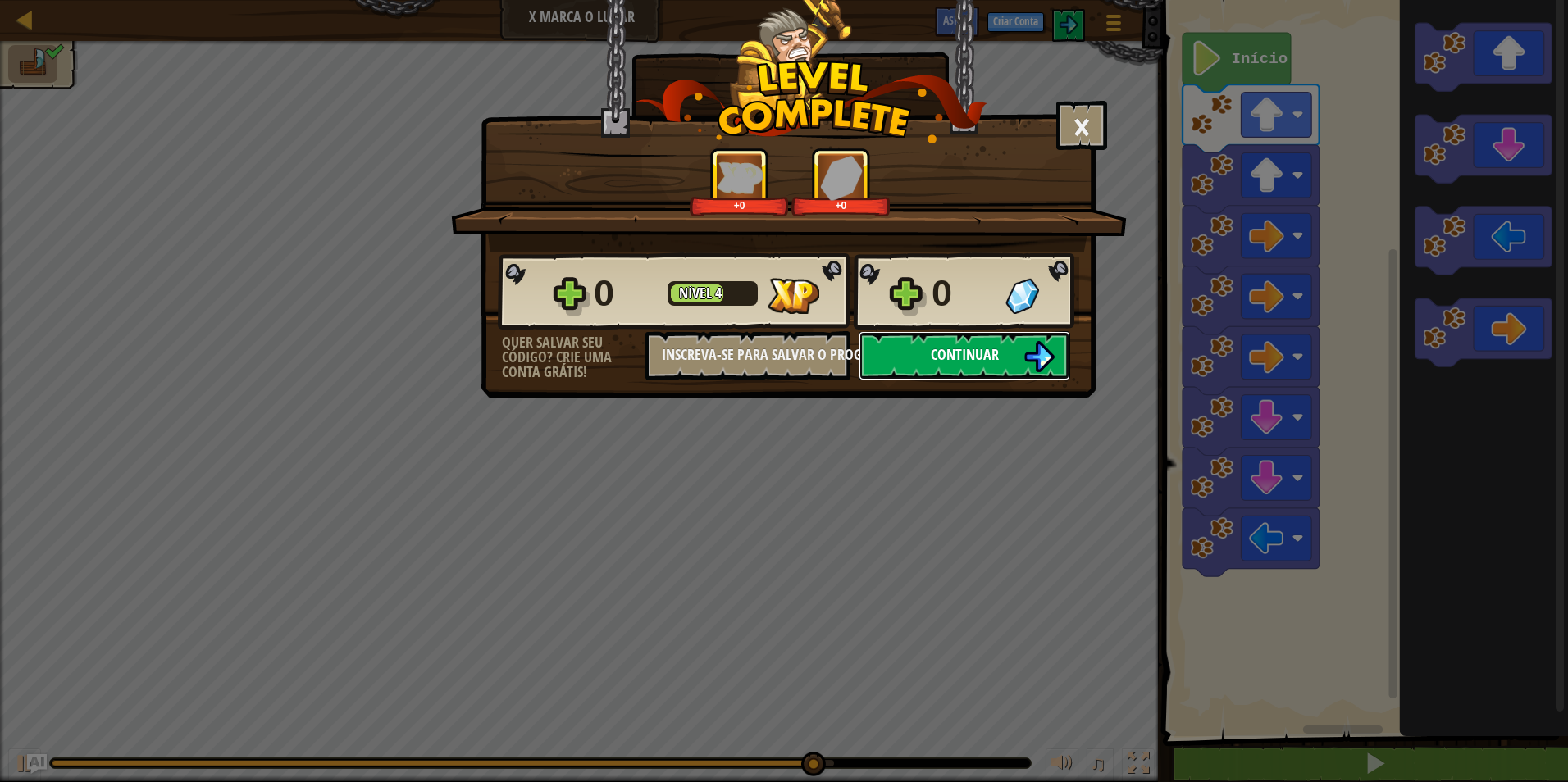
click at [1033, 349] on img at bounding box center [1039, 357] width 31 height 31
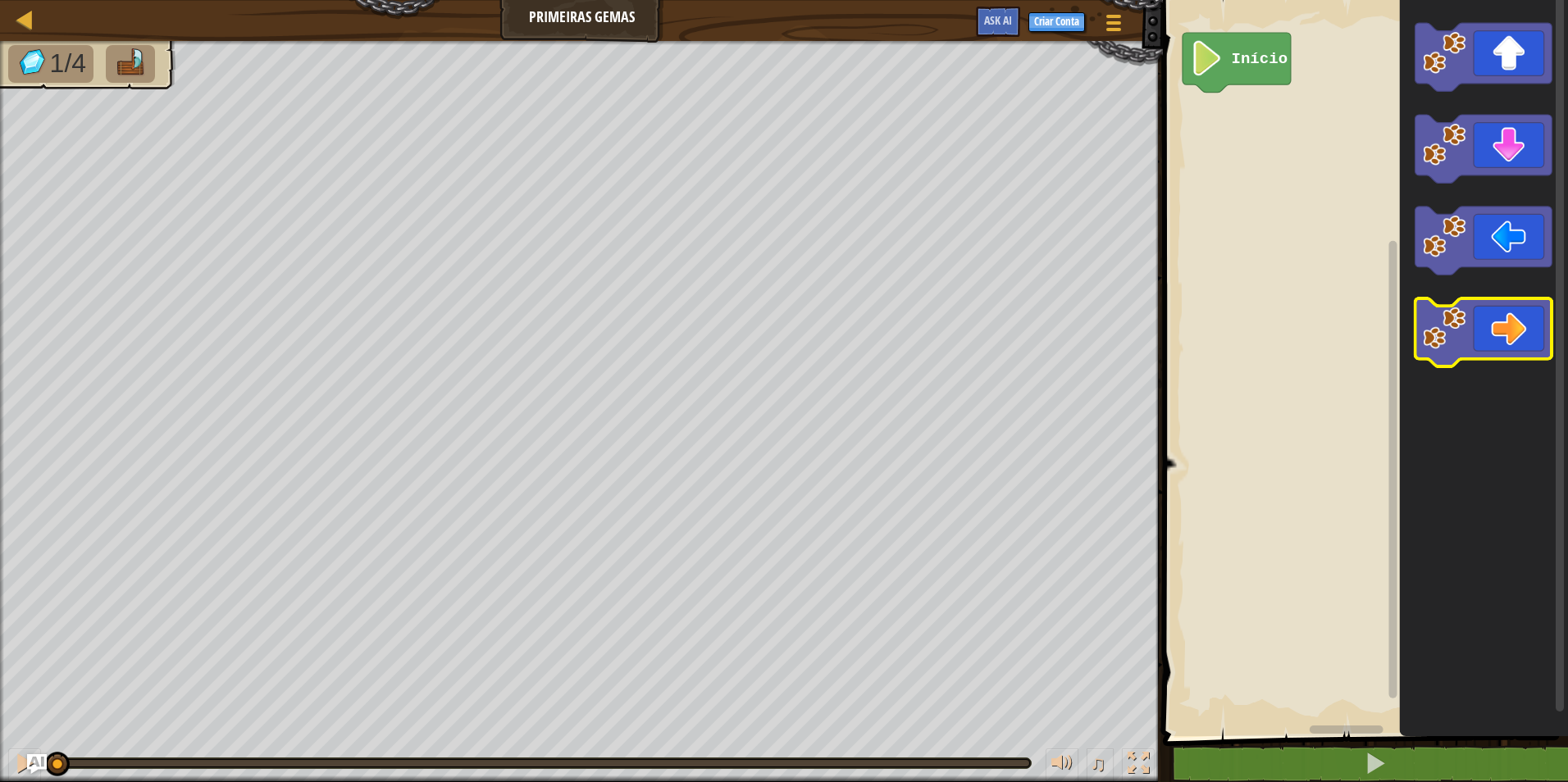
click at [1478, 326] on icon "Espaço de trabalho do Blockly" at bounding box center [1484, 333] width 137 height 68
click at [1497, 320] on icon "Espaço de trabalho do Blockly" at bounding box center [1484, 333] width 137 height 68
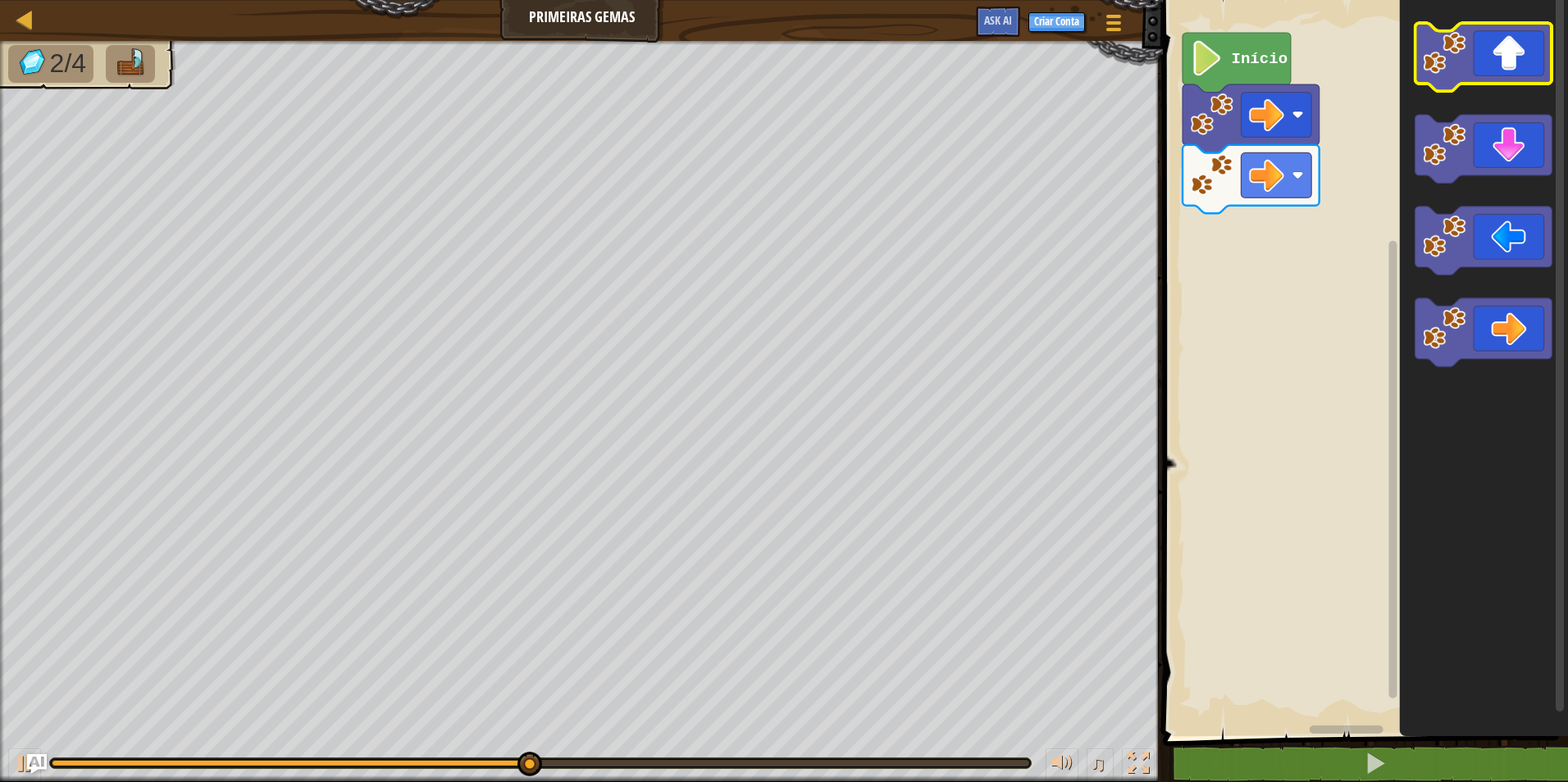
click at [1486, 50] on icon "Espaço de trabalho do Blockly" at bounding box center [1484, 57] width 137 height 68
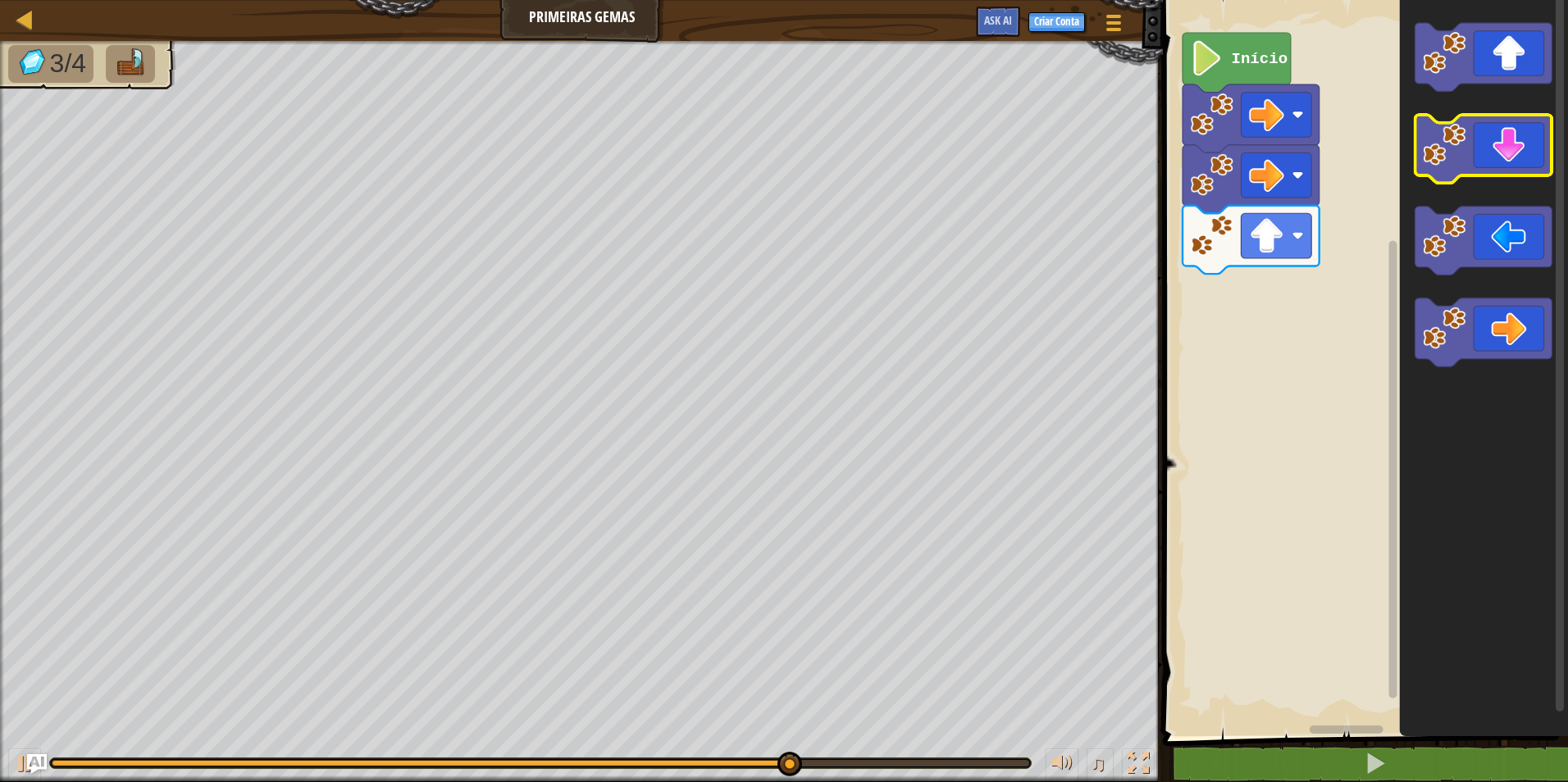
click at [1526, 151] on icon "Espaço de trabalho do Blockly" at bounding box center [1484, 149] width 137 height 68
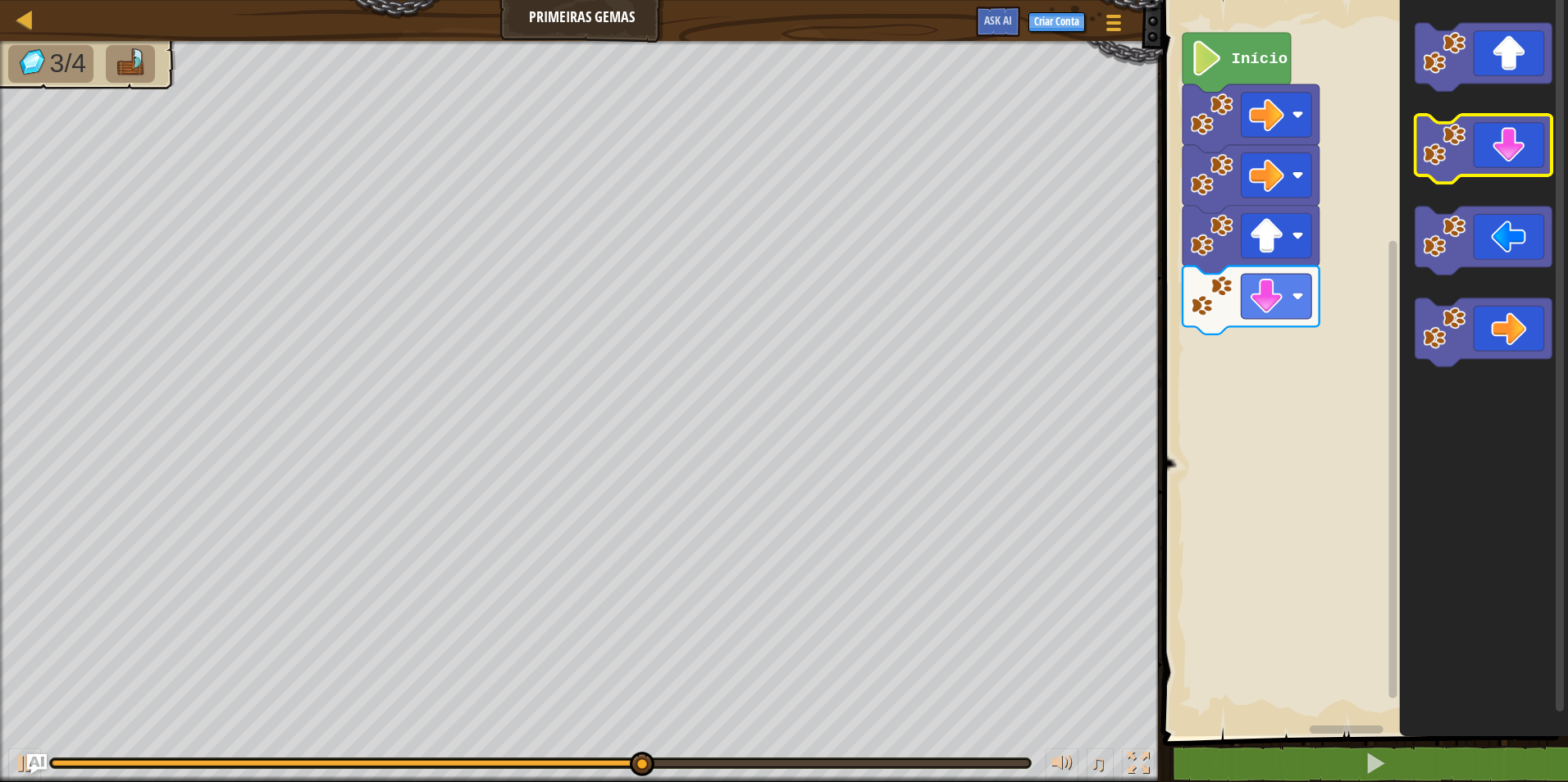
click at [1520, 145] on icon "Espaço de trabalho do Blockly" at bounding box center [1484, 149] width 137 height 68
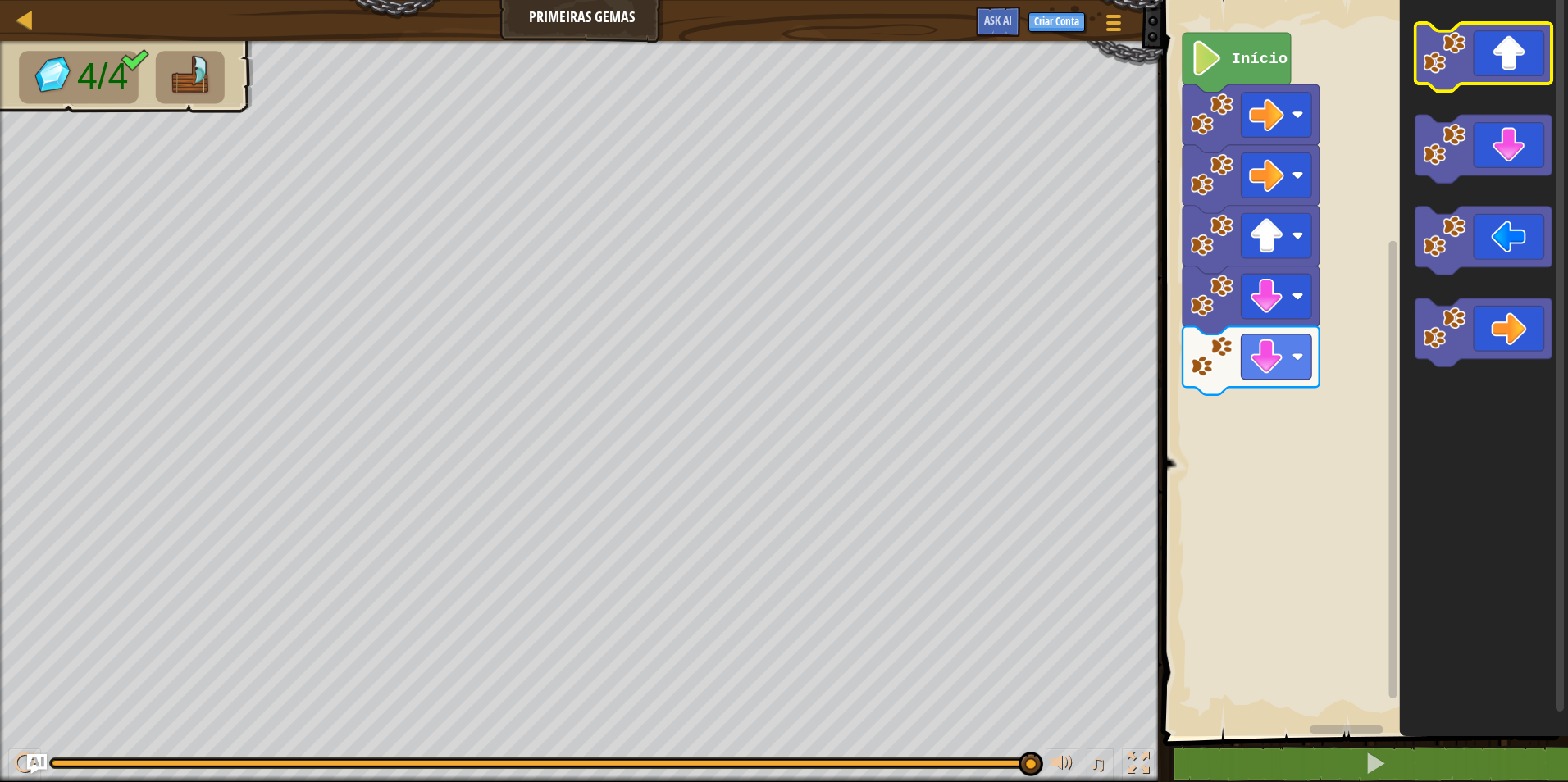
click at [1520, 52] on icon "Espaço de trabalho do Blockly" at bounding box center [1484, 57] width 137 height 68
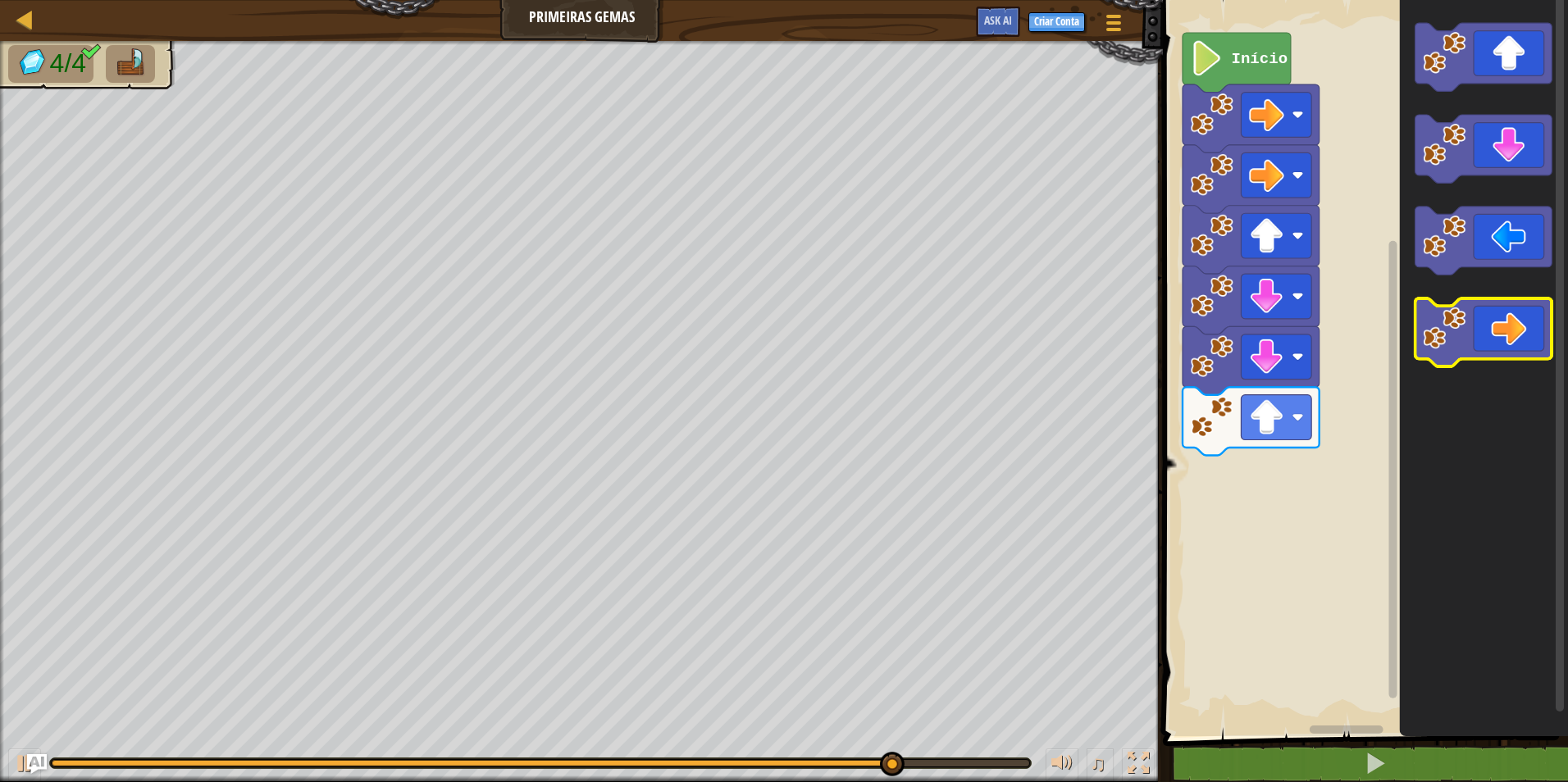
click at [1521, 318] on icon "Espaço de trabalho do Blockly" at bounding box center [1484, 333] width 137 height 68
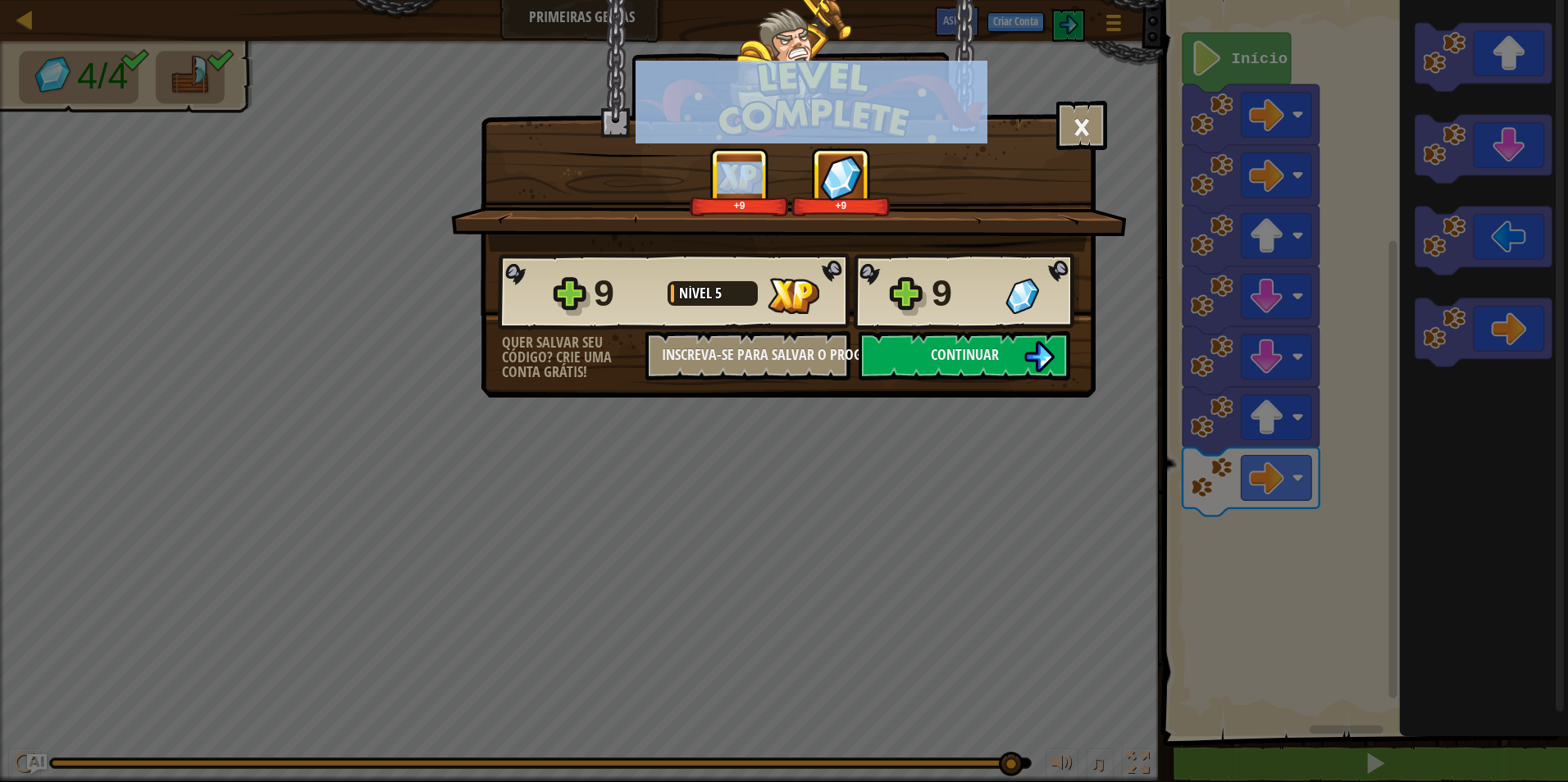
drag, startPoint x: 1570, startPoint y: 183, endPoint x: 1503, endPoint y: 148, distance: 75.6
click at [1549, 158] on div "× Este nível foi divertido? +9 +9 Reticulating Splines... 9 Nível 5 9 Quer salv…" at bounding box center [784, 391] width 1568 height 782
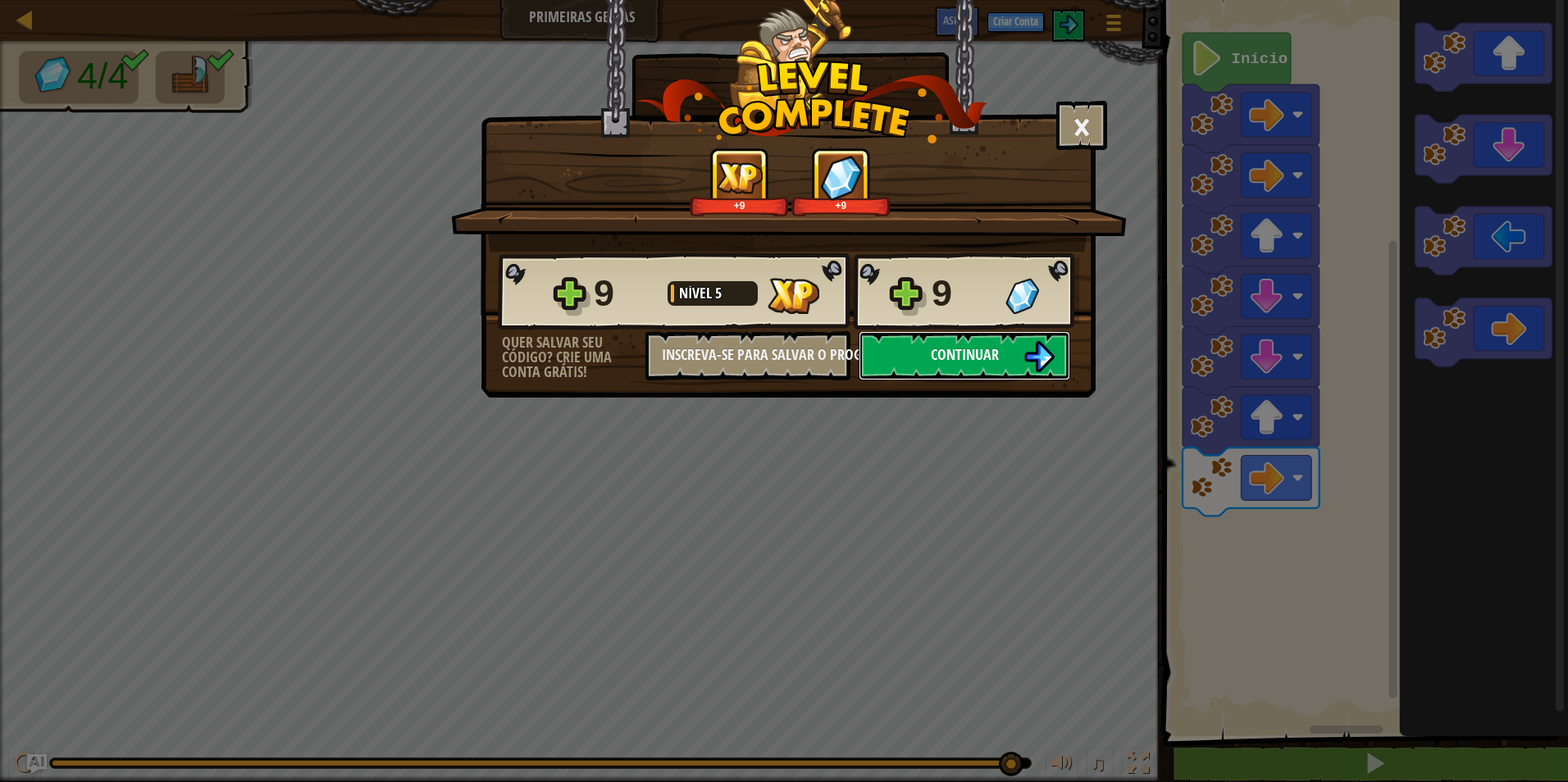
click at [1015, 356] on button "Continuar" at bounding box center [964, 355] width 212 height 49
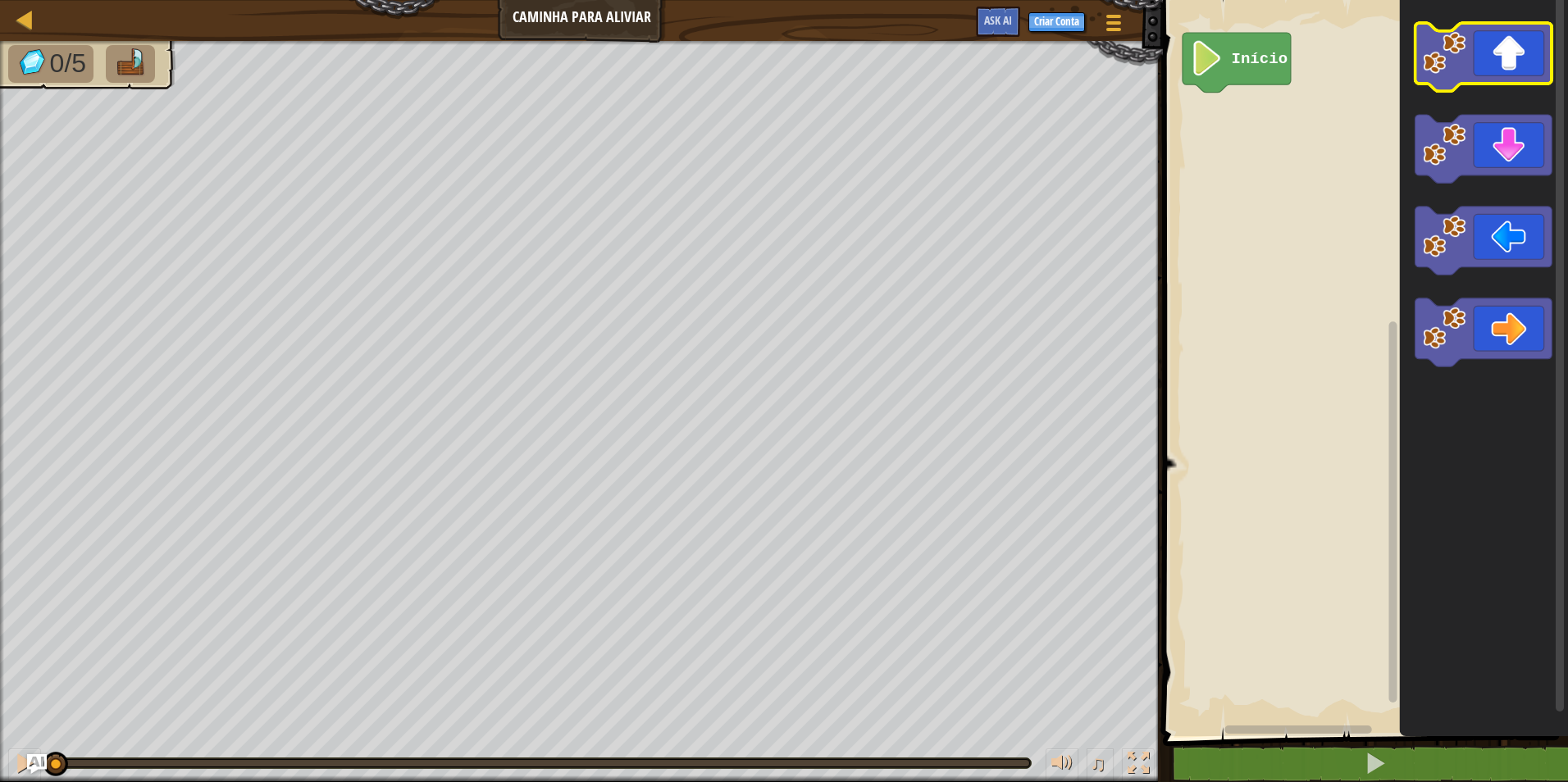
click at [1476, 72] on icon "Espaço de trabalho do Blockly" at bounding box center [1484, 57] width 137 height 68
click at [1442, 75] on icon "Espaço de trabalho do Blockly" at bounding box center [1484, 57] width 137 height 68
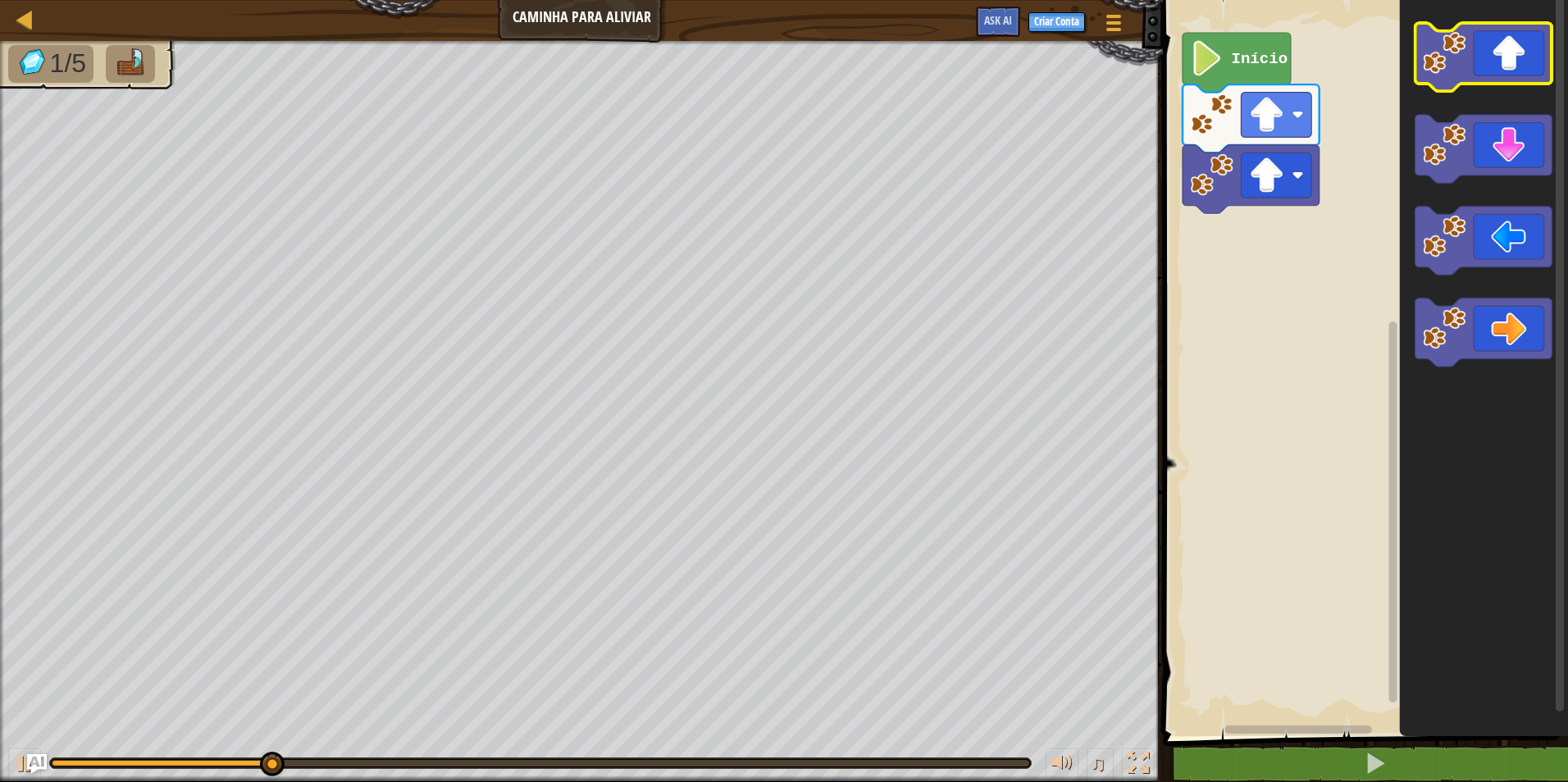
click at [1441, 75] on icon "Espaço de trabalho do Blockly" at bounding box center [1484, 57] width 137 height 68
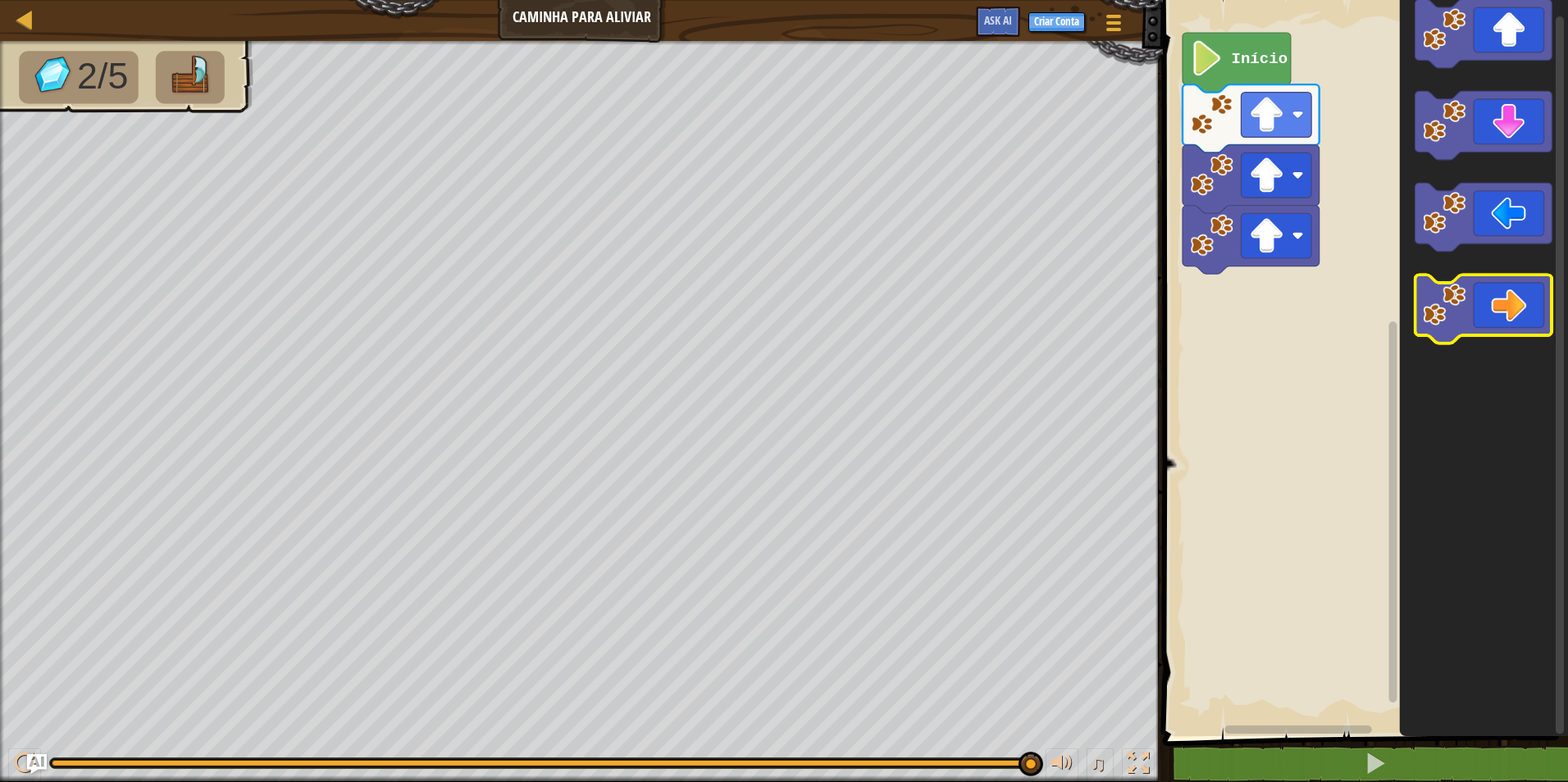
click at [1449, 320] on image "Espaço de trabalho do Blockly" at bounding box center [1444, 305] width 43 height 43
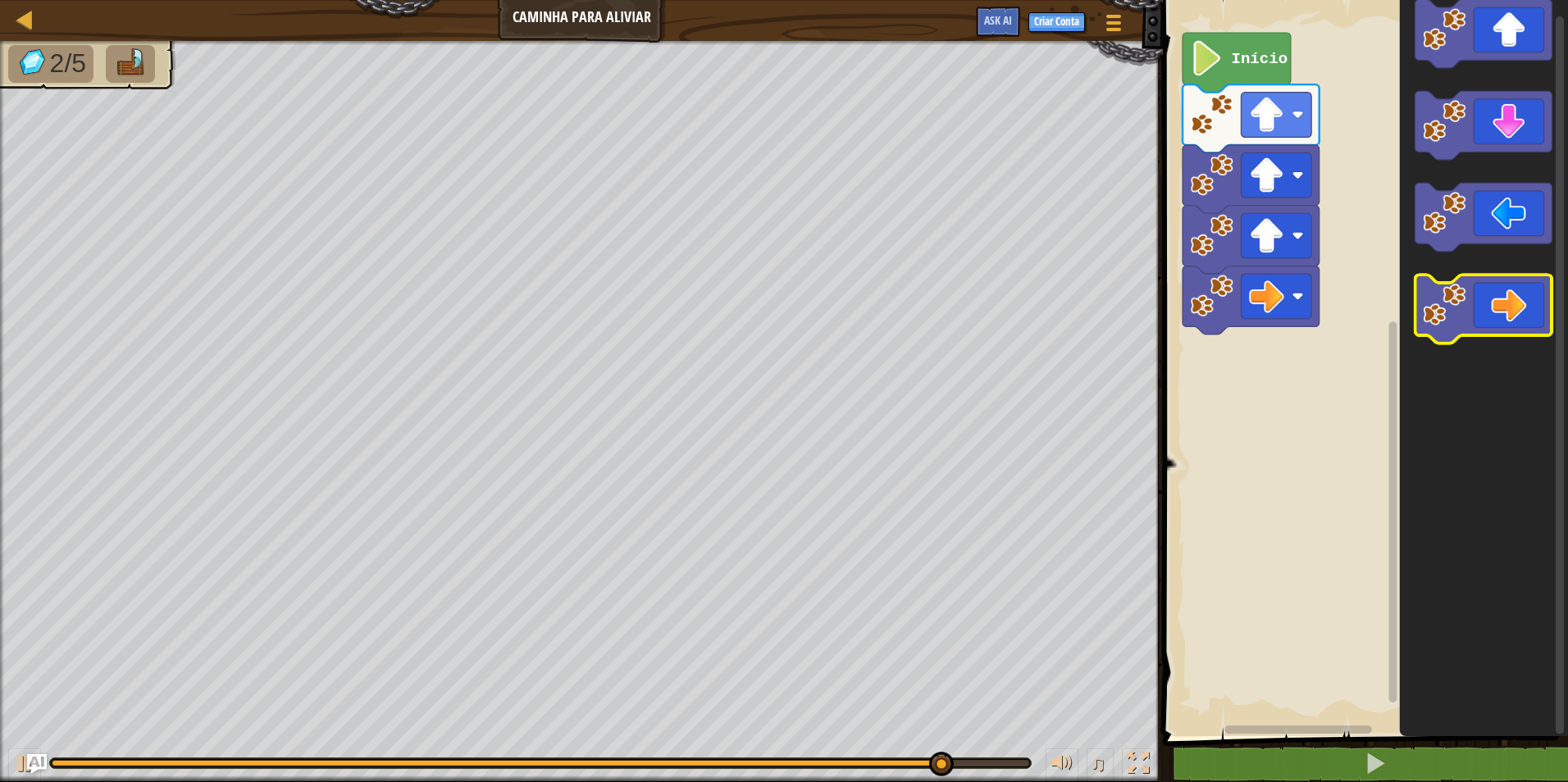
click at [1496, 301] on icon "Espaço de trabalho do Blockly" at bounding box center [1484, 309] width 137 height 68
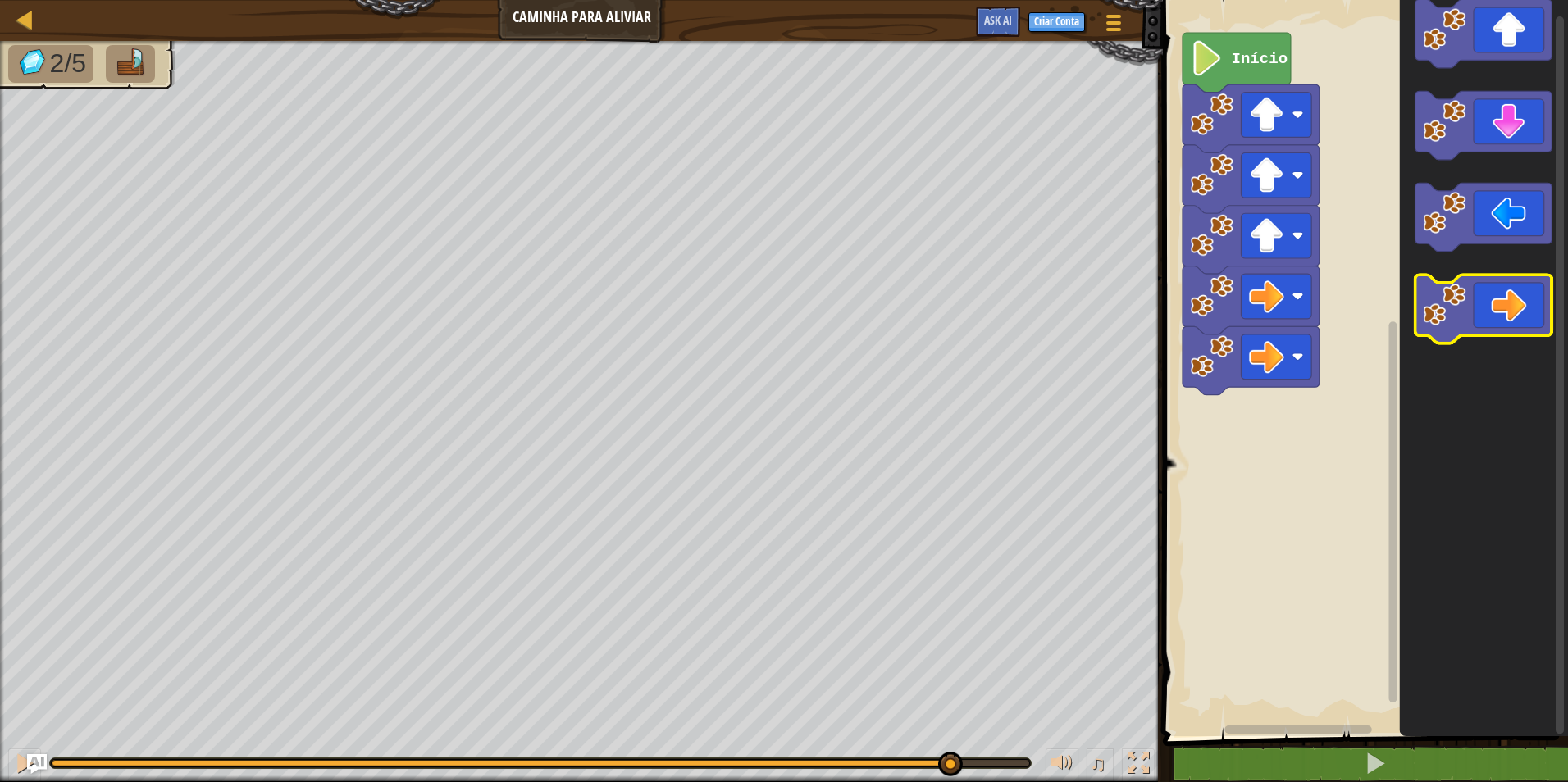
click at [1495, 301] on icon "Espaço de trabalho do Blockly" at bounding box center [1484, 309] width 137 height 68
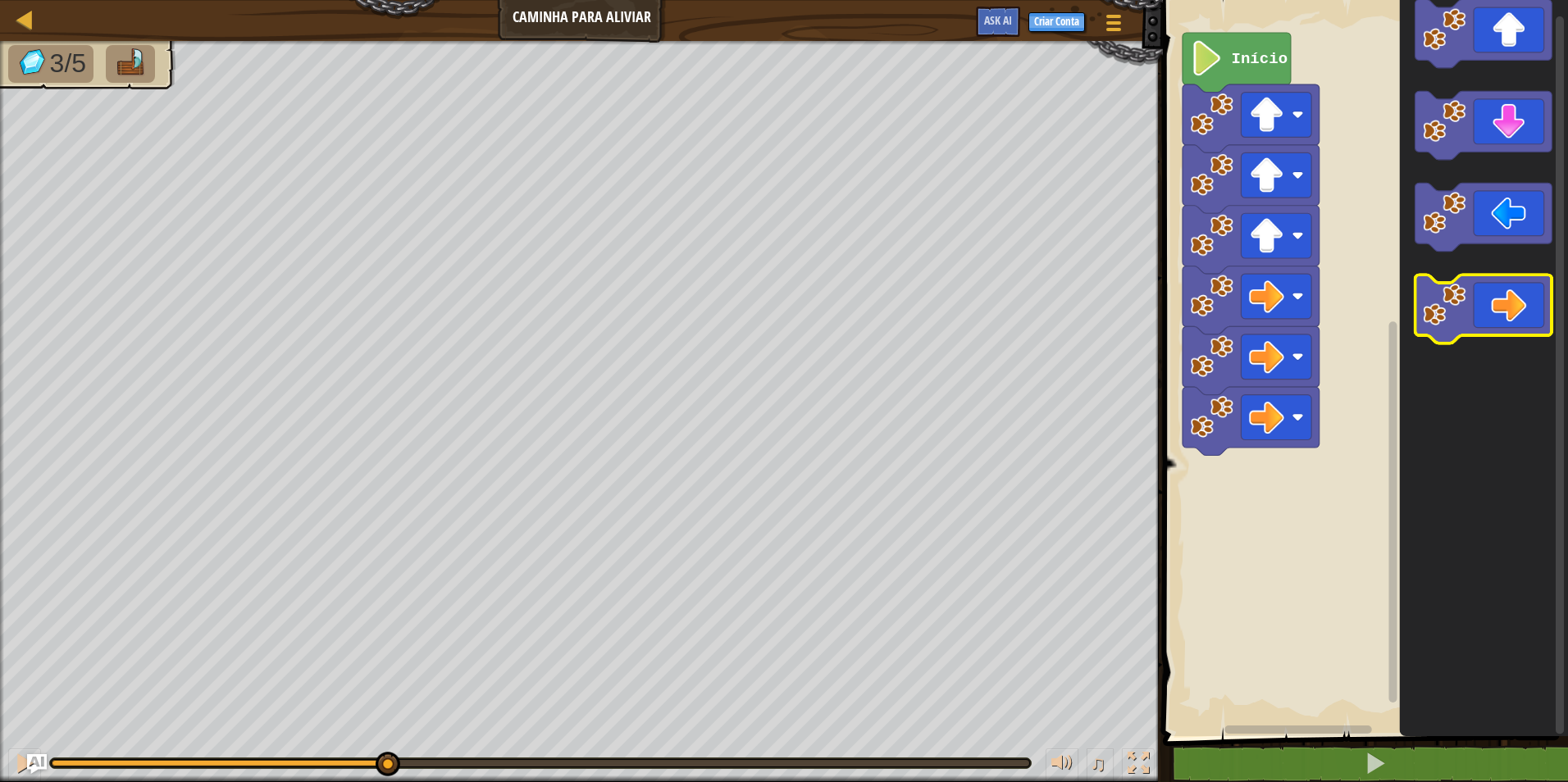
click at [1496, 301] on icon "Espaço de trabalho do Blockly" at bounding box center [1484, 309] width 137 height 68
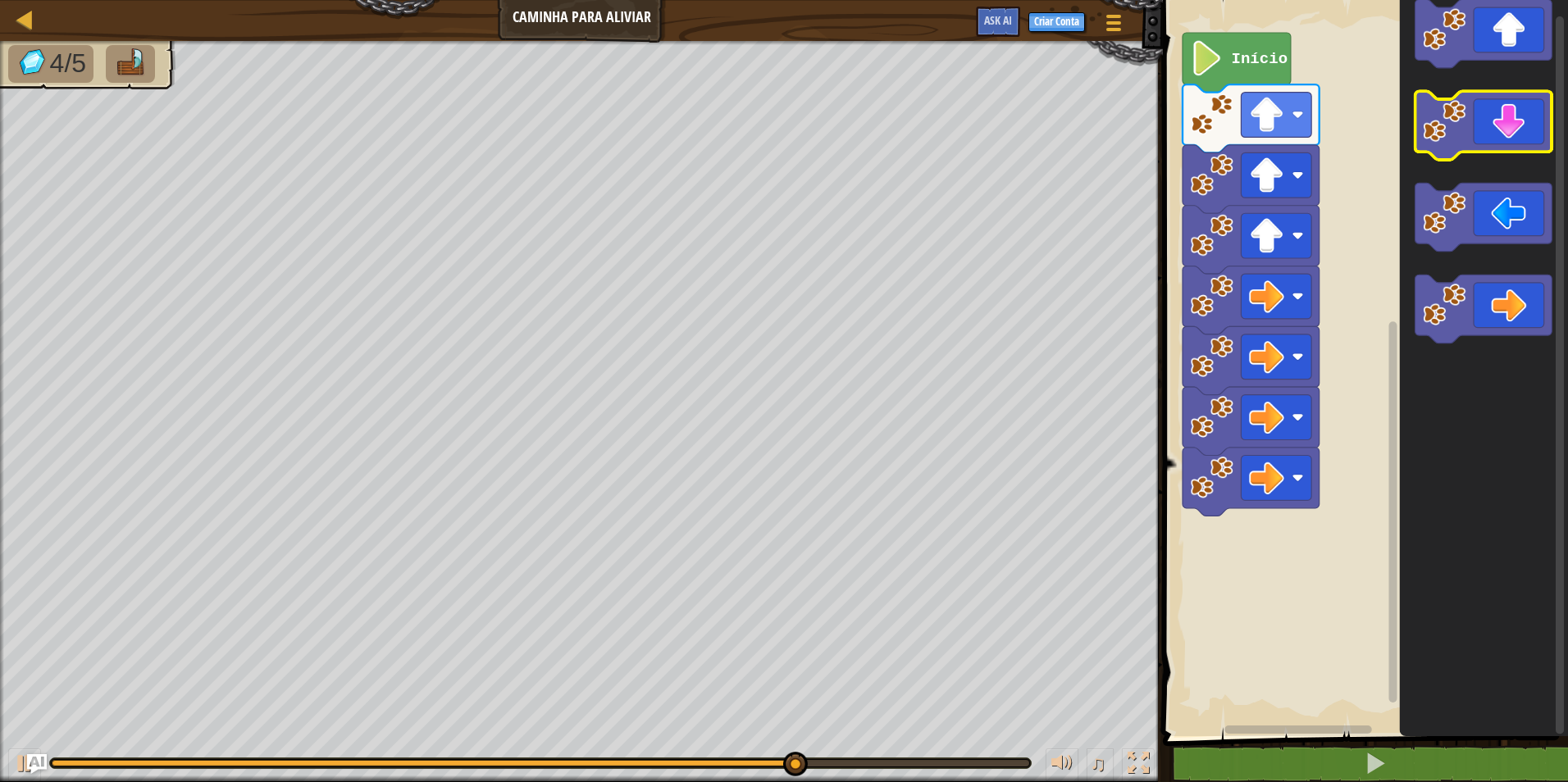
click at [1486, 124] on icon "Espaço de trabalho do Blockly" at bounding box center [1484, 125] width 137 height 68
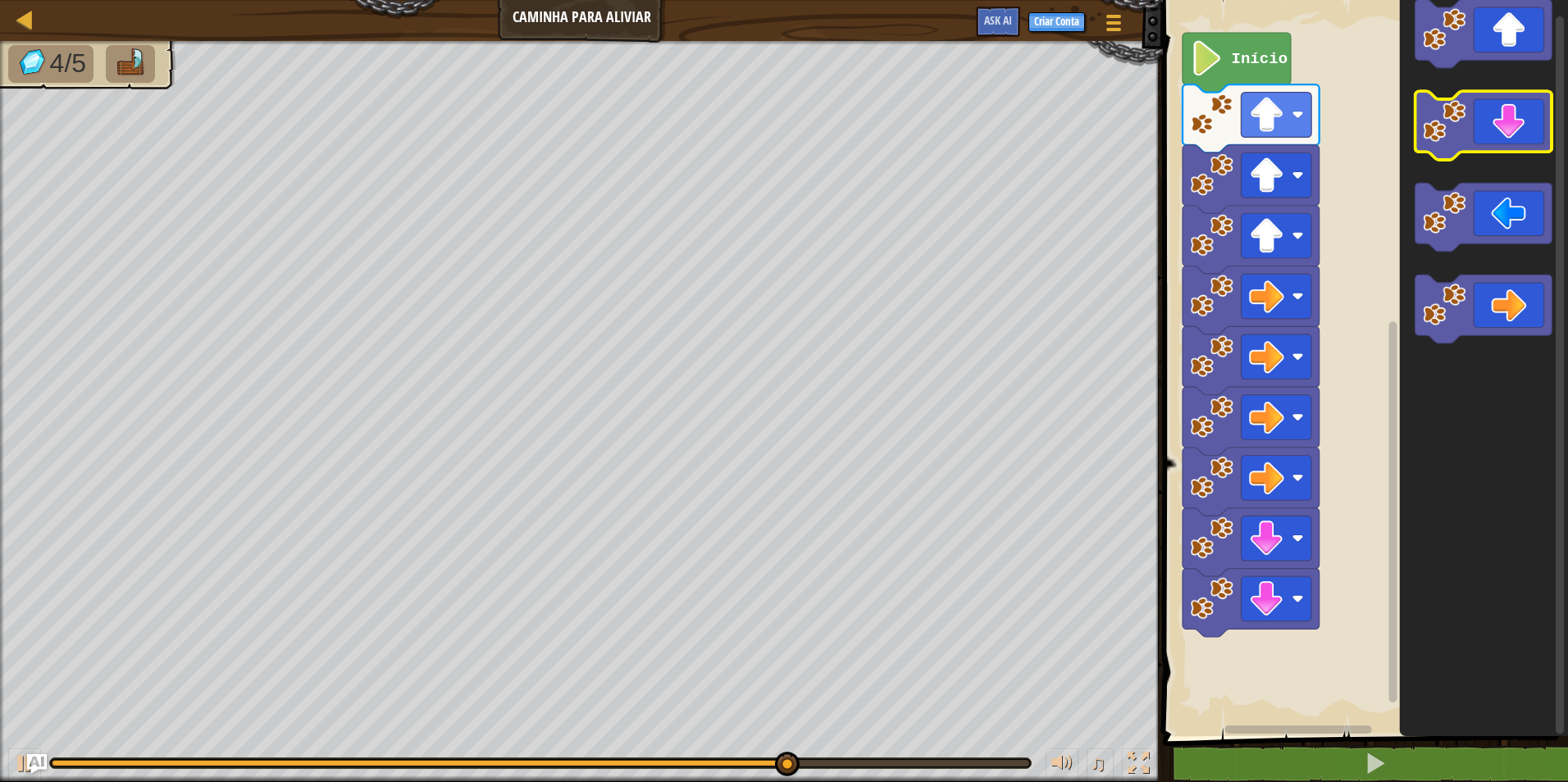
click at [1486, 124] on icon "Espaço de trabalho do Blockly" at bounding box center [1484, 125] width 137 height 68
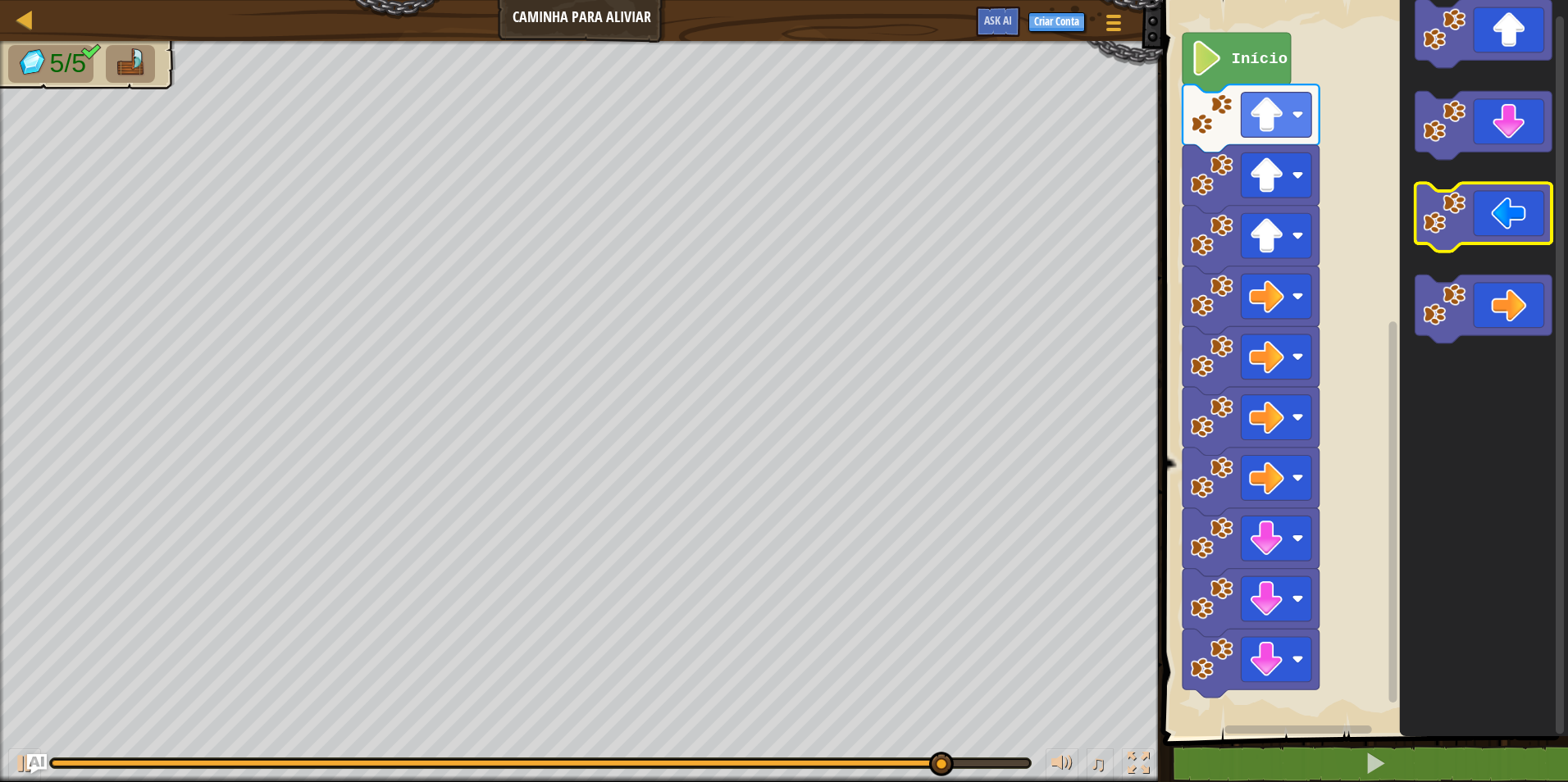
click at [1479, 221] on icon "Espaço de trabalho do Blockly" at bounding box center [1484, 217] width 137 height 68
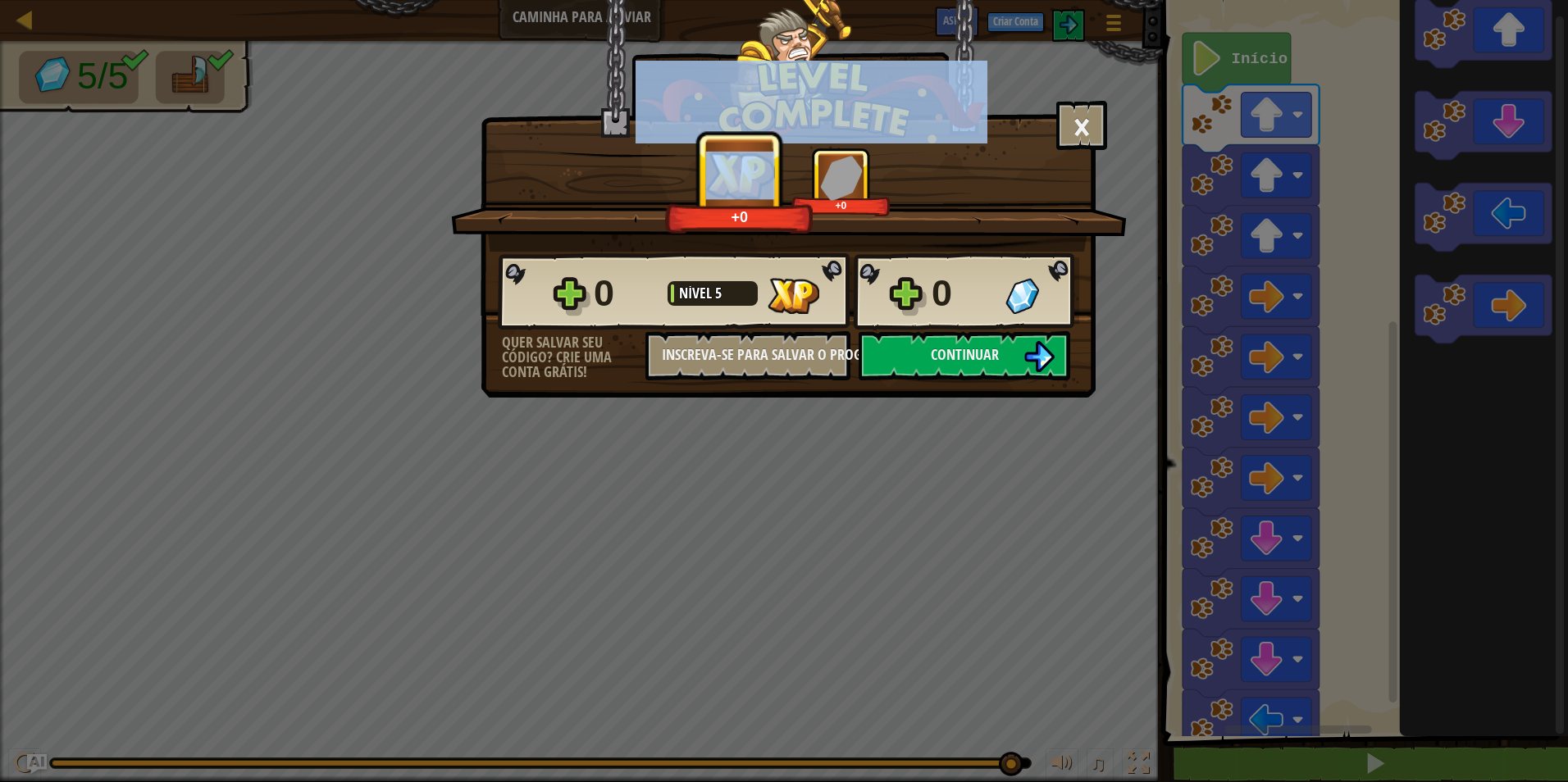
drag, startPoint x: 1232, startPoint y: 97, endPoint x: 204, endPoint y: -60, distance: 1039.9
click at [204, 0] on html "Mapa Caminha Para Aliviar Menu do Jogo Criar Conta Ask AI 1 ההההההההההההההההההה…" at bounding box center [784, 1] width 1568 height 2
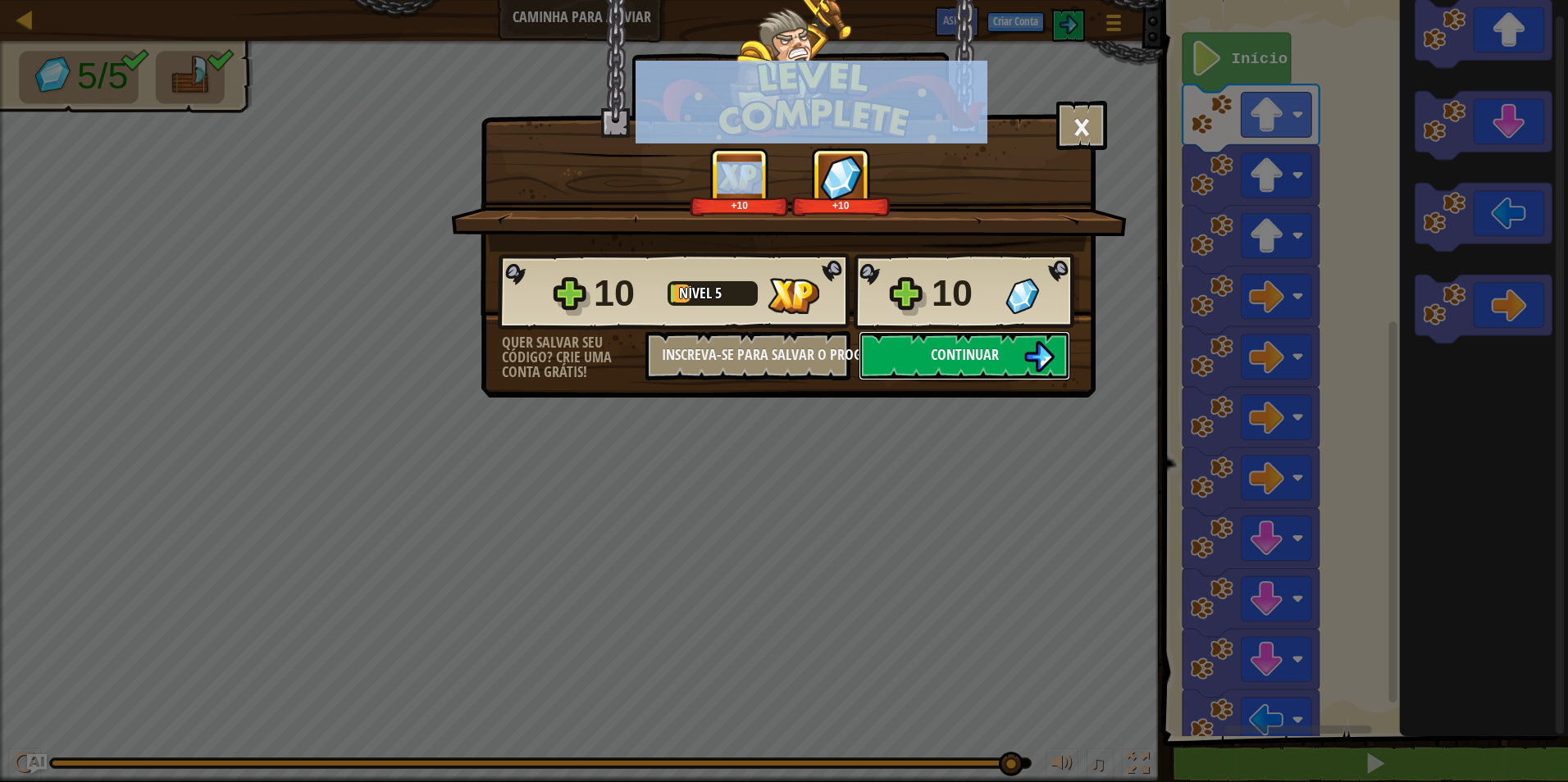
click at [975, 364] on span "Continuar" at bounding box center [964, 354] width 68 height 21
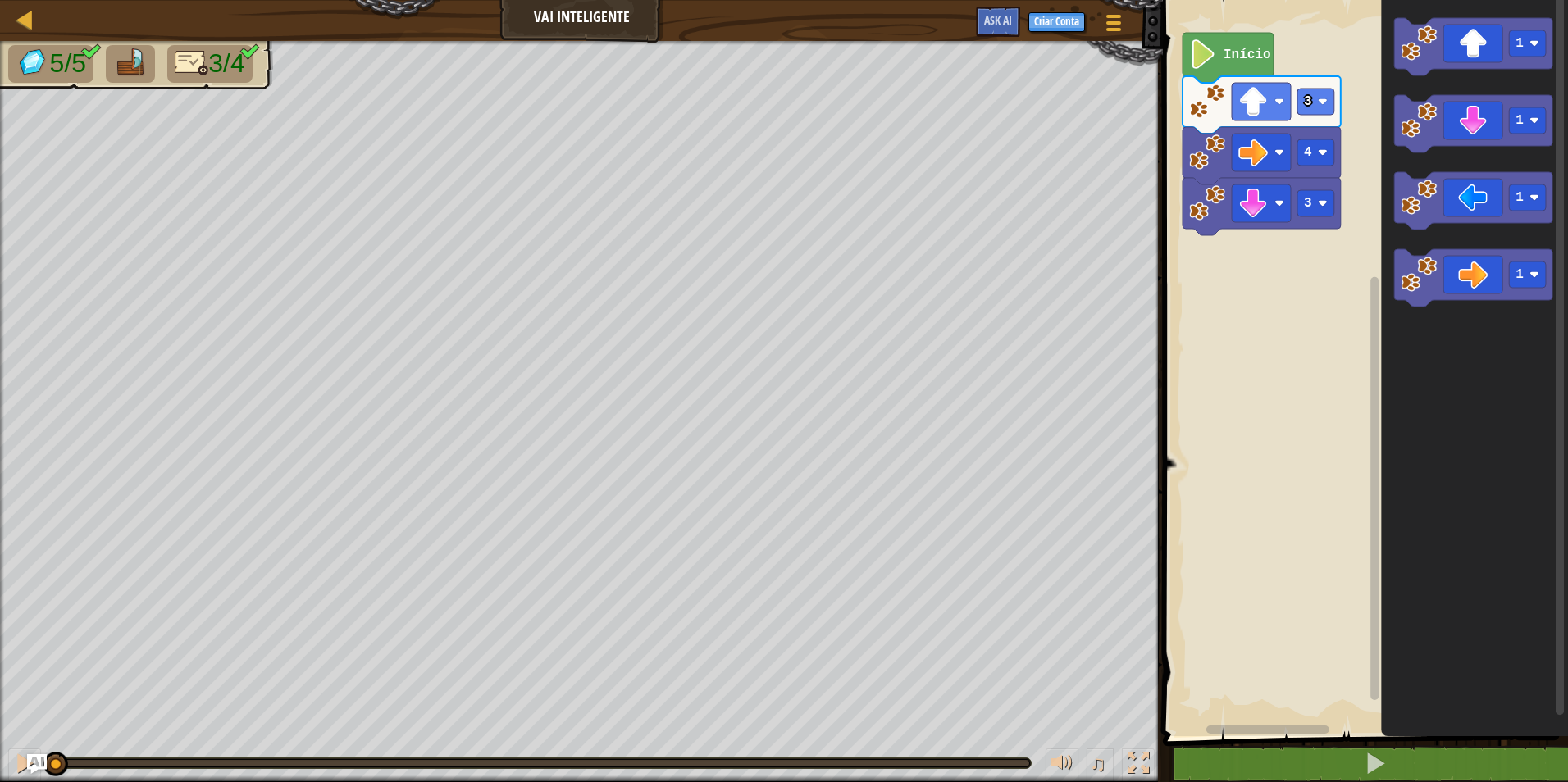
click at [1289, 482] on rect "Espaço de trabalho do Blockly" at bounding box center [1363, 363] width 410 height 744
click at [1484, 35] on icon "Espaço de trabalho do Blockly" at bounding box center [1473, 46] width 158 height 57
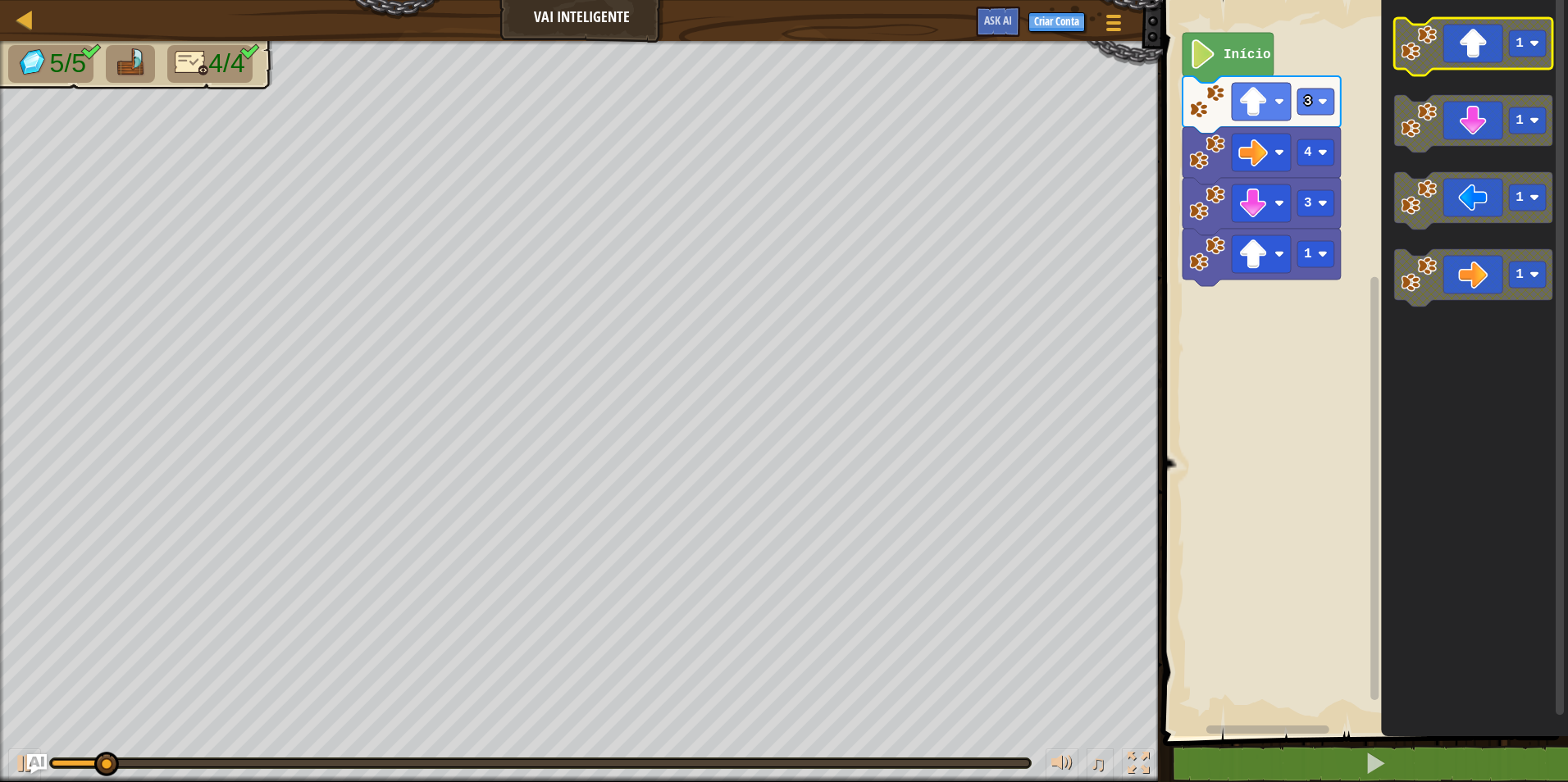
click at [1483, 31] on icon "Espaço de trabalho do Blockly" at bounding box center [1473, 46] width 158 height 57
click at [1459, 43] on icon "Espaço de trabalho do Blockly" at bounding box center [1473, 46] width 158 height 57
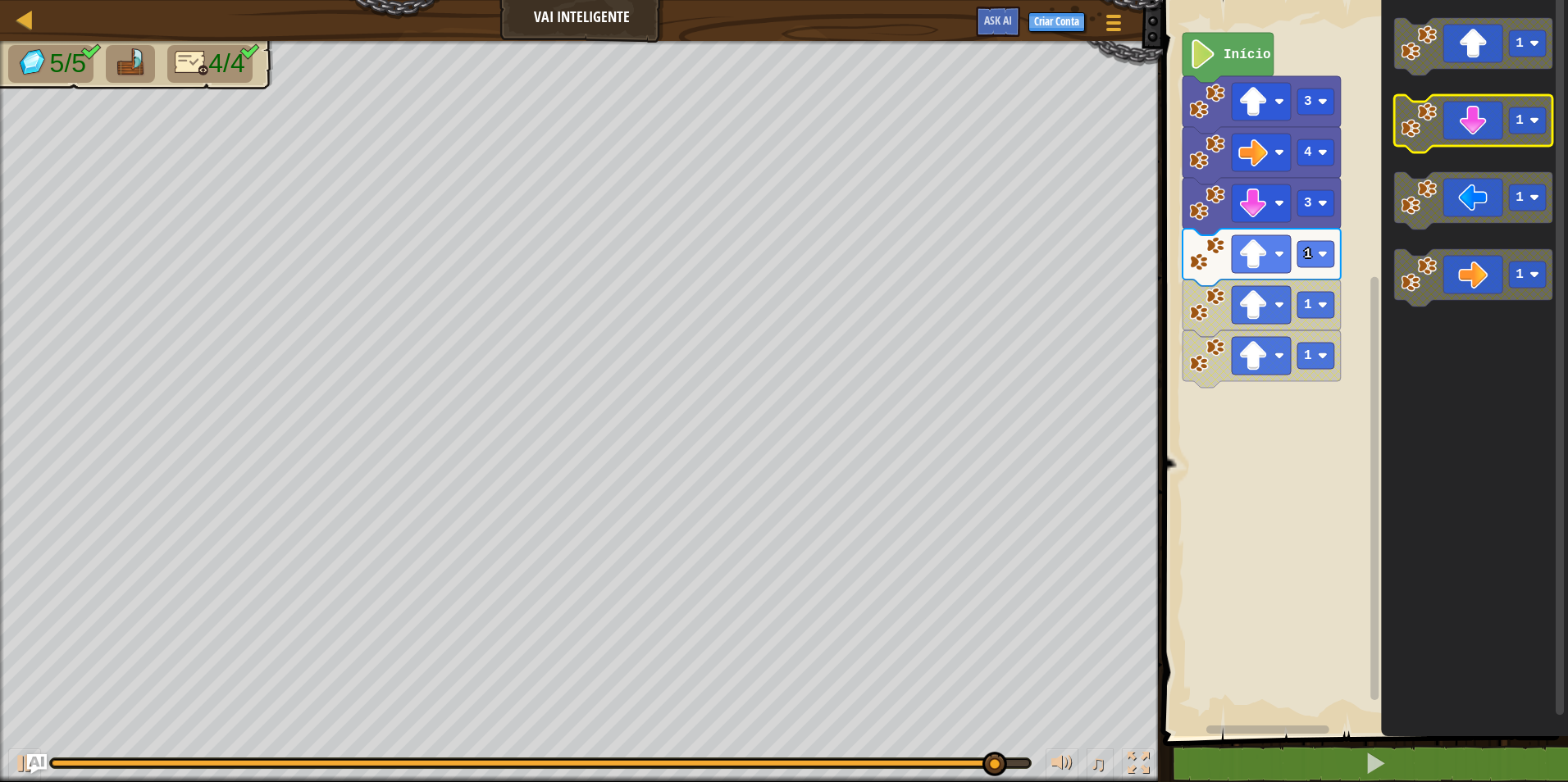
click at [1497, 126] on icon "Espaço de trabalho do Blockly" at bounding box center [1473, 123] width 158 height 57
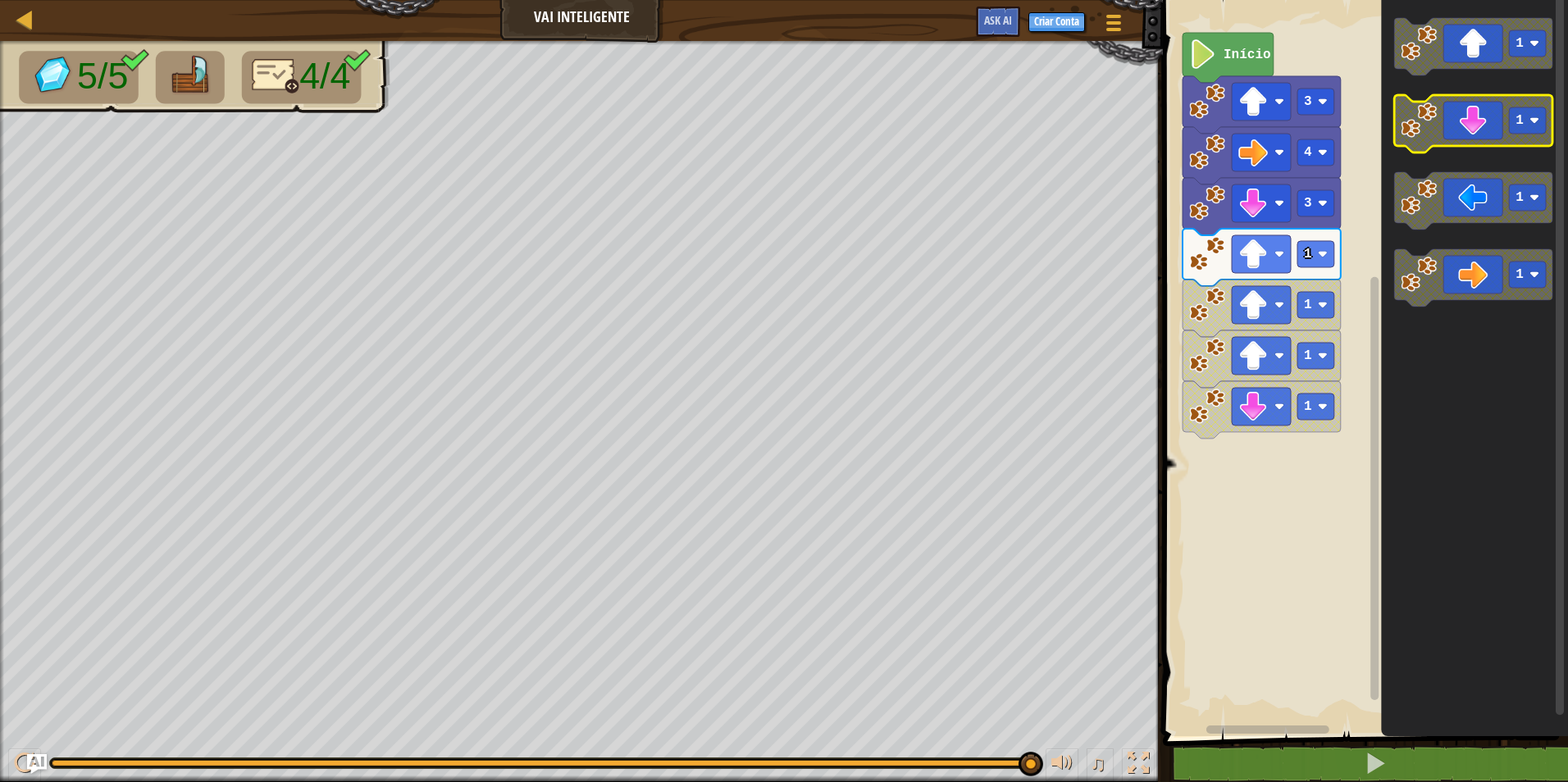
click at [1466, 127] on icon "Espaço de trabalho do Blockly" at bounding box center [1473, 123] width 158 height 57
click at [1474, 122] on icon "Espaço de trabalho do Blockly" at bounding box center [1473, 123] width 158 height 57
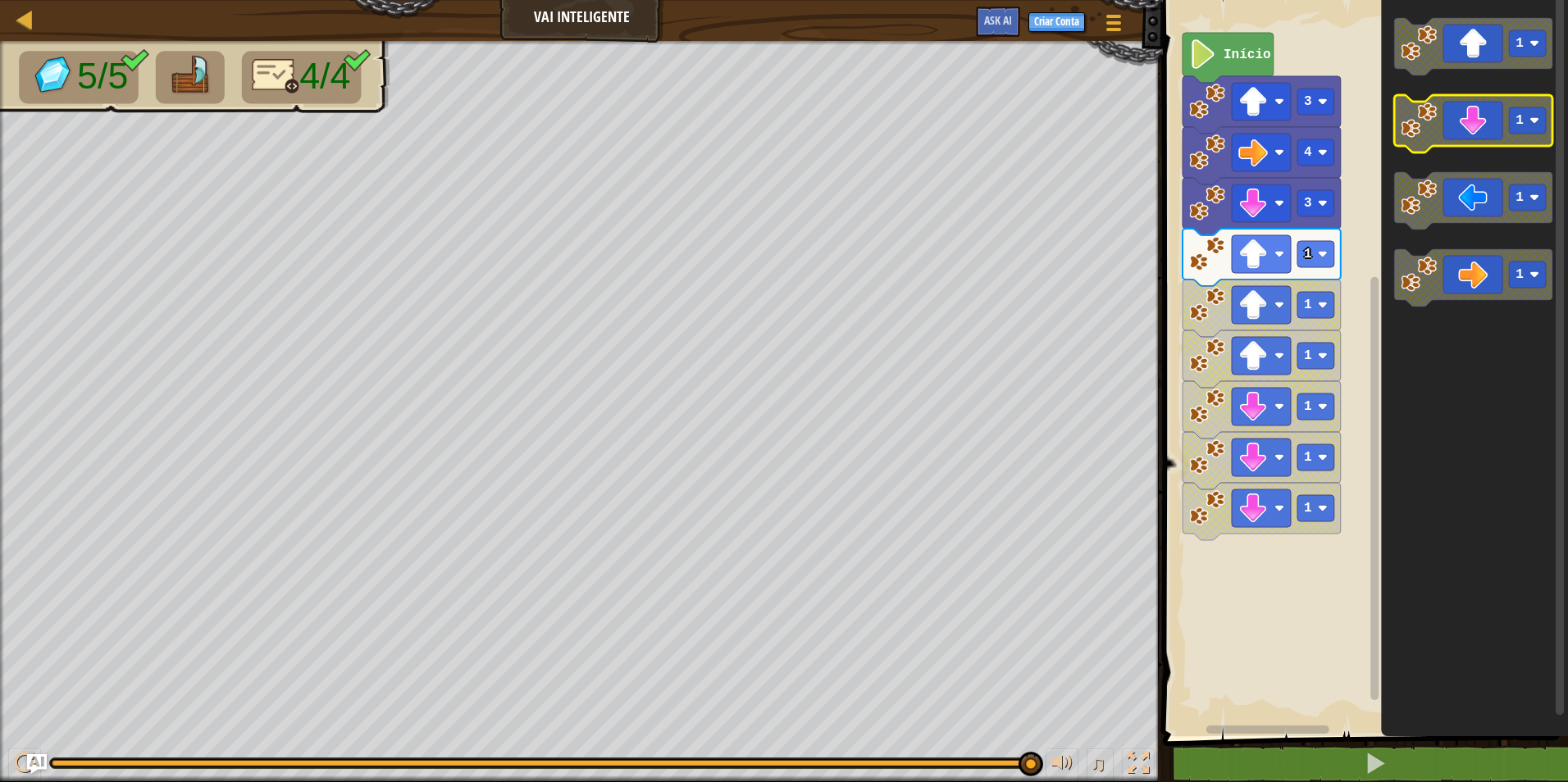
click at [1474, 122] on icon "Espaço de trabalho do Blockly" at bounding box center [1473, 123] width 158 height 57
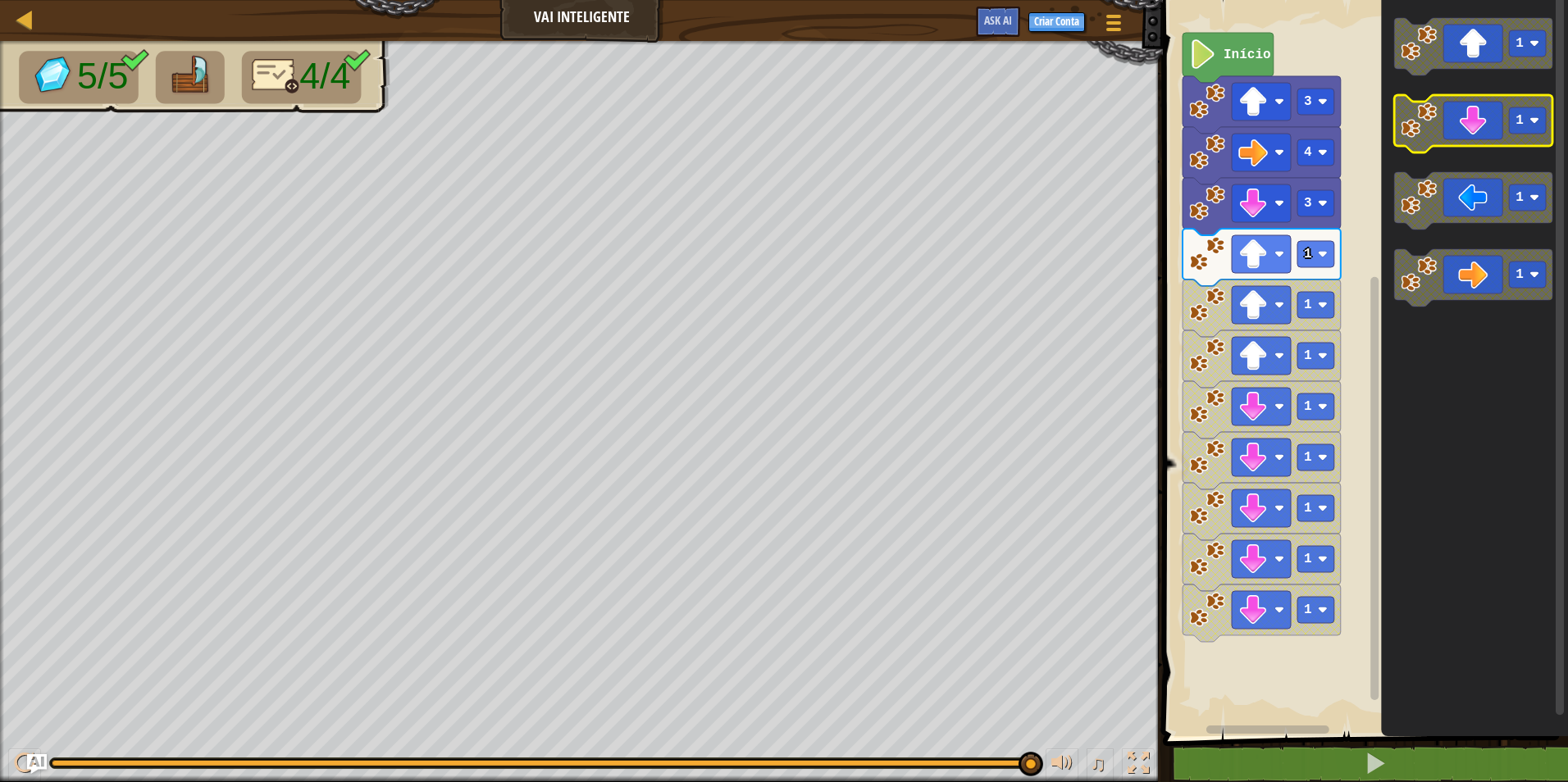
click at [1478, 113] on icon "Espaço de trabalho do Blockly" at bounding box center [1473, 123] width 158 height 57
click at [1498, 96] on icon "Espaço de trabalho do Blockly" at bounding box center [1473, 123] width 158 height 57
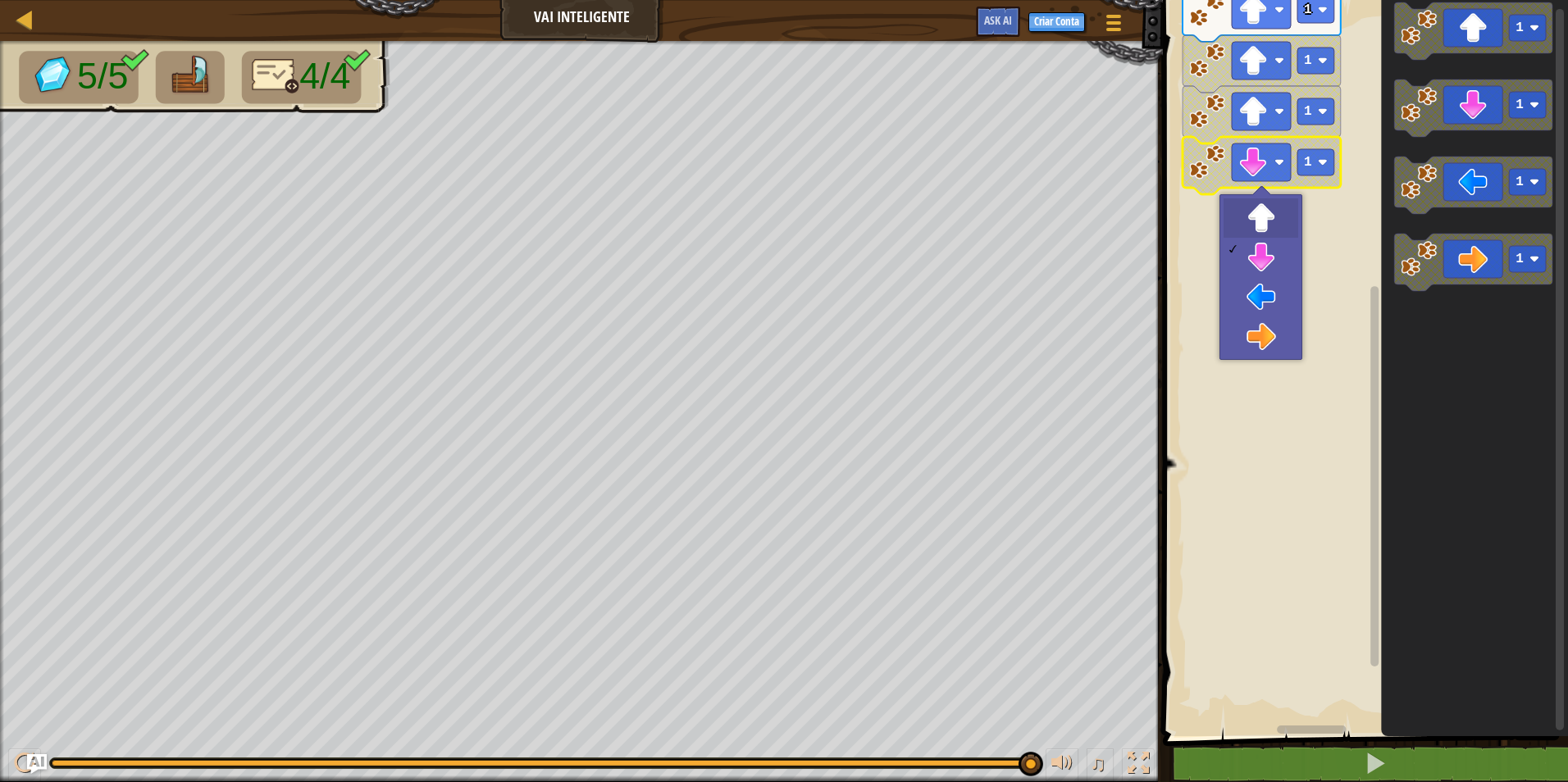
drag, startPoint x: 1293, startPoint y: 233, endPoint x: 1378, endPoint y: 207, distance: 88.9
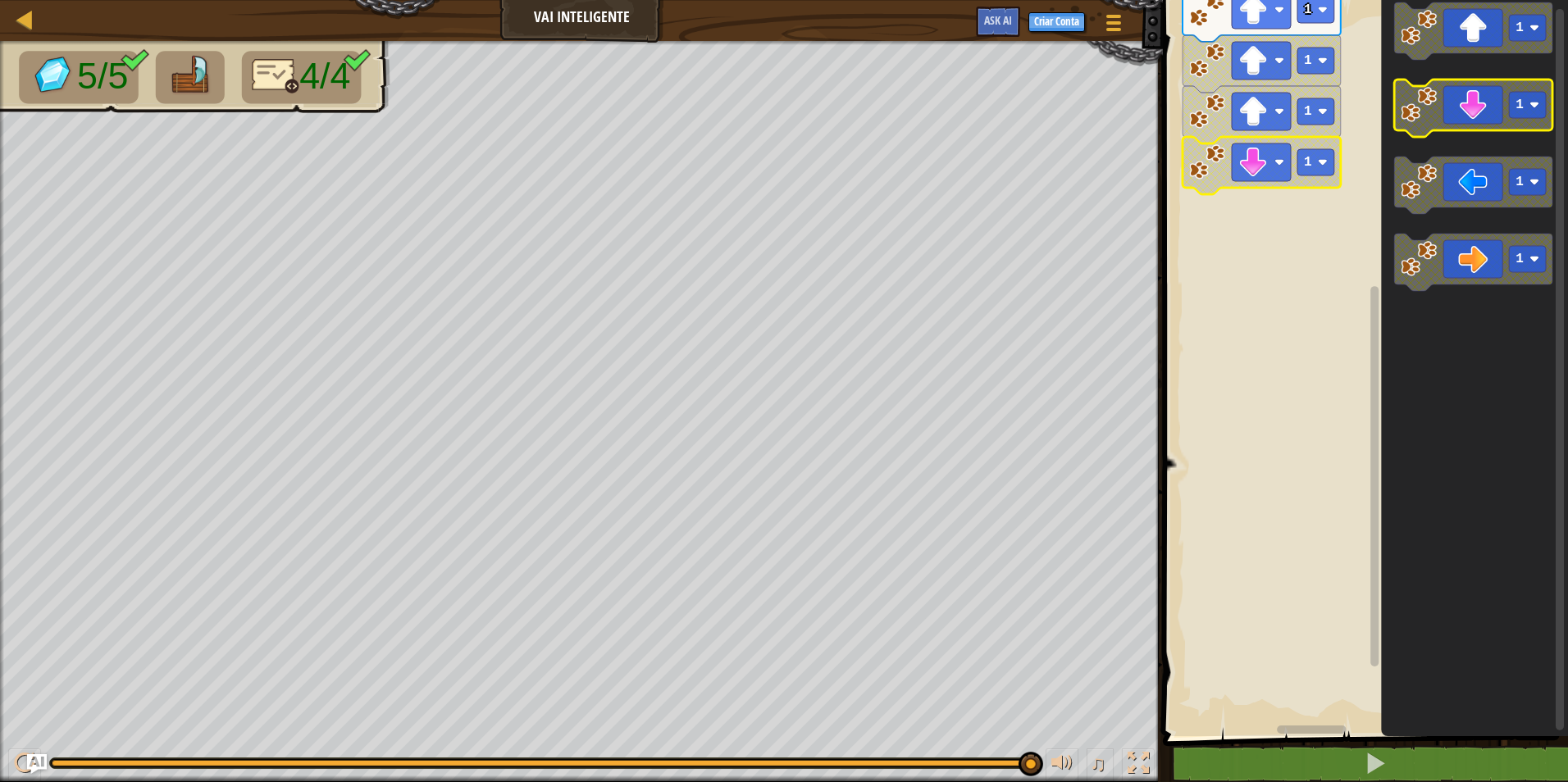
click at [1484, 119] on icon "Espaço de trabalho do Blockly" at bounding box center [1473, 108] width 158 height 57
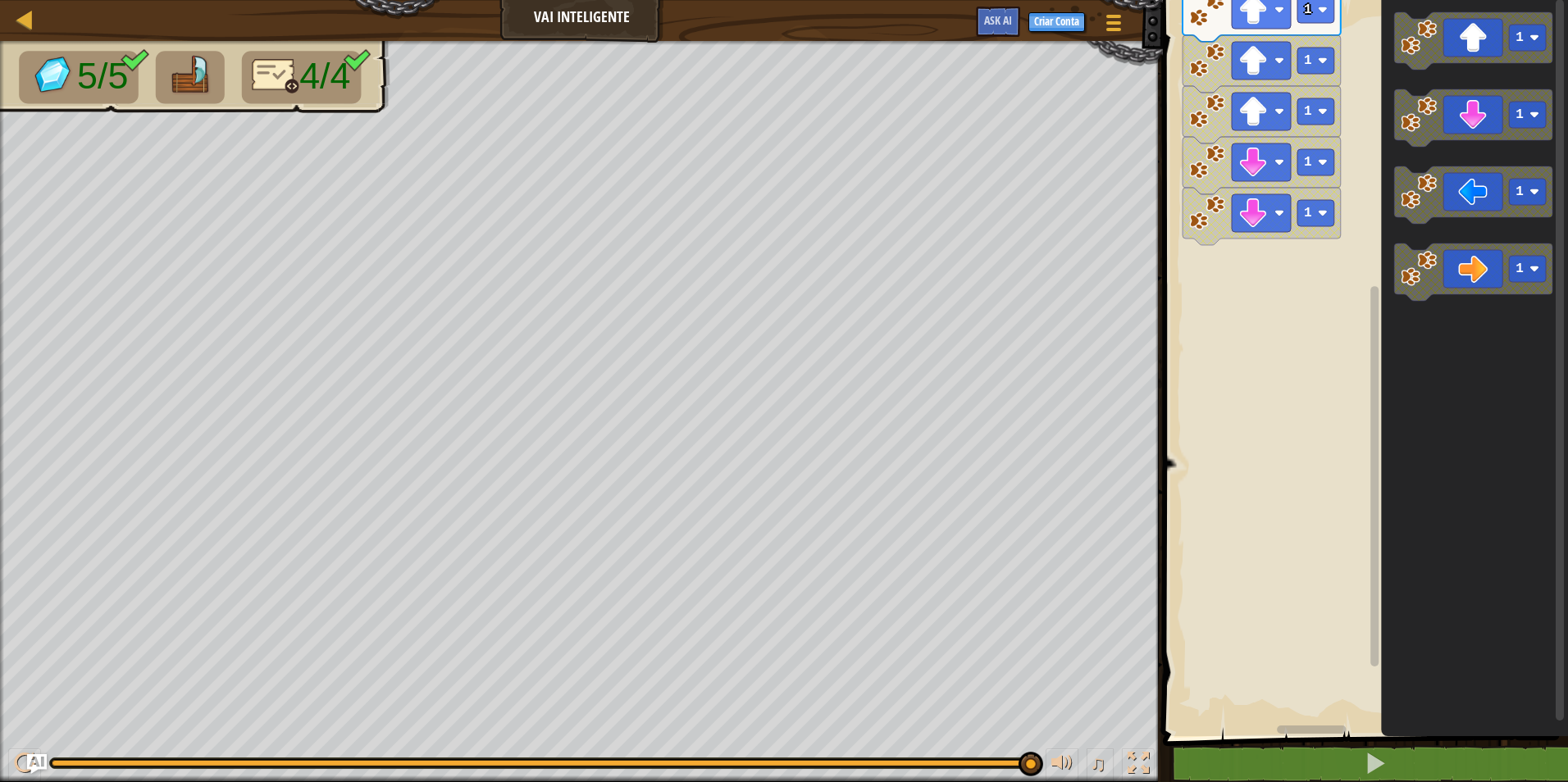
click at [1465, 55] on g "1" at bounding box center [1473, 41] width 158 height 57
click at [1471, 54] on icon "Espaço de trabalho do Blockly" at bounding box center [1473, 41] width 158 height 57
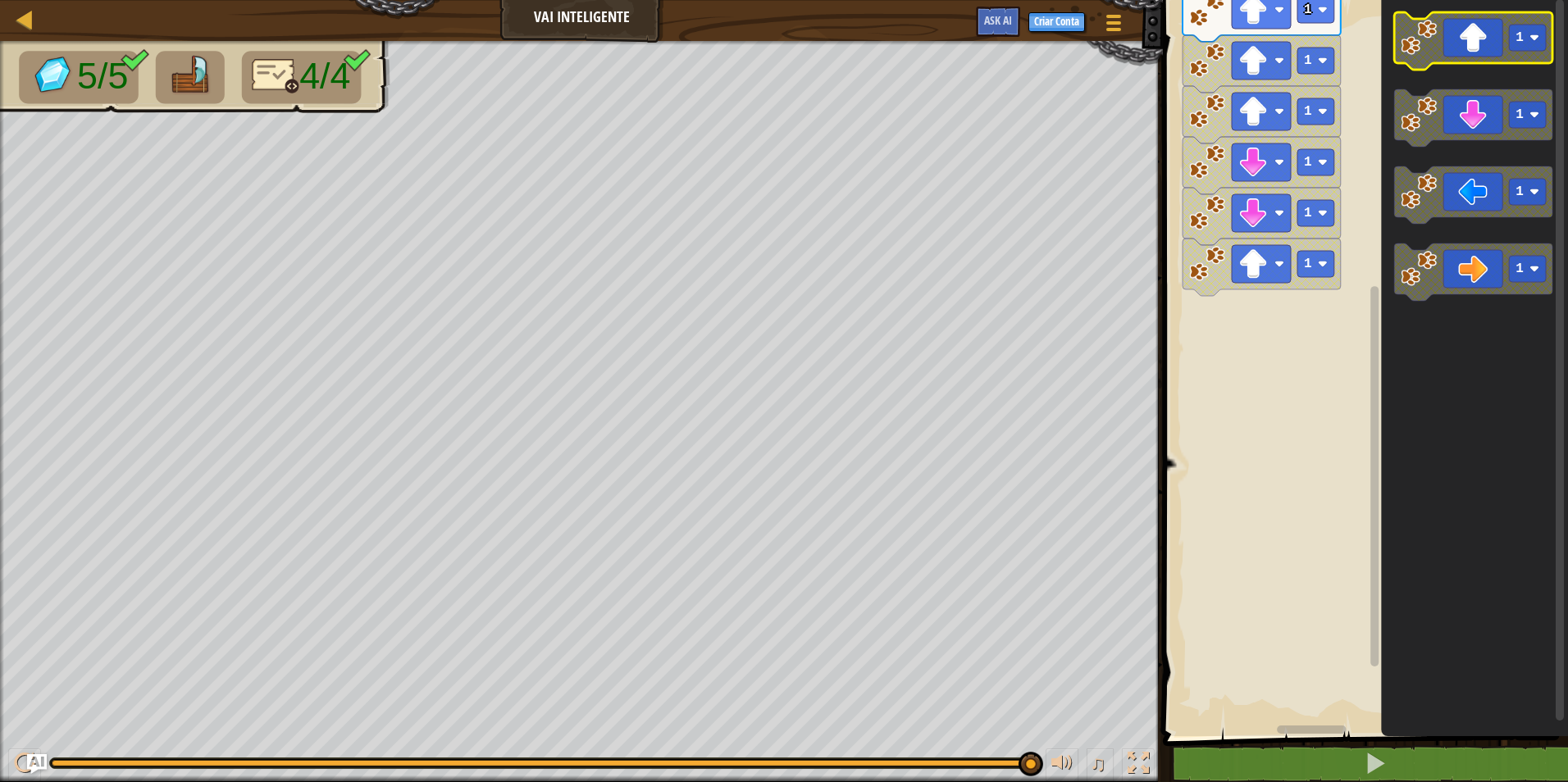
click at [1476, 50] on icon "Espaço de trabalho do Blockly" at bounding box center [1473, 41] width 158 height 57
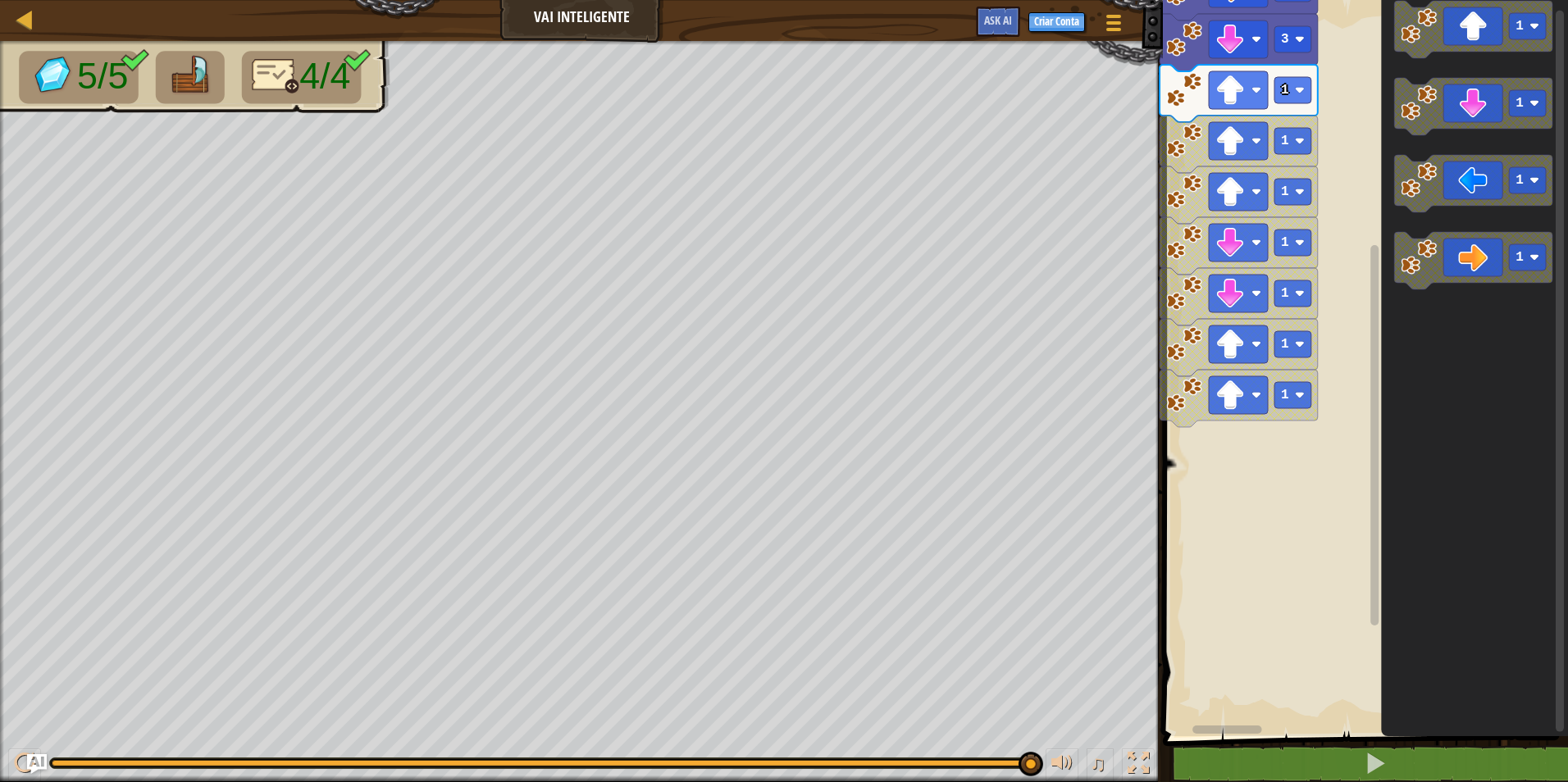
click at [1210, 576] on rect "Espaço de trabalho do Blockly" at bounding box center [1363, 363] width 410 height 744
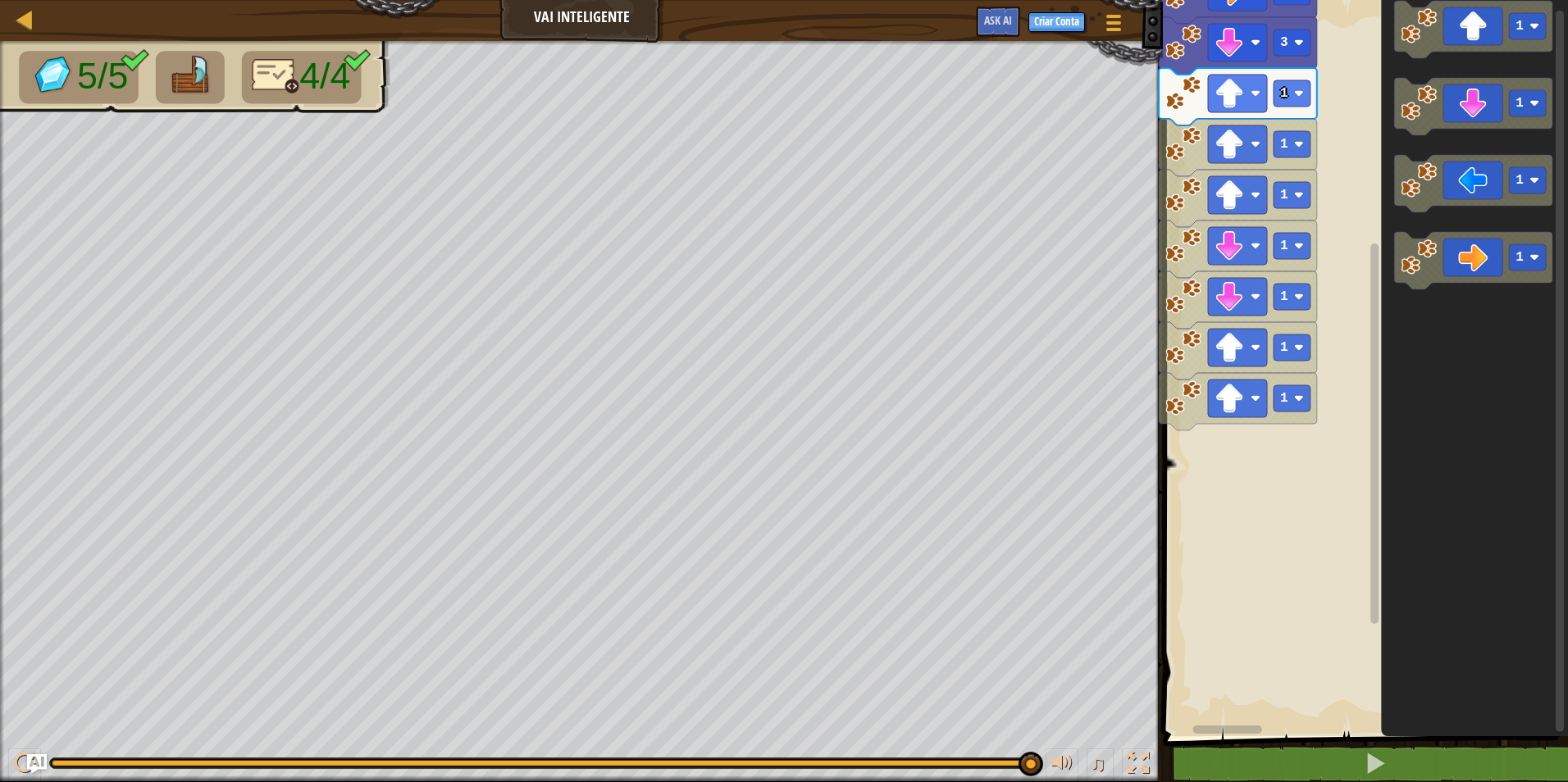
click at [1235, 482] on rect "Espaço de trabalho do Blockly" at bounding box center [1363, 363] width 410 height 744
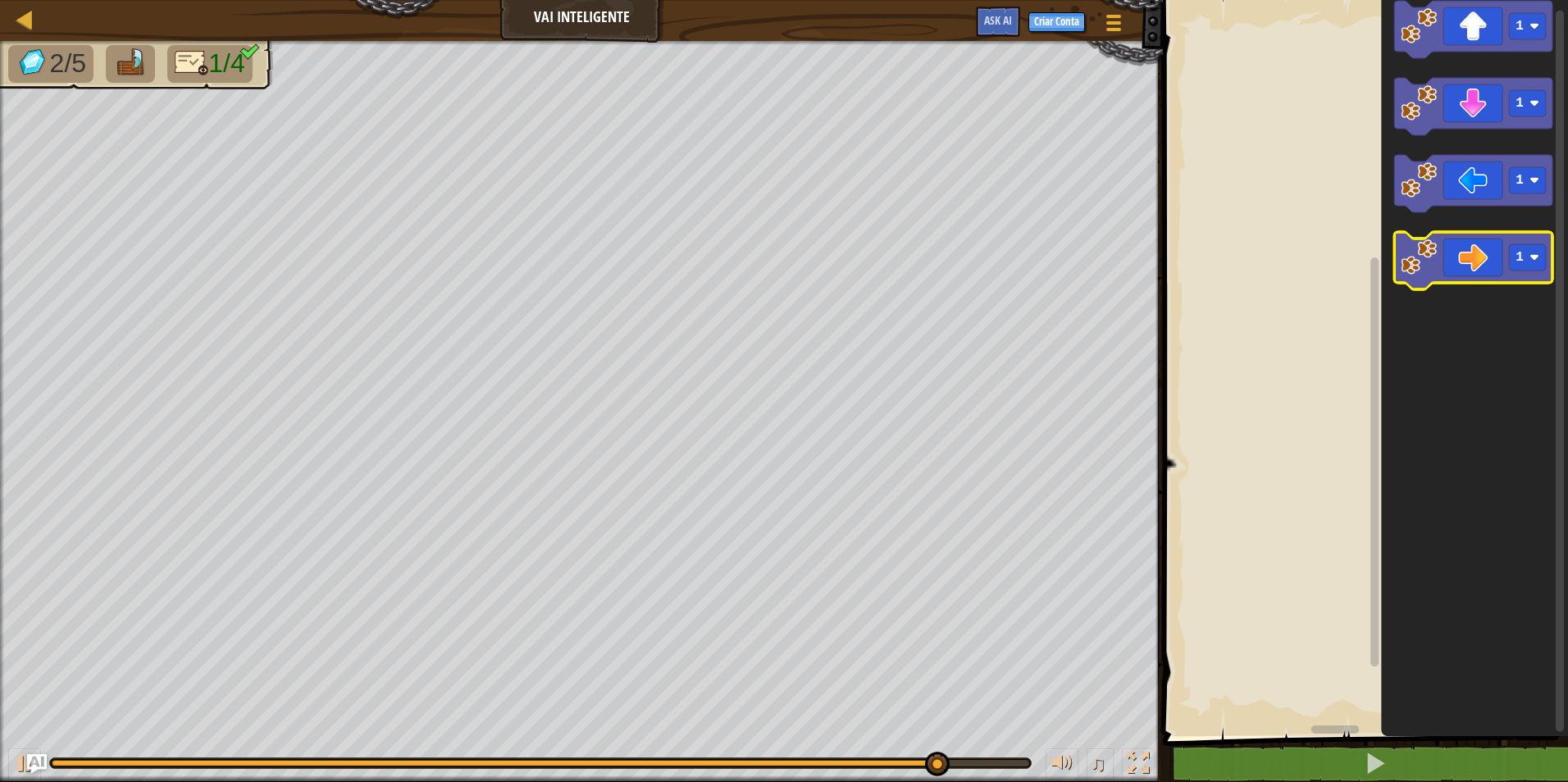
click at [1500, 261] on icon "Espaço de trabalho do Blockly" at bounding box center [1473, 260] width 158 height 57
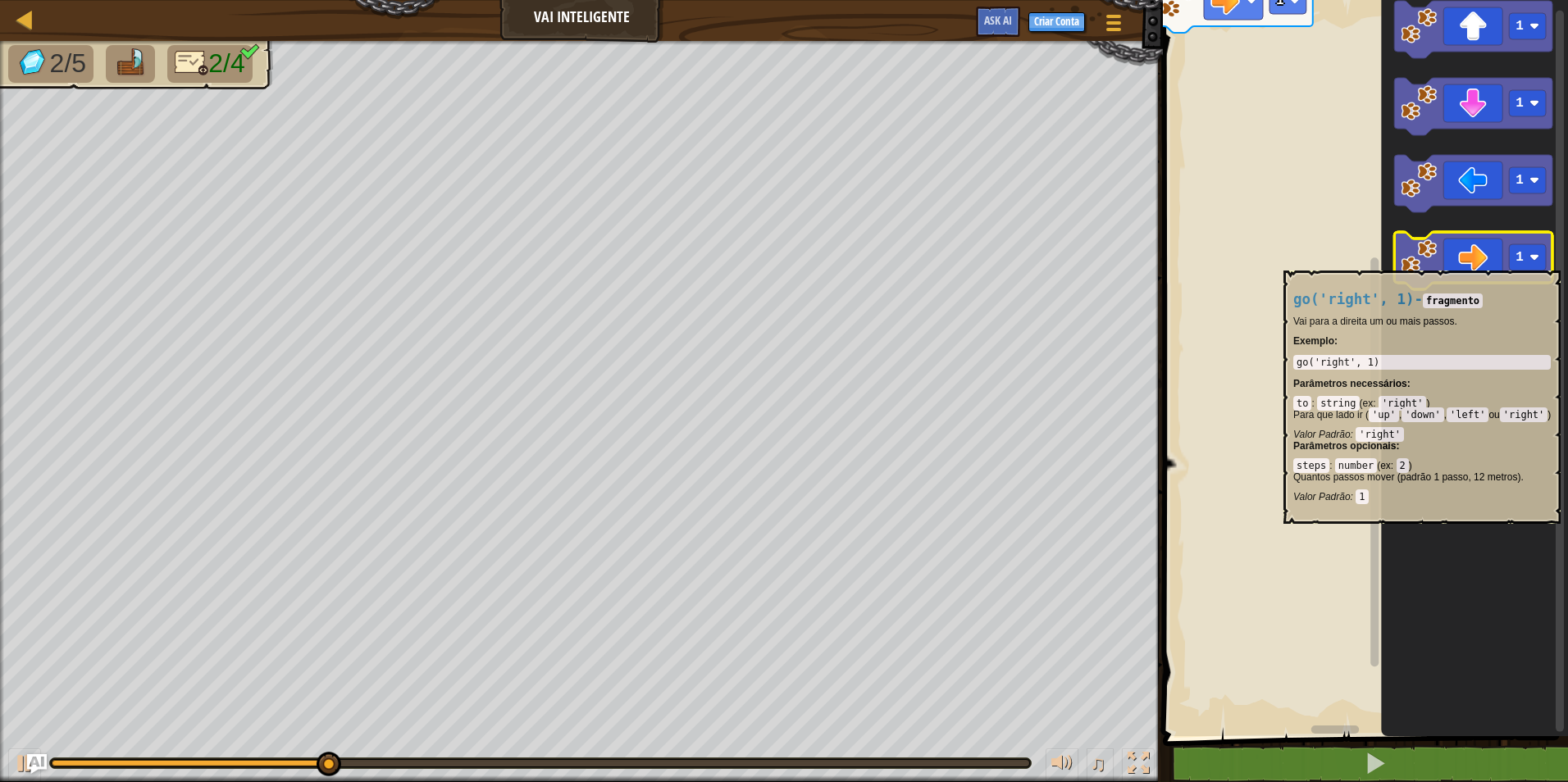
click at [1499, 262] on icon "Espaço de trabalho do Blockly" at bounding box center [1473, 260] width 158 height 57
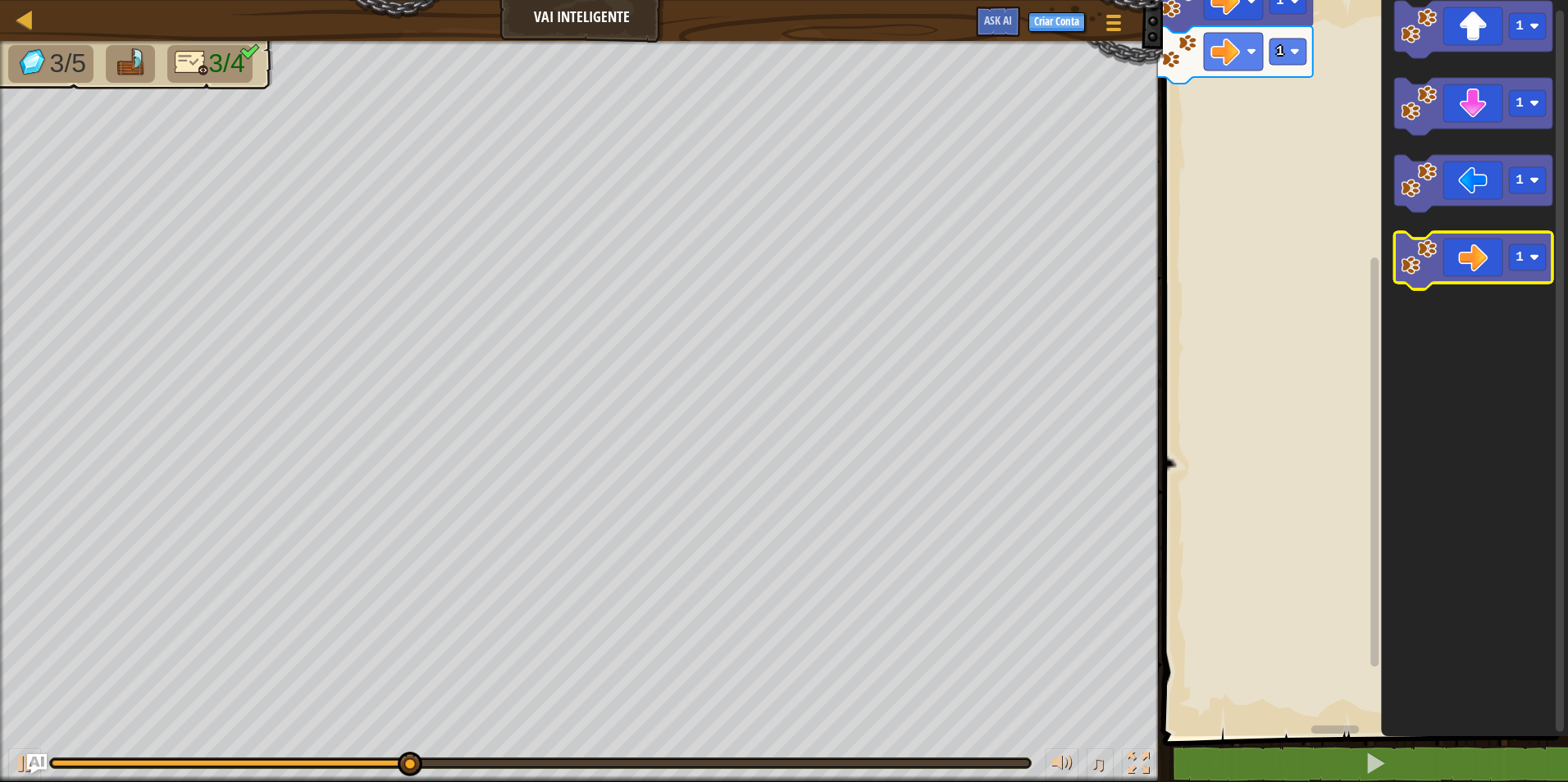
click at [1499, 262] on icon "Espaço de trabalho do Blockly" at bounding box center [1473, 260] width 158 height 57
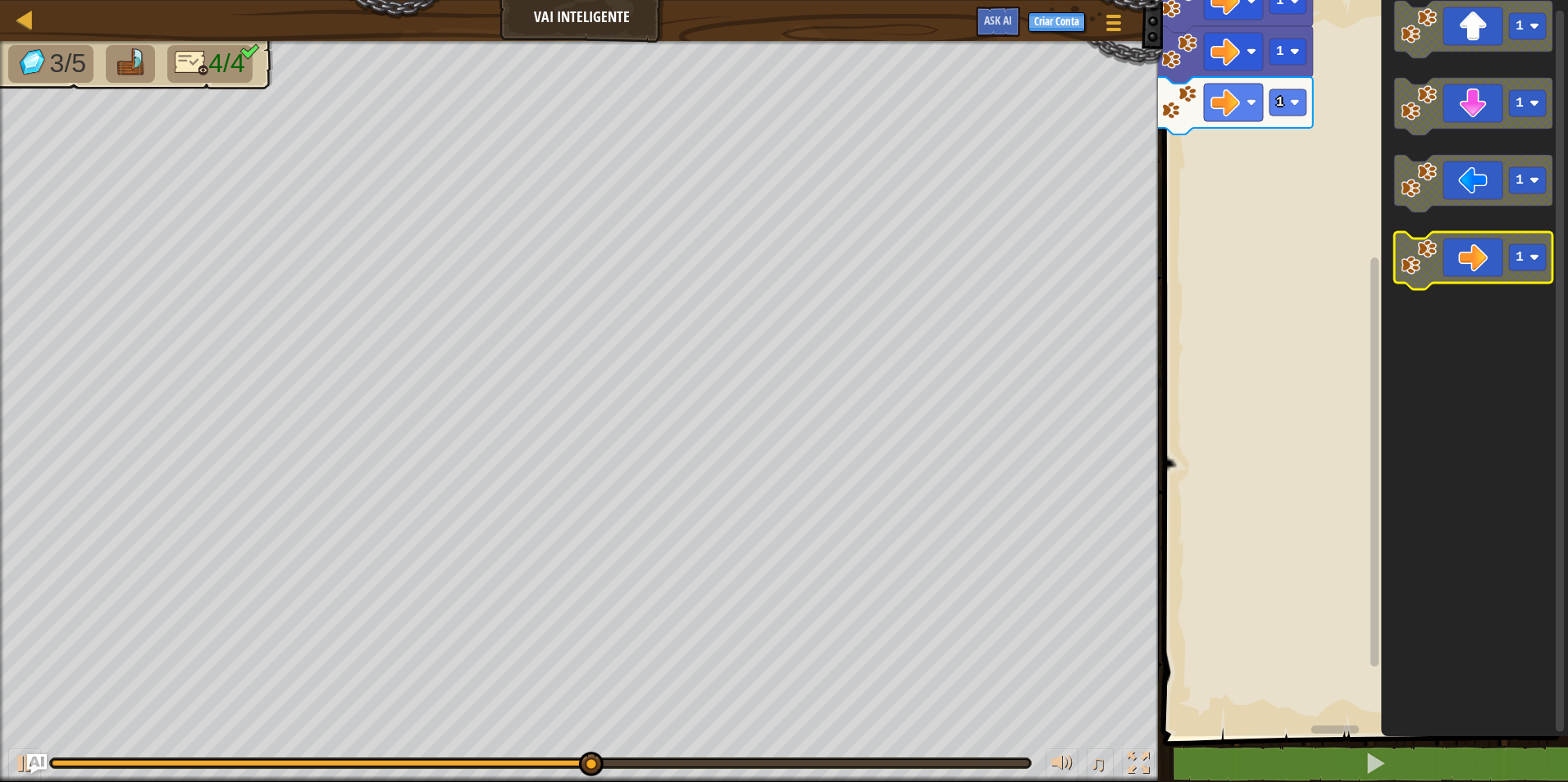
click at [1499, 262] on icon "Espaço de trabalho do Blockly" at bounding box center [1473, 260] width 158 height 57
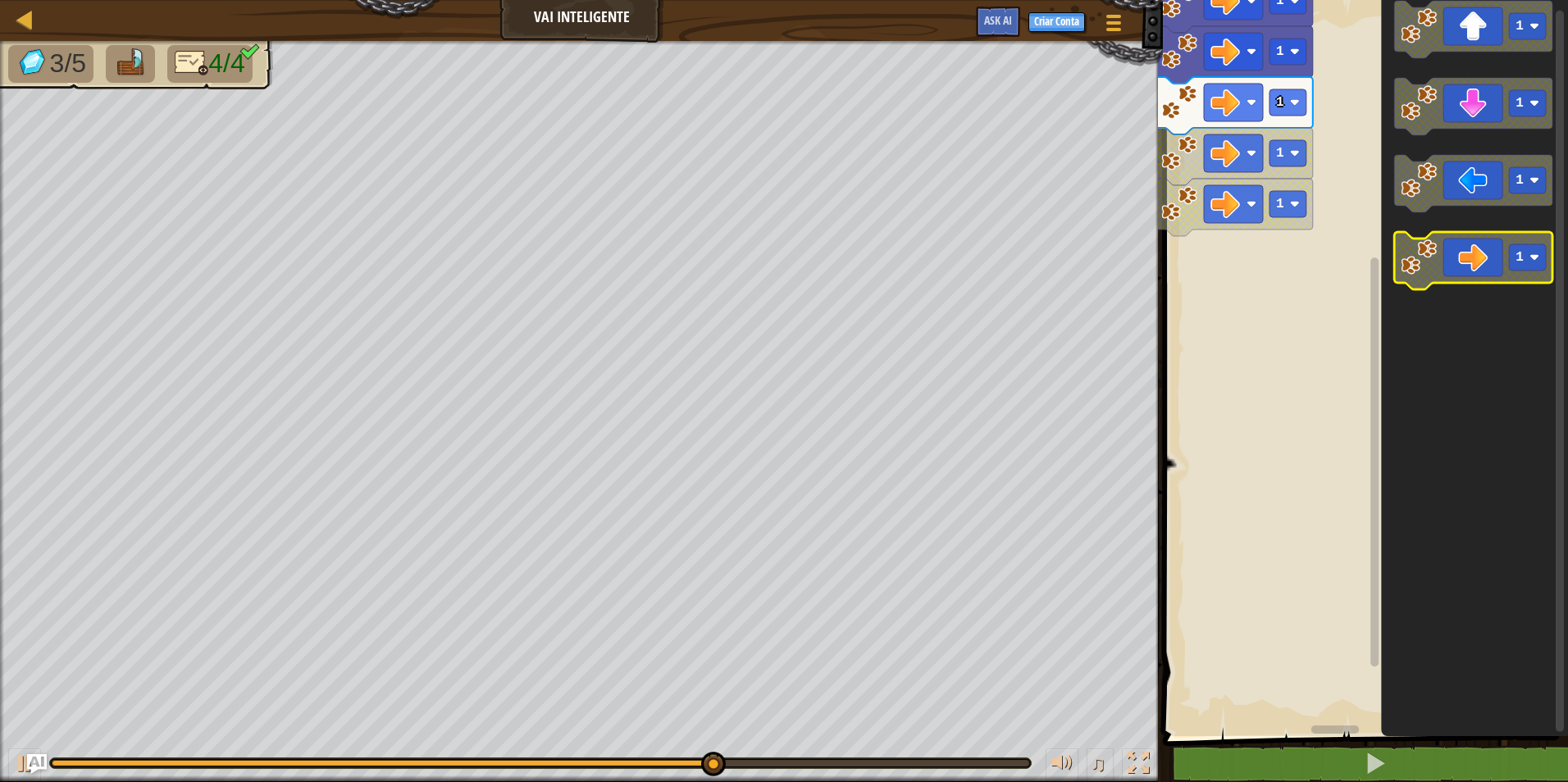
click at [1499, 262] on icon "Espaço de trabalho do Blockly" at bounding box center [1473, 260] width 158 height 57
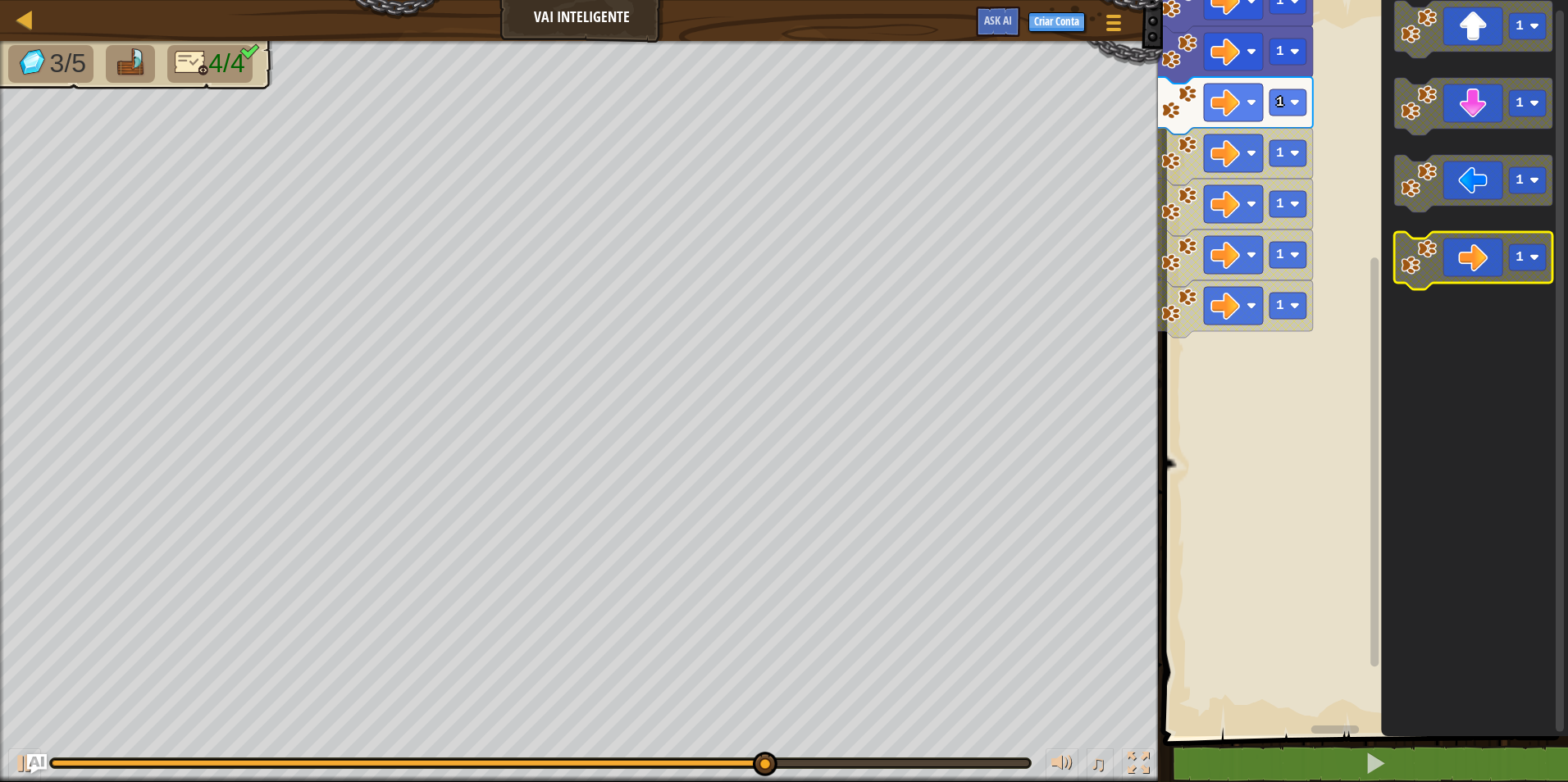
click at [1499, 262] on icon "Espaço de trabalho do Blockly" at bounding box center [1473, 260] width 158 height 57
click at [1499, 266] on icon "Espaço de trabalho do Blockly" at bounding box center [1473, 260] width 158 height 57
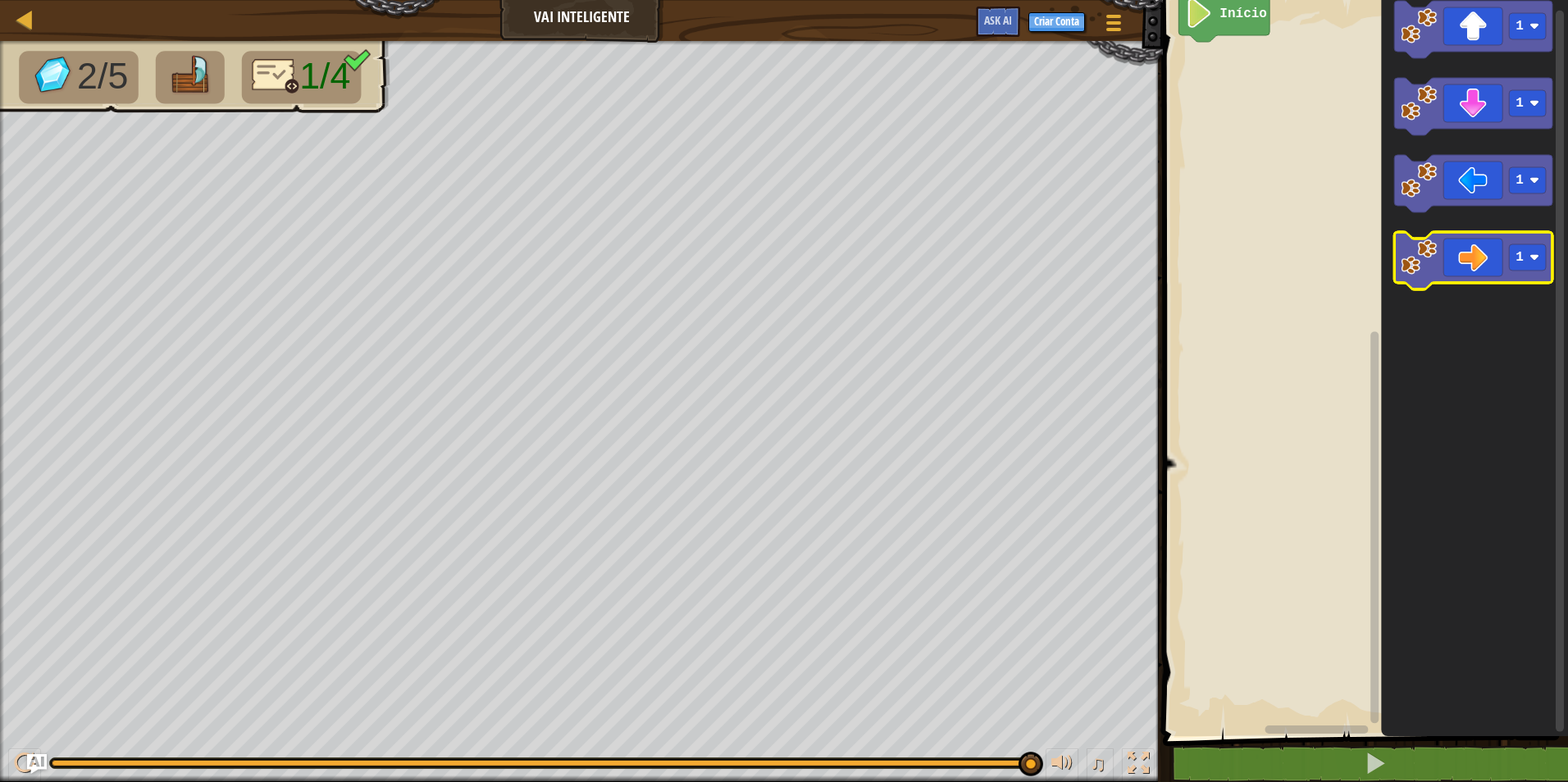
click at [1508, 257] on icon "Espaço de trabalho do Blockly" at bounding box center [1473, 260] width 158 height 57
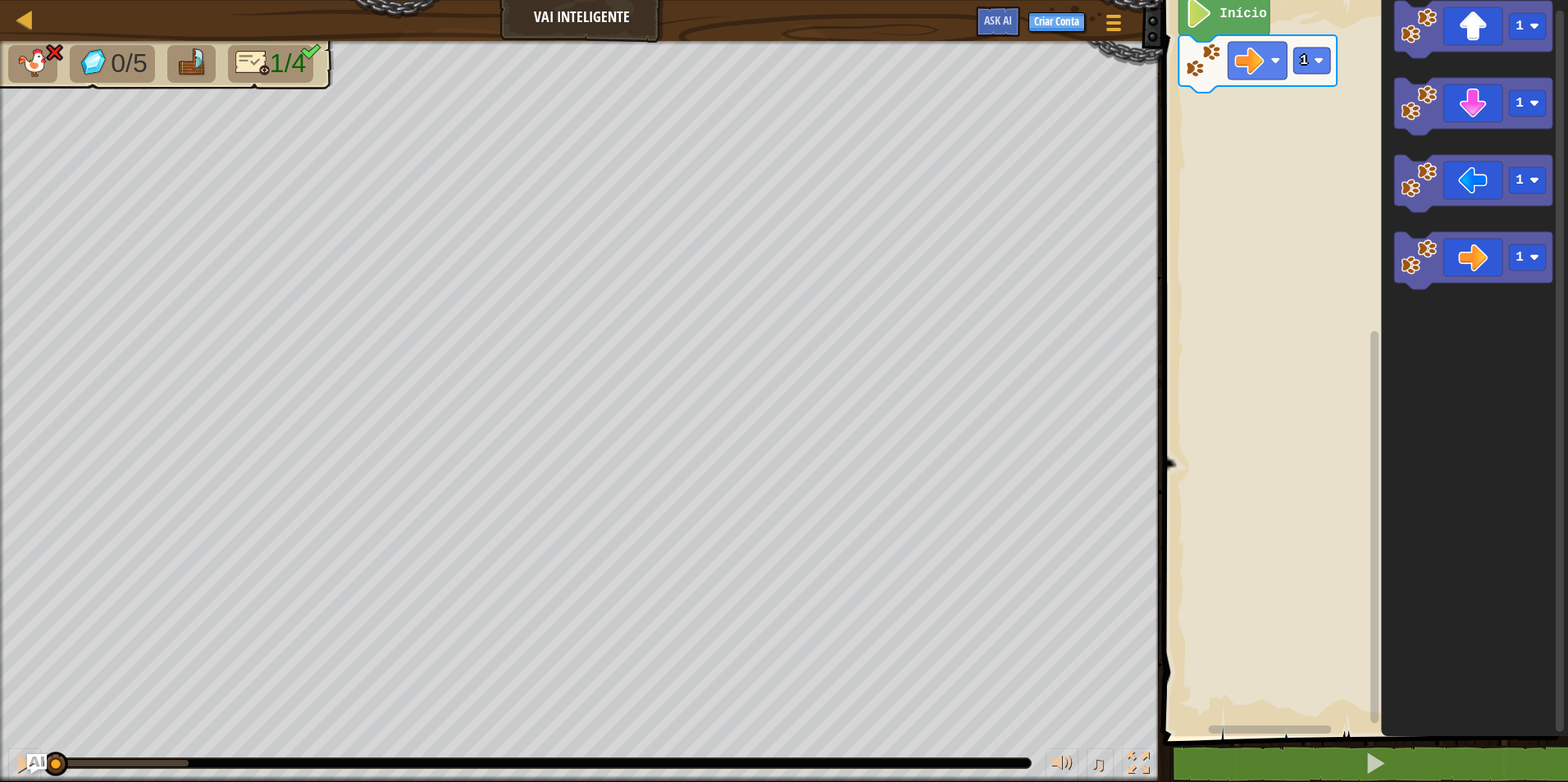
drag, startPoint x: 187, startPoint y: 764, endPoint x: 41, endPoint y: 738, distance: 148.3
click at [29, 742] on div "♫" at bounding box center [581, 758] width 1163 height 49
click at [1479, 34] on icon "Espaço de trabalho do Blockly" at bounding box center [1473, 29] width 158 height 57
click at [46, 724] on div "0/5 2/4 ♫ Pato" at bounding box center [784, 411] width 1568 height 741
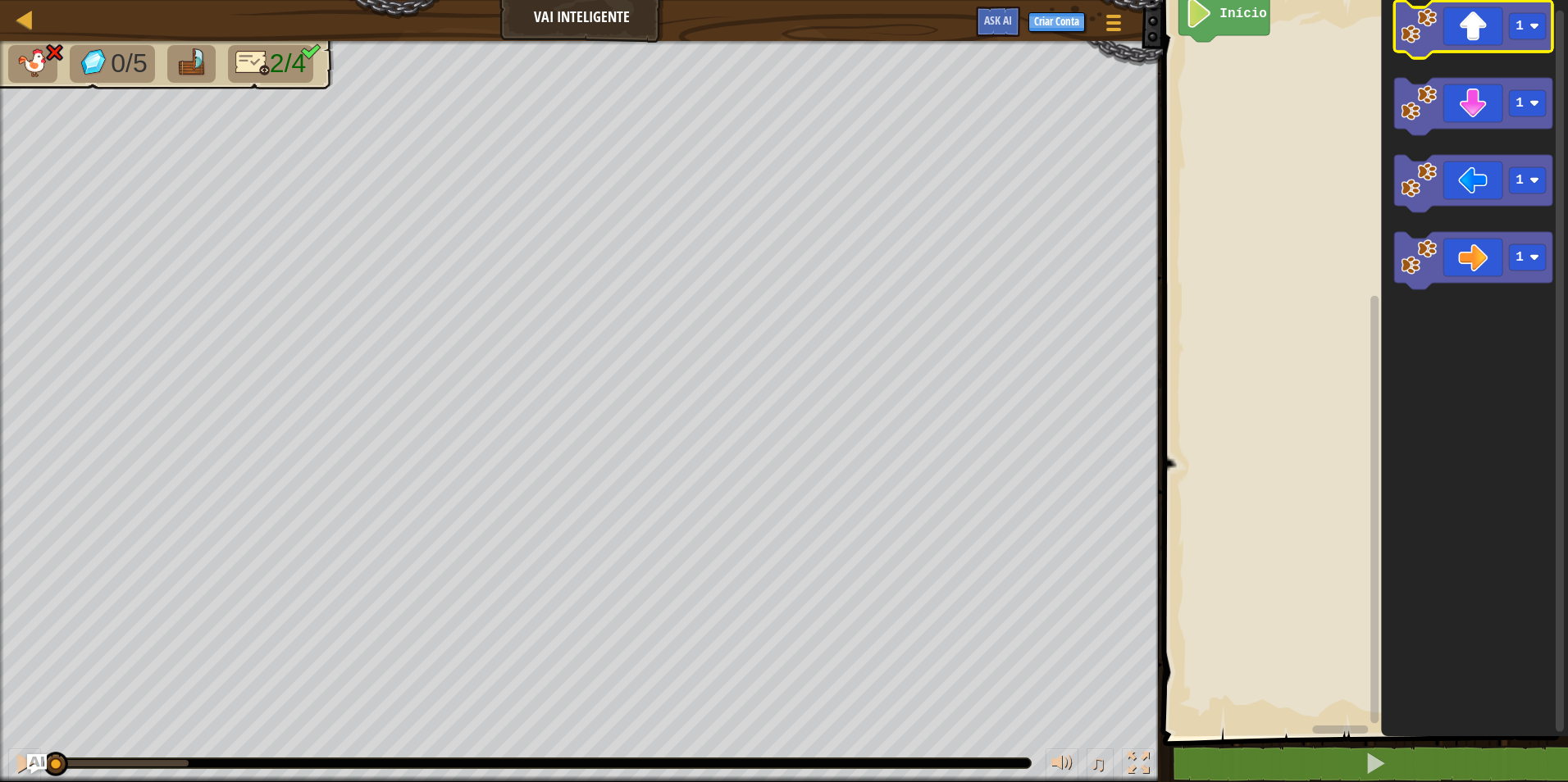
click at [1494, 47] on icon "Espaço de trabalho do Blockly" at bounding box center [1473, 29] width 158 height 57
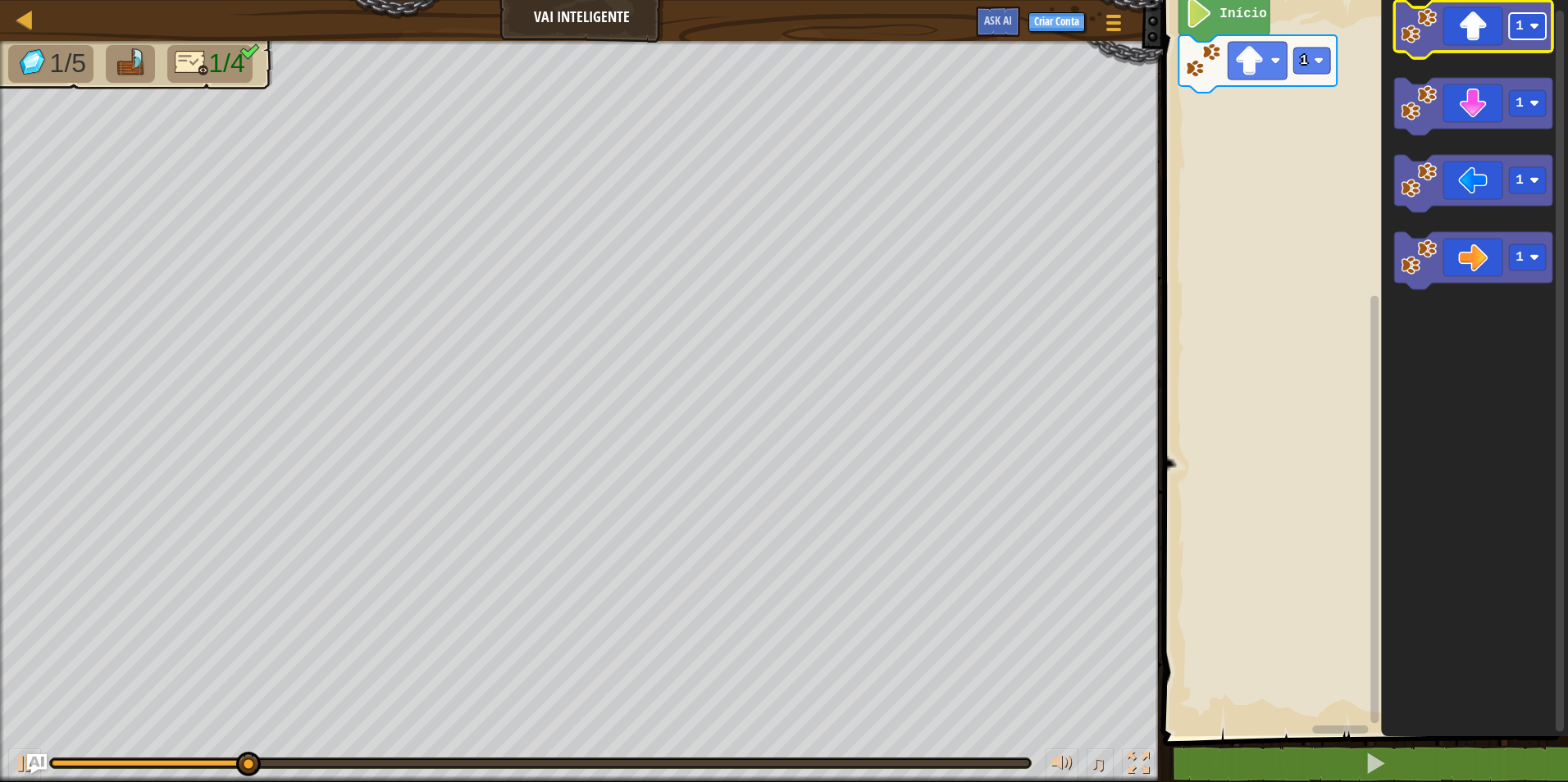
click at [1522, 31] on text "1" at bounding box center [1519, 26] width 8 height 15
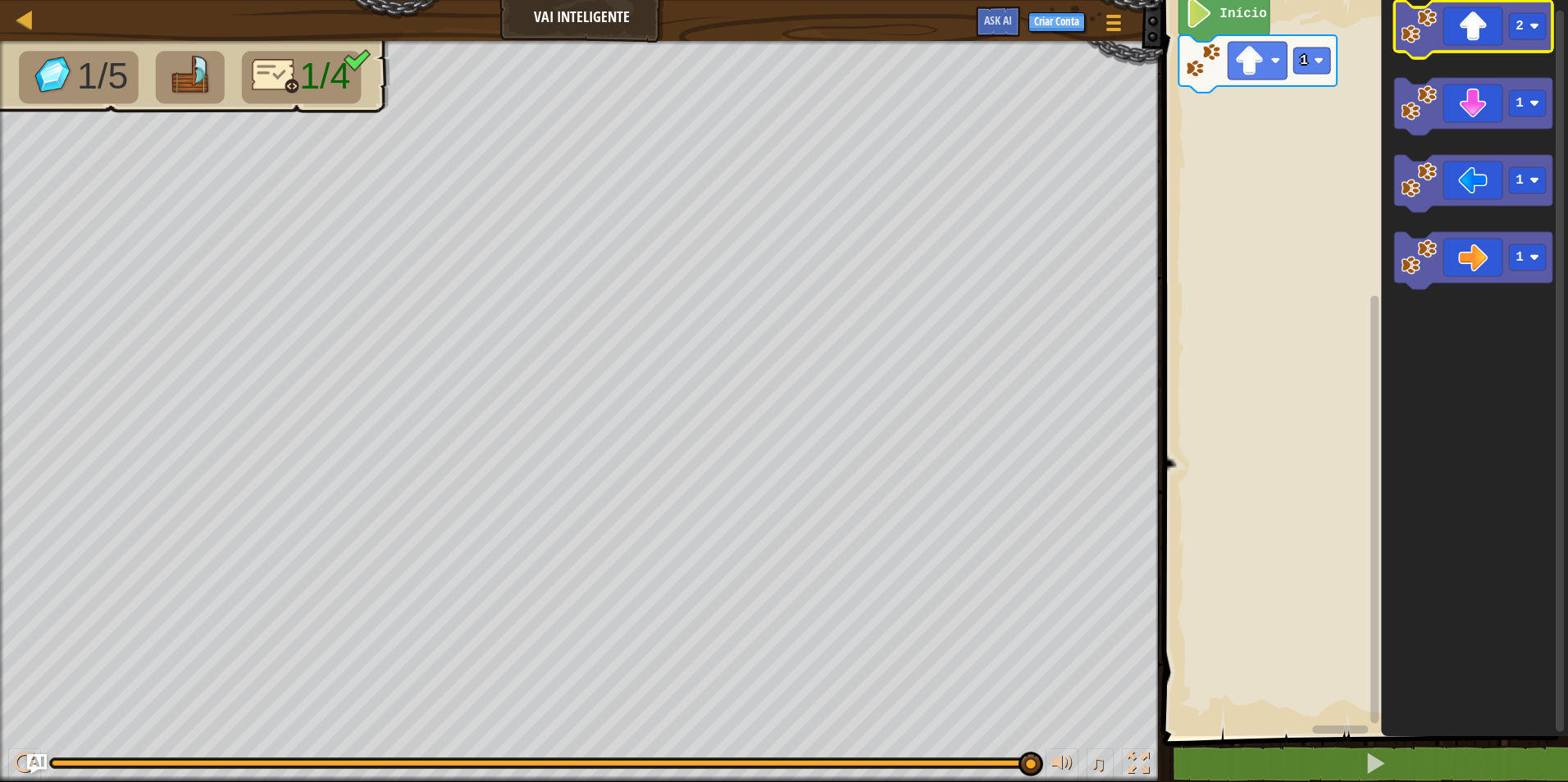
click at [1485, 34] on icon "Espaço de trabalho do Blockly" at bounding box center [1473, 29] width 158 height 57
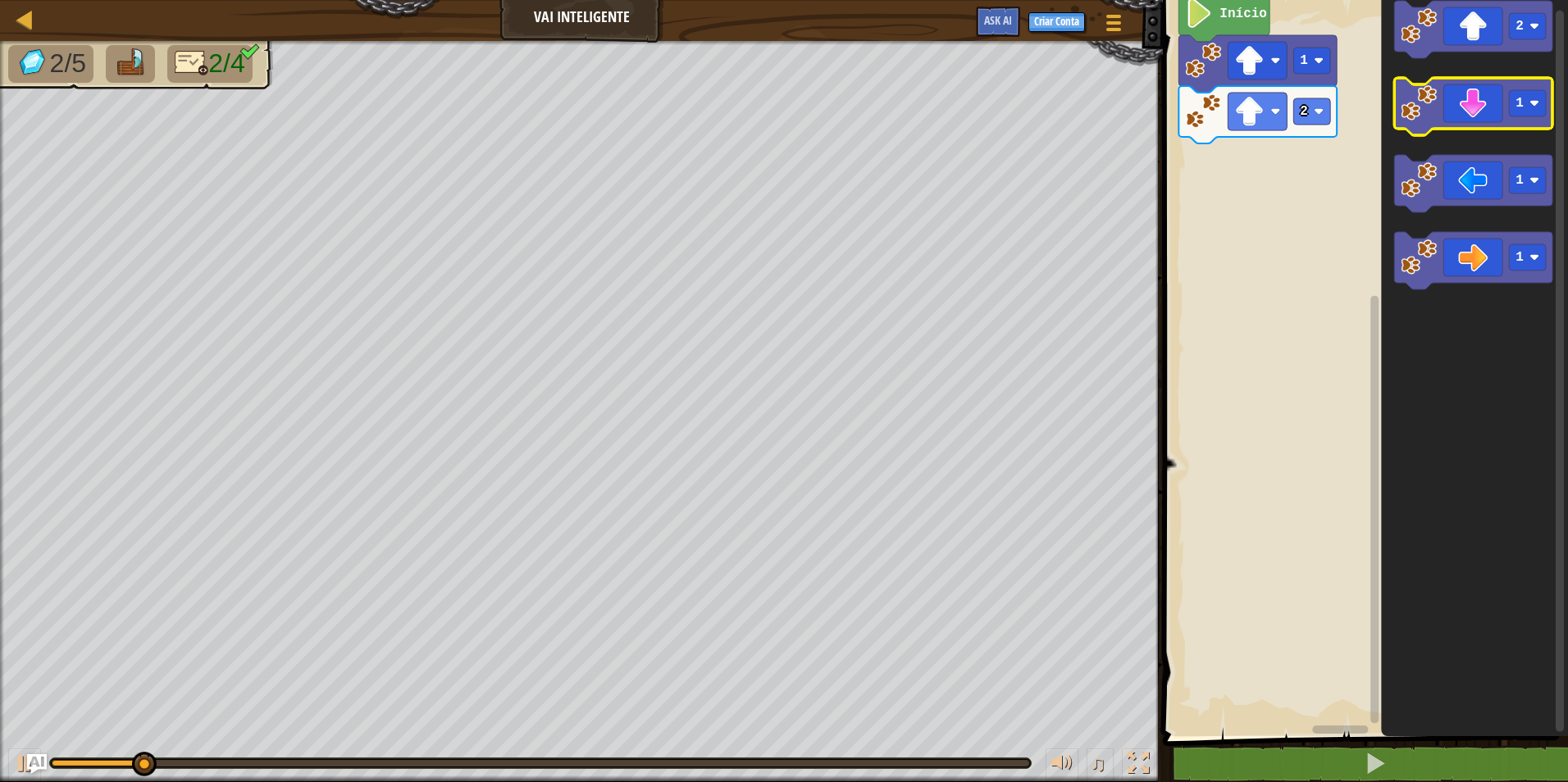
click at [1460, 112] on icon "Espaço de trabalho do Blockly" at bounding box center [1473, 106] width 158 height 57
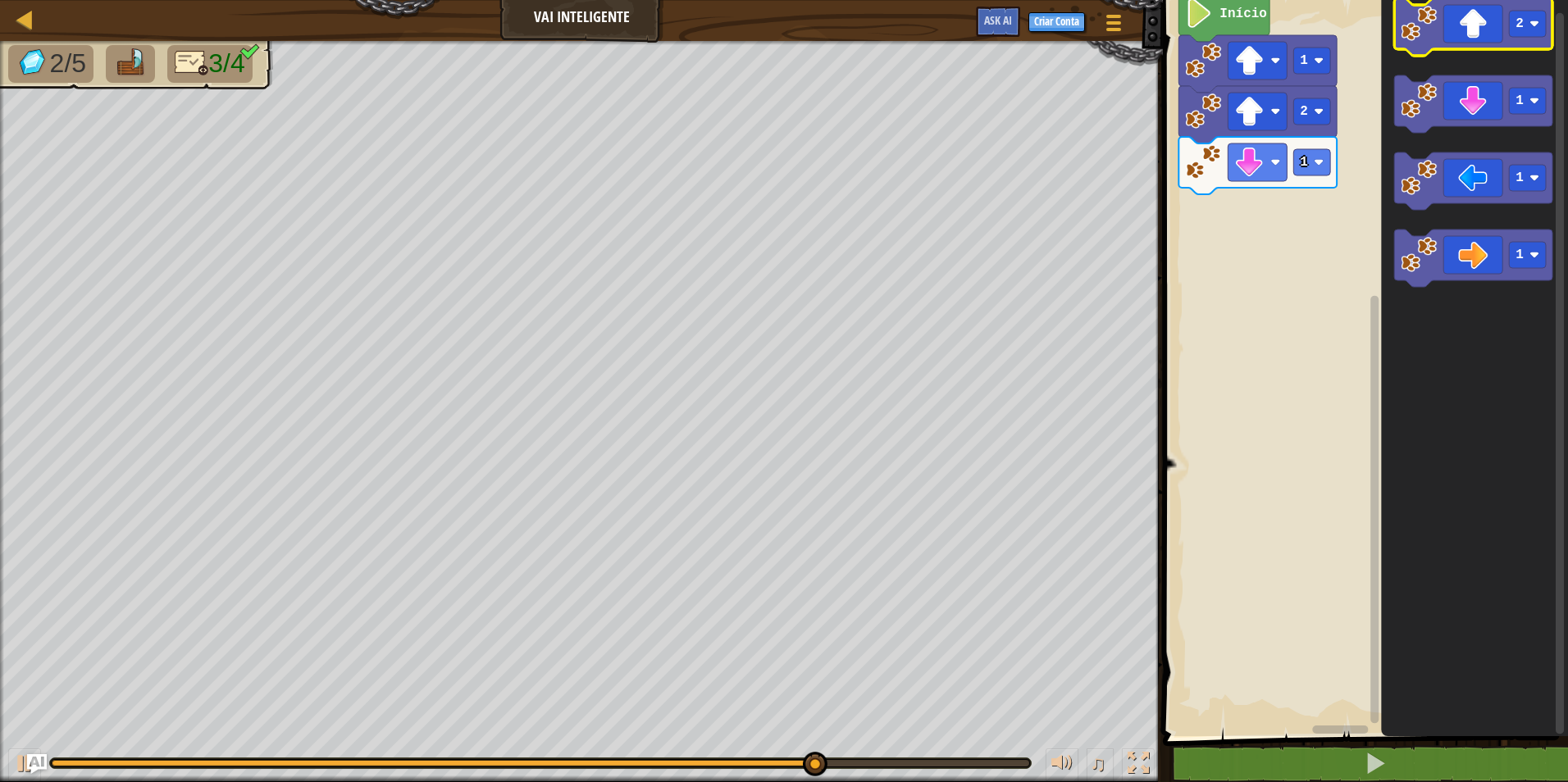
click at [1475, 25] on icon "Espaço de trabalho do Blockly" at bounding box center [1473, 26] width 158 height 57
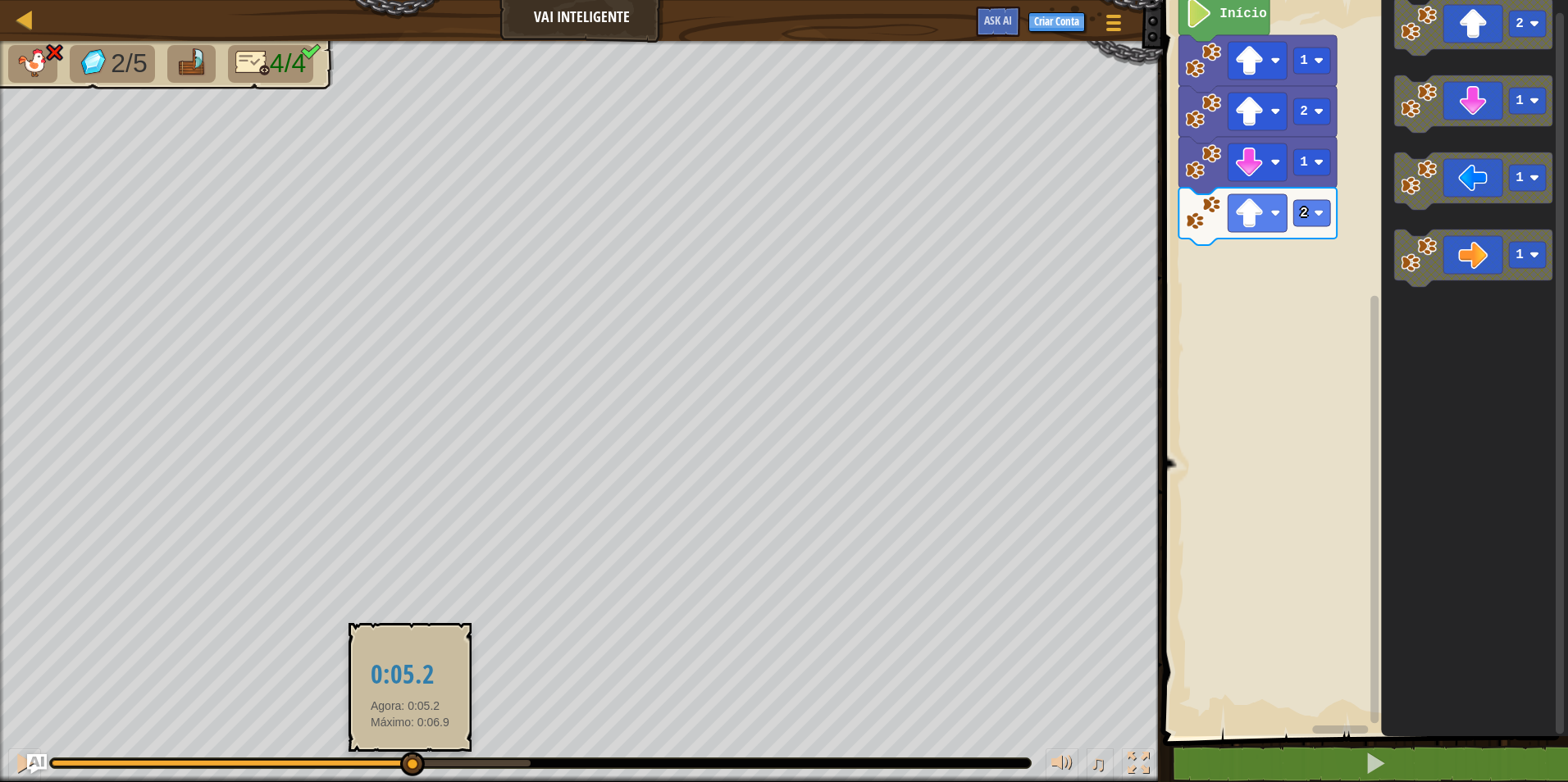
drag, startPoint x: 528, startPoint y: 762, endPoint x: 405, endPoint y: 759, distance: 123.0
click at [405, 759] on div at bounding box center [412, 764] width 25 height 25
drag, startPoint x: 399, startPoint y: 756, endPoint x: 360, endPoint y: 747, distance: 40.0
click at [388, 751] on div at bounding box center [401, 764] width 25 height 25
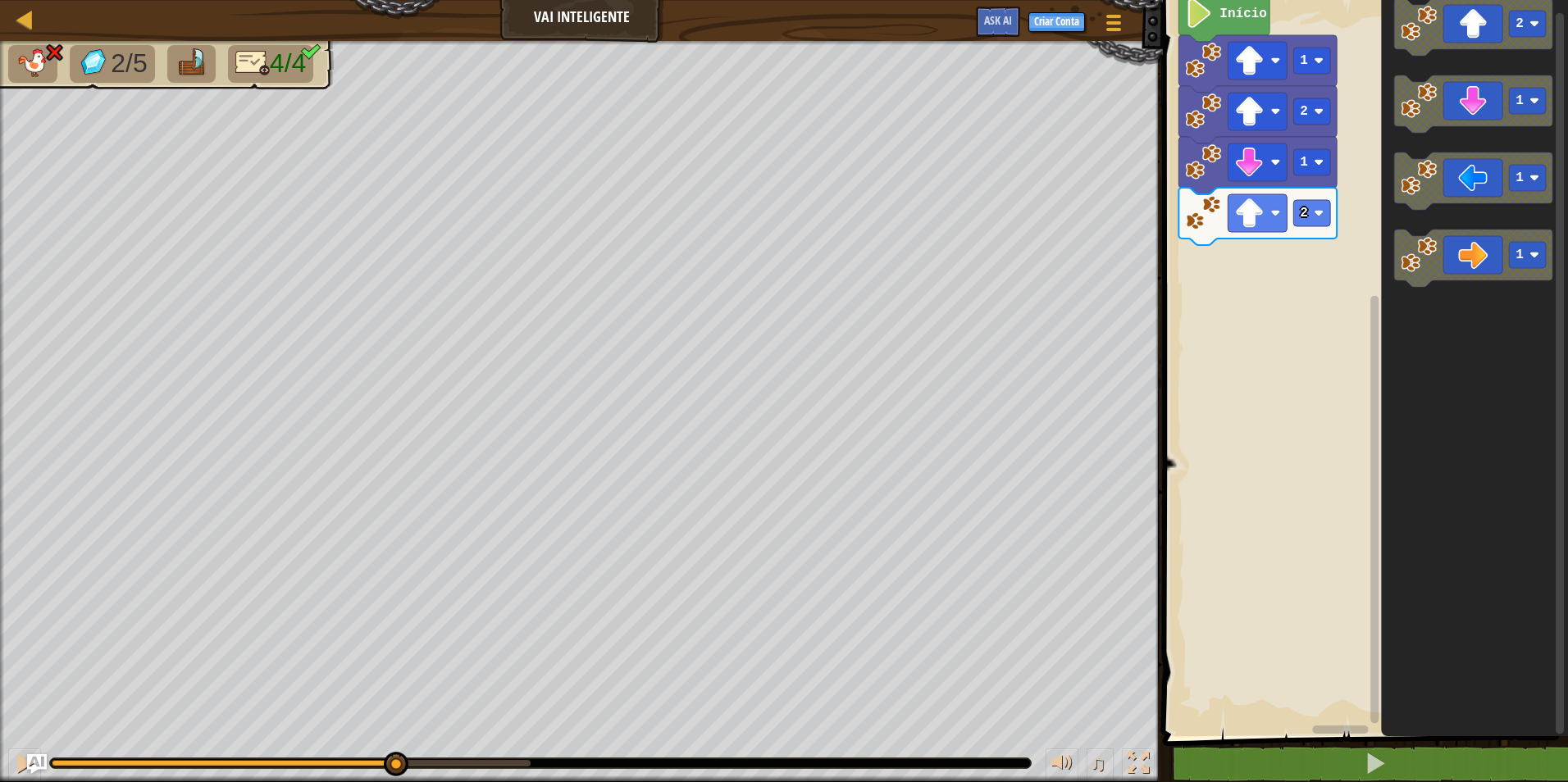
drag, startPoint x: 374, startPoint y: 767, endPoint x: 394, endPoint y: 776, distance: 21.9
click at [394, 776] on div "♫" at bounding box center [581, 758] width 1163 height 49
click at [1496, 267] on icon "Espaço de trabalho do Blockly" at bounding box center [1473, 257] width 158 height 57
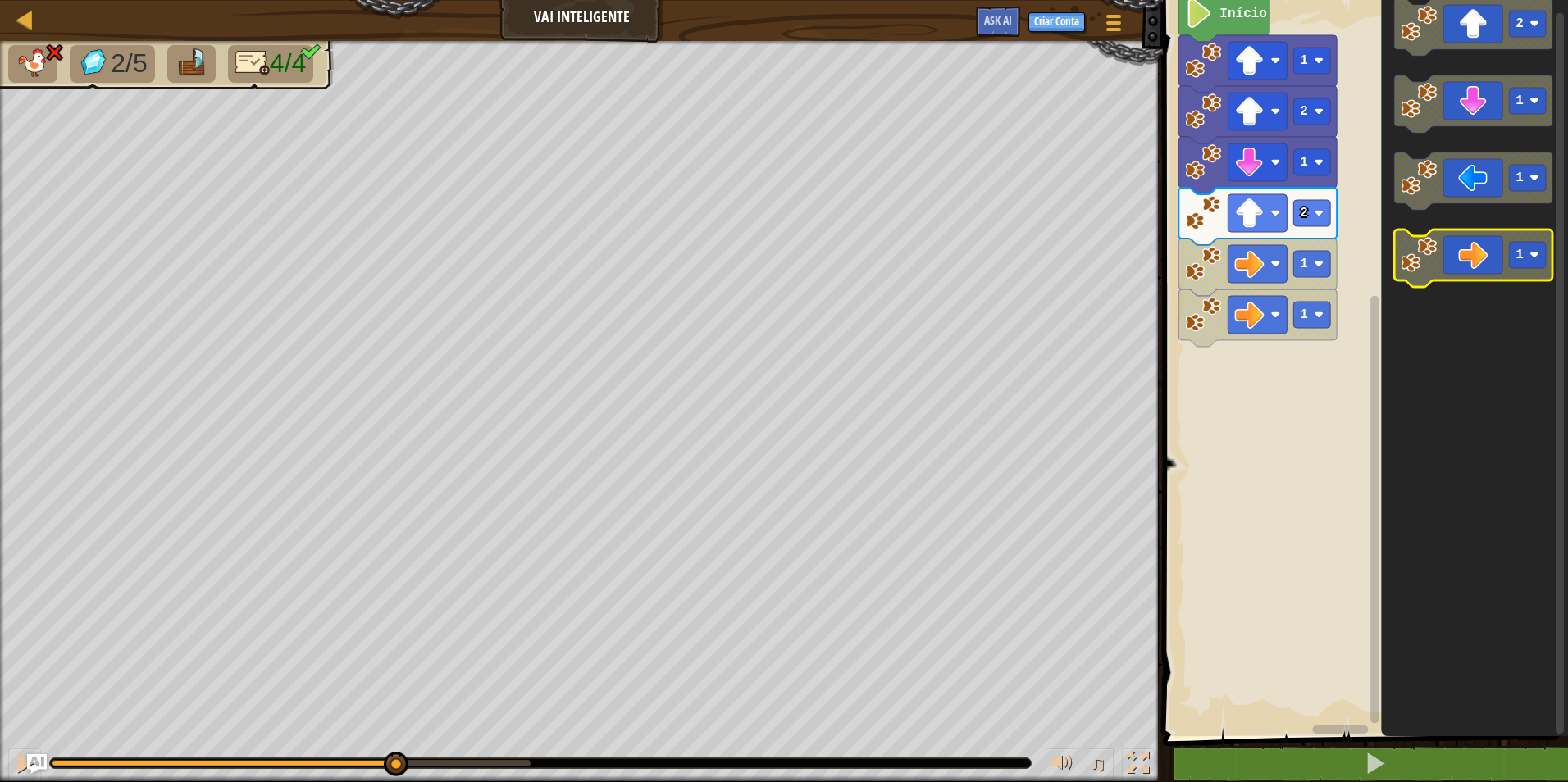
click at [1496, 267] on icon "Espaço de trabalho do Blockly" at bounding box center [1473, 257] width 158 height 57
click at [1496, 266] on icon "Espaço de trabalho do Blockly" at bounding box center [1473, 257] width 158 height 57
